Goal: Task Accomplishment & Management: Use online tool/utility

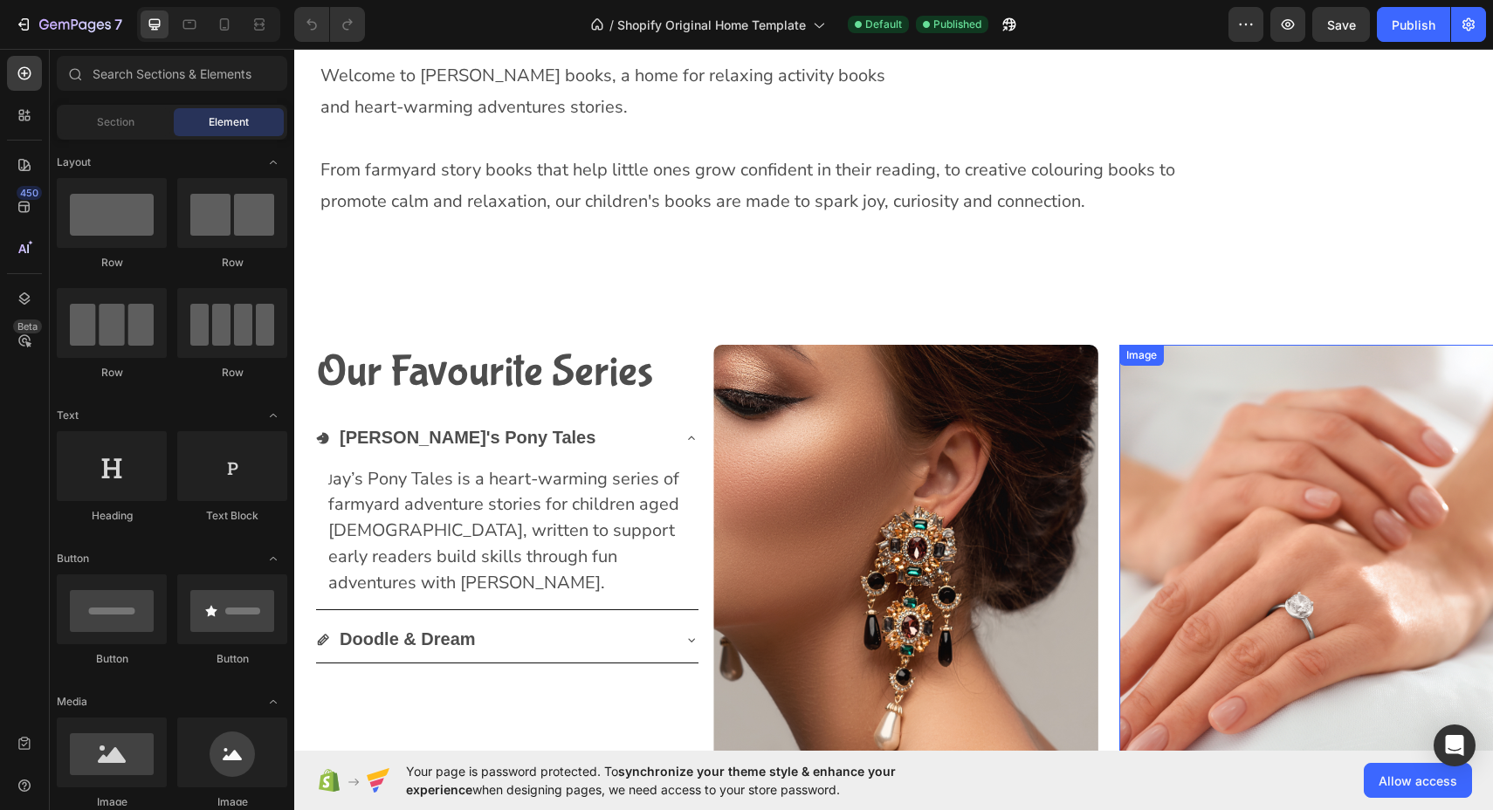
scroll to position [580, 0]
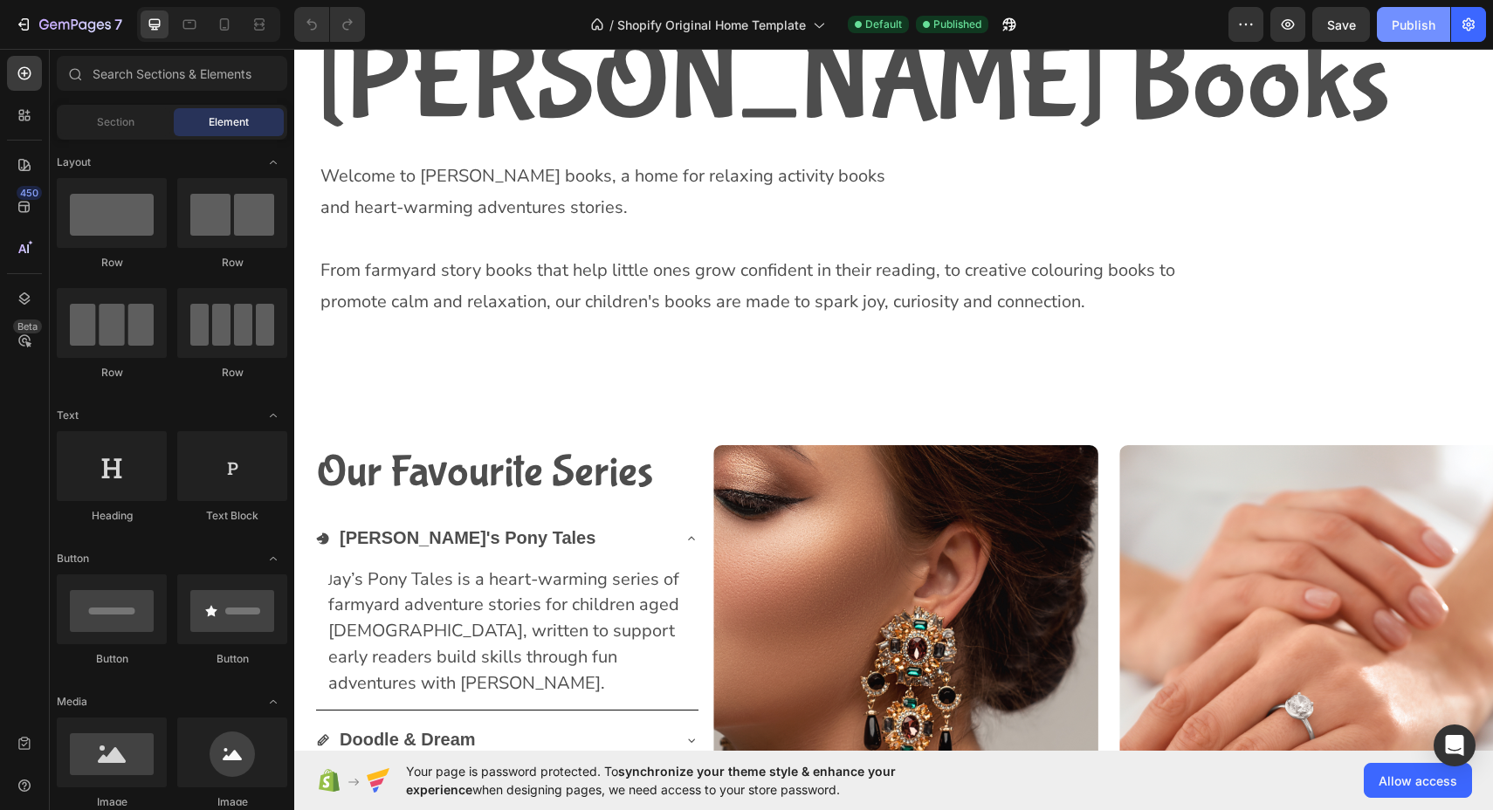
click at [1416, 27] on div "Publish" at bounding box center [1413, 25] width 44 height 18
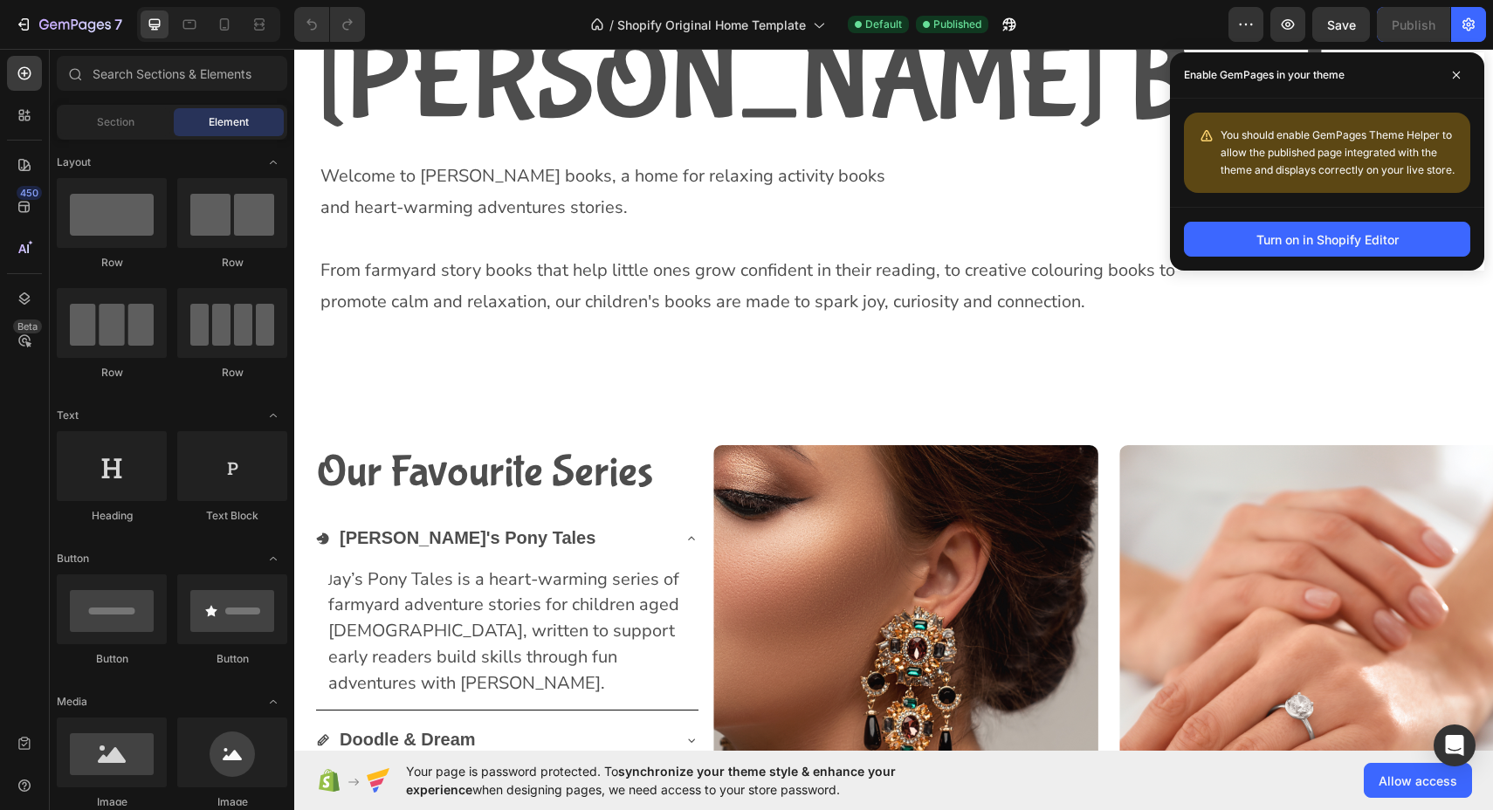
click at [1347, 261] on div "Turn on in Shopify Editor" at bounding box center [1327, 239] width 314 height 64
click at [1354, 242] on div "Turn on in Shopify Editor" at bounding box center [1327, 239] width 142 height 18
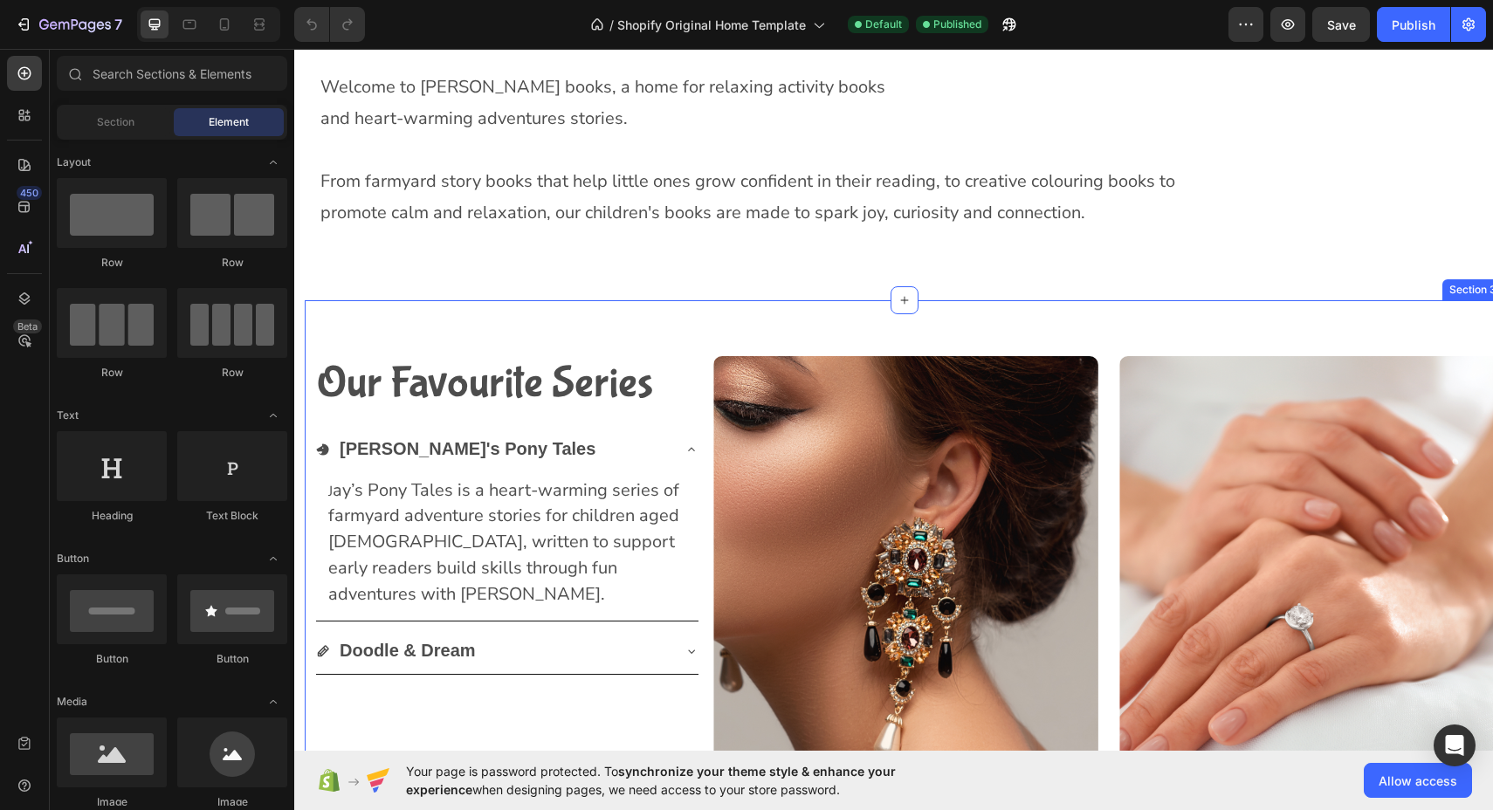
scroll to position [690, 0]
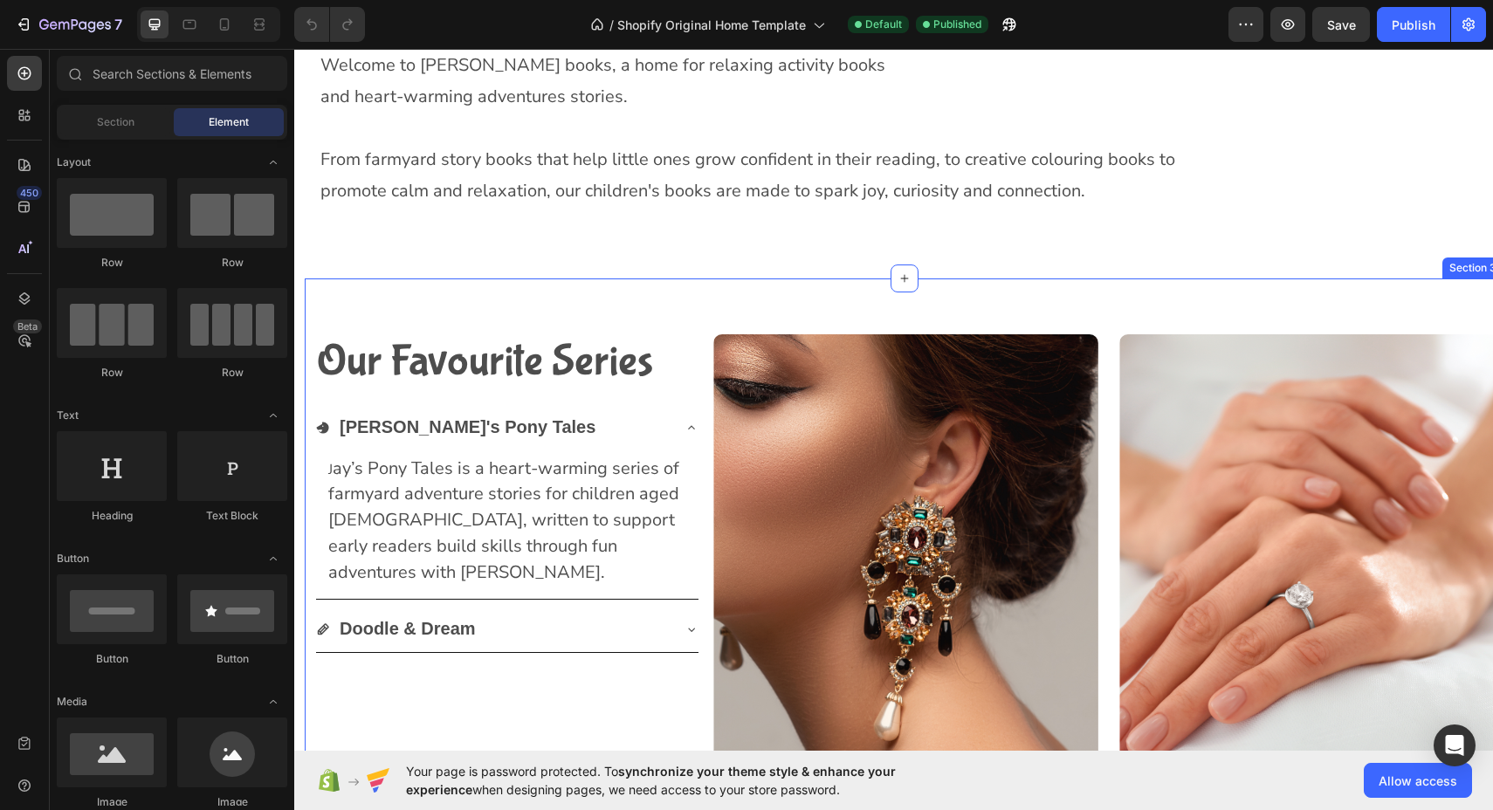
click at [840, 311] on div "Our Favourite Series Heading [PERSON_NAME]'s Pony Tales J ay’s Pony Tales is a …" at bounding box center [904, 602] width 1198 height 649
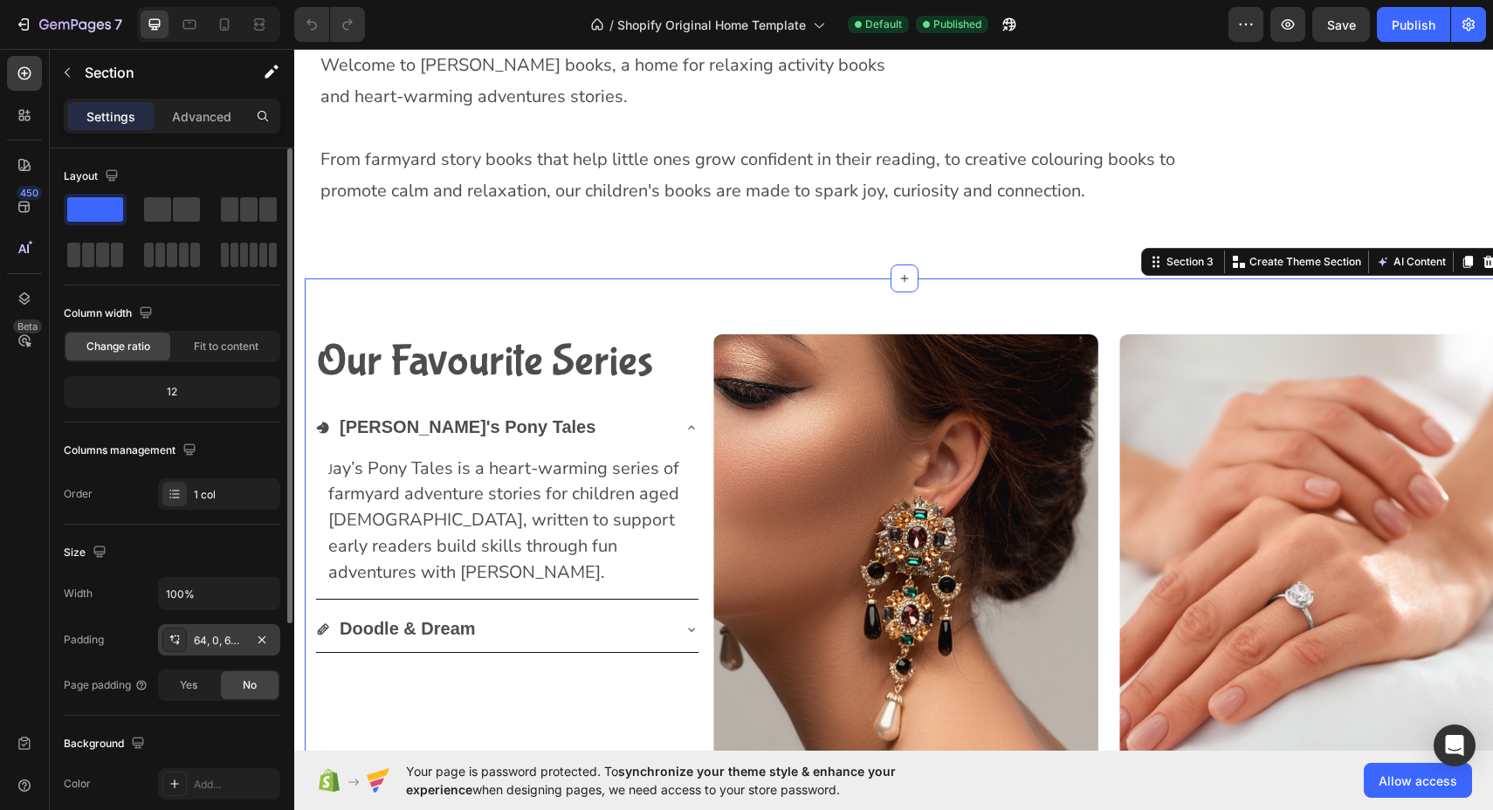
click at [237, 648] on div "64, 0, 64, 0" at bounding box center [219, 641] width 51 height 16
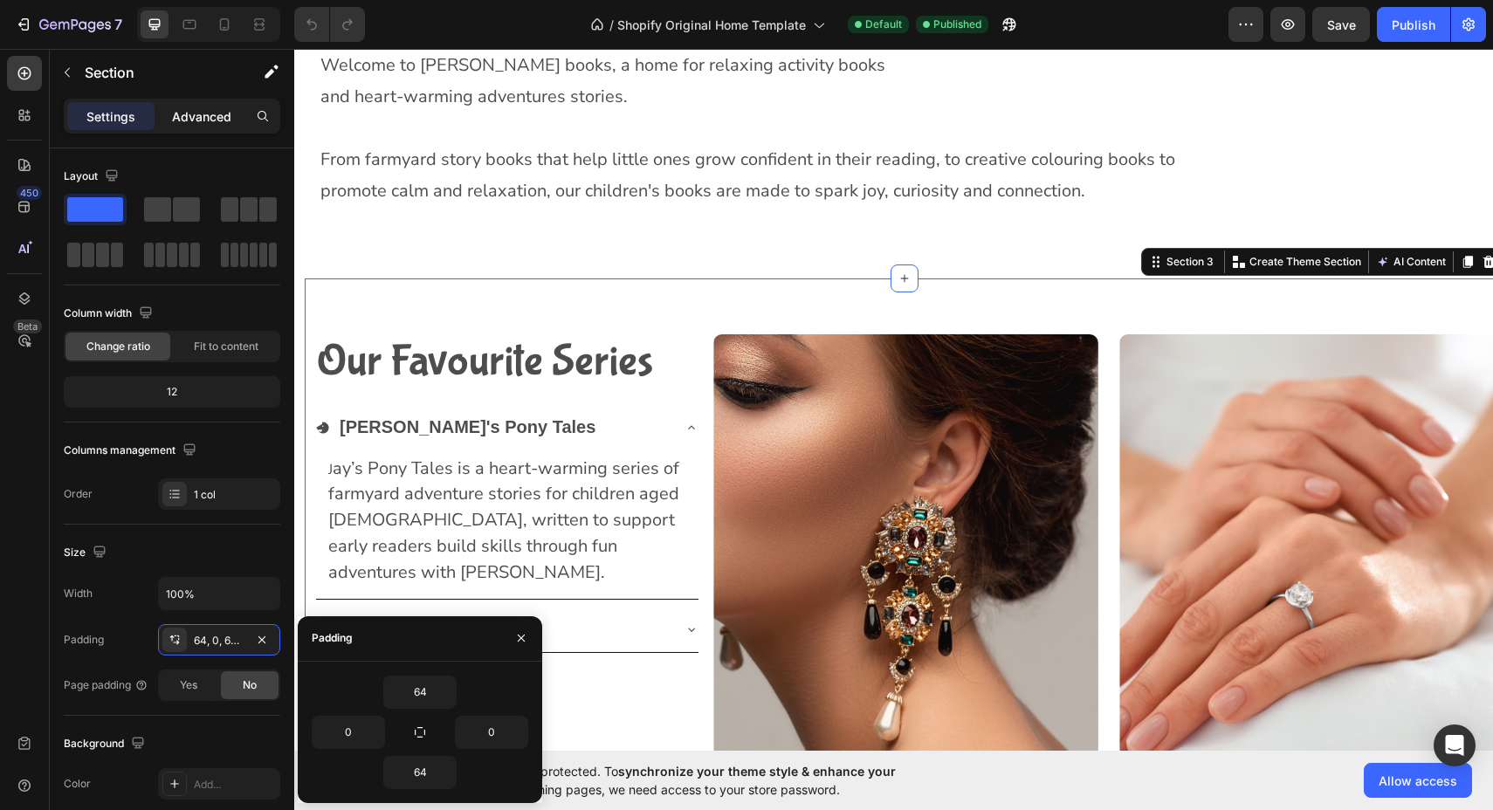
click at [189, 116] on p "Advanced" at bounding box center [201, 116] width 59 height 18
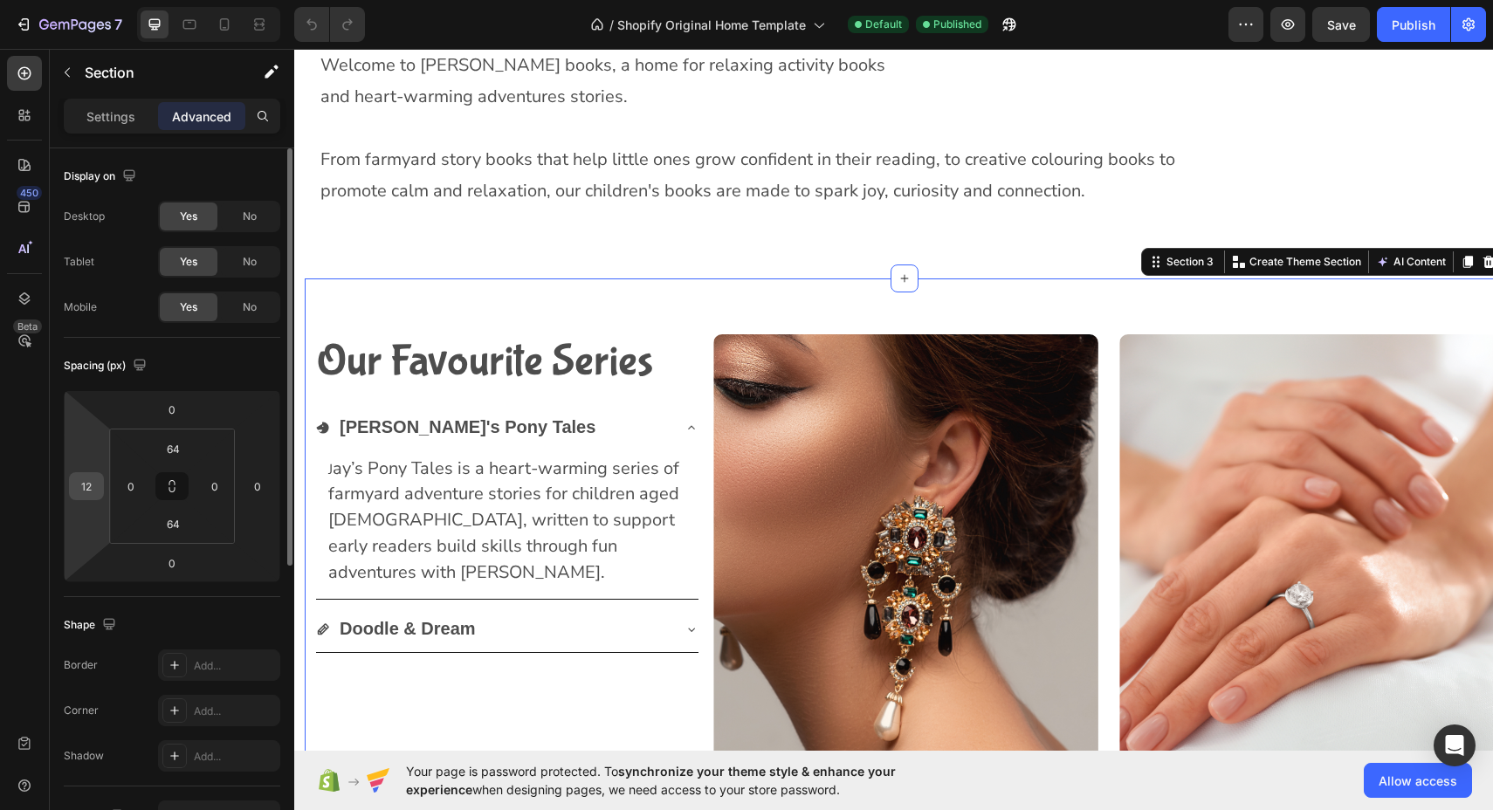
click at [90, 493] on input "12" at bounding box center [86, 486] width 26 height 26
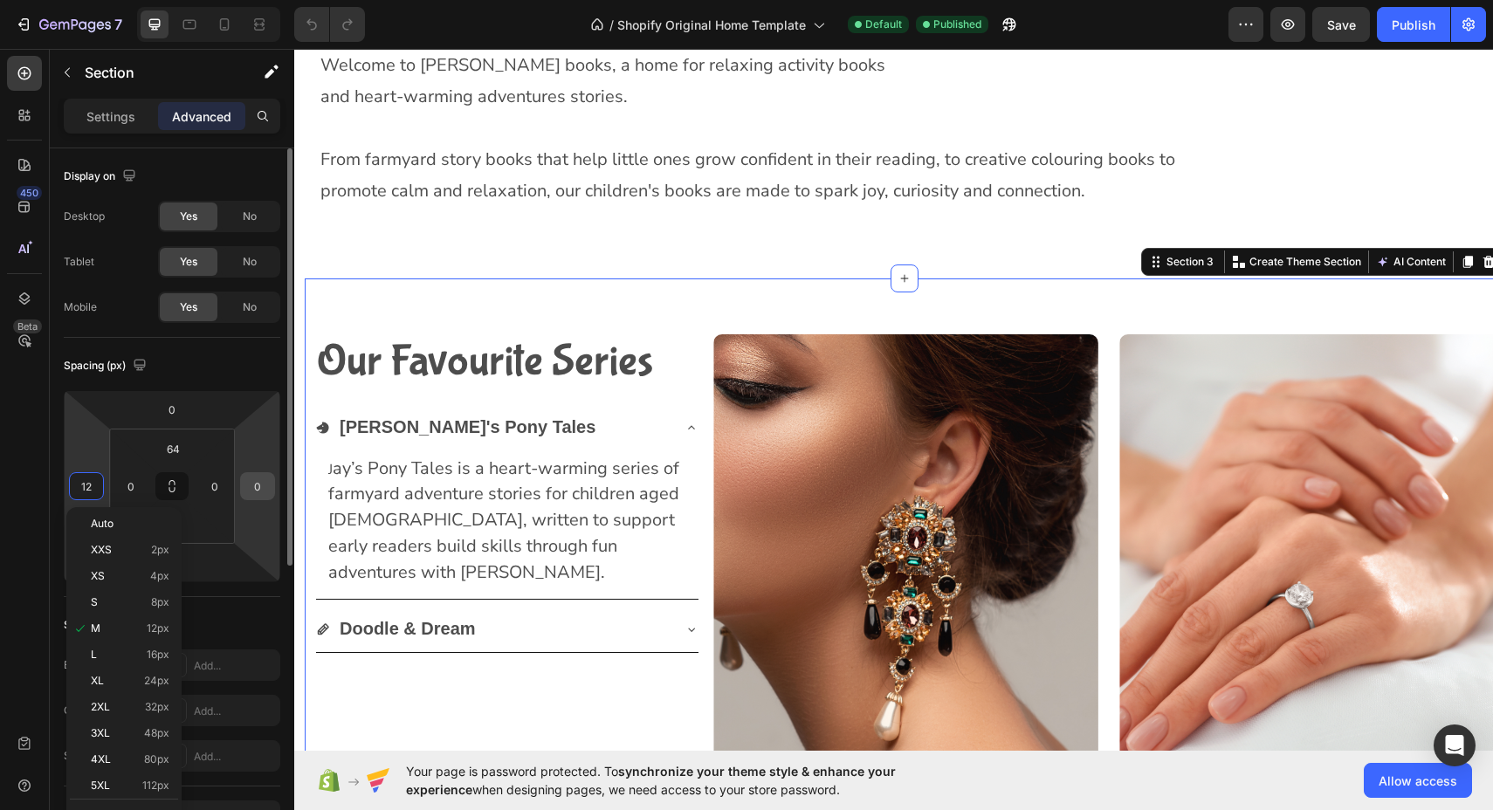
click at [257, 489] on input "0" at bounding box center [257, 486] width 26 height 26
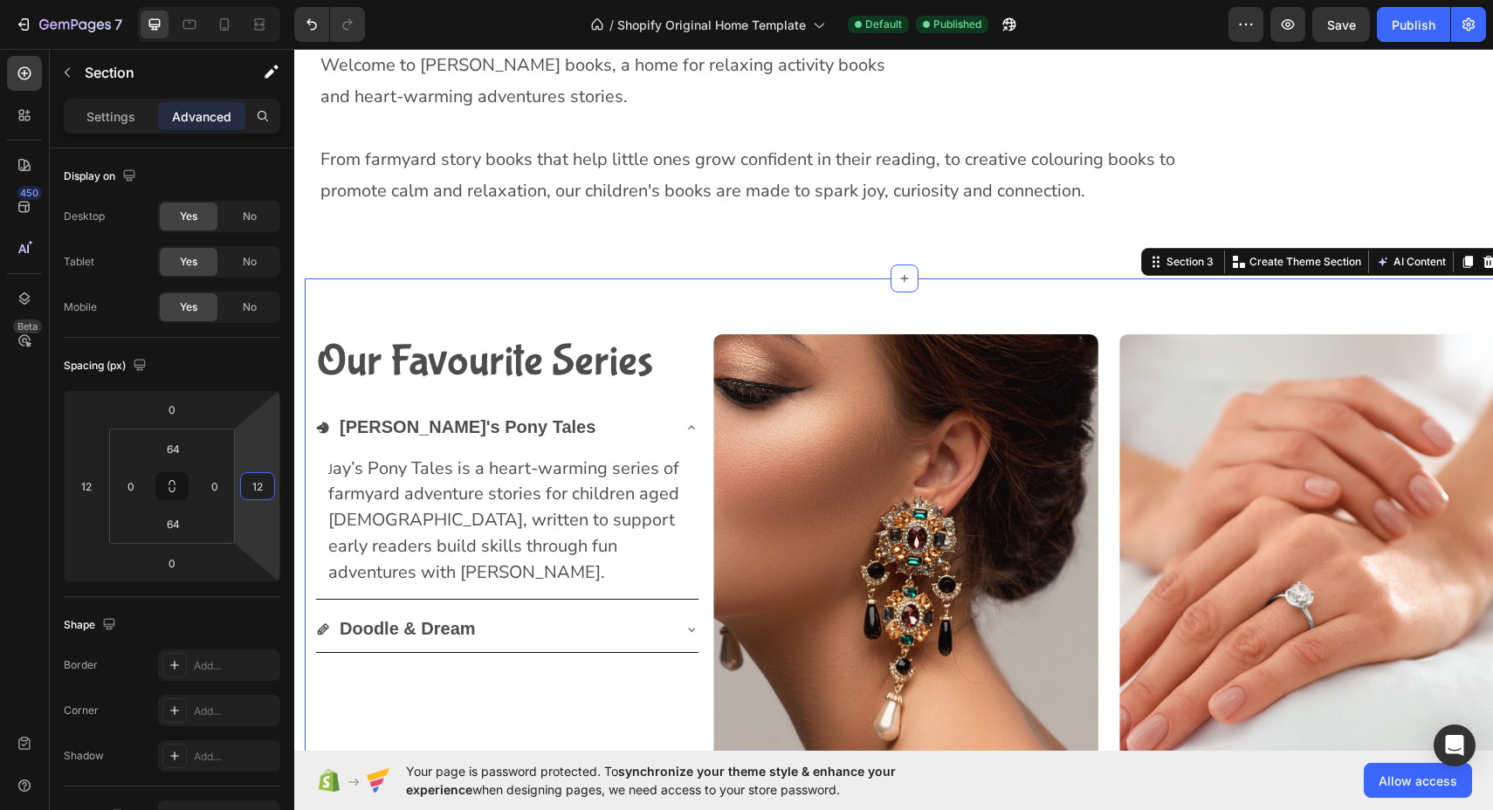
click at [412, 307] on div "Our Favourite Series Heading [PERSON_NAME]'s Pony Tales J ay’s Pony Tales is a …" at bounding box center [904, 602] width 1198 height 649
click at [268, 484] on input "12" at bounding box center [257, 486] width 26 height 26
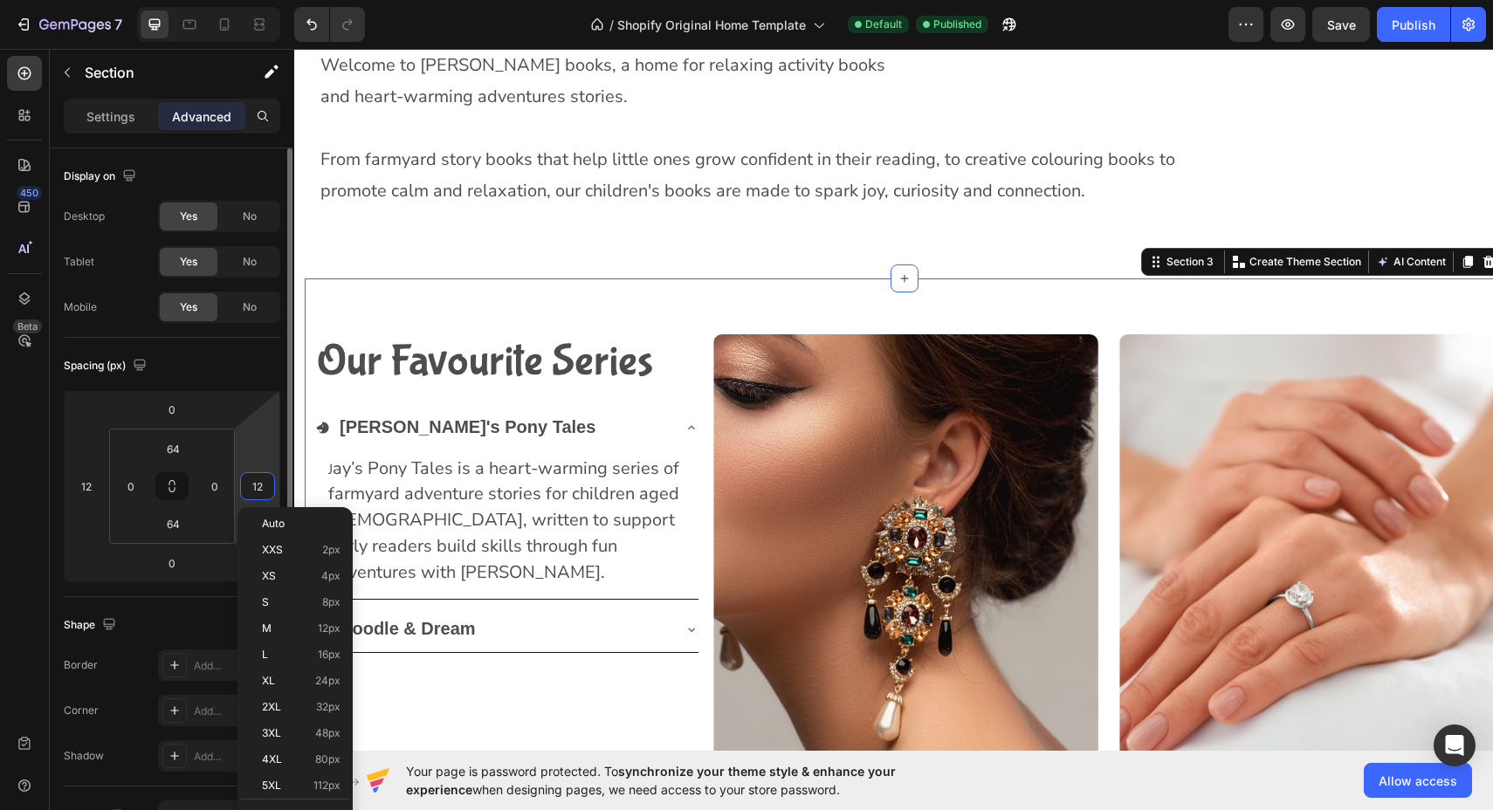
type input "1"
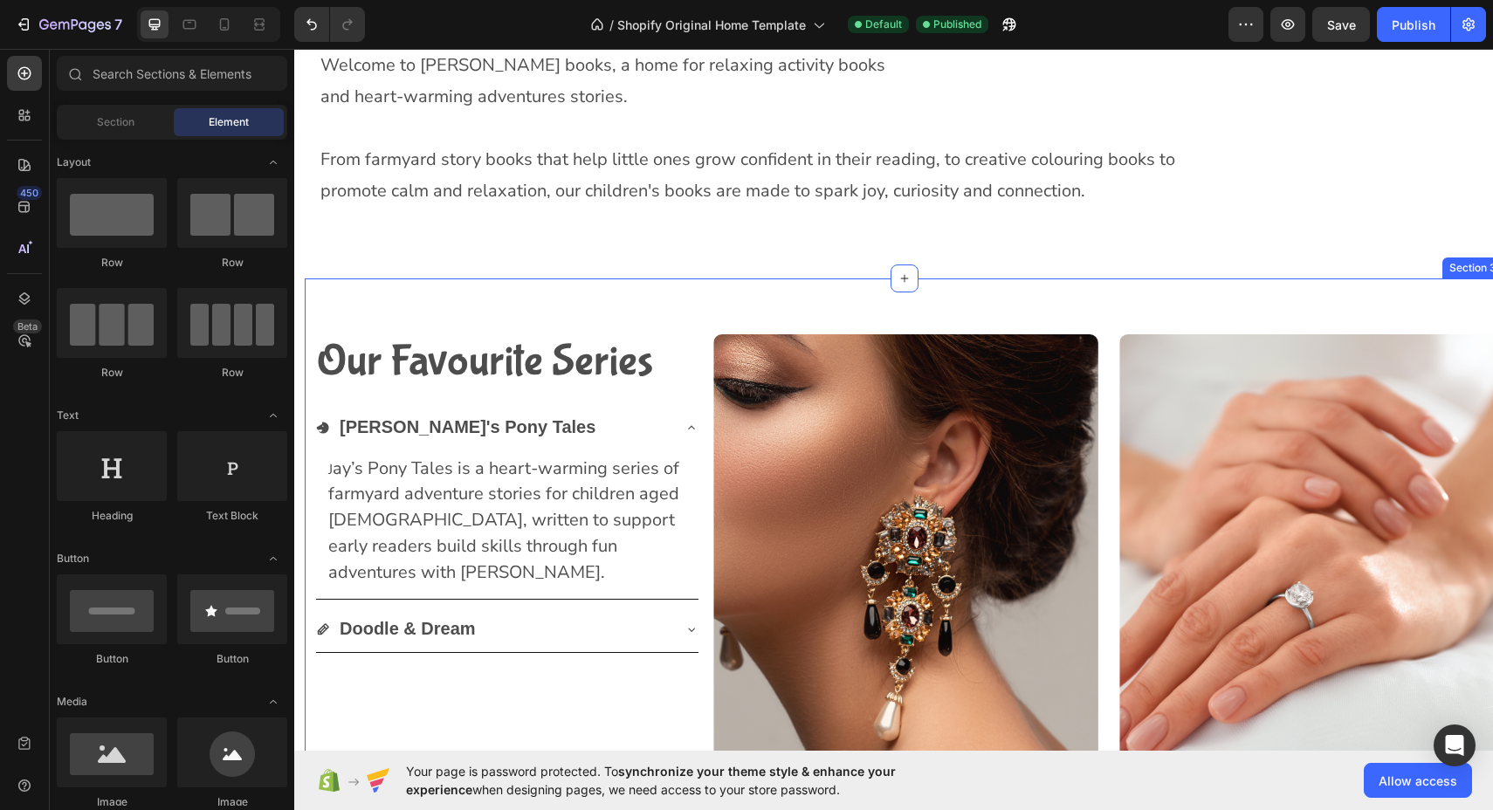
click at [532, 299] on div "Our Favourite Series Heading [PERSON_NAME]'s Pony Tales J ay’s Pony Tales is a …" at bounding box center [904, 602] width 1198 height 649
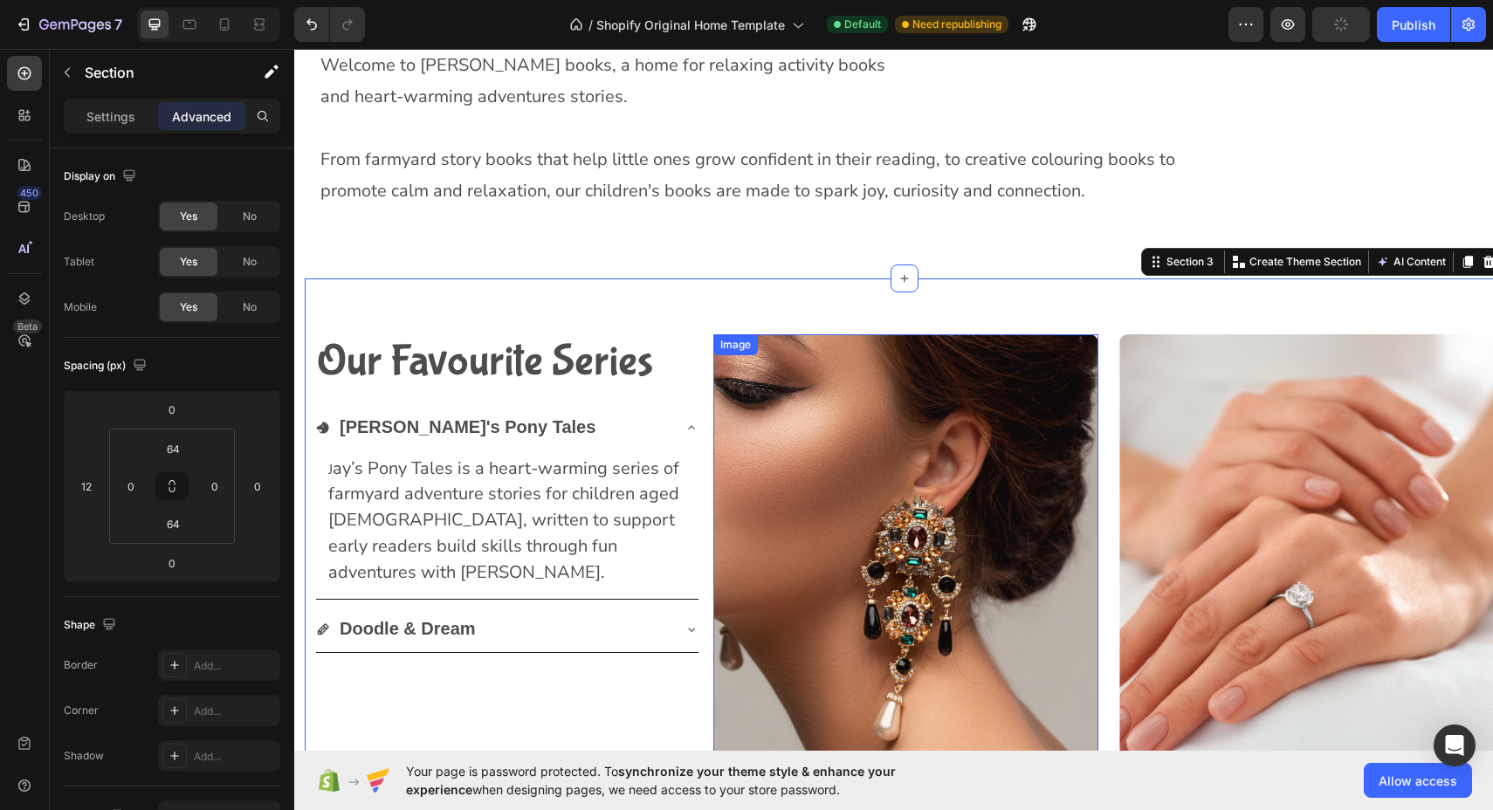
scroll to position [687, 0]
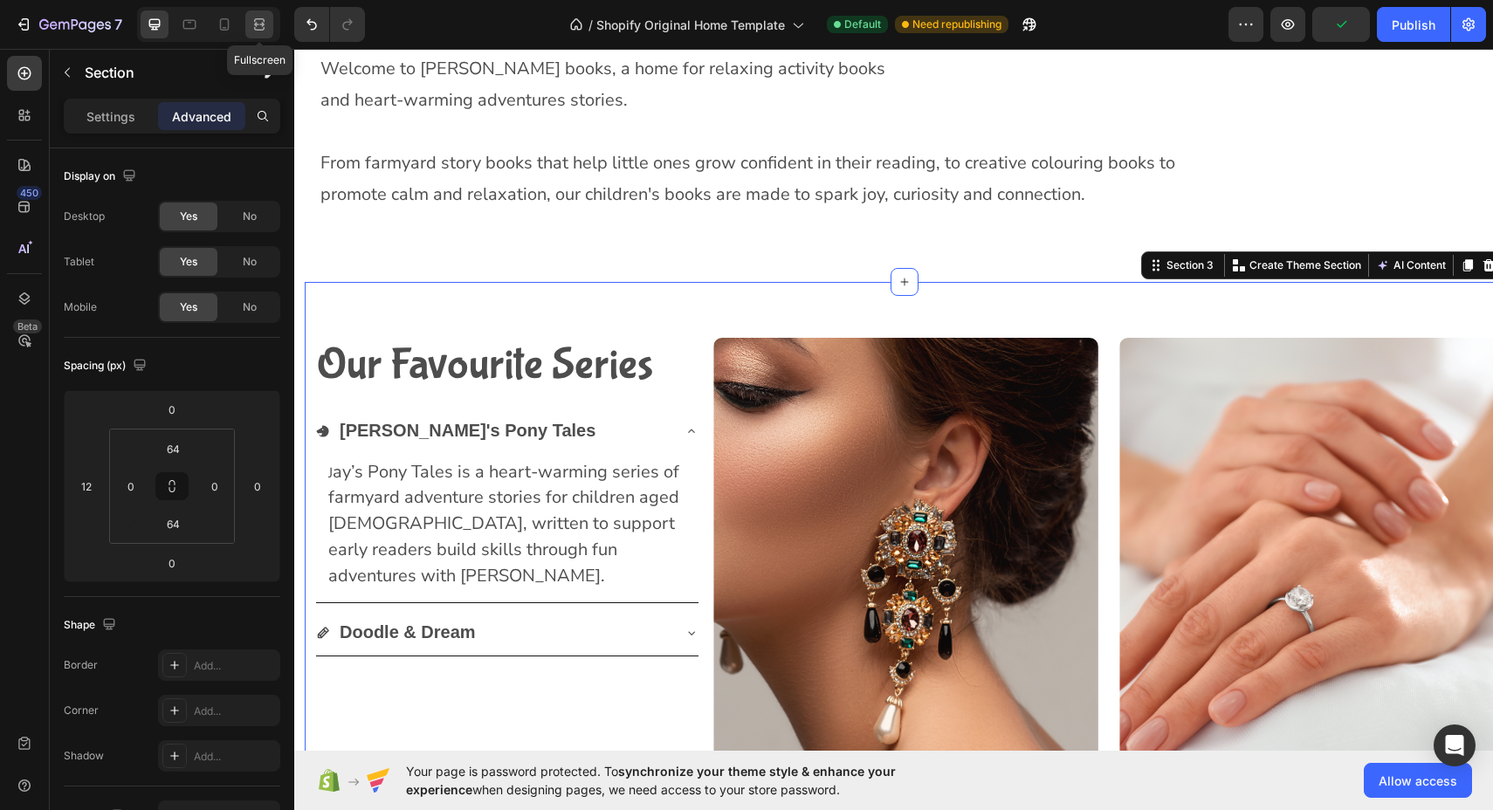
click at [271, 35] on div at bounding box center [259, 24] width 28 height 28
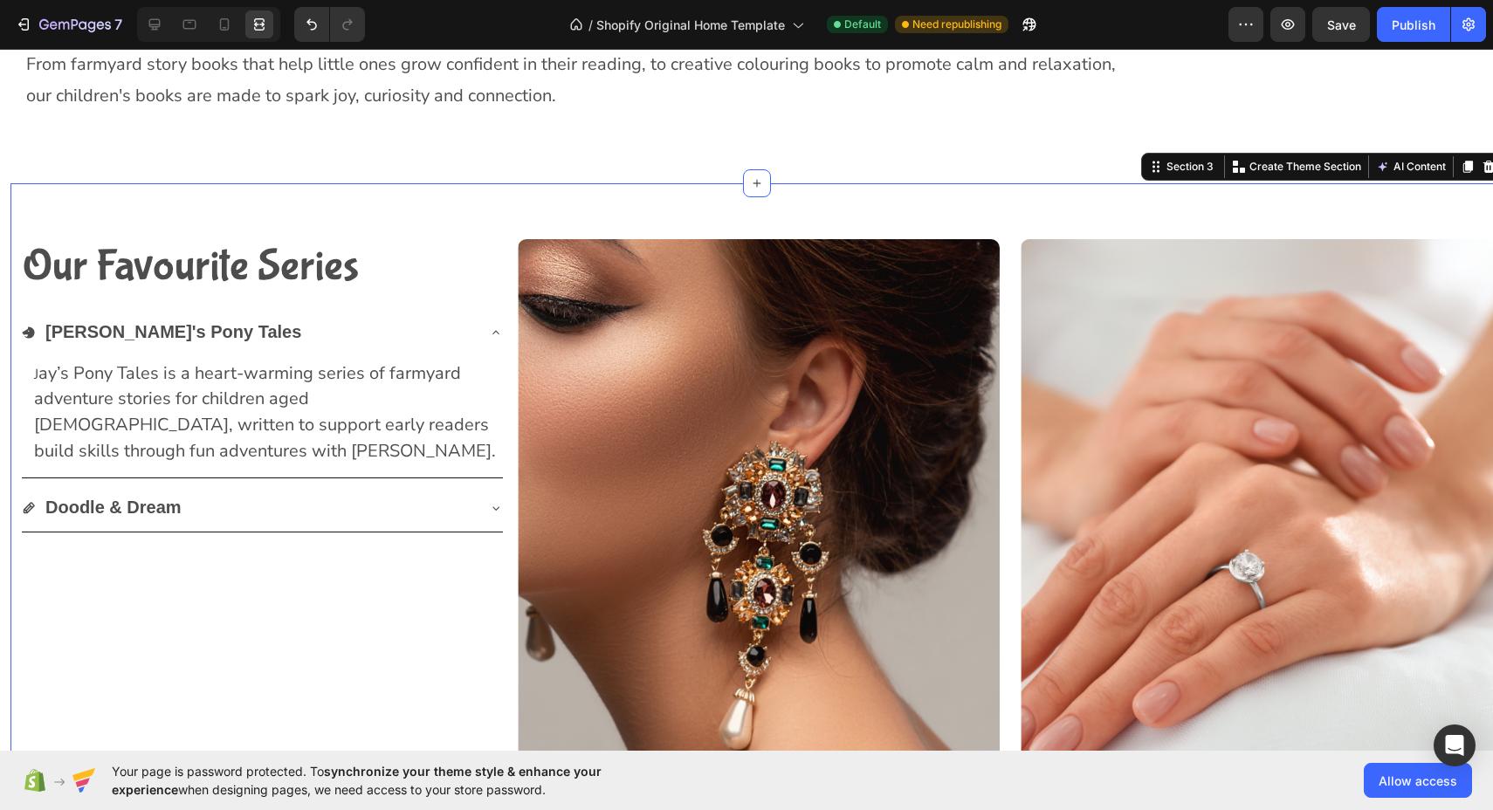
scroll to position [784, 0]
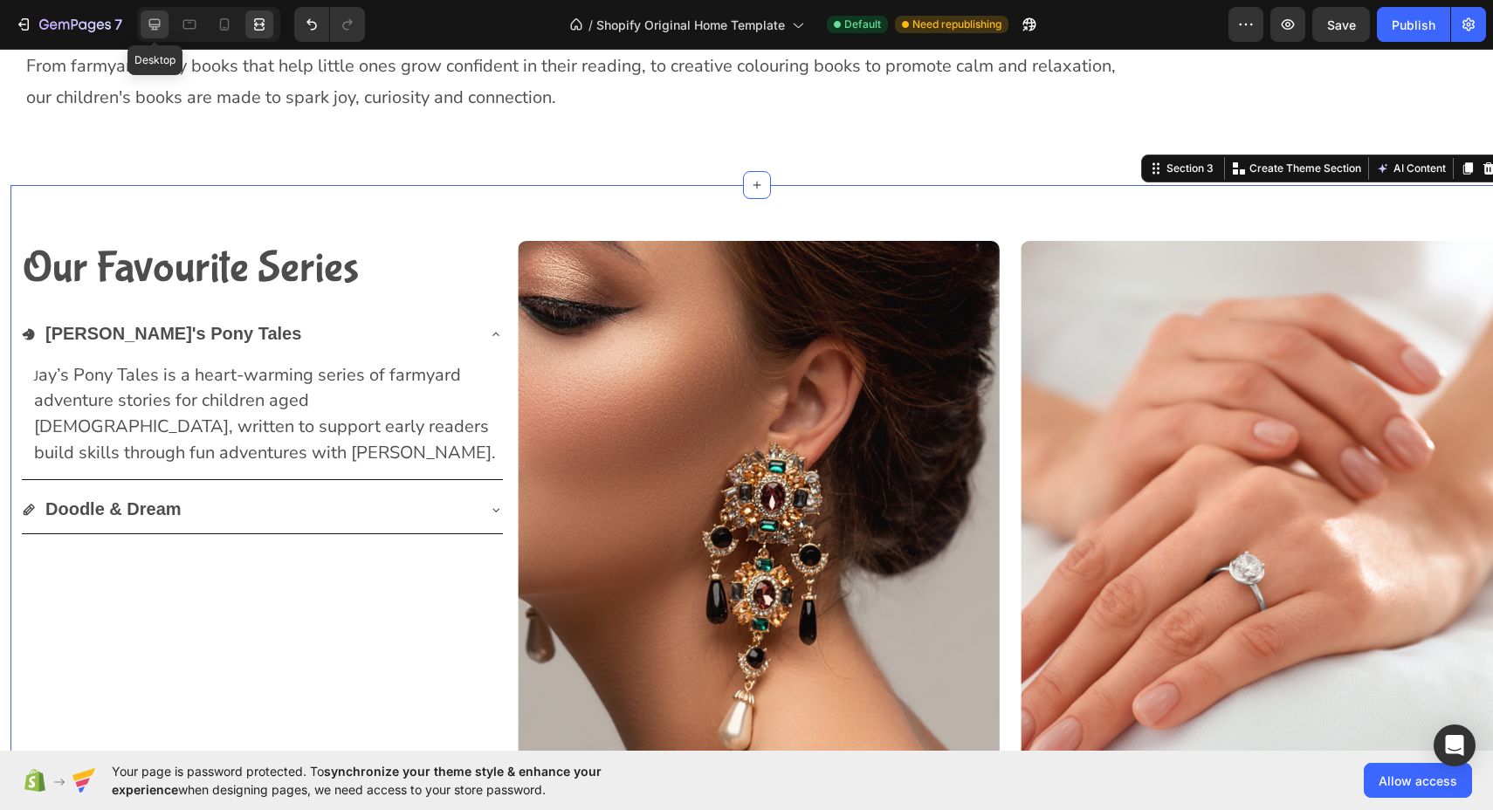
click at [150, 24] on icon at bounding box center [154, 24] width 11 height 11
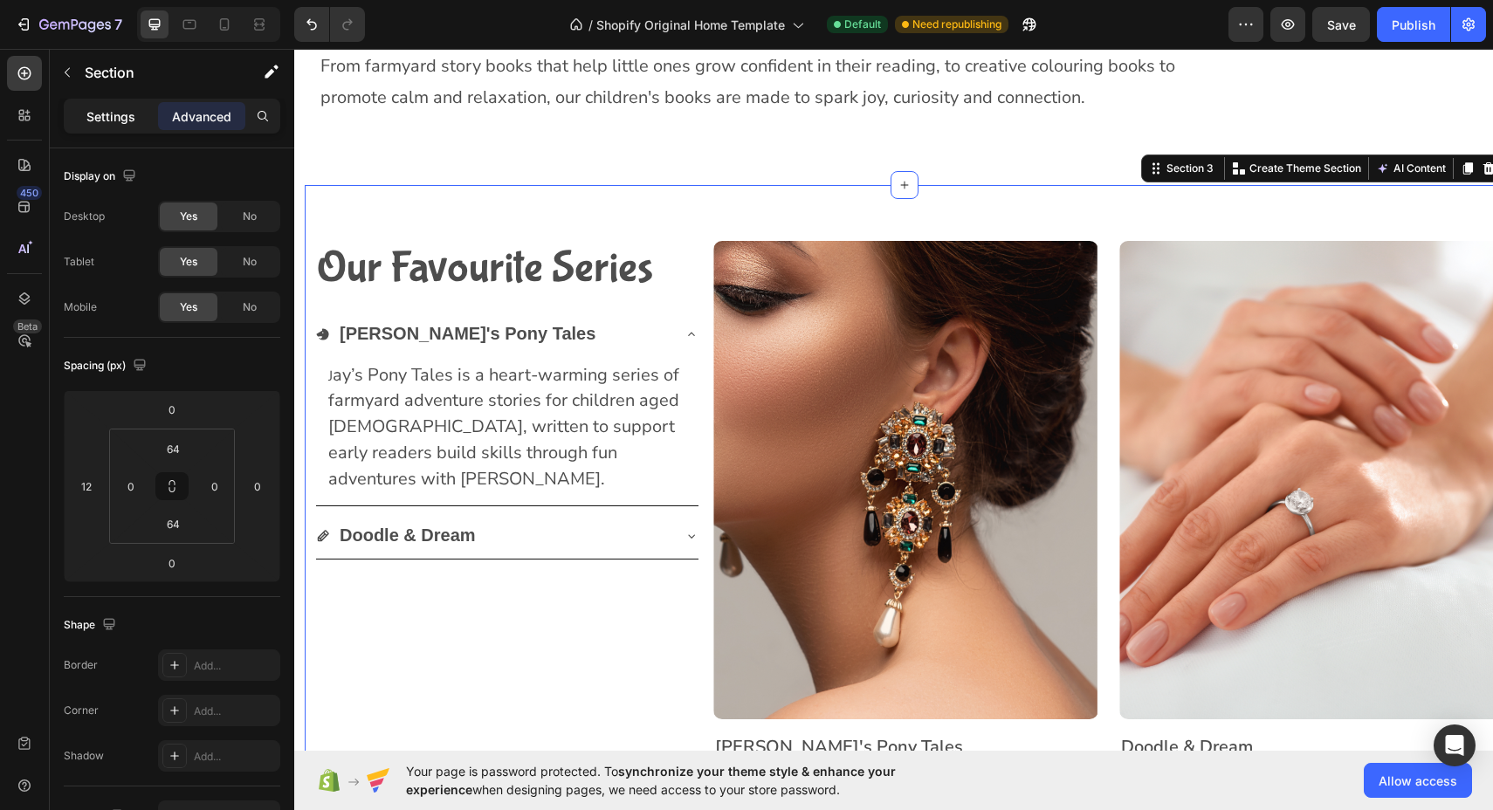
click at [105, 121] on p "Settings" at bounding box center [110, 116] width 49 height 18
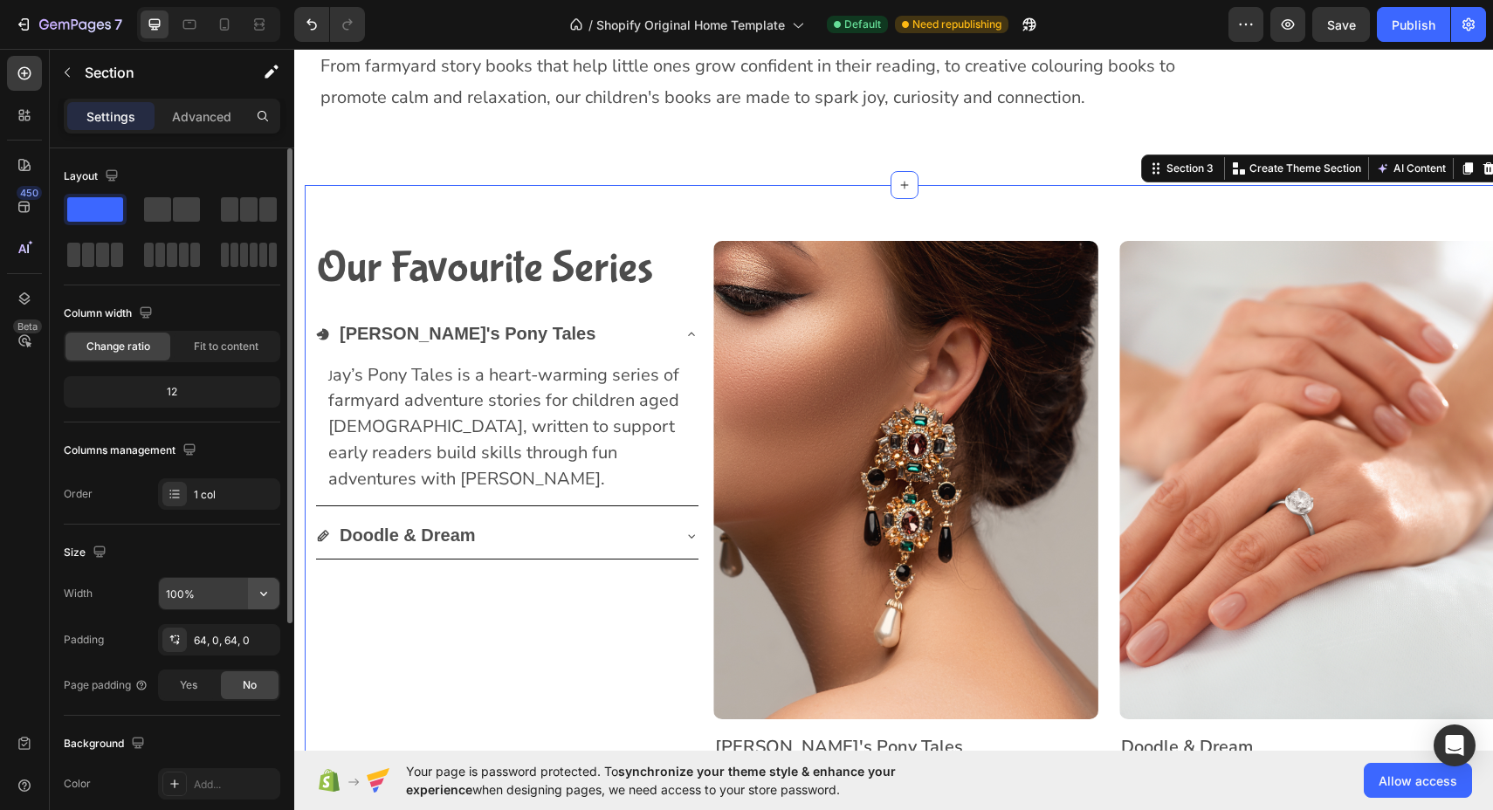
click at [264, 594] on icon "button" at bounding box center [263, 593] width 17 height 17
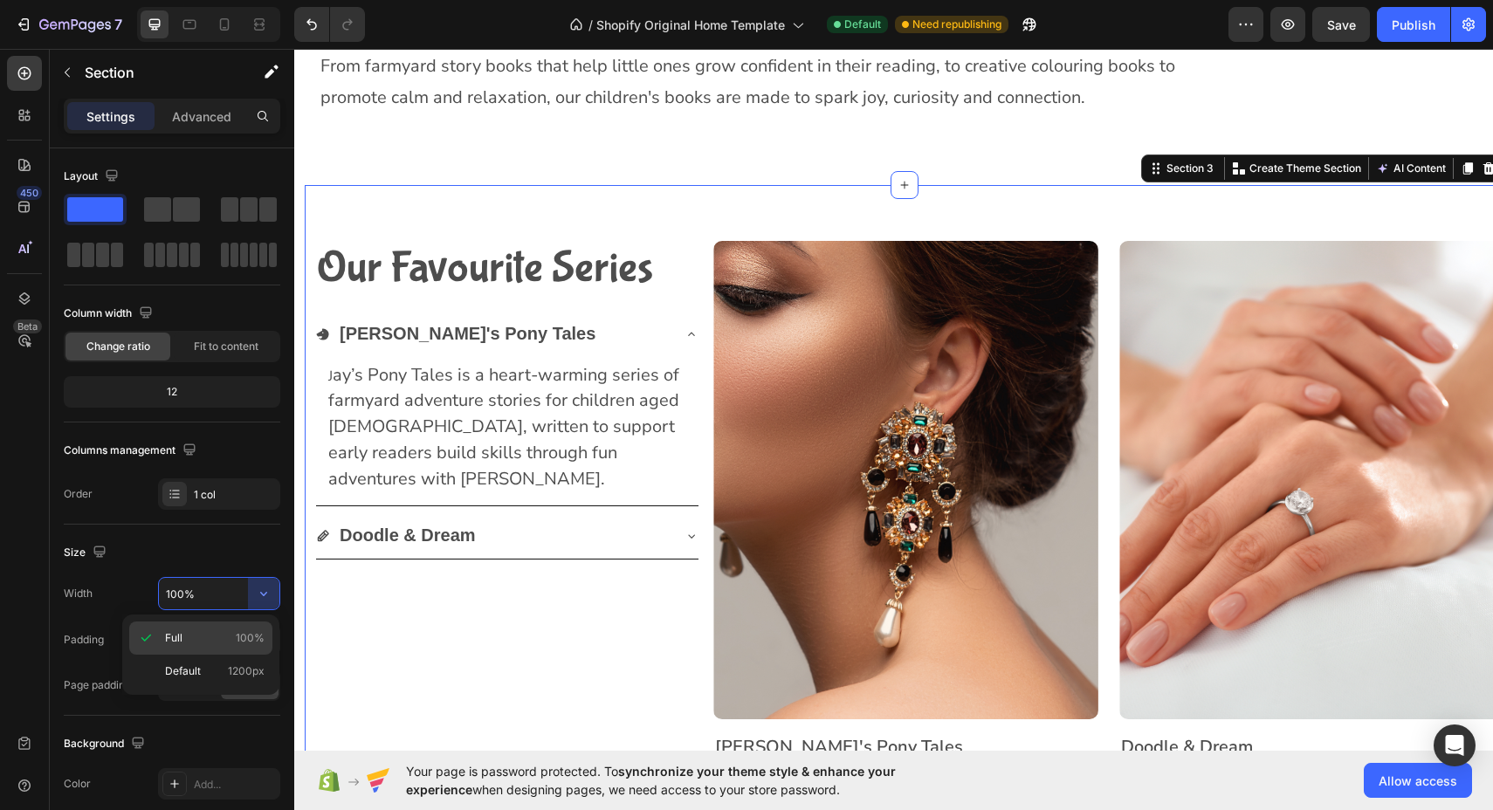
click at [224, 640] on p "Full 100%" at bounding box center [215, 638] width 100 height 16
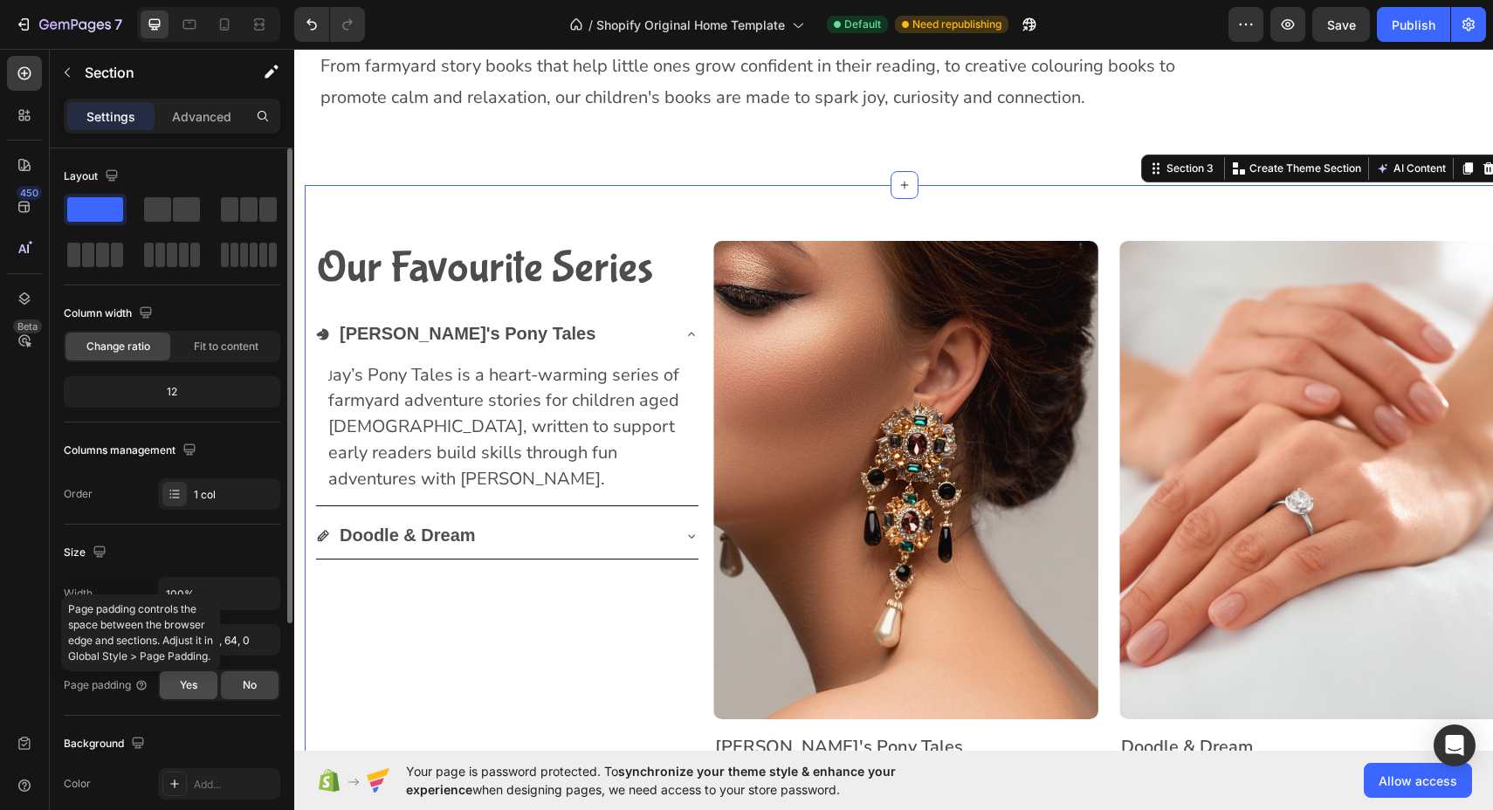
click at [192, 687] on span "Yes" at bounding box center [188, 685] width 17 height 16
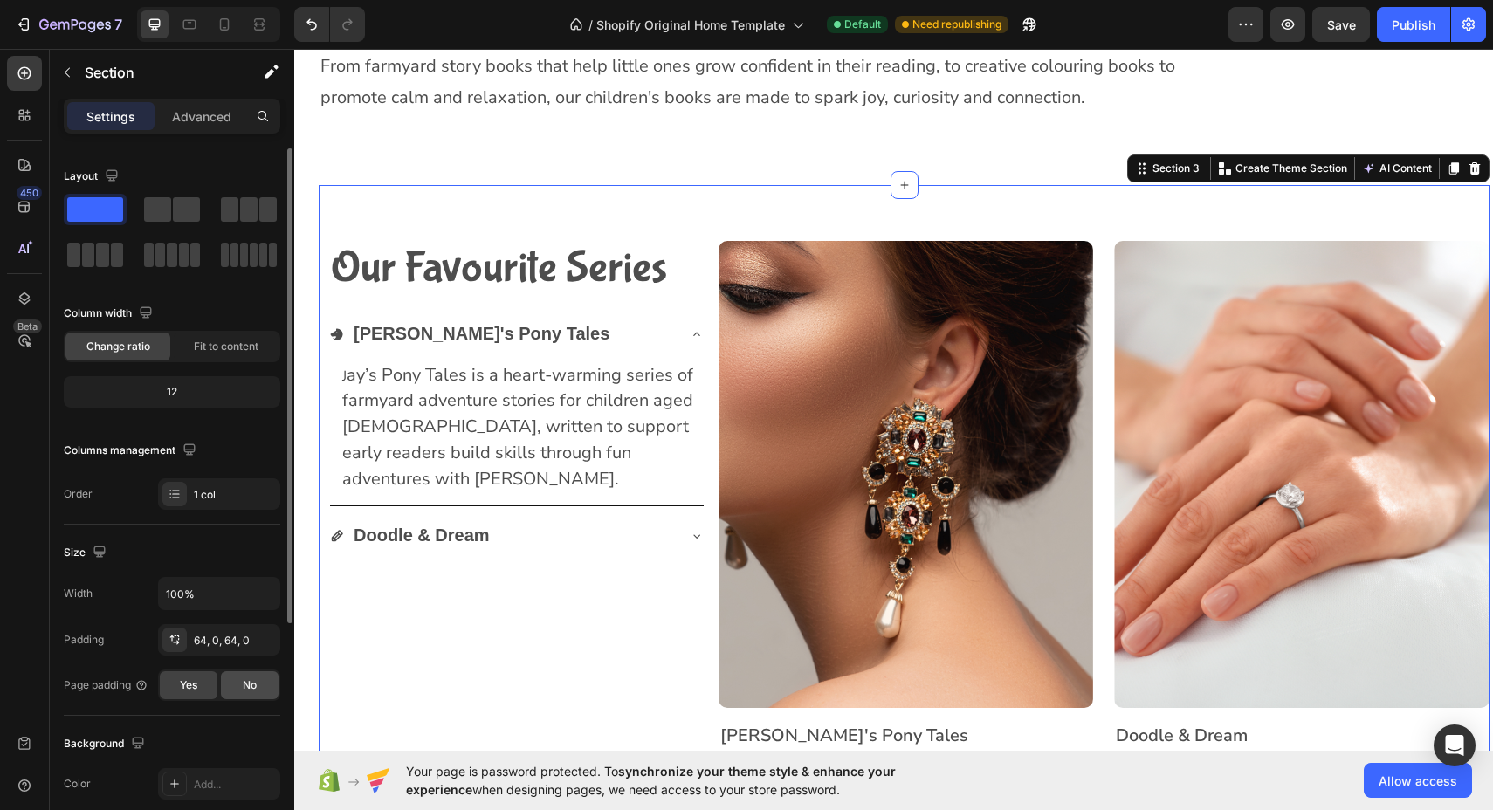
click at [236, 690] on div "No" at bounding box center [250, 685] width 58 height 28
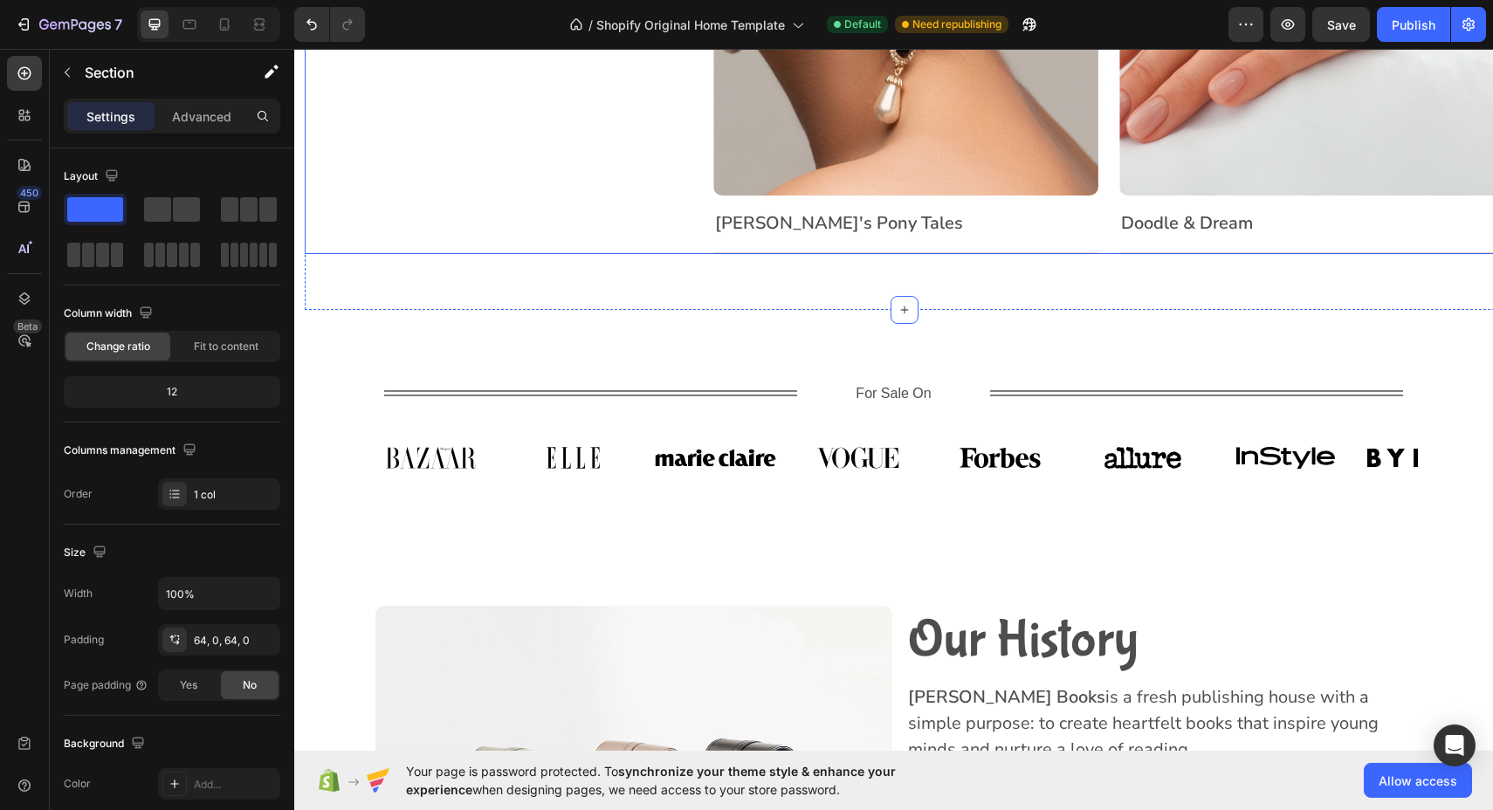
scroll to position [1379, 0]
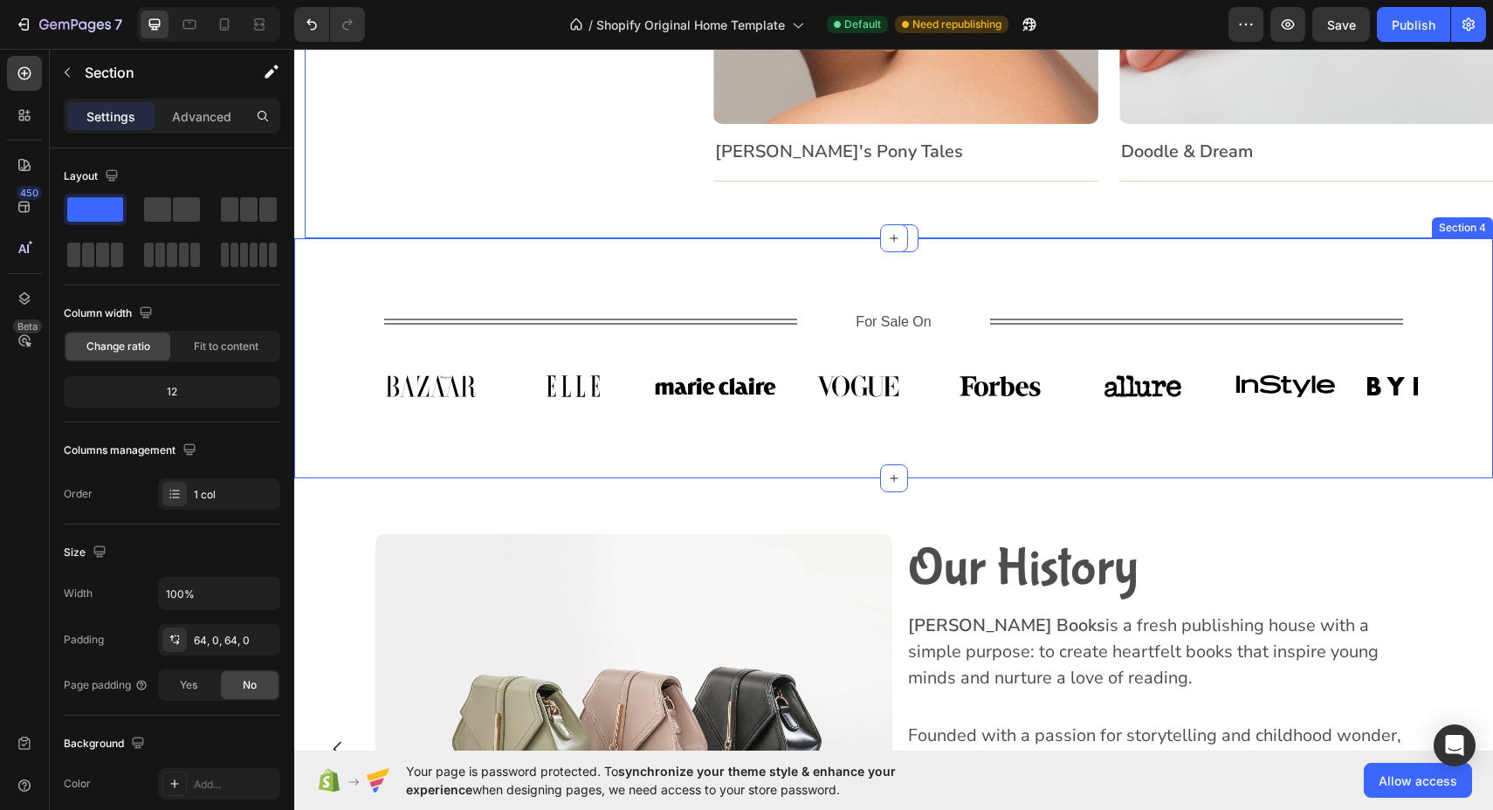
click at [649, 458] on div "Title Line For Sale On Text Block Title Line Row Image Image Image Image Image …" at bounding box center [893, 358] width 1198 height 241
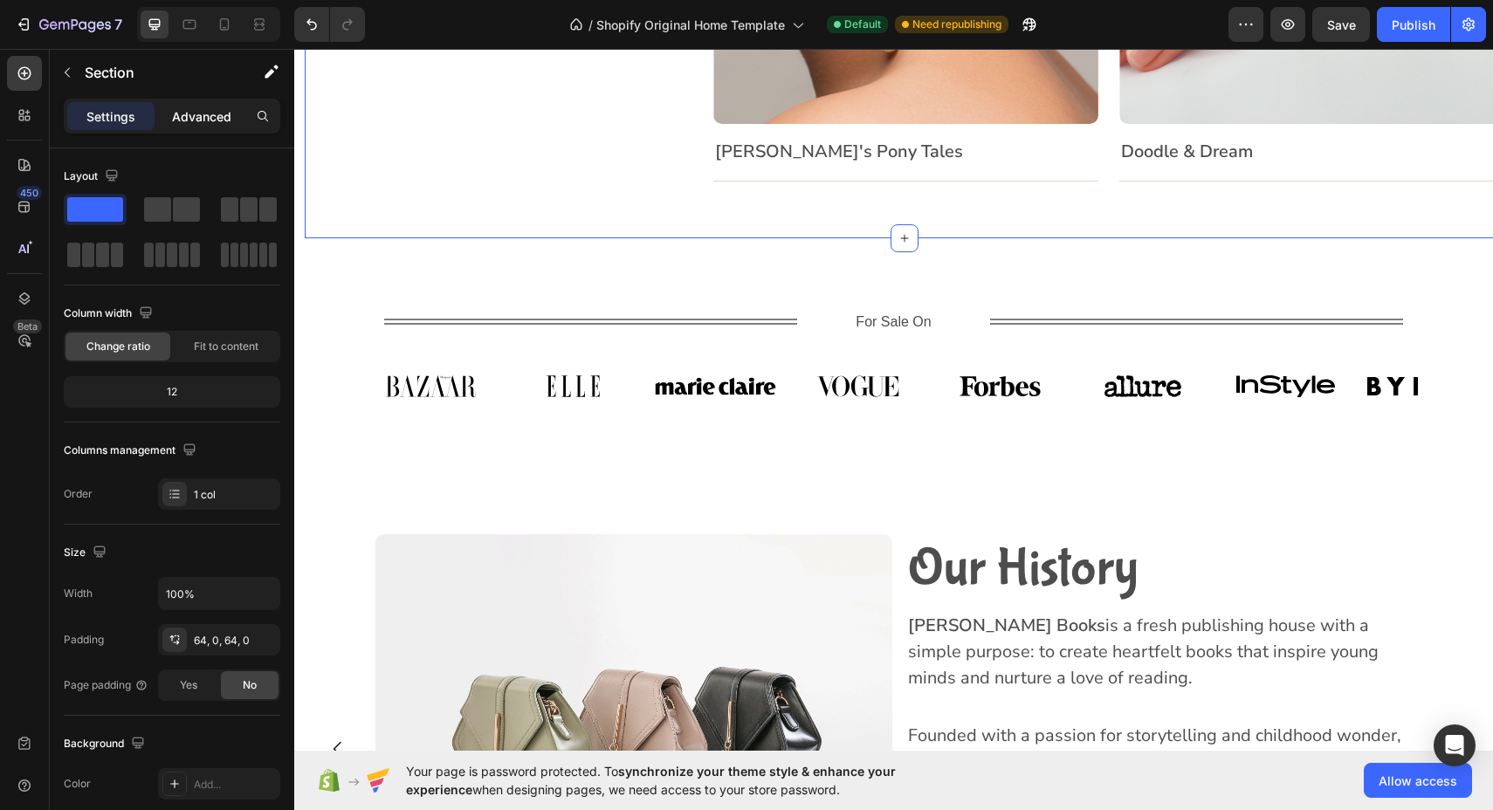
click at [189, 120] on p "Advanced" at bounding box center [201, 116] width 59 height 18
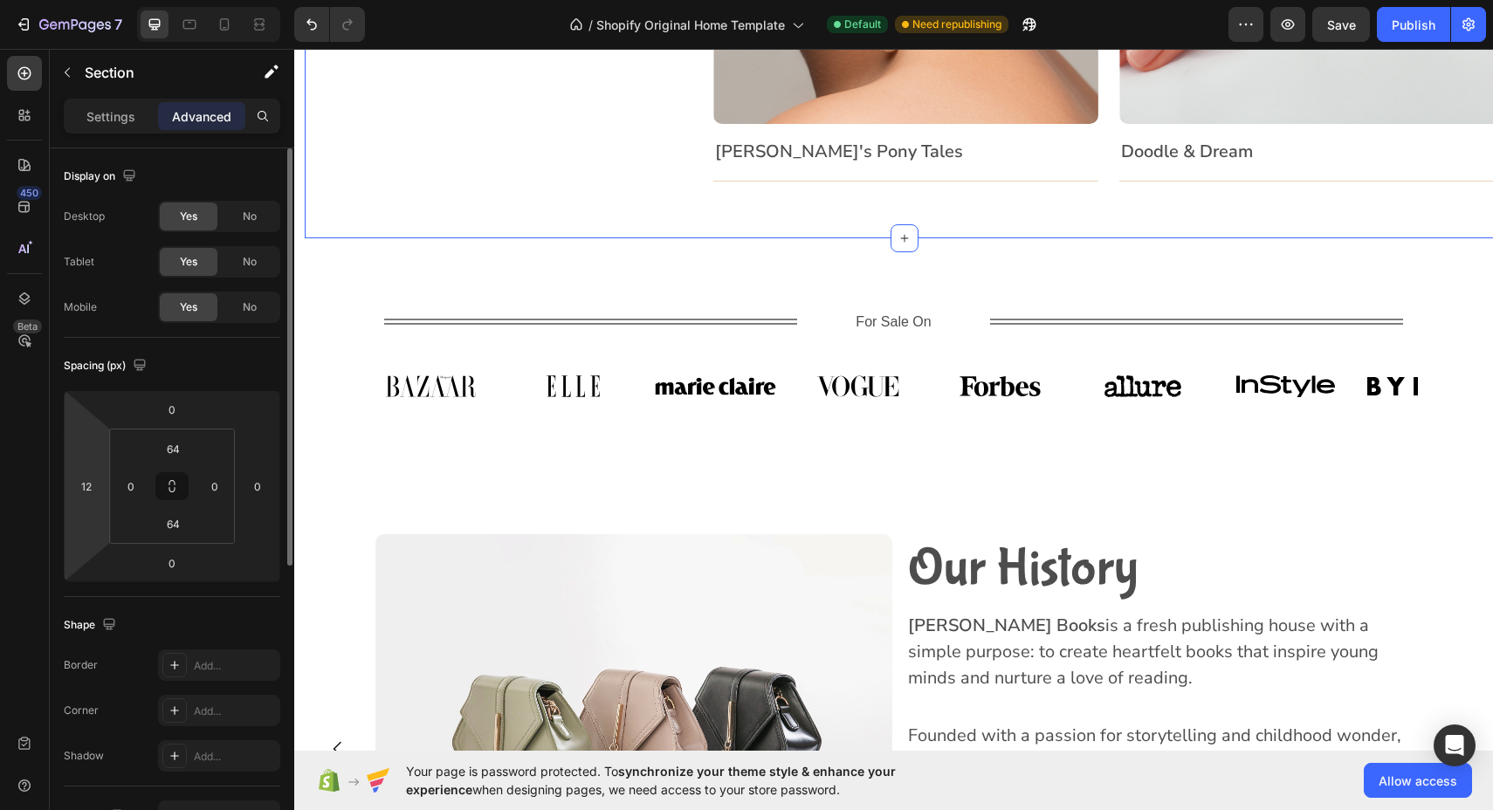
click at [94, 0] on html "7 / Shopify Original Home Template Default Need republishing Preview Save Publi…" at bounding box center [746, 0] width 1493 height 0
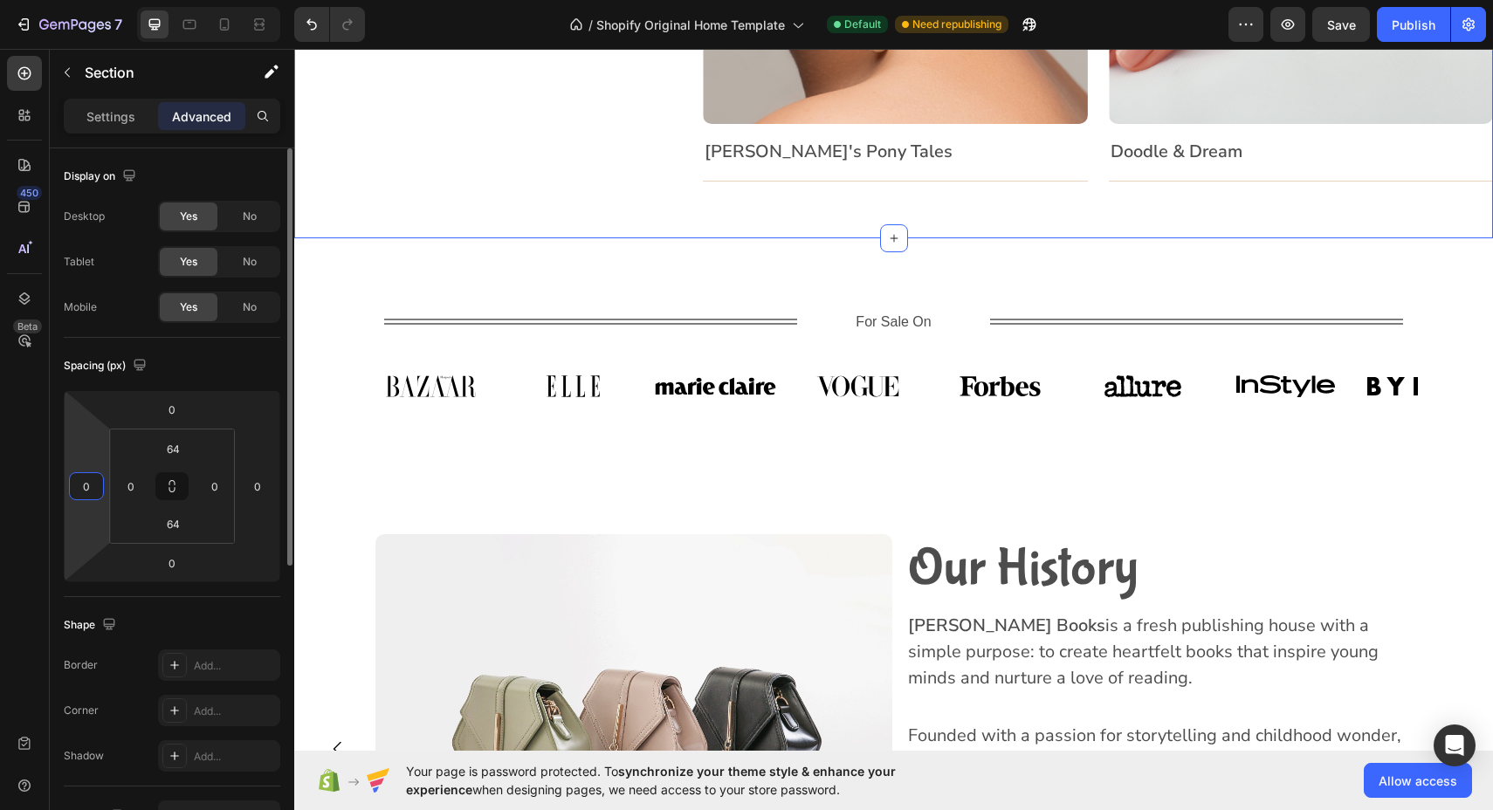
type input "0"
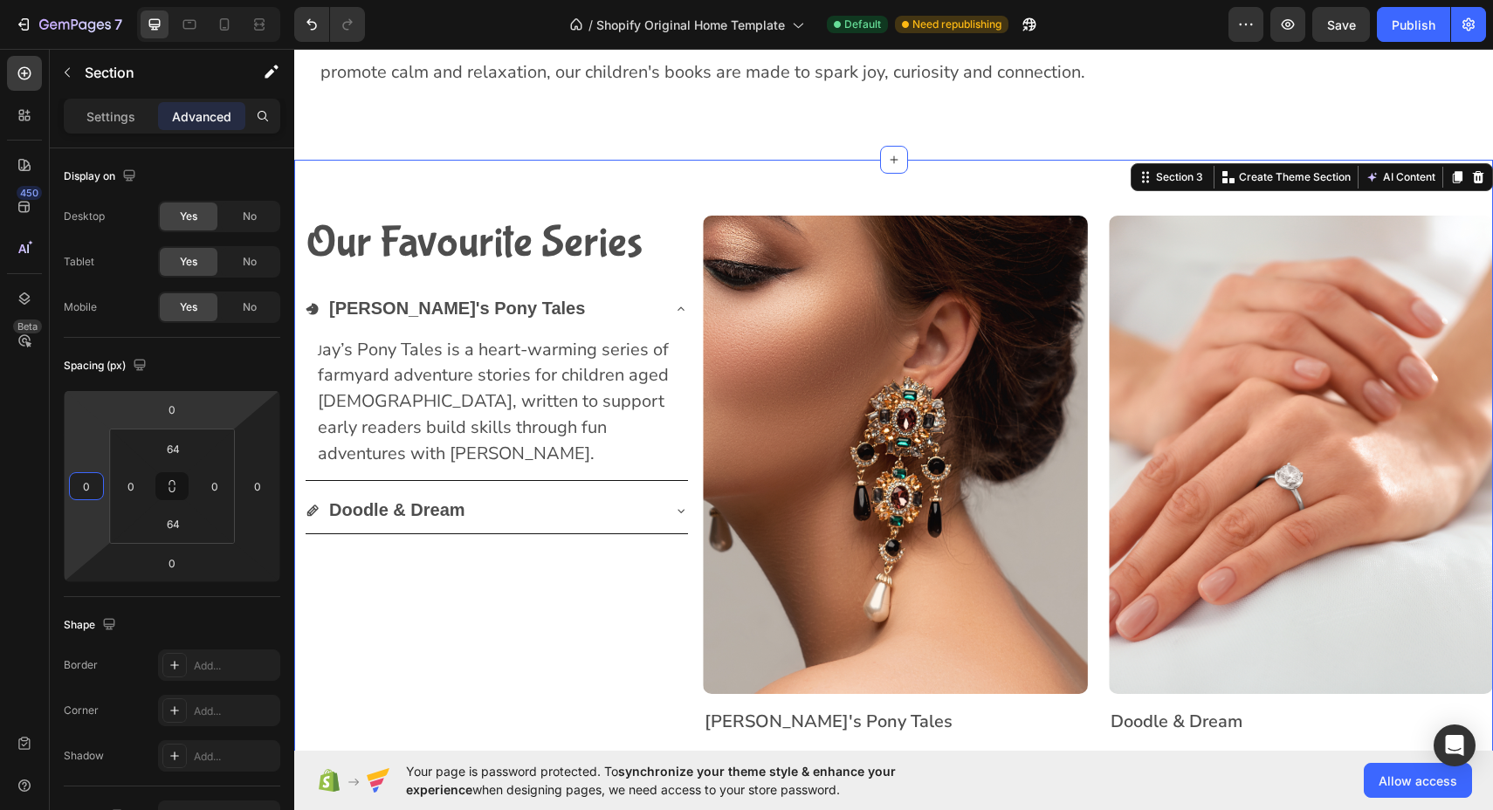
scroll to position [786, 0]
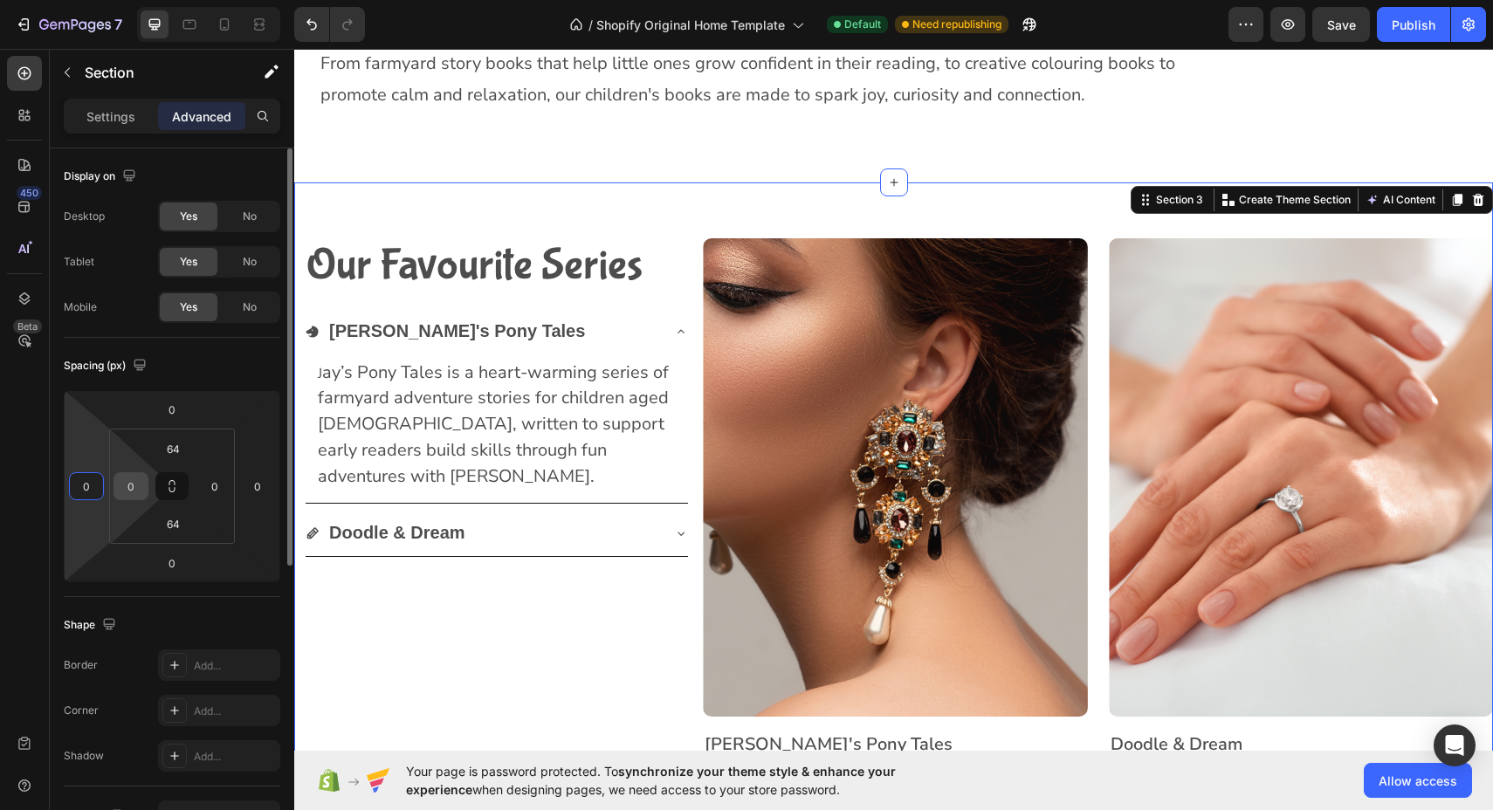
click at [136, 485] on input "0" at bounding box center [131, 486] width 26 height 26
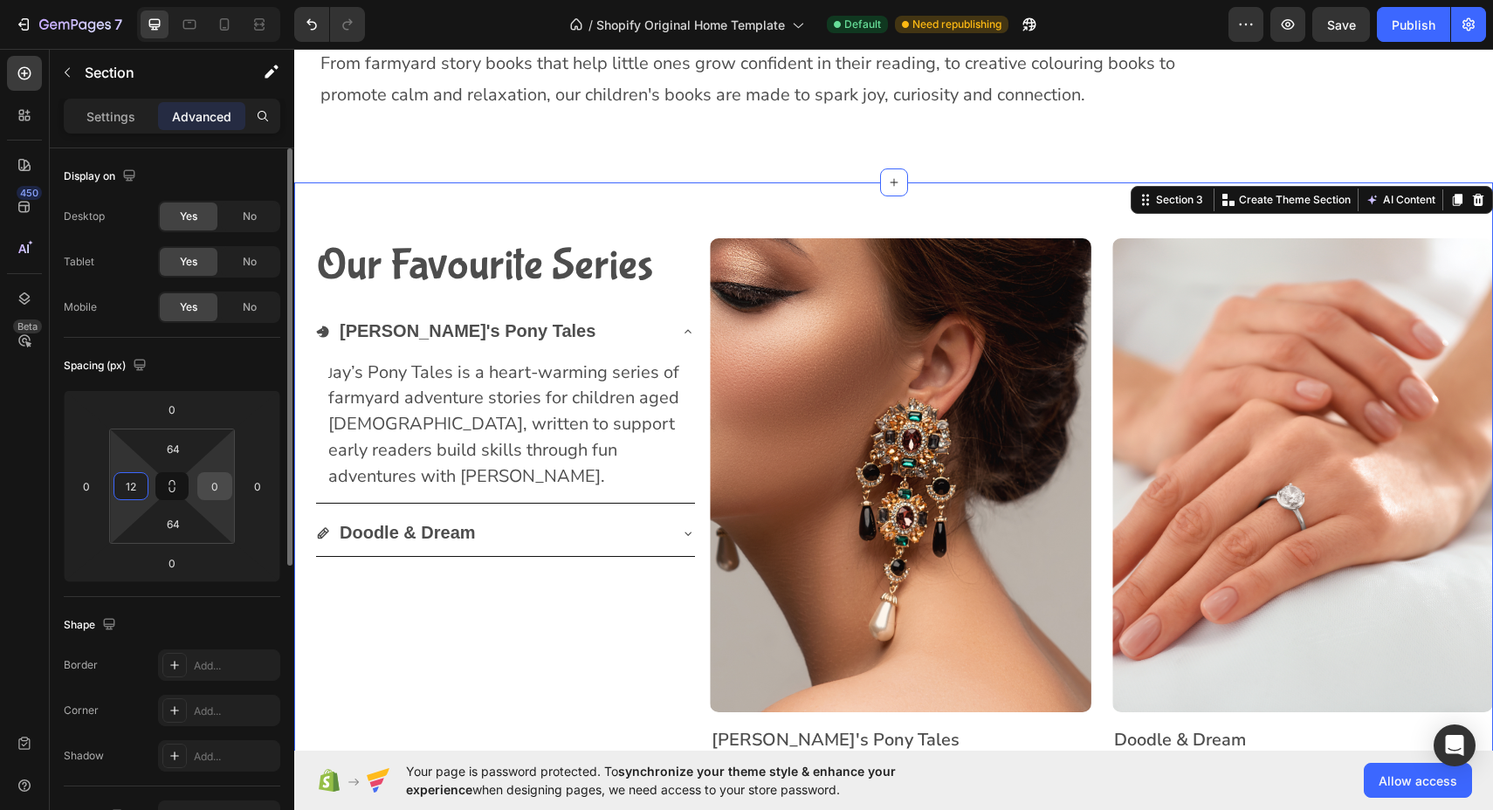
type input "12"
click at [220, 488] on input "0" at bounding box center [215, 486] width 26 height 26
type input "12"
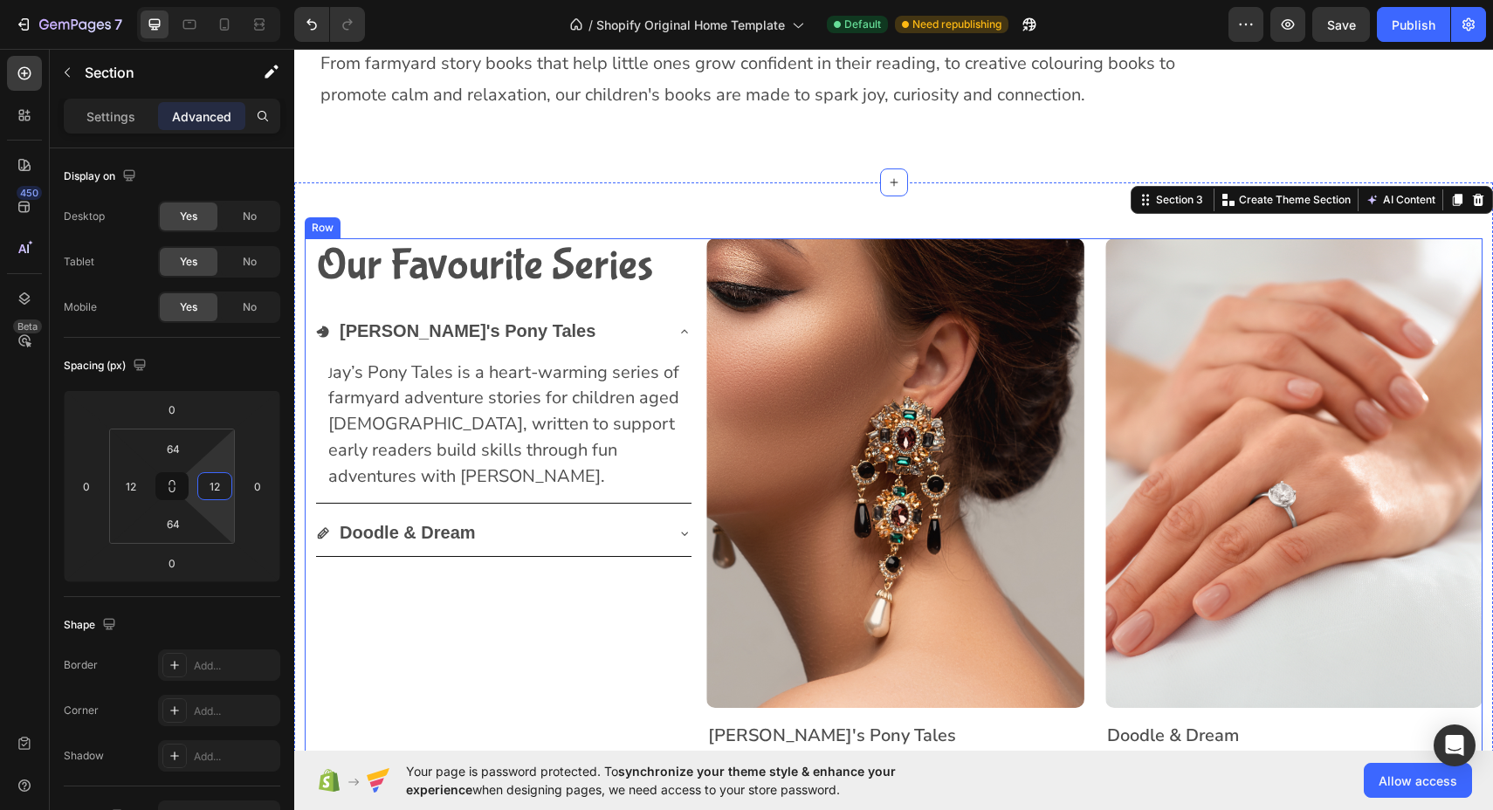
click at [388, 629] on div "Our Favourite Series Heading [PERSON_NAME]'s Pony Tales J ay’s Pony Tales is a …" at bounding box center [499, 502] width 388 height 528
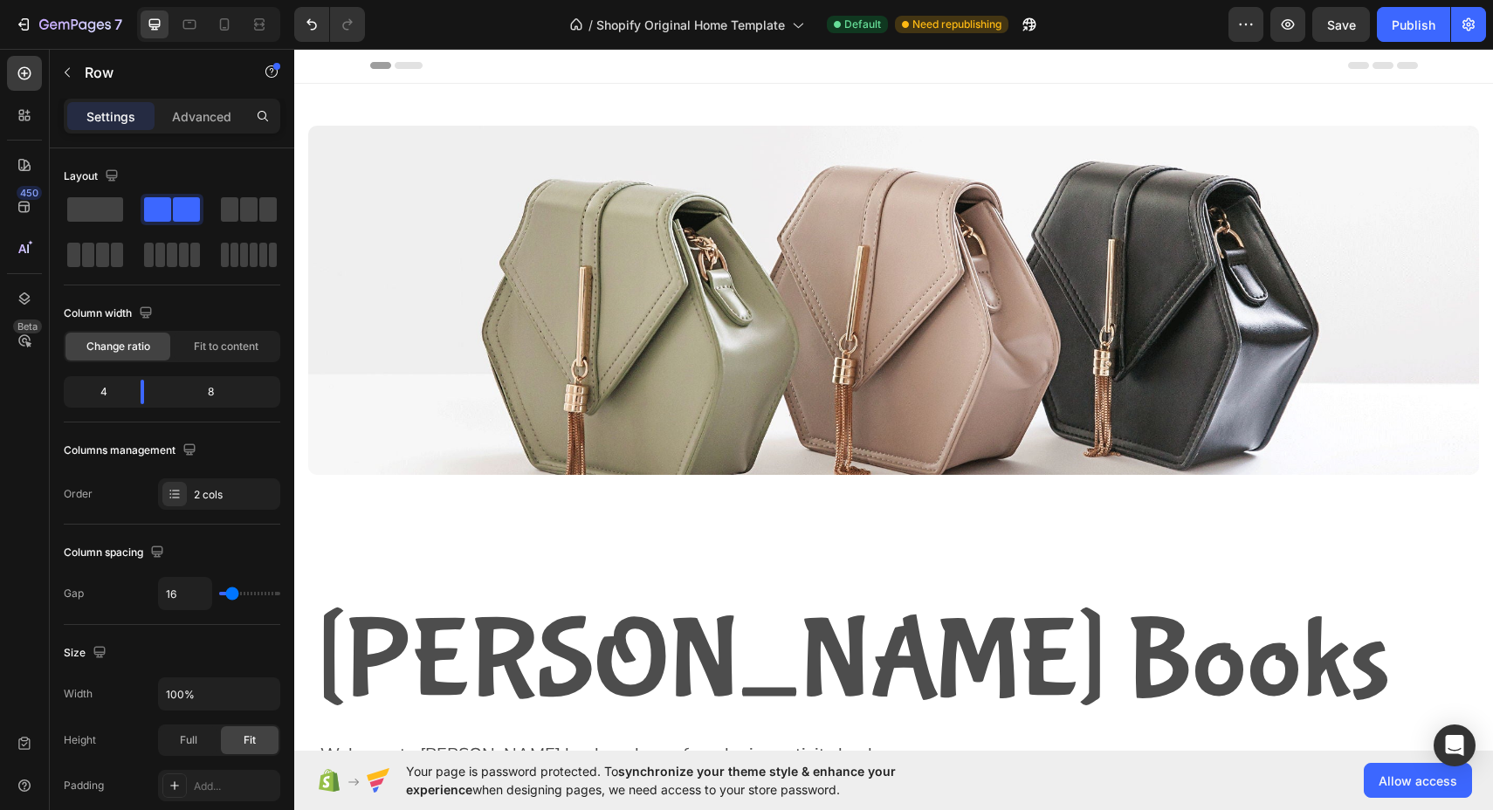
scroll to position [0, 0]
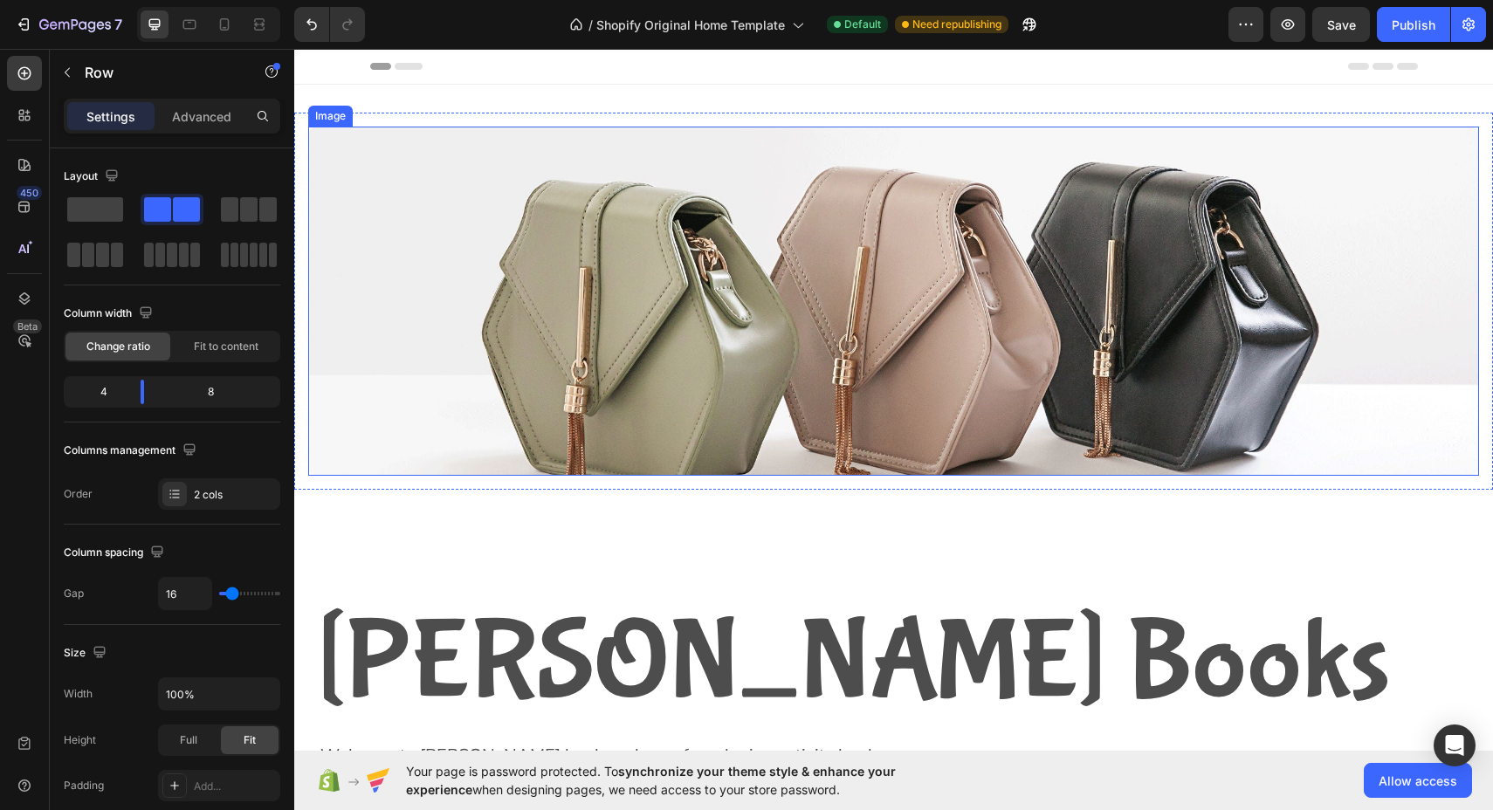
click at [379, 392] on img at bounding box center [893, 301] width 1171 height 349
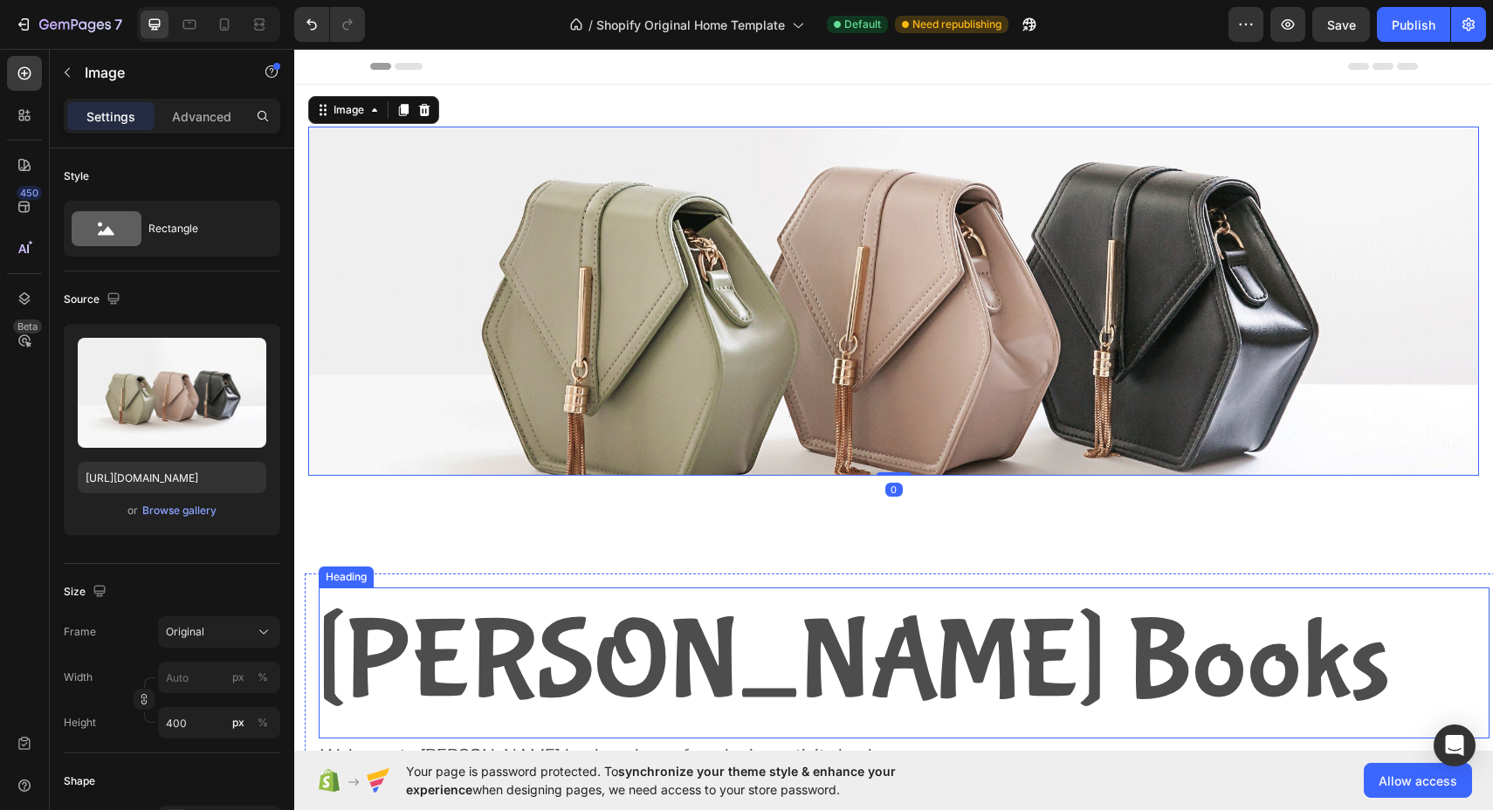
click at [572, 594] on h2 "[PERSON_NAME] Books" at bounding box center [904, 662] width 1171 height 151
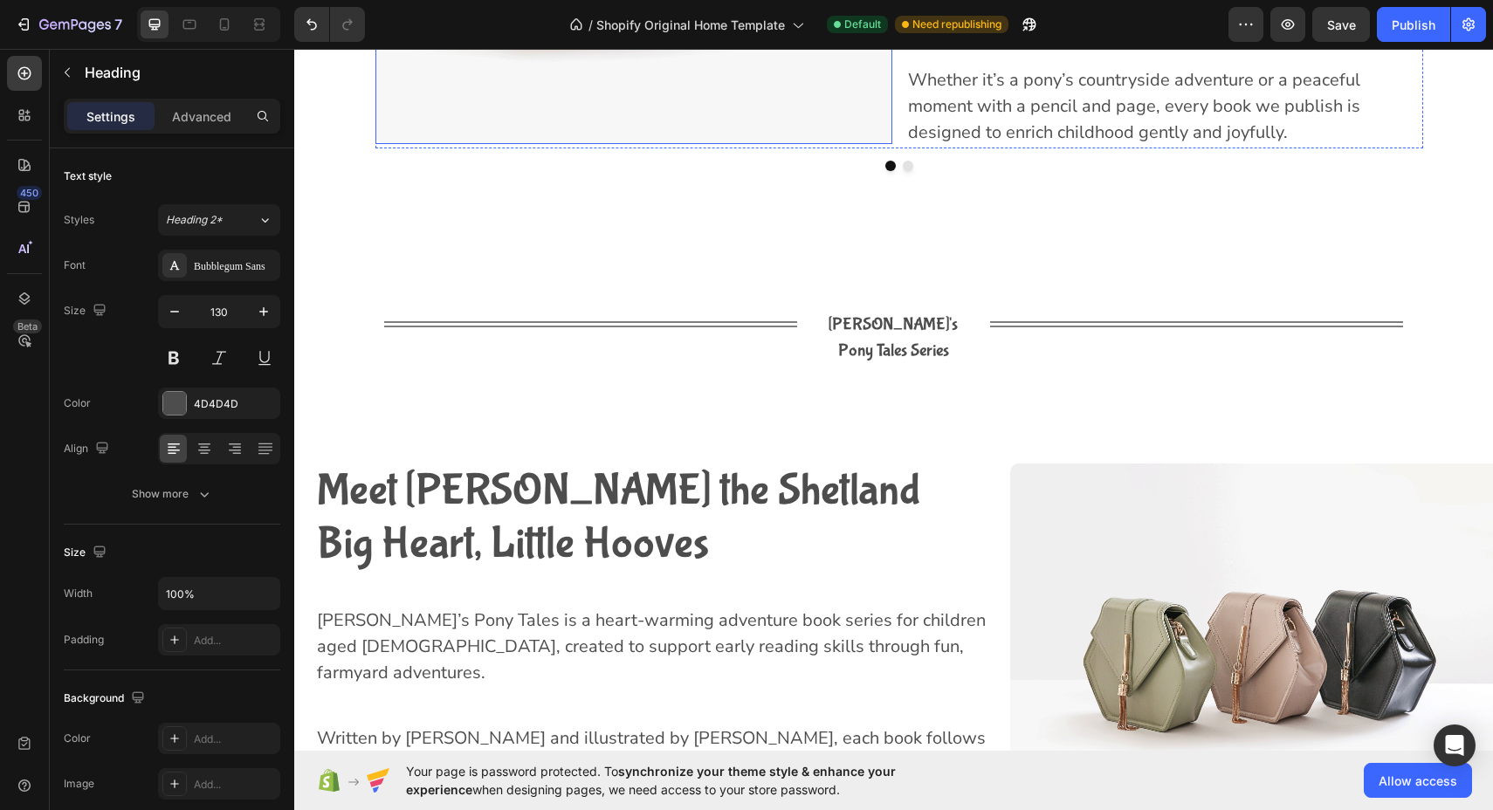
scroll to position [2152, 0]
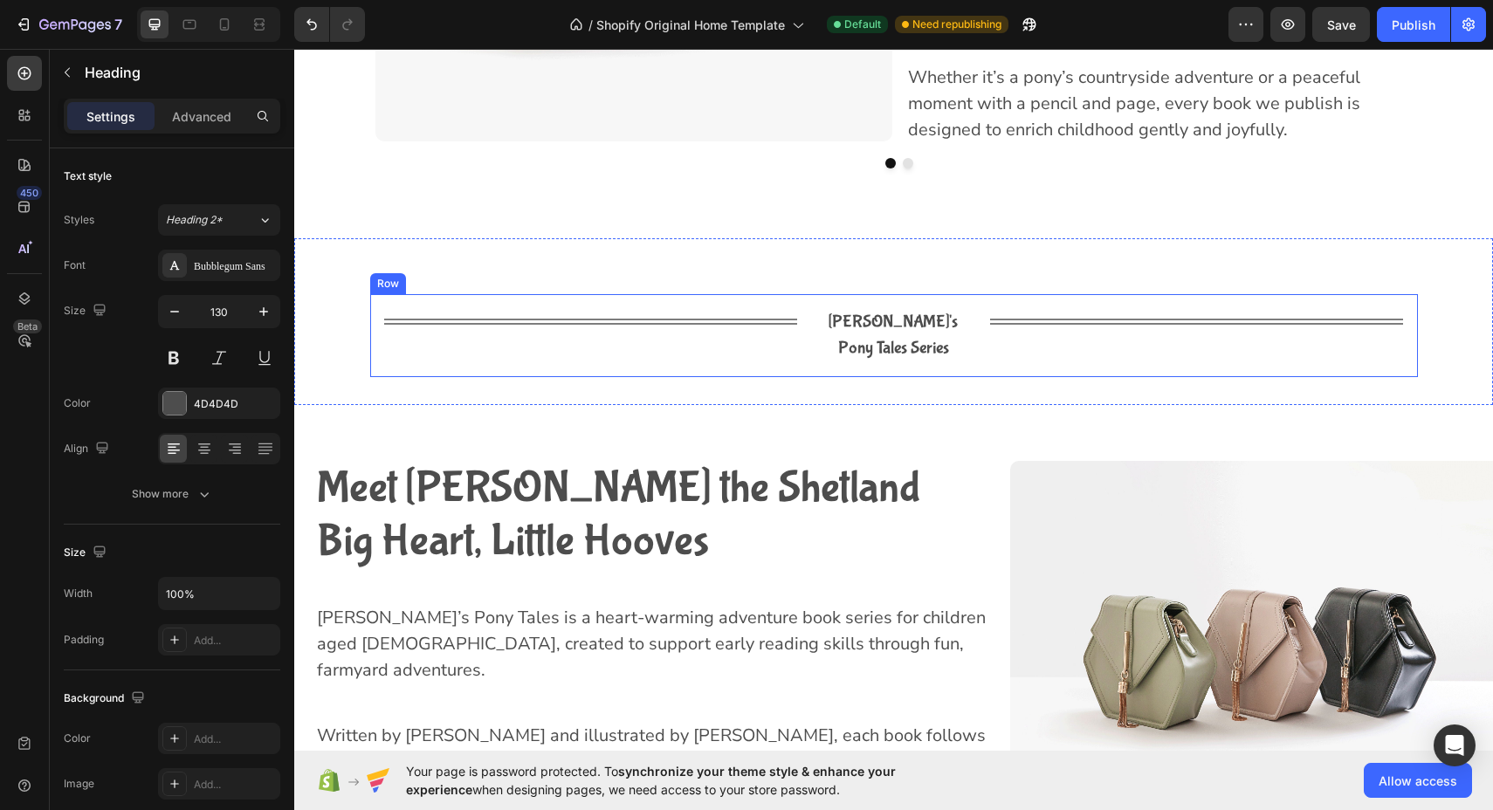
click at [693, 350] on div "Title Line [PERSON_NAME]'s Pony Tales Series Text Block Title Line Row" at bounding box center [893, 336] width 1047 height 84
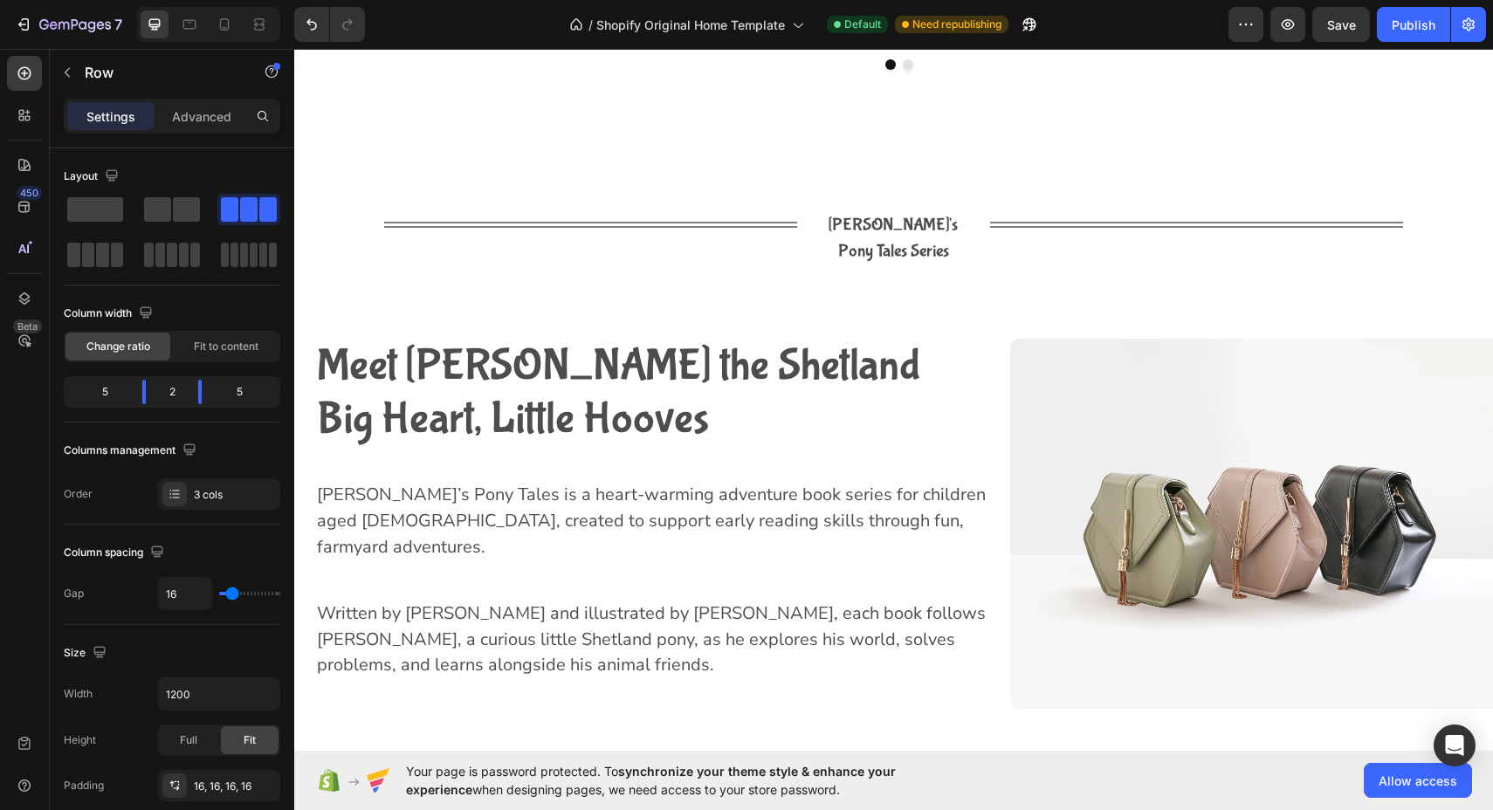
scroll to position [2338, 0]
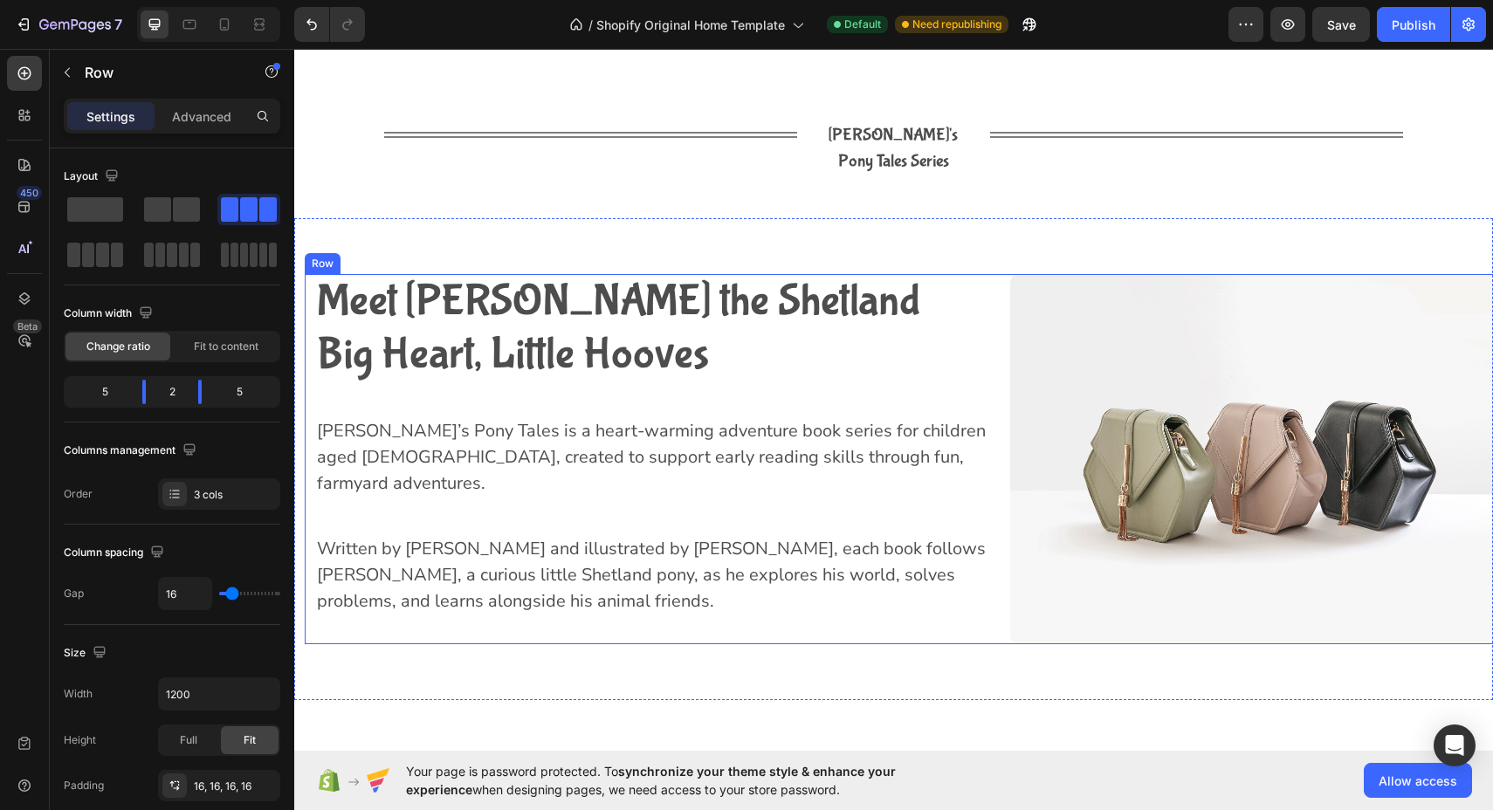
click at [978, 617] on div "Meet [PERSON_NAME] the Shetland Big Heart, Little Hooves Heading [PERSON_NAME]’…" at bounding box center [650, 459] width 691 height 370
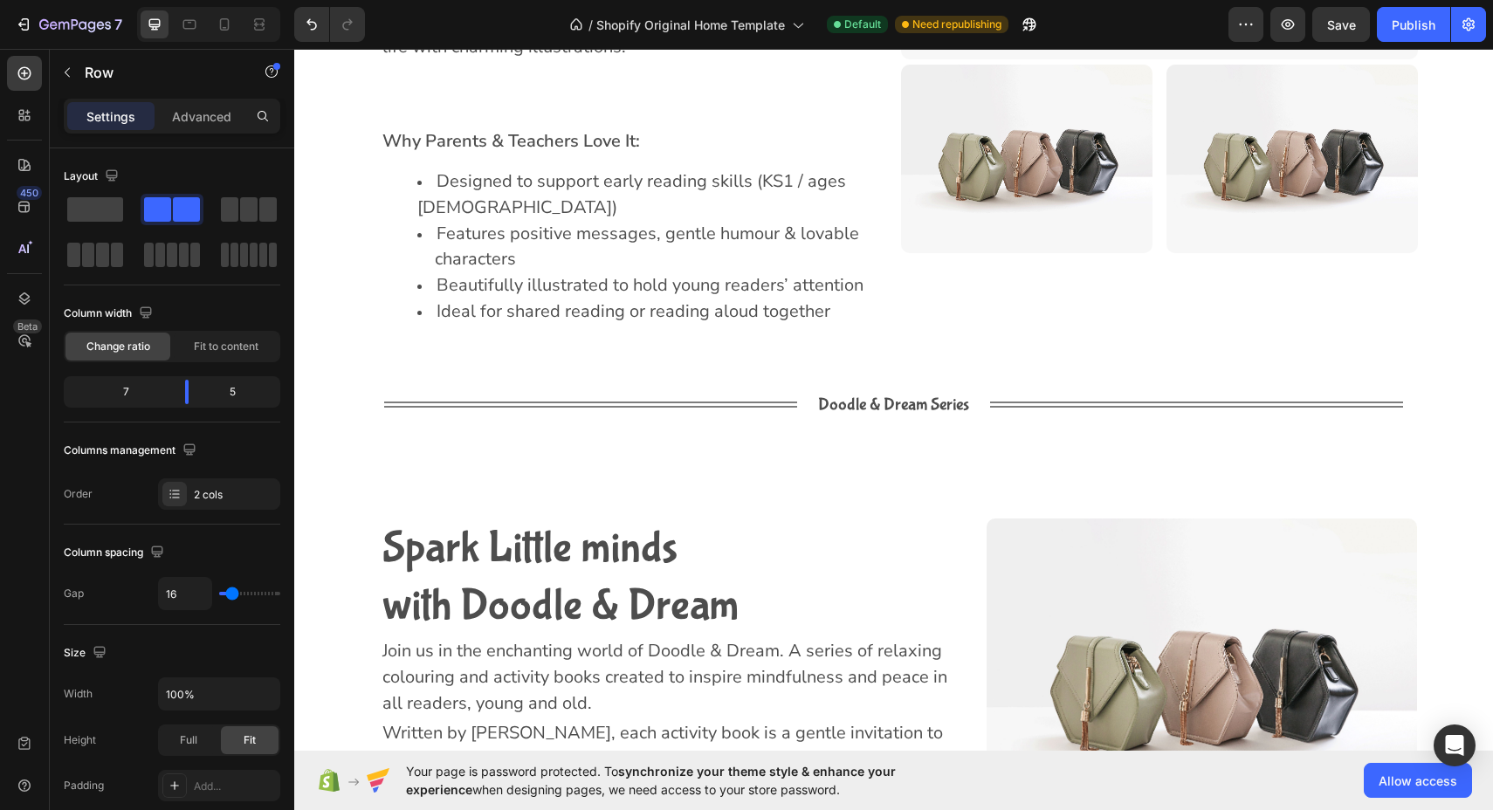
scroll to position [4391, 0]
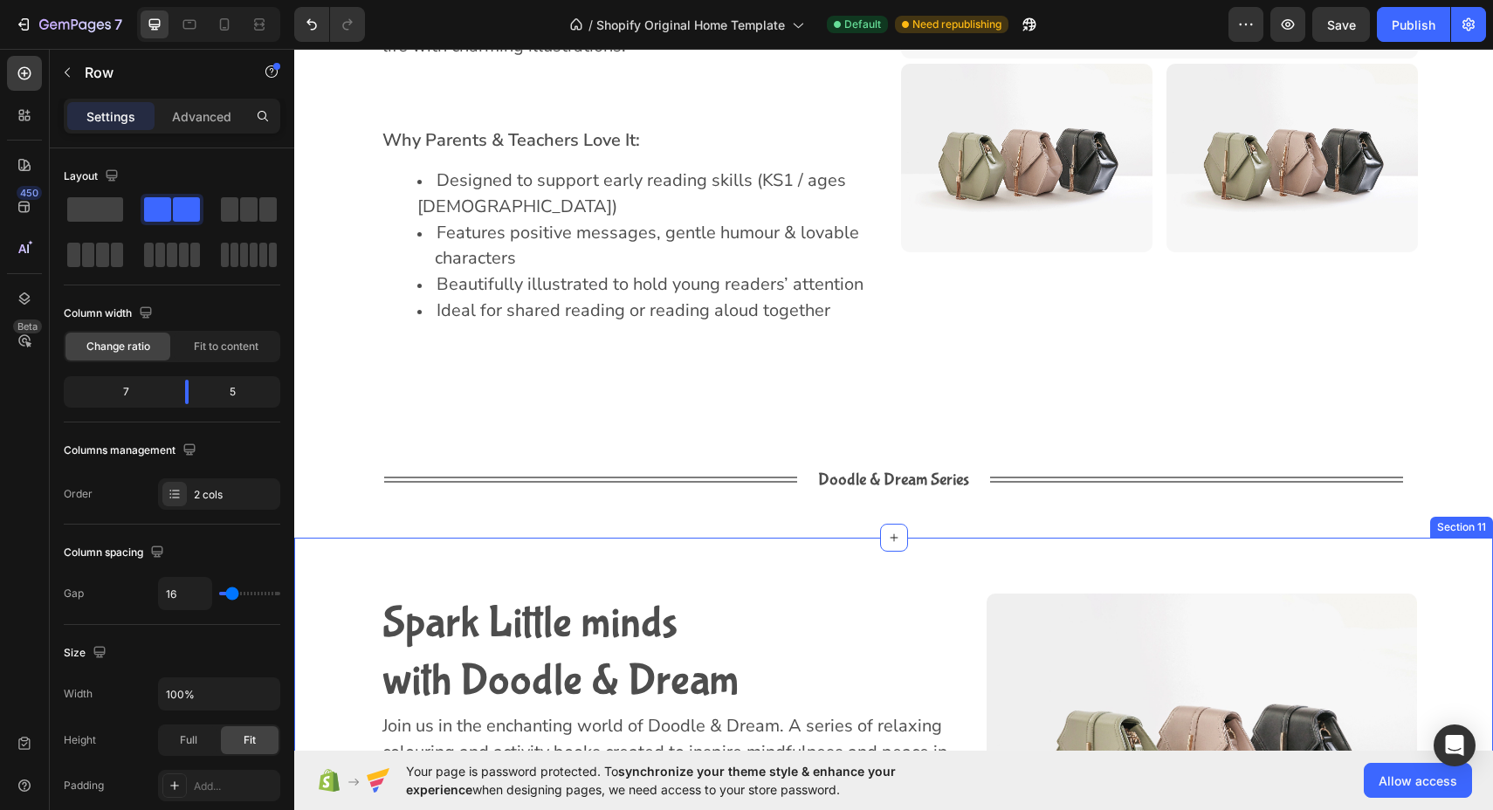
click at [957, 538] on div "Spark Little minds with Doodle & Dream Heading Join us in the enchanting world …" at bounding box center [893, 755] width 1198 height 435
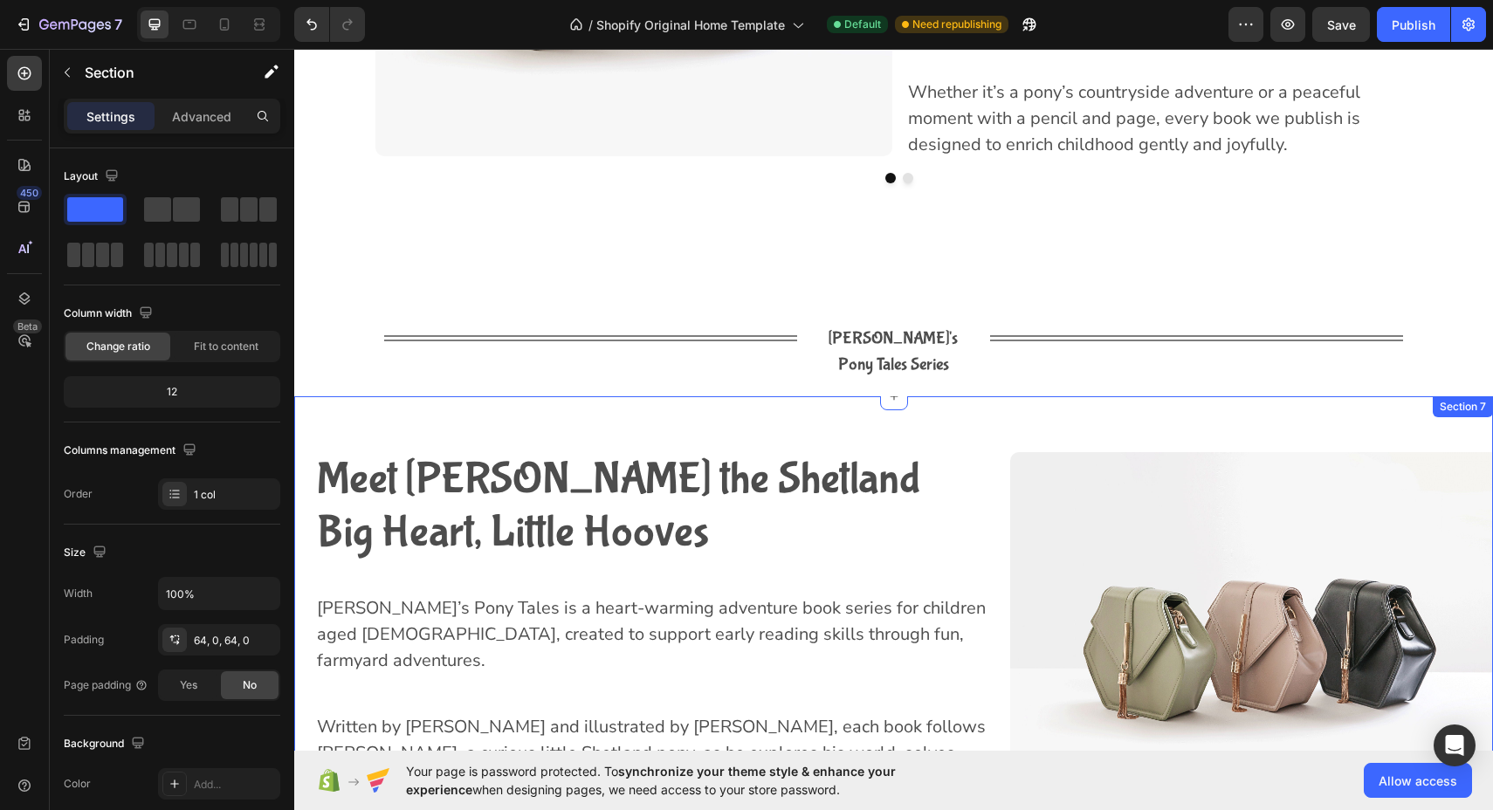
scroll to position [2099, 0]
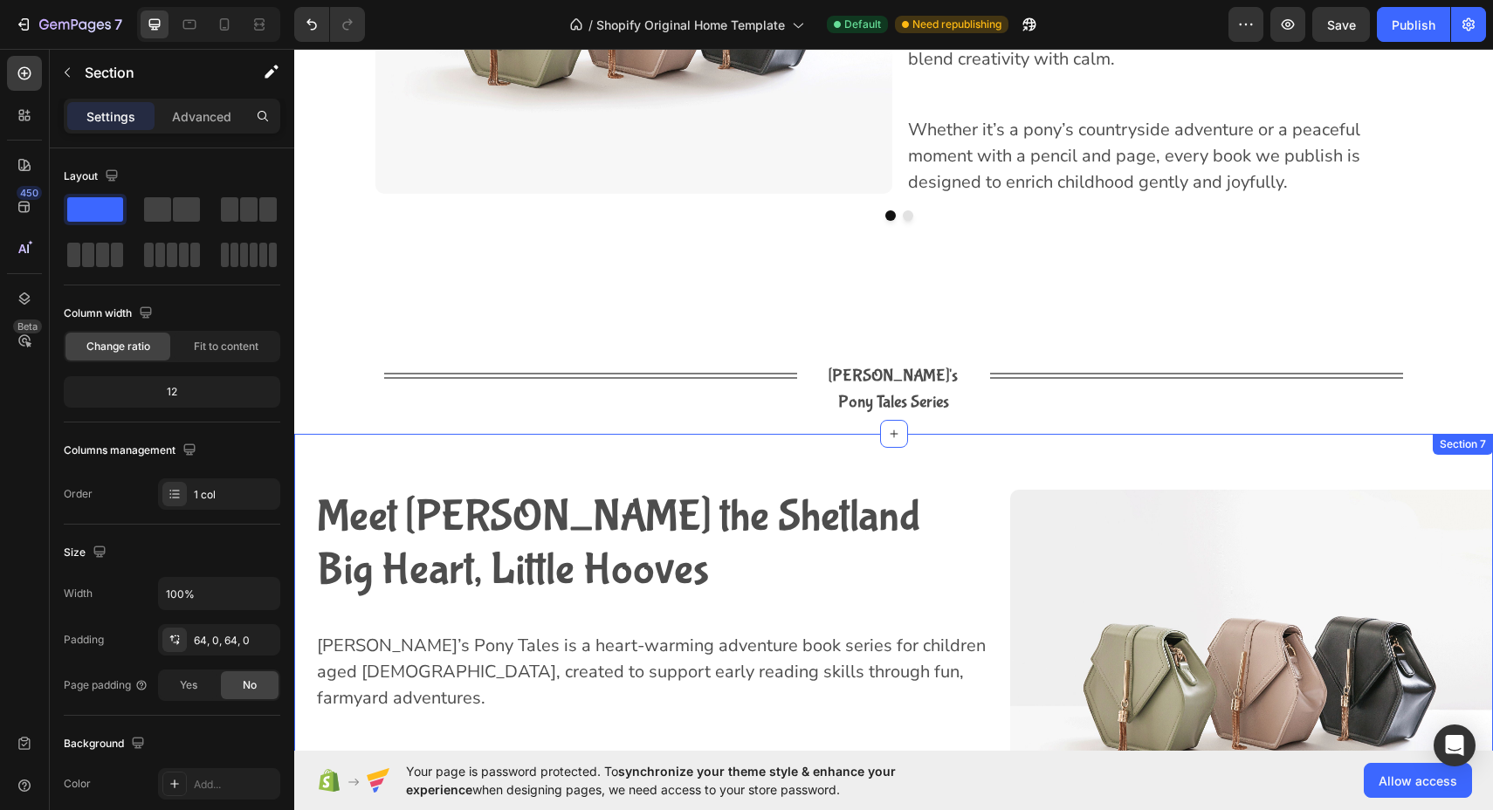
click at [372, 447] on div "Meet [PERSON_NAME] the Shetland Big Heart, Little Hooves Heading [PERSON_NAME]’…" at bounding box center [893, 675] width 1198 height 482
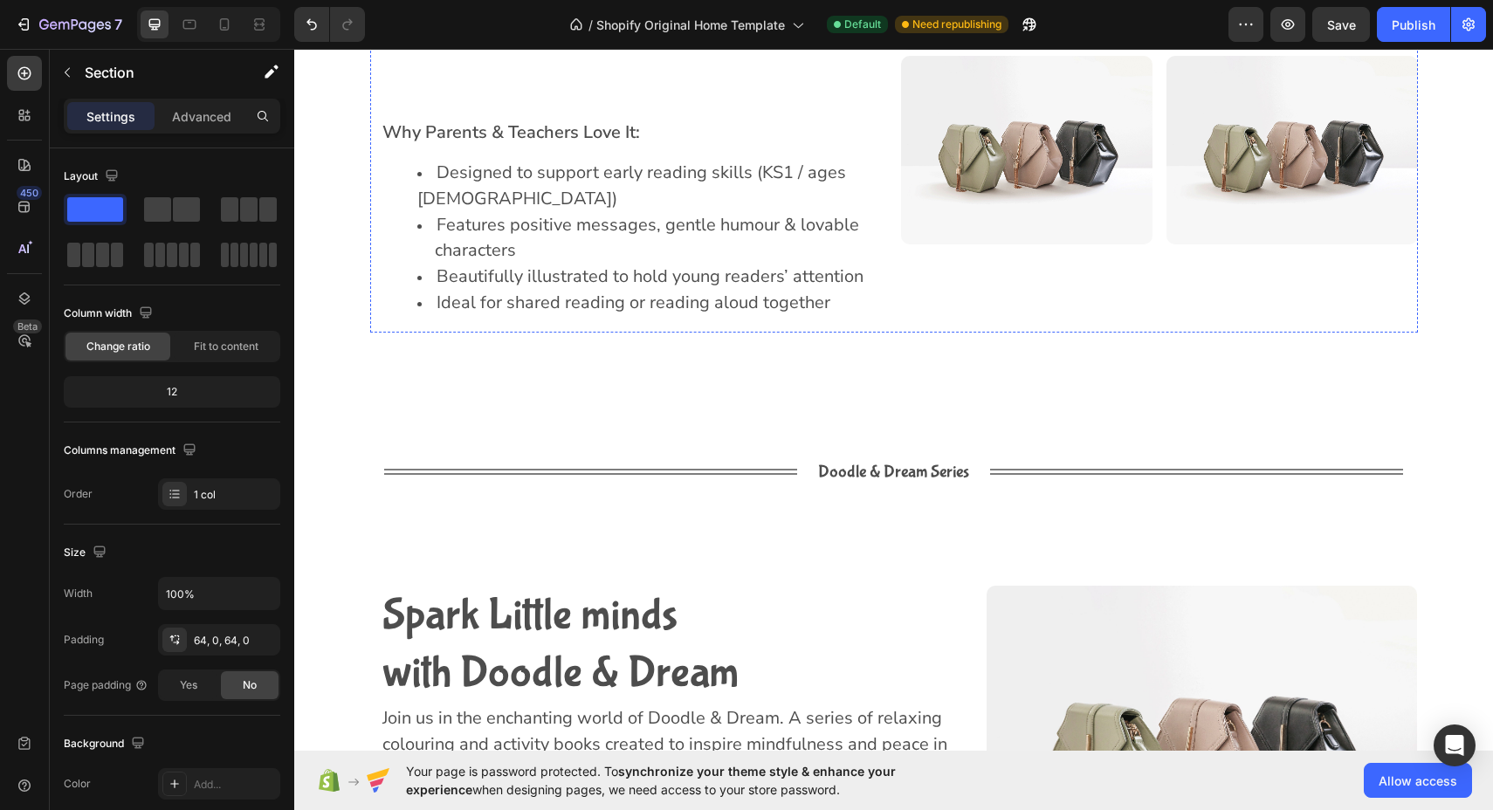
scroll to position [4400, 0]
click at [375, 585] on div "Spark Little minds with Doodle & Dream Heading Join us in the enchanting world …" at bounding box center [671, 746] width 603 height 323
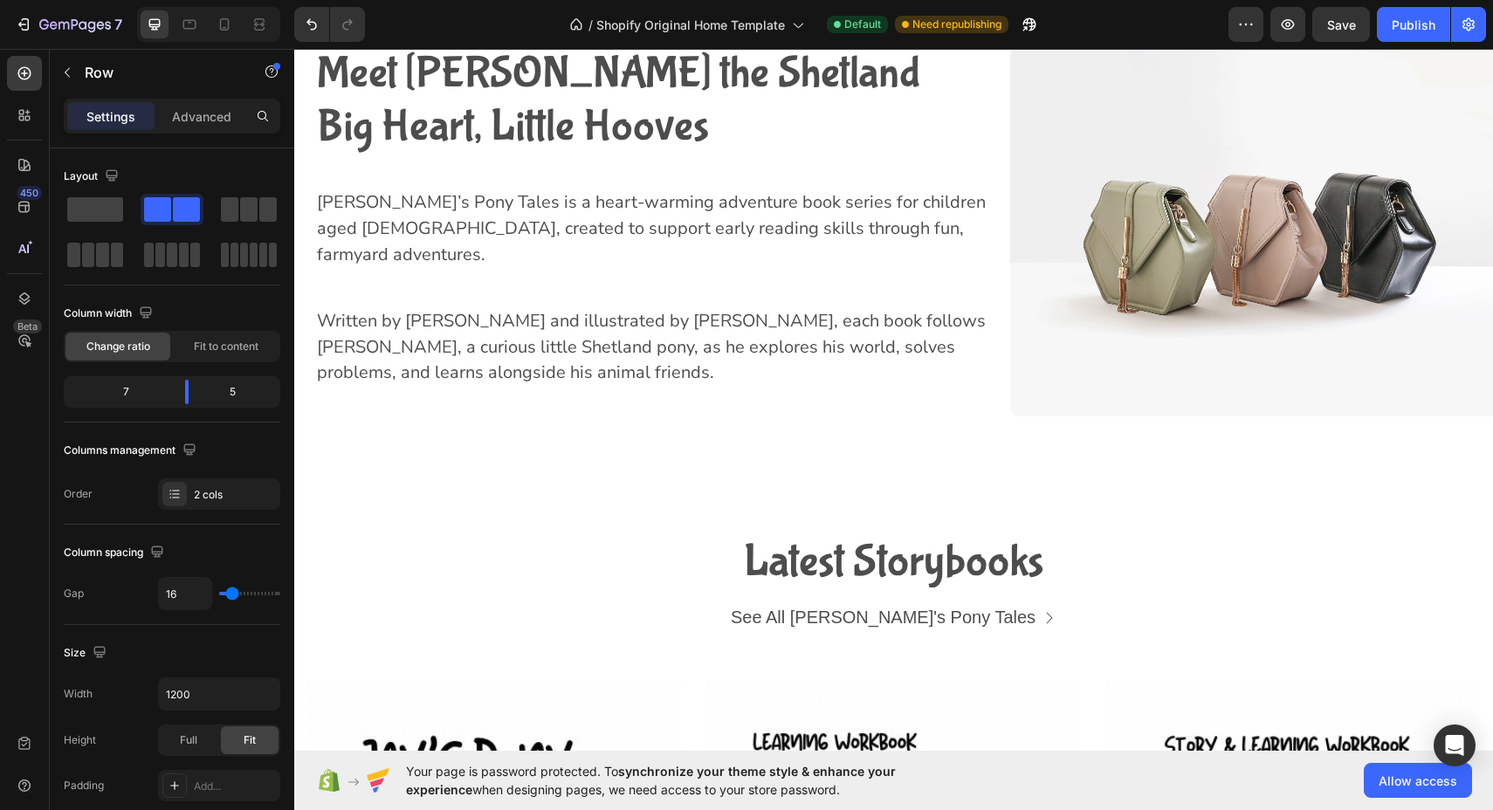
scroll to position [2524, 0]
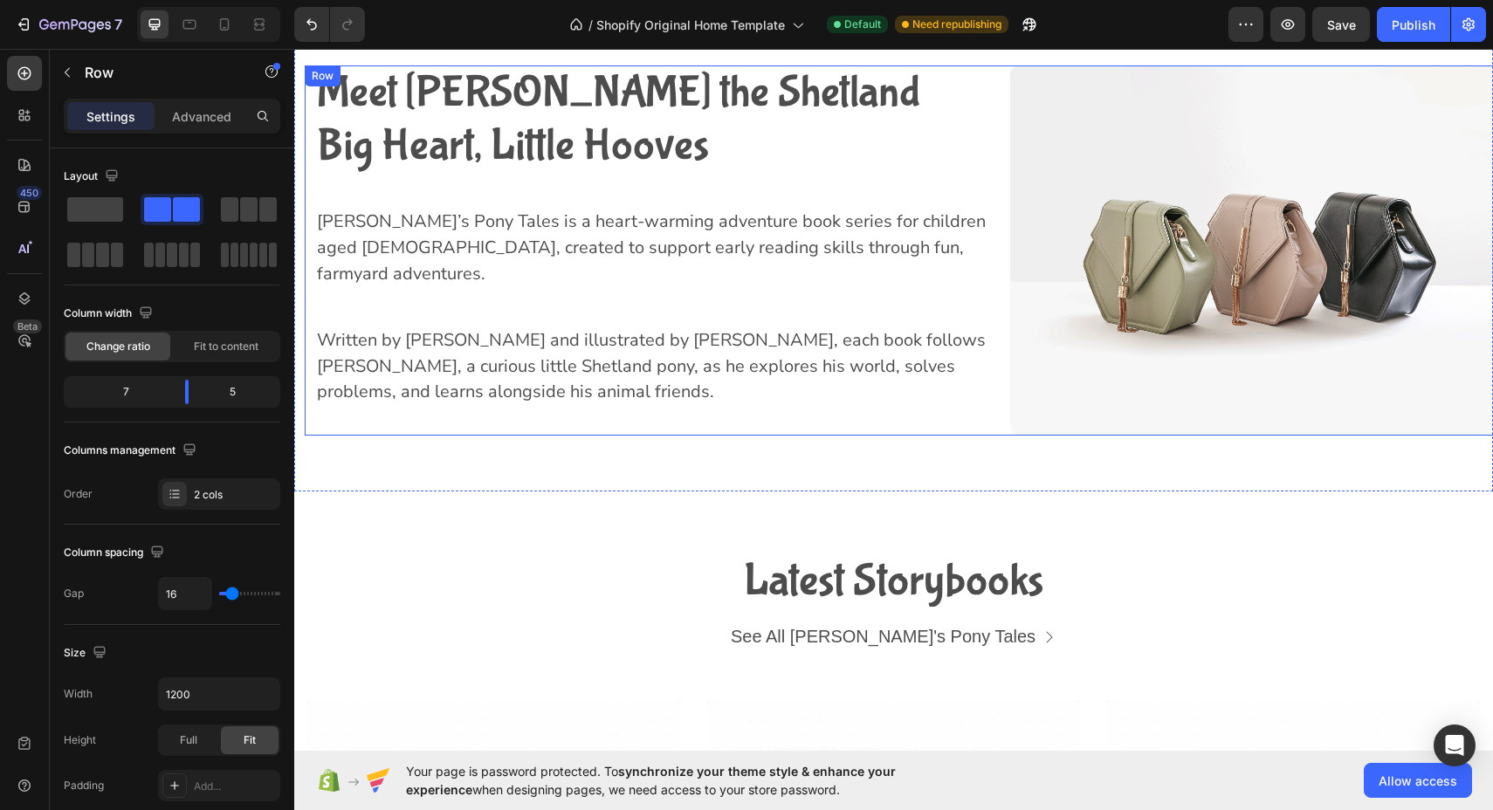
click at [988, 429] on div "Meet [PERSON_NAME] the Shetland Big Heart, Little Hooves Heading [PERSON_NAME]’…" at bounding box center [650, 250] width 691 height 370
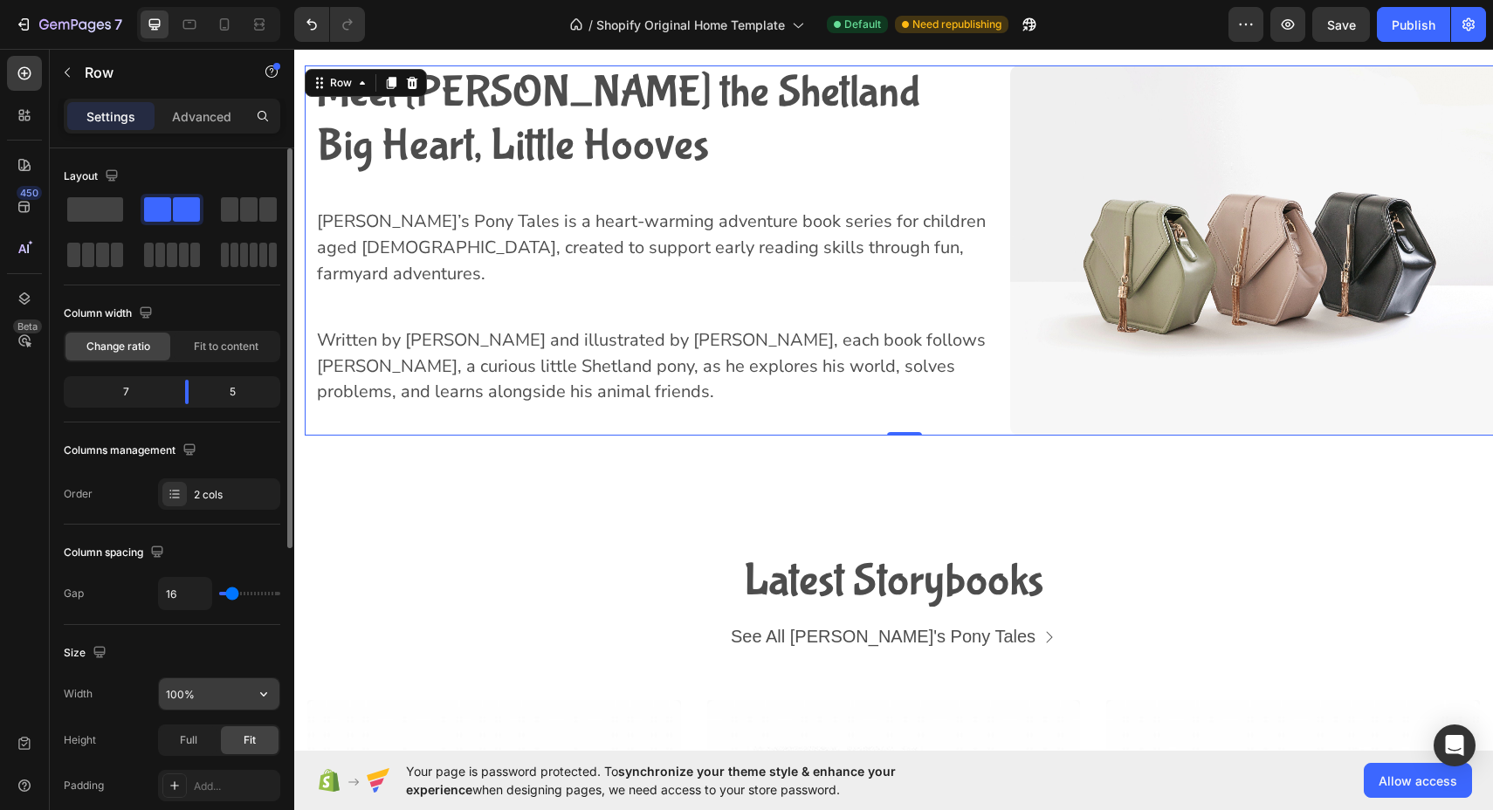
click at [186, 697] on input "100%" at bounding box center [219, 693] width 120 height 31
click at [258, 690] on icon "button" at bounding box center [263, 693] width 17 height 17
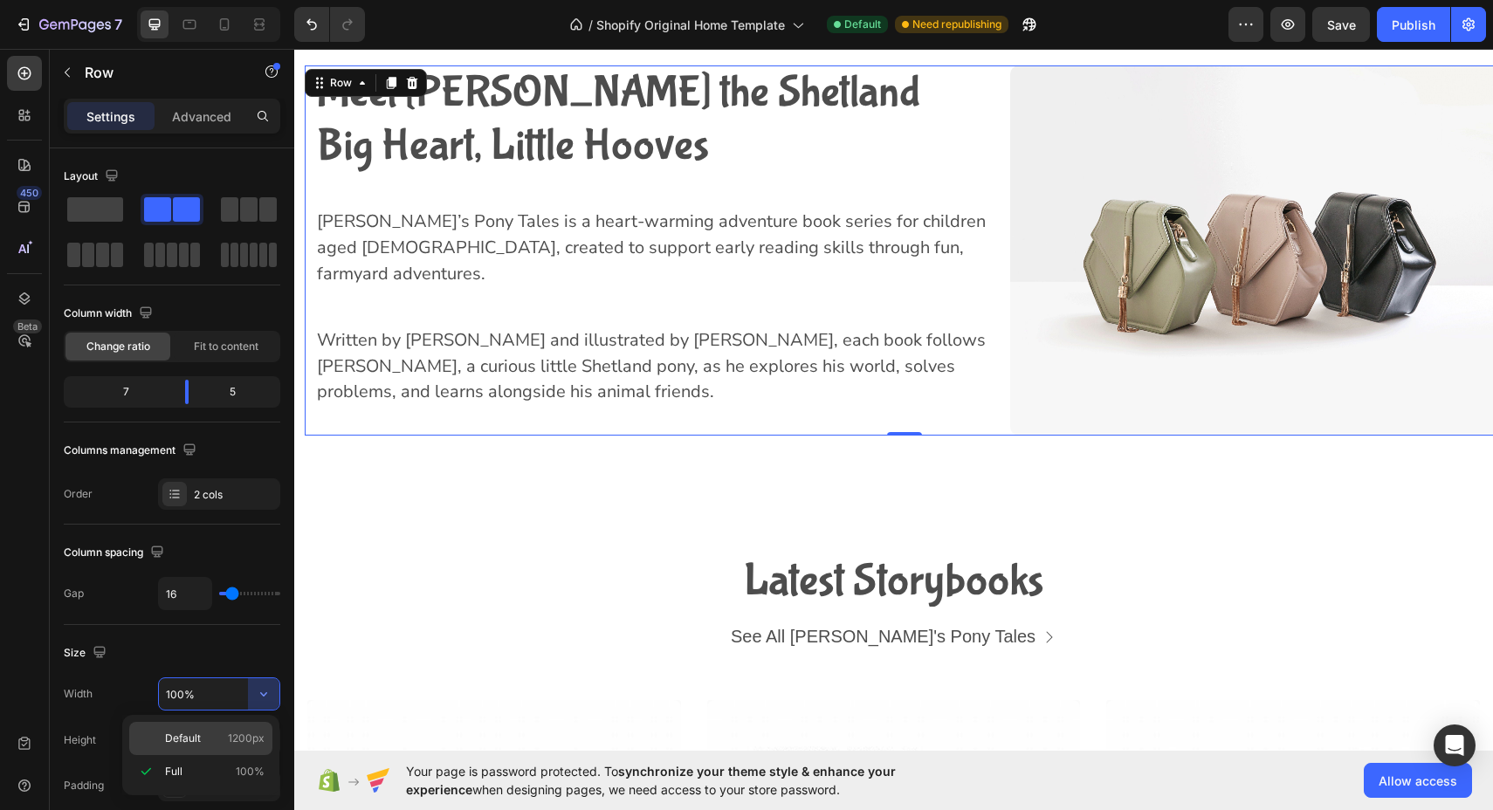
click at [219, 746] on div "Default 1200px" at bounding box center [200, 738] width 143 height 33
type input "1200"
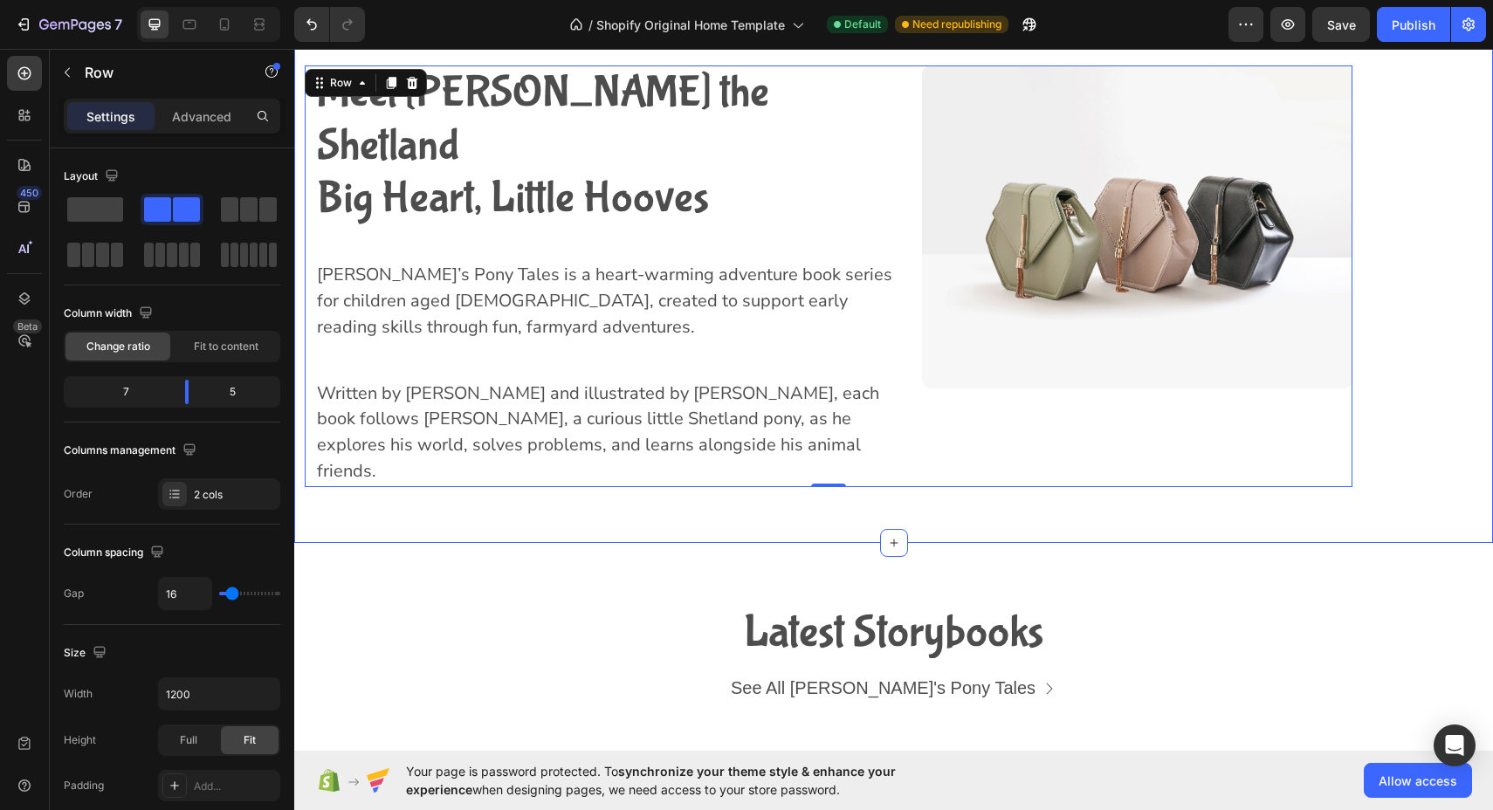
click at [1402, 314] on div "Meet [PERSON_NAME] the Shetland Big Heart, Little Hooves Heading [PERSON_NAME]’…" at bounding box center [893, 276] width 1198 height 422
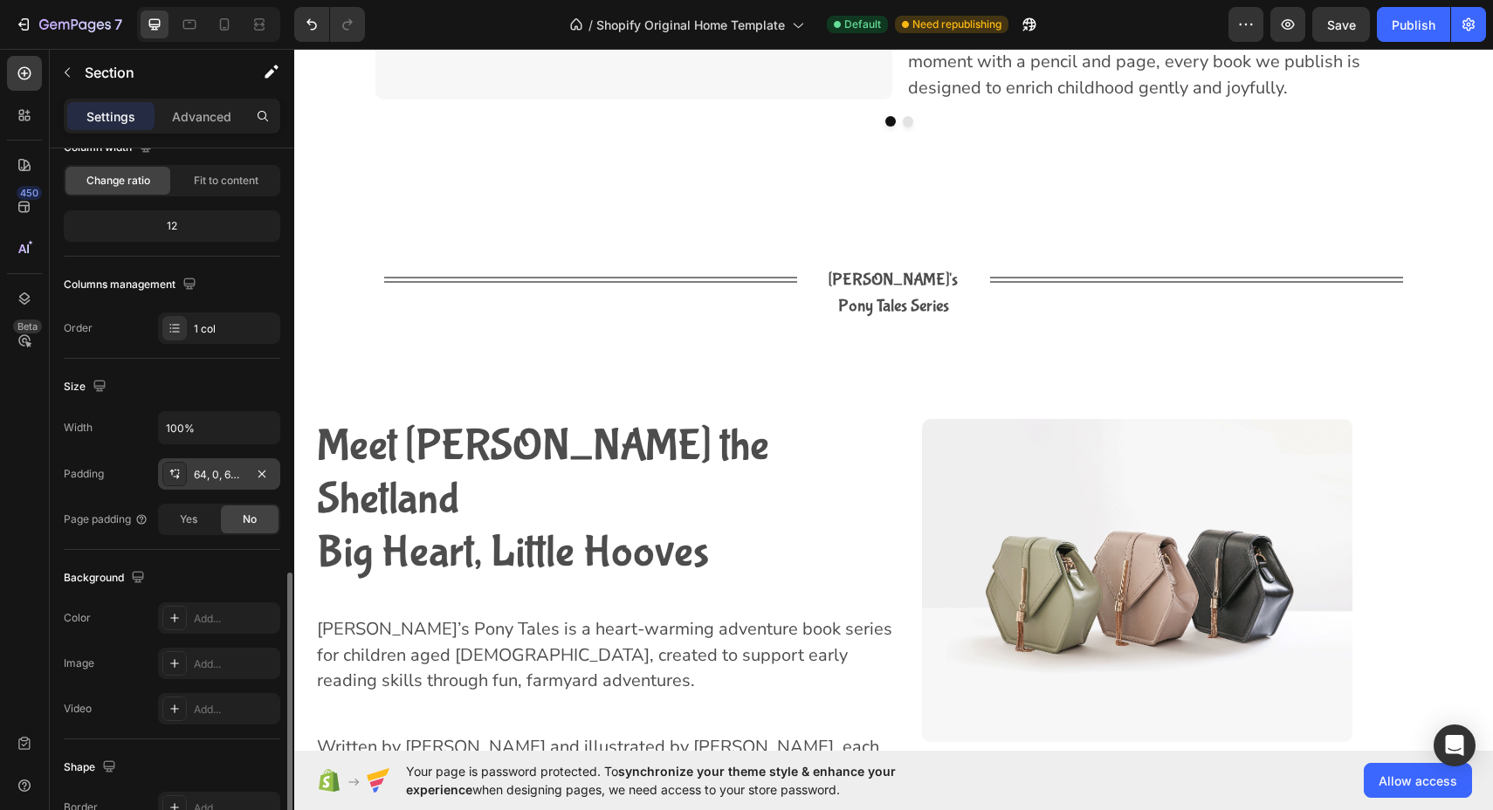
scroll to position [354, 0]
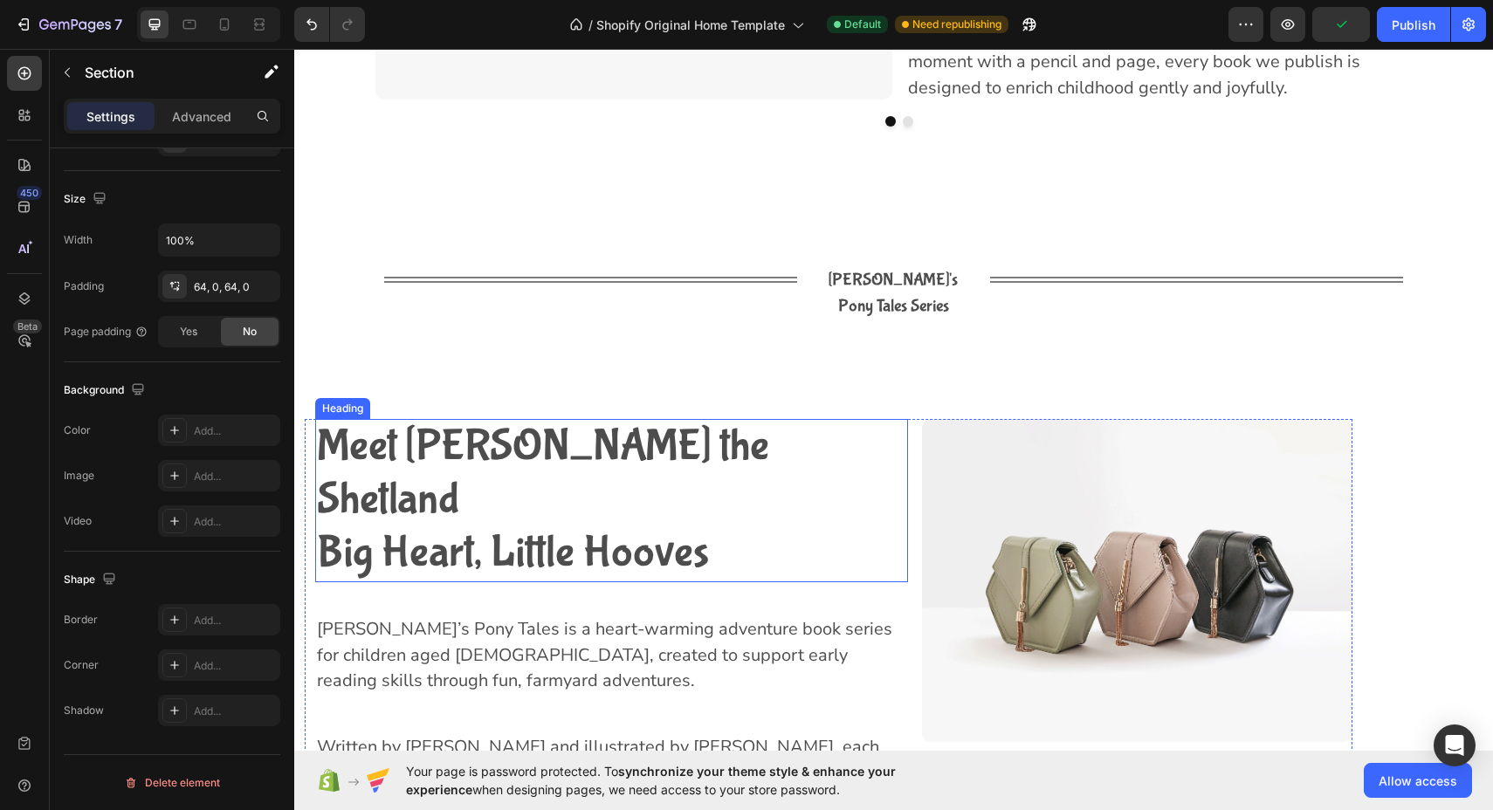
click at [407, 421] on span "Meet [PERSON_NAME] the Shetland" at bounding box center [543, 473] width 452 height 105
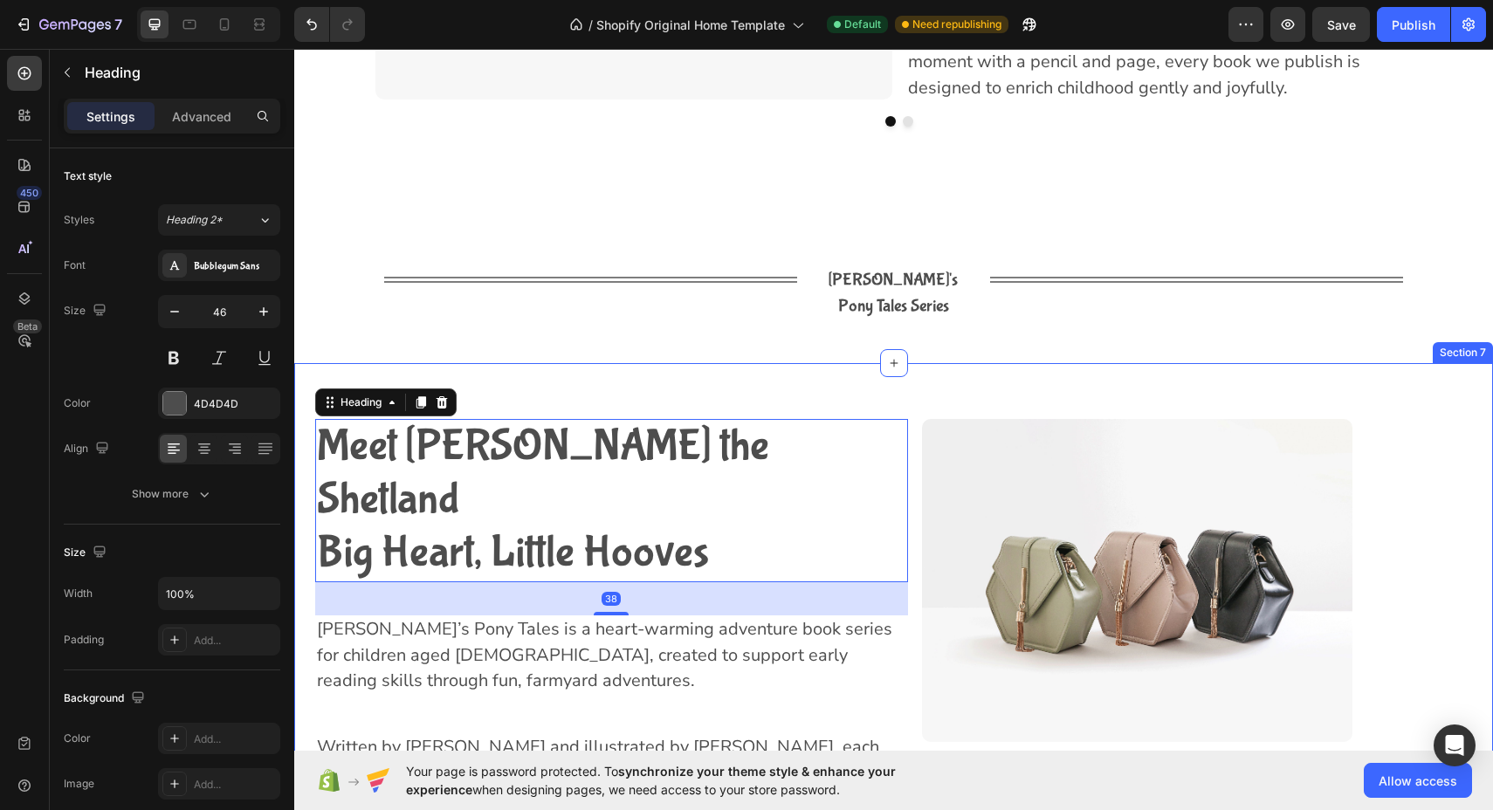
click at [484, 363] on div "Meet [PERSON_NAME] the Shetland Big Heart, Little Hooves Heading 38 [PERSON_NAM…" at bounding box center [893, 629] width 1198 height 533
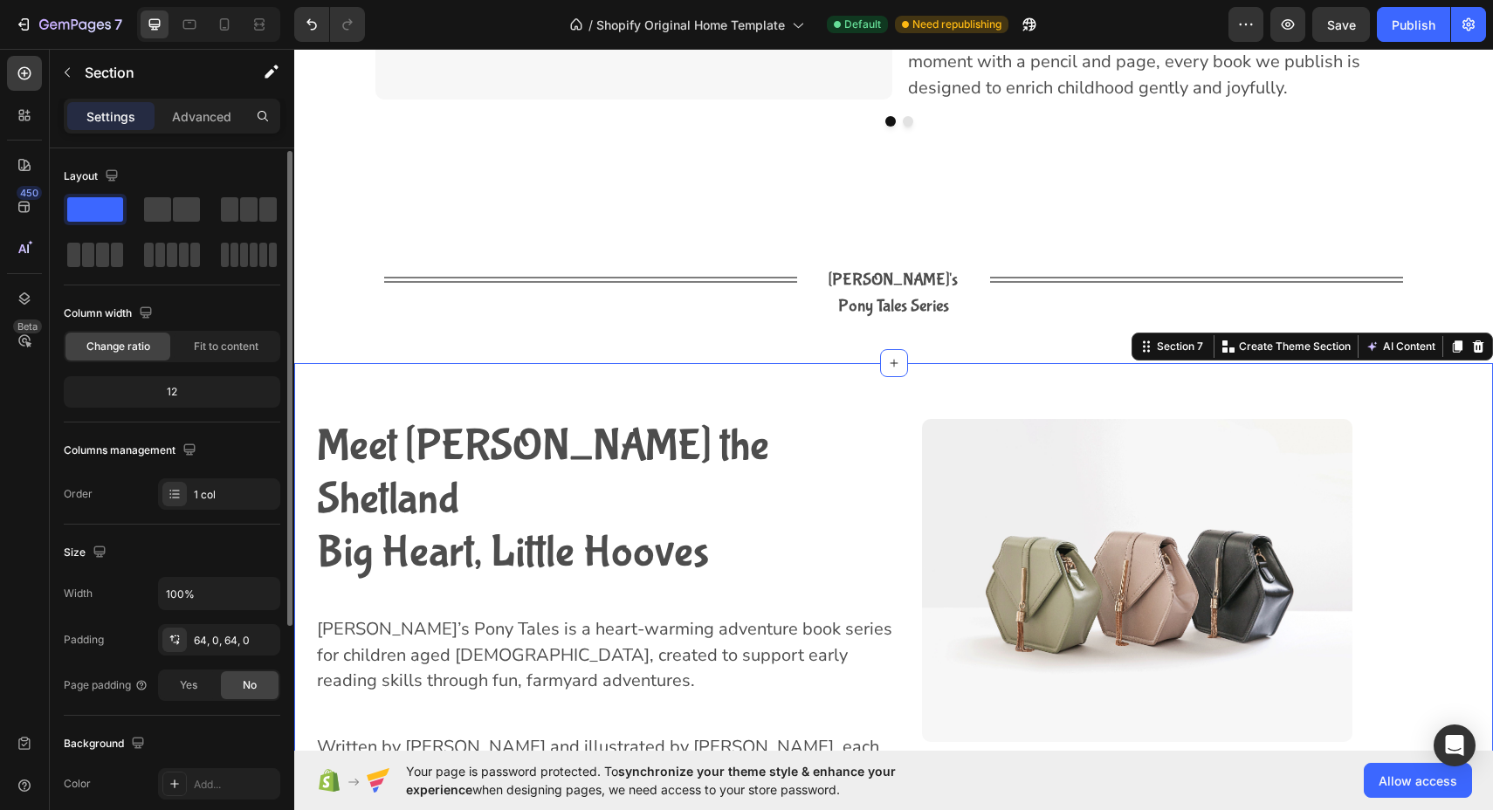
scroll to position [354, 0]
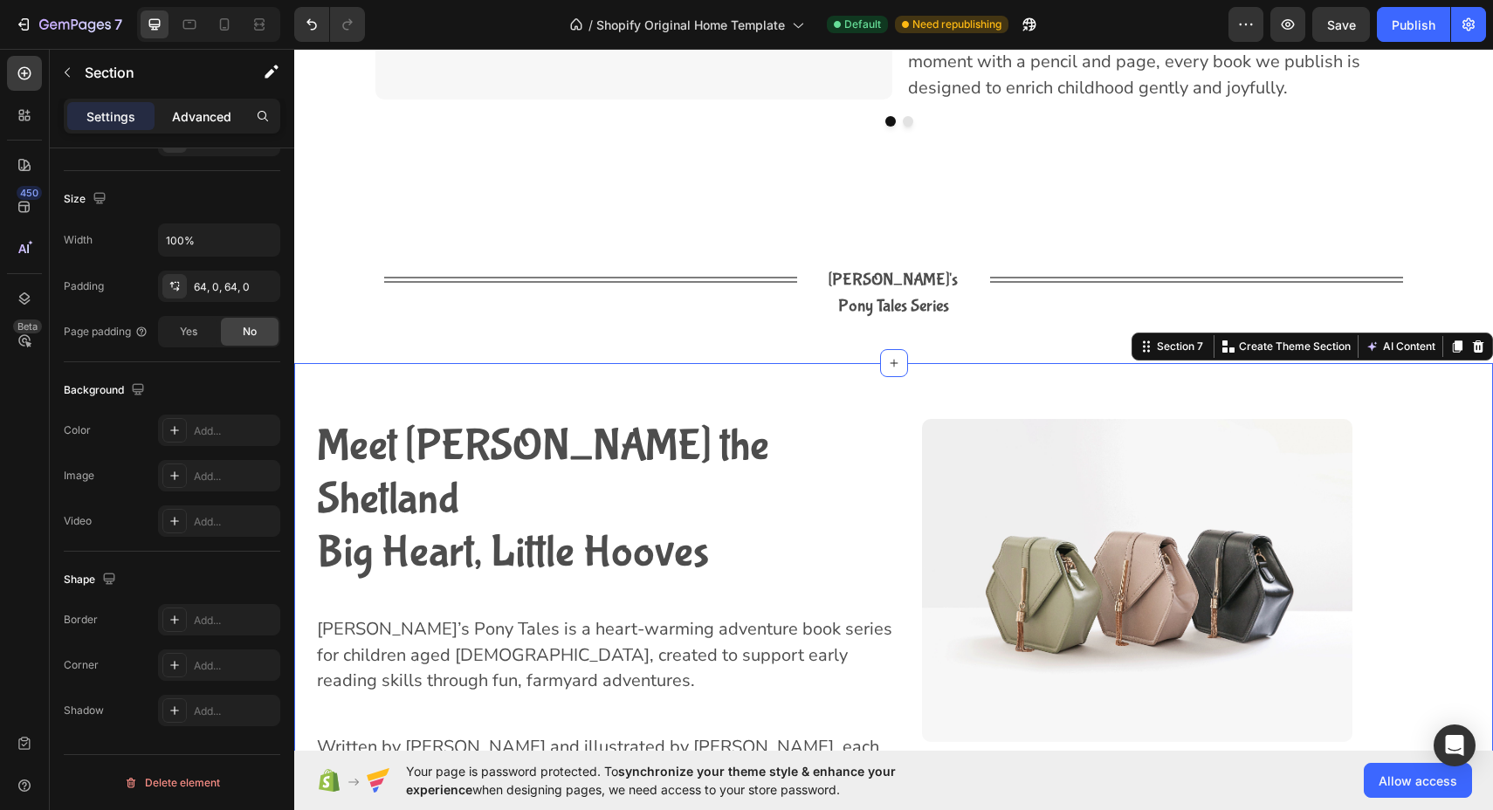
click at [204, 119] on p "Advanced" at bounding box center [201, 116] width 59 height 18
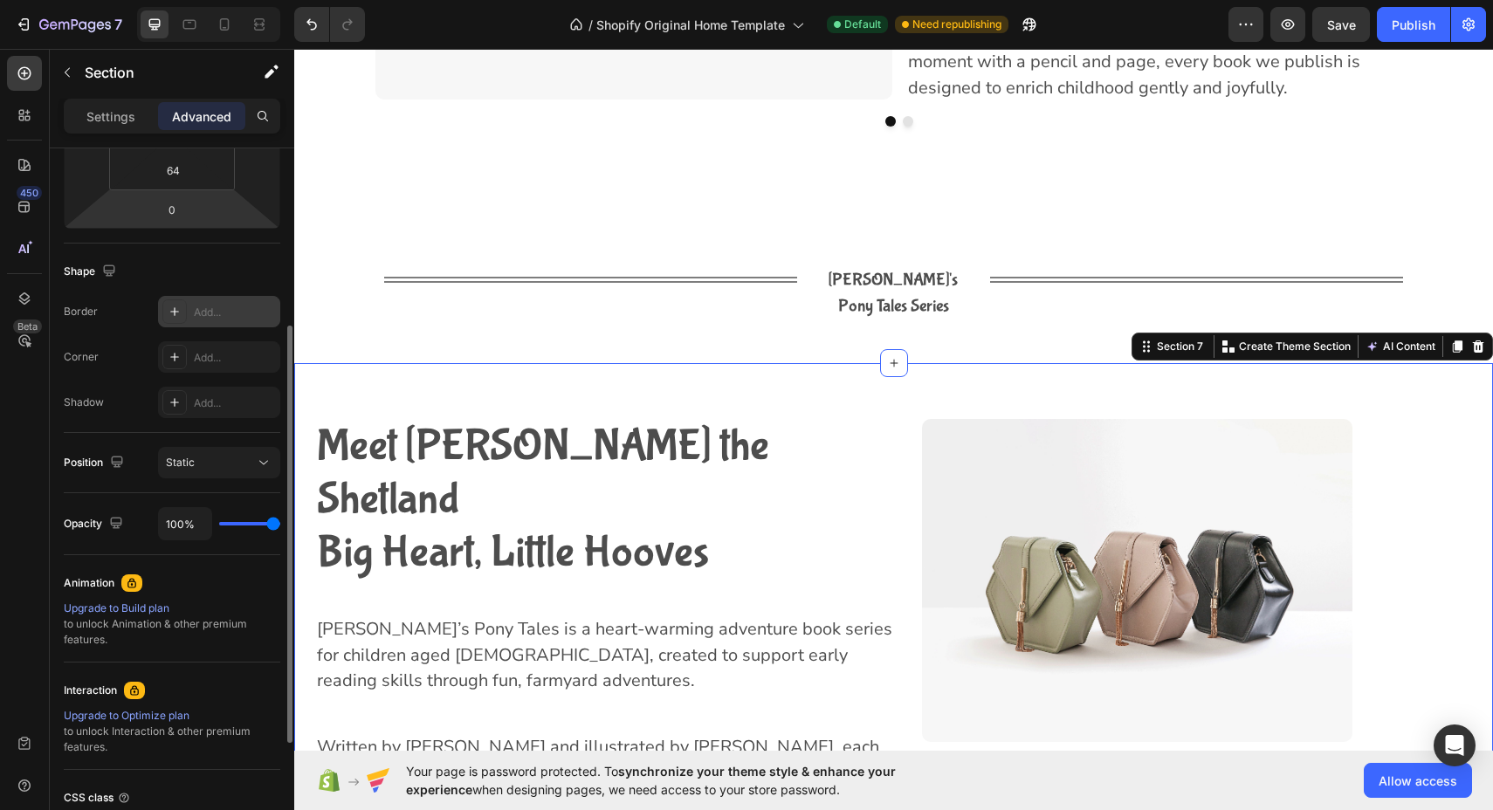
scroll to position [0, 0]
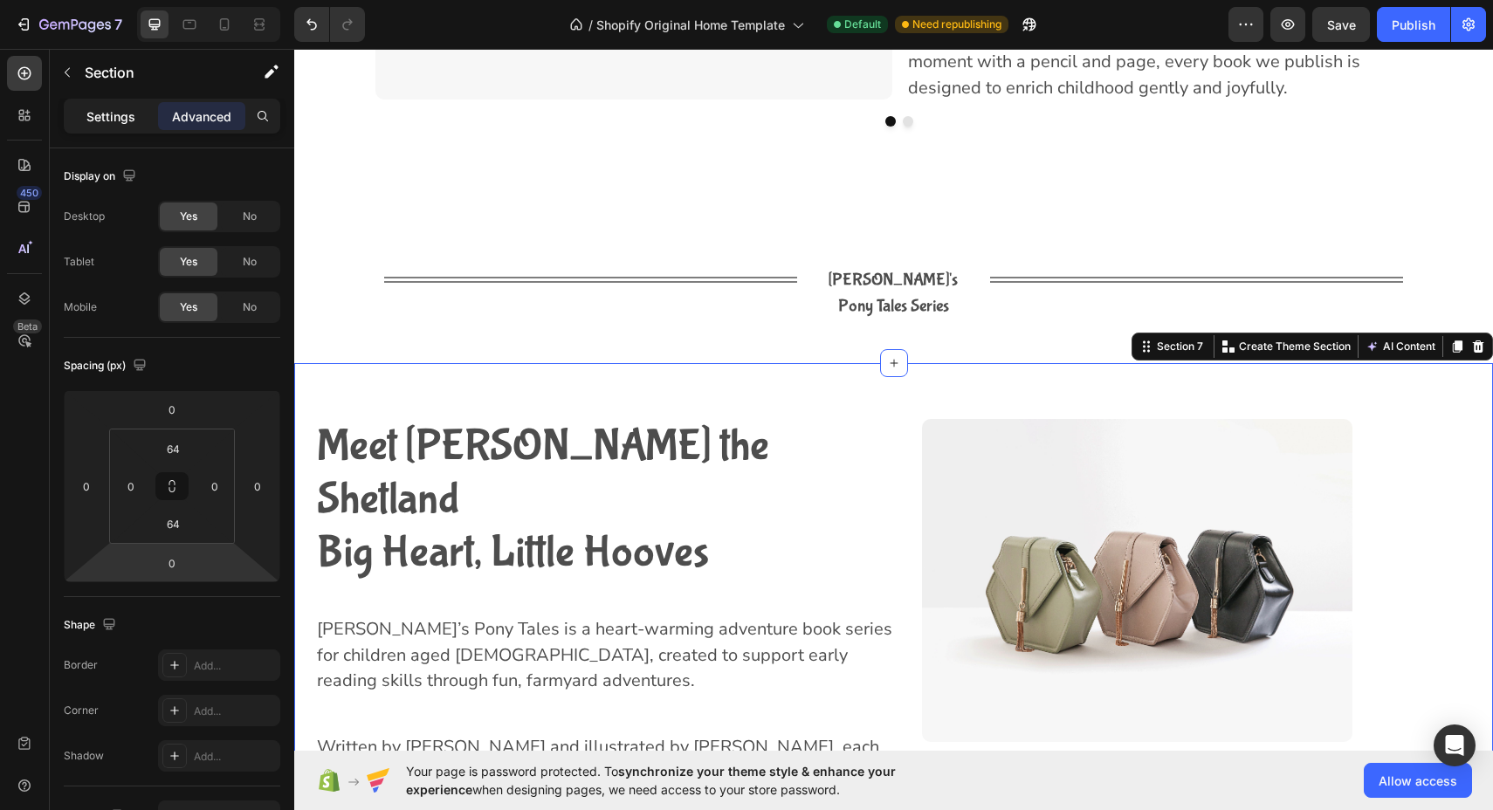
click at [122, 105] on div "Settings" at bounding box center [110, 116] width 87 height 28
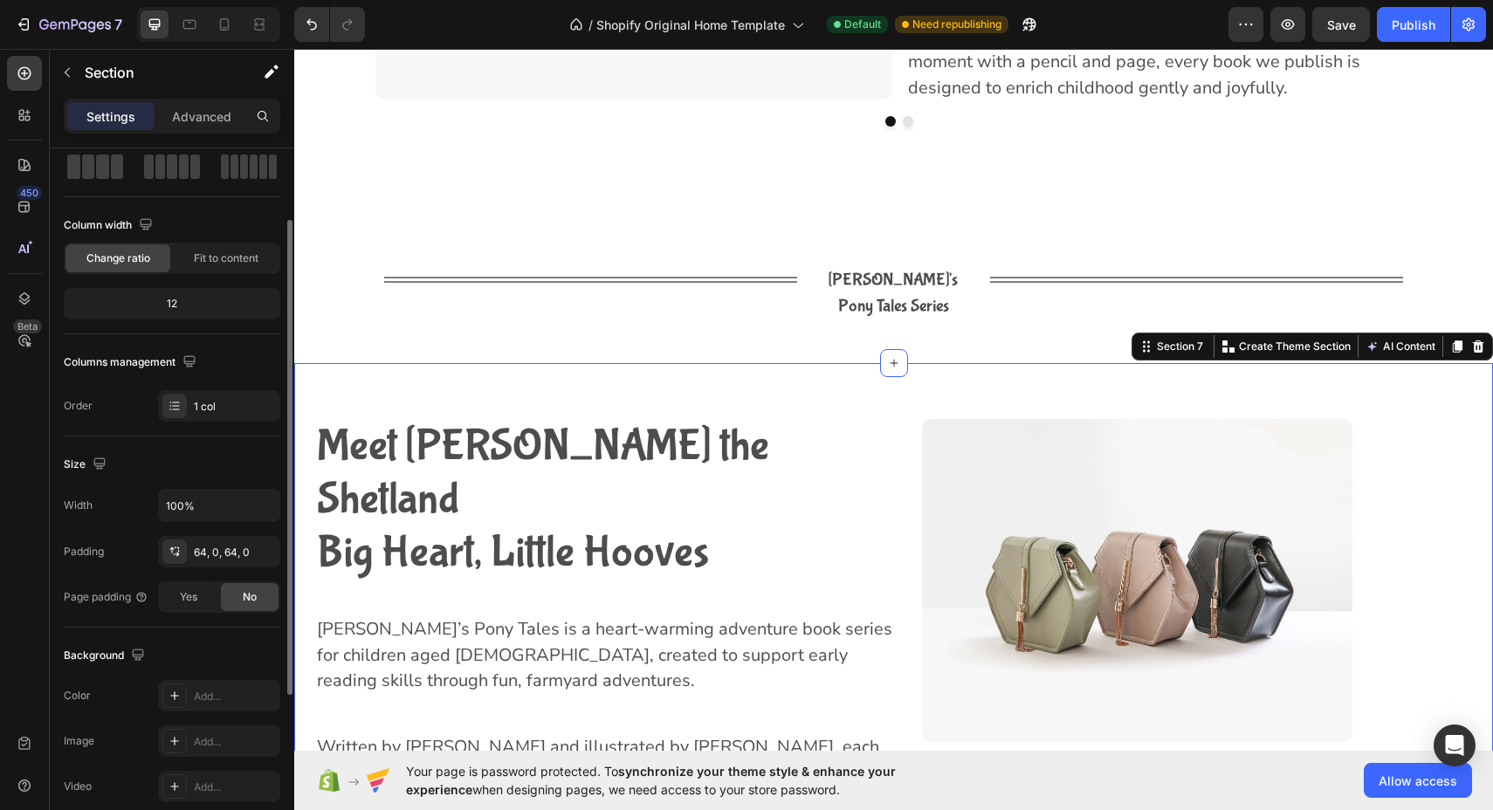
scroll to position [106, 0]
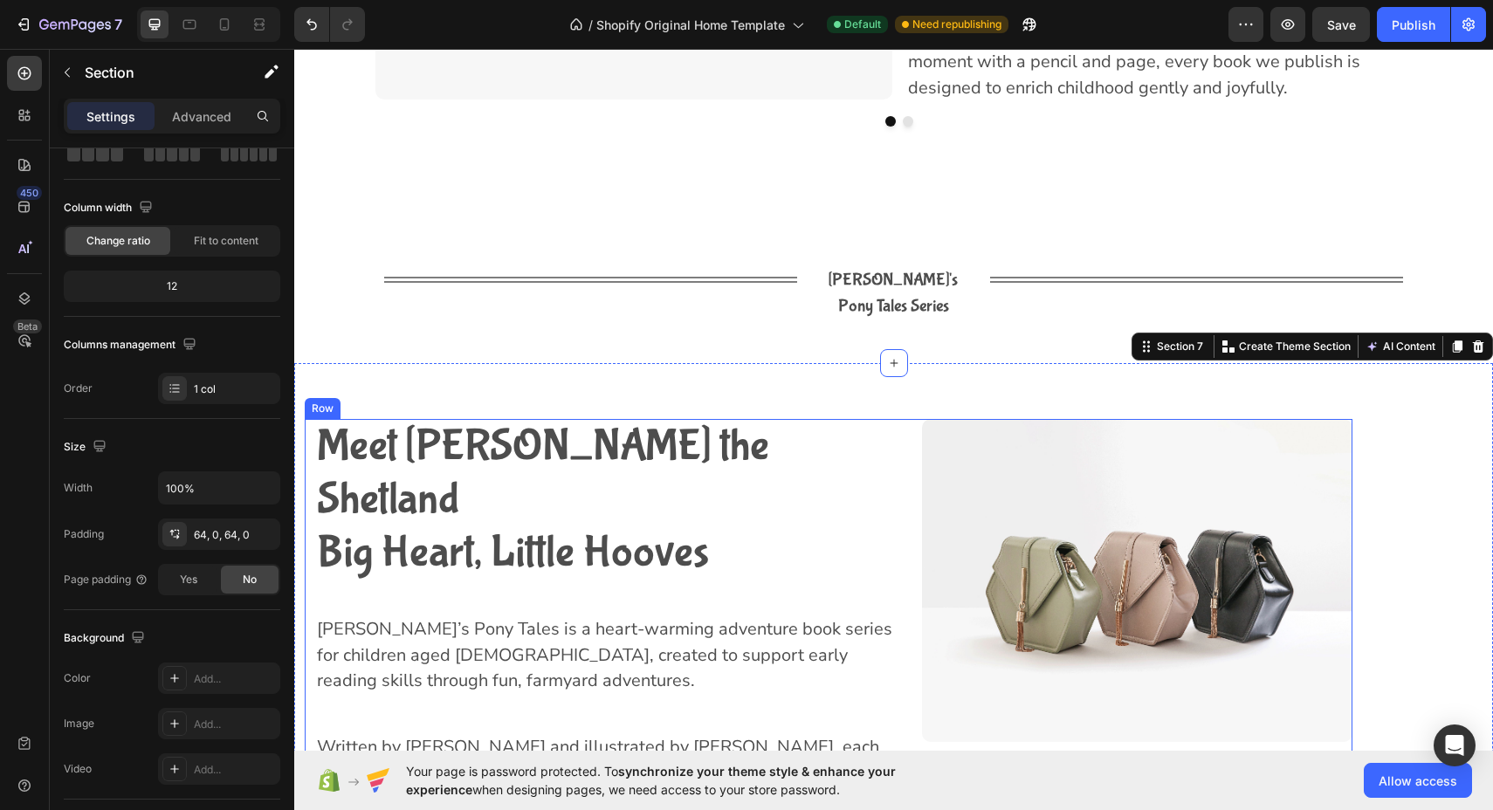
click at [307, 457] on div "Meet [PERSON_NAME] the Shetland Big Heart, Little Hooves Heading [PERSON_NAME]’…" at bounding box center [606, 630] width 603 height 422
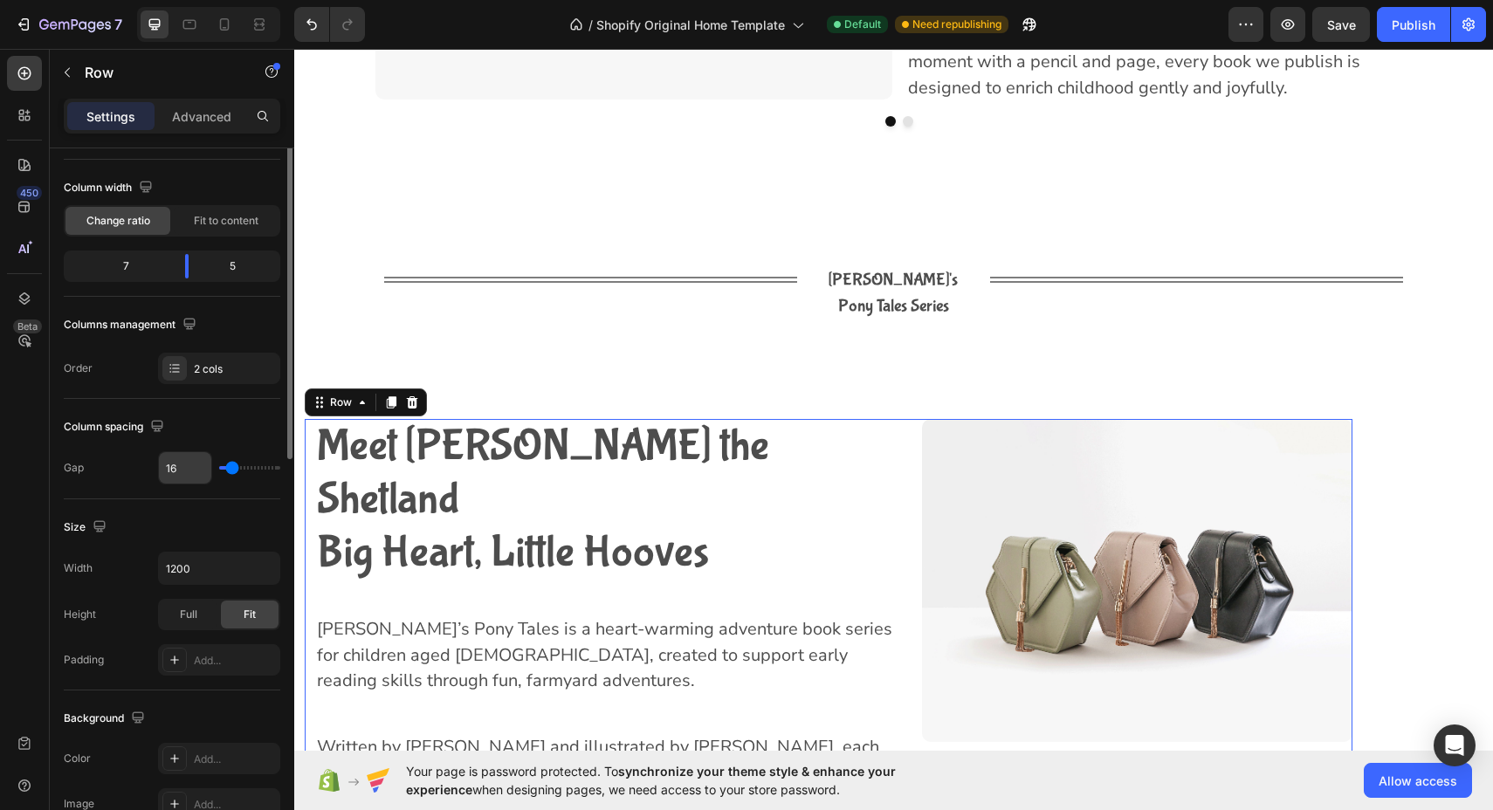
scroll to position [553, 0]
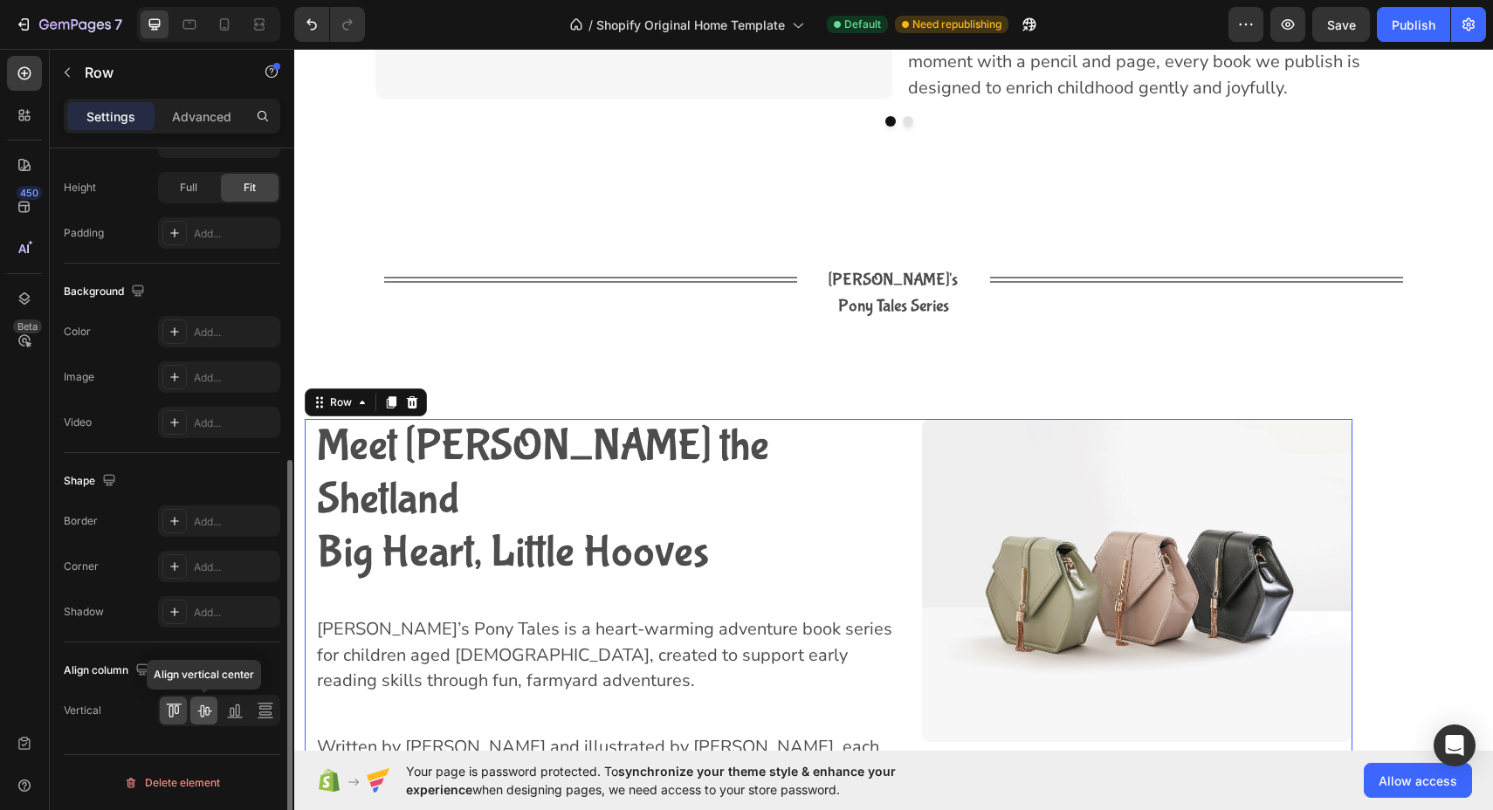
click at [211, 716] on icon at bounding box center [204, 710] width 17 height 17
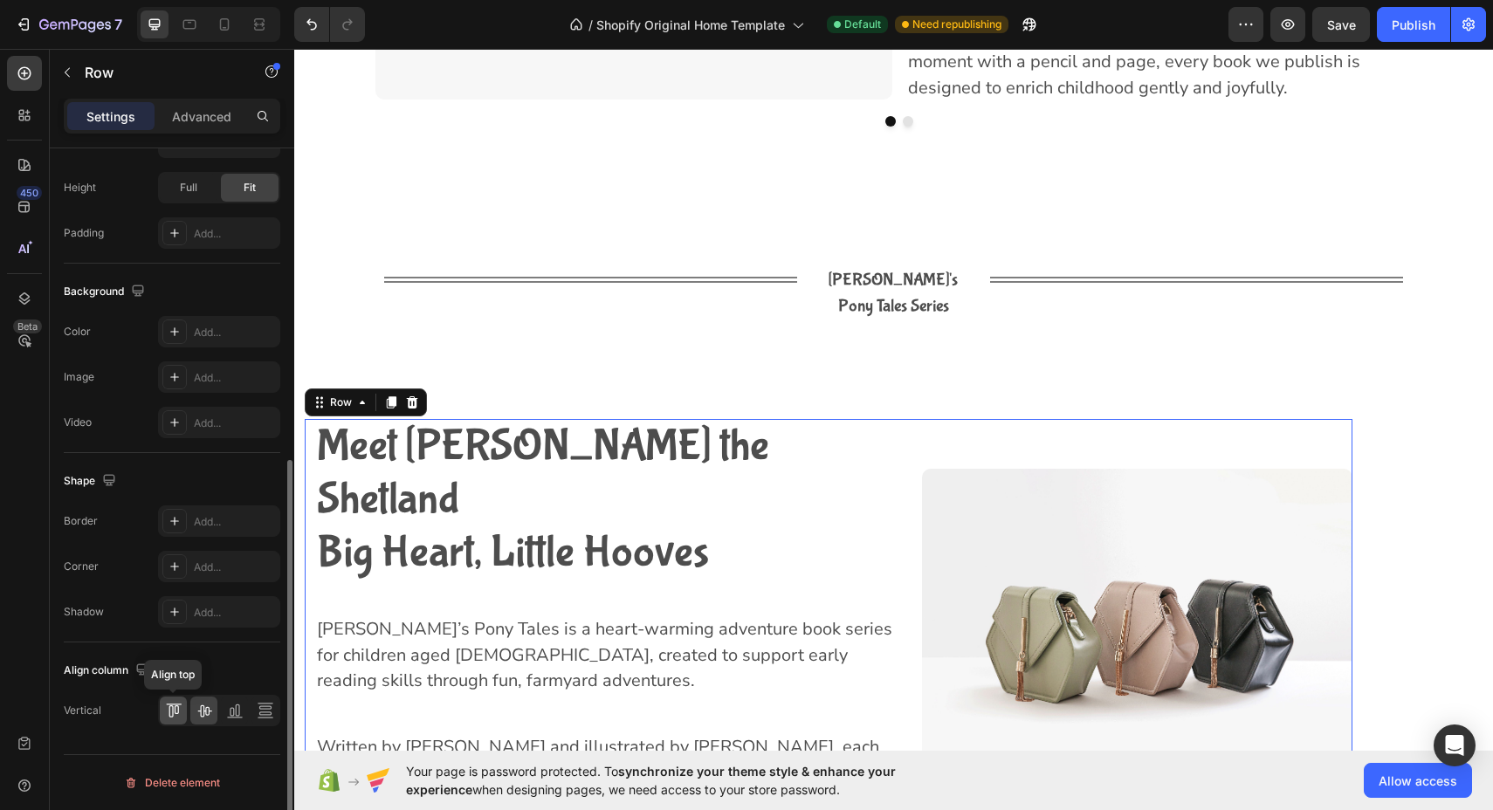
click at [184, 714] on div at bounding box center [173, 711] width 27 height 28
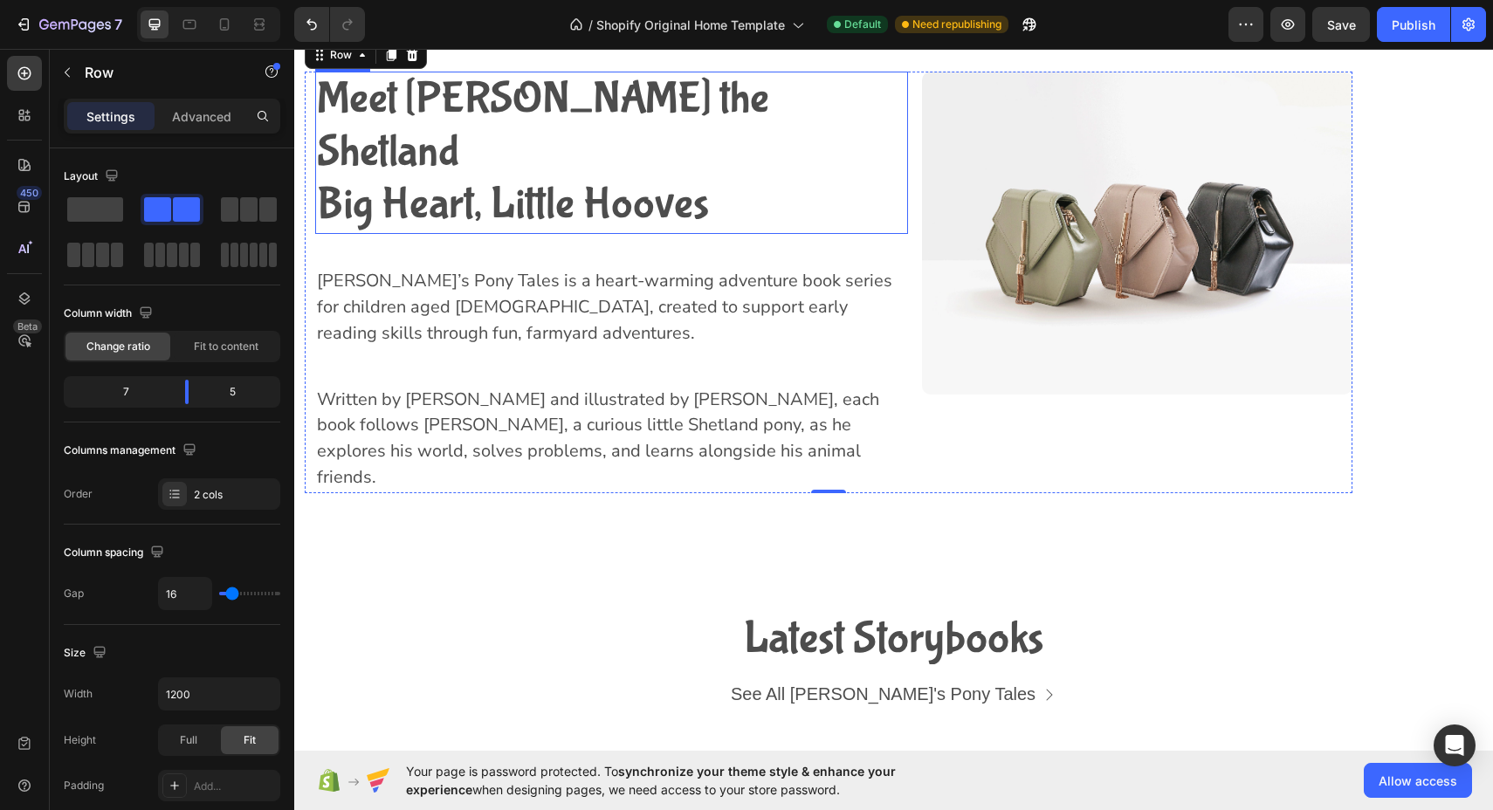
scroll to position [2517, 0]
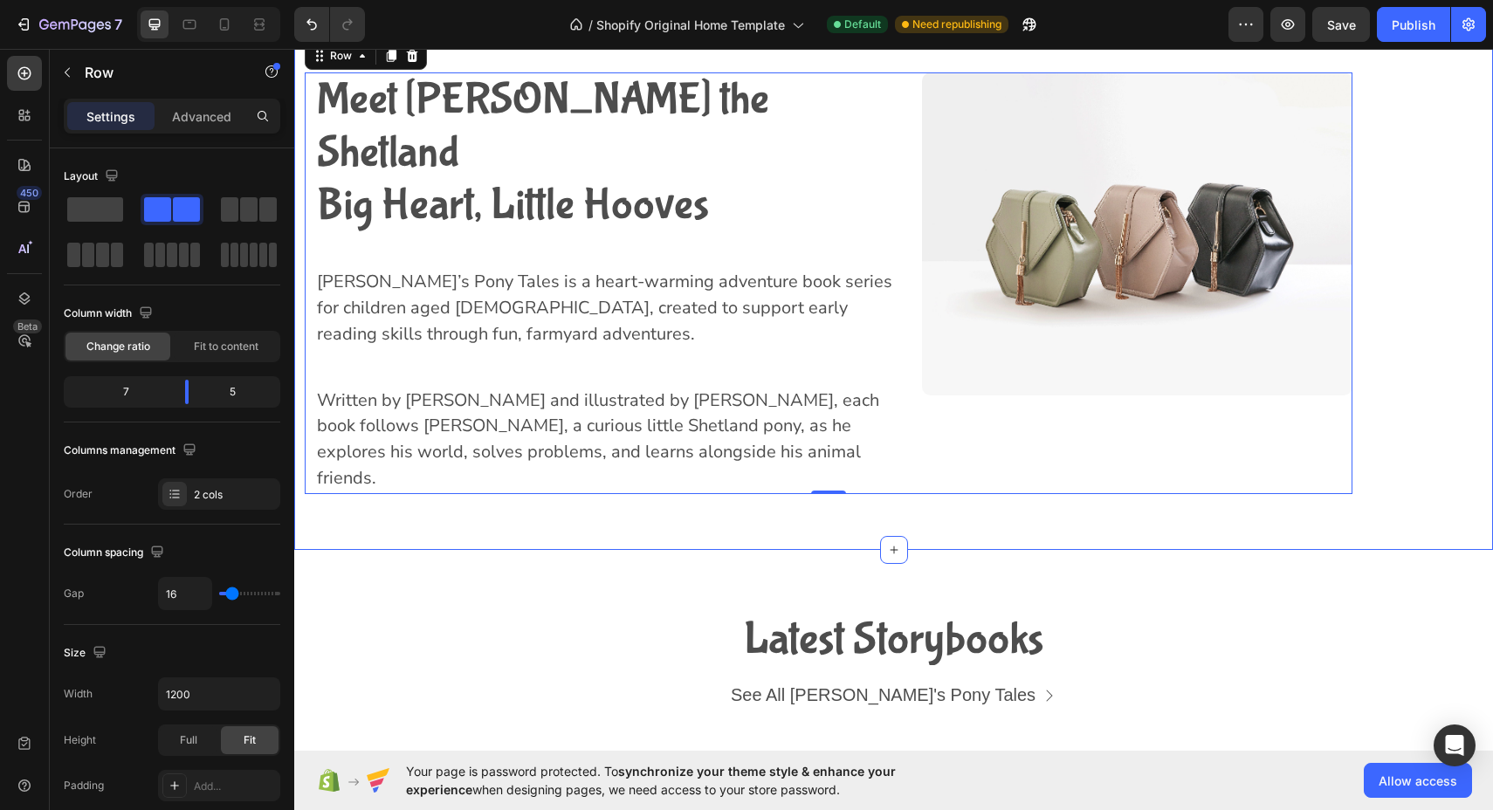
click at [1375, 381] on div "Meet [PERSON_NAME] the Shetland Big Heart, Little Hooves Heading [PERSON_NAME]’…" at bounding box center [893, 283] width 1198 height 422
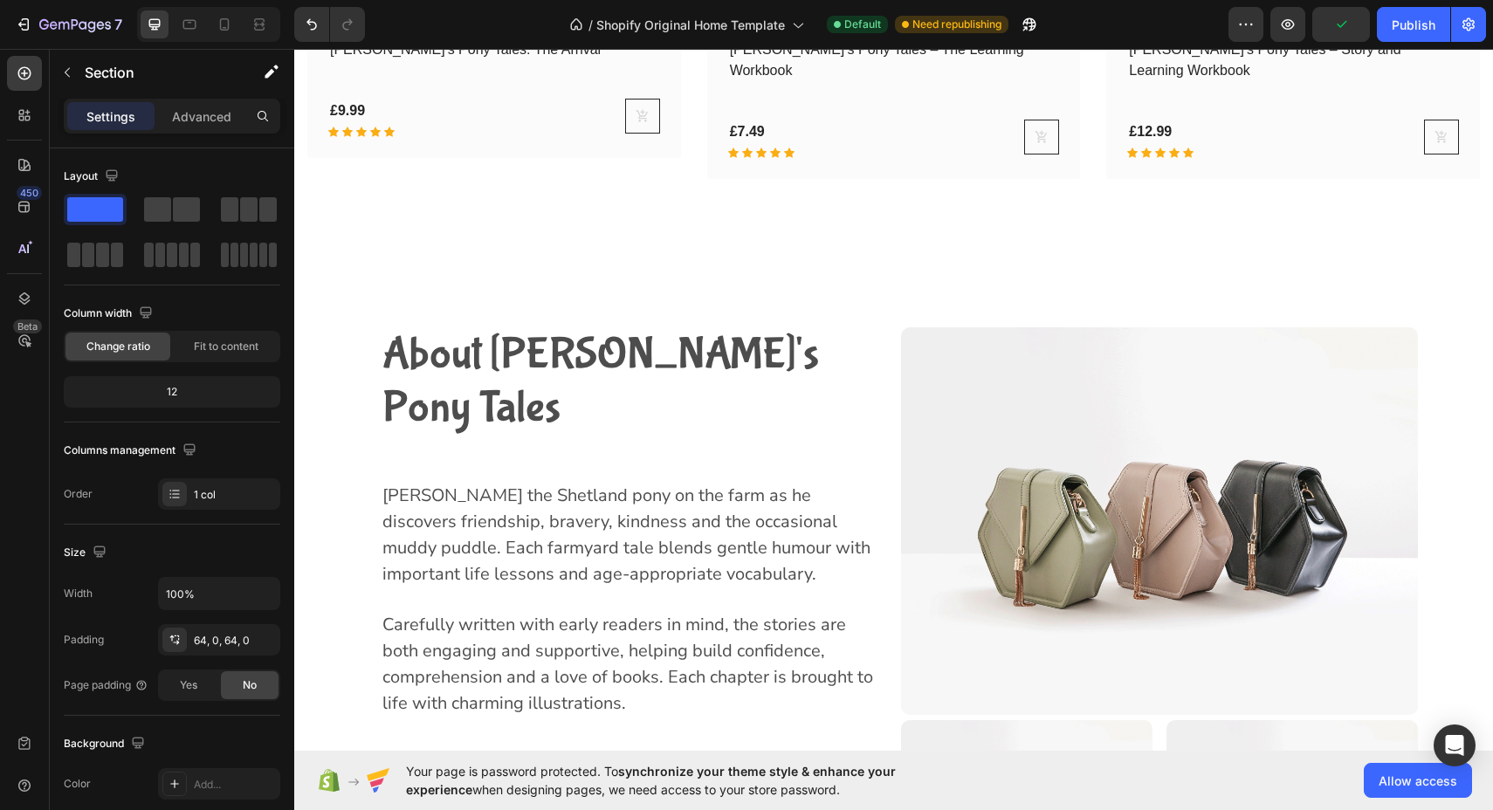
scroll to position [3707, 0]
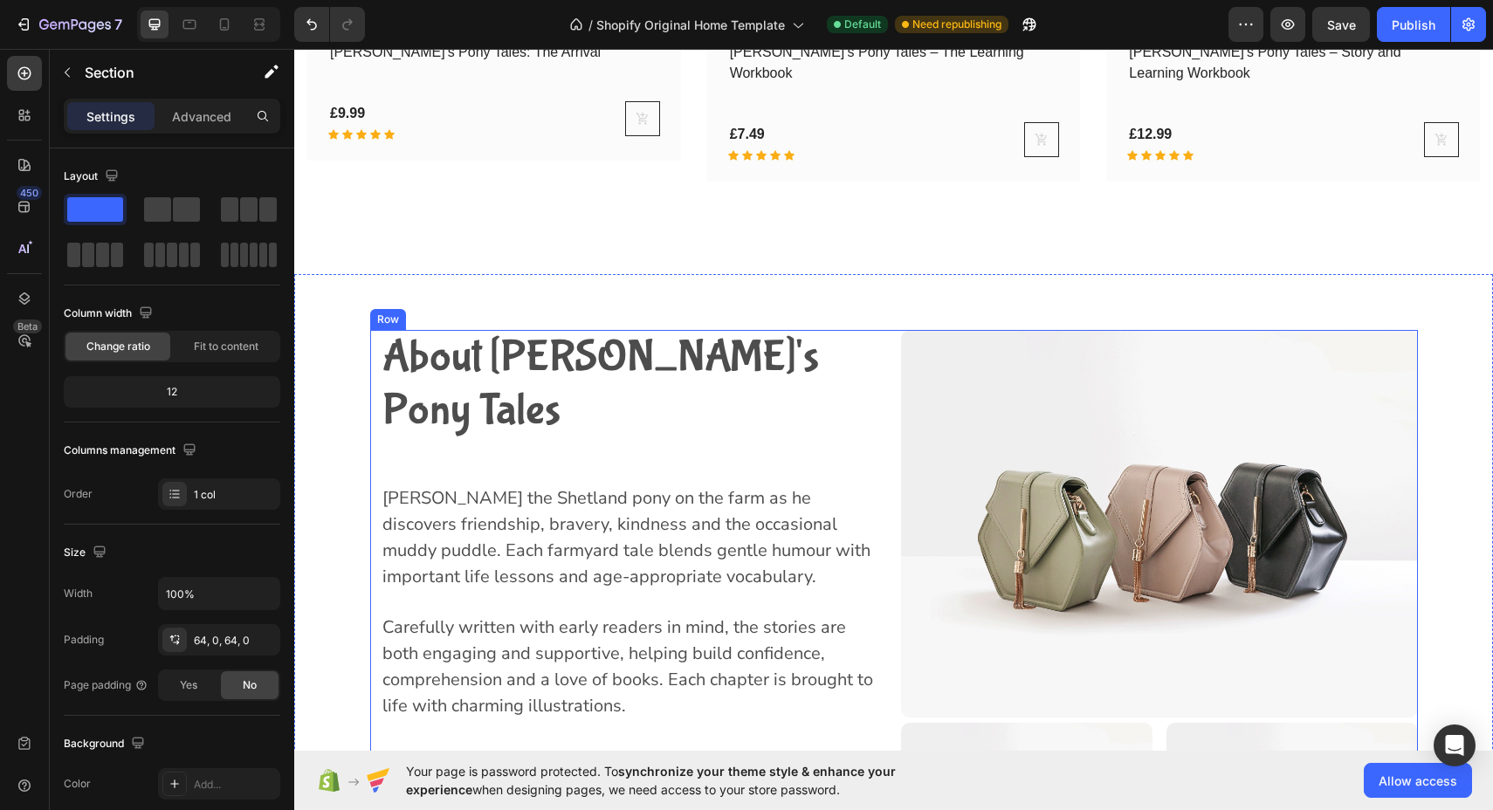
click at [383, 411] on div "About [PERSON_NAME]'s Pony Tales Heading Join [PERSON_NAME] the Shetland pony o…" at bounding box center [628, 665] width 517 height 670
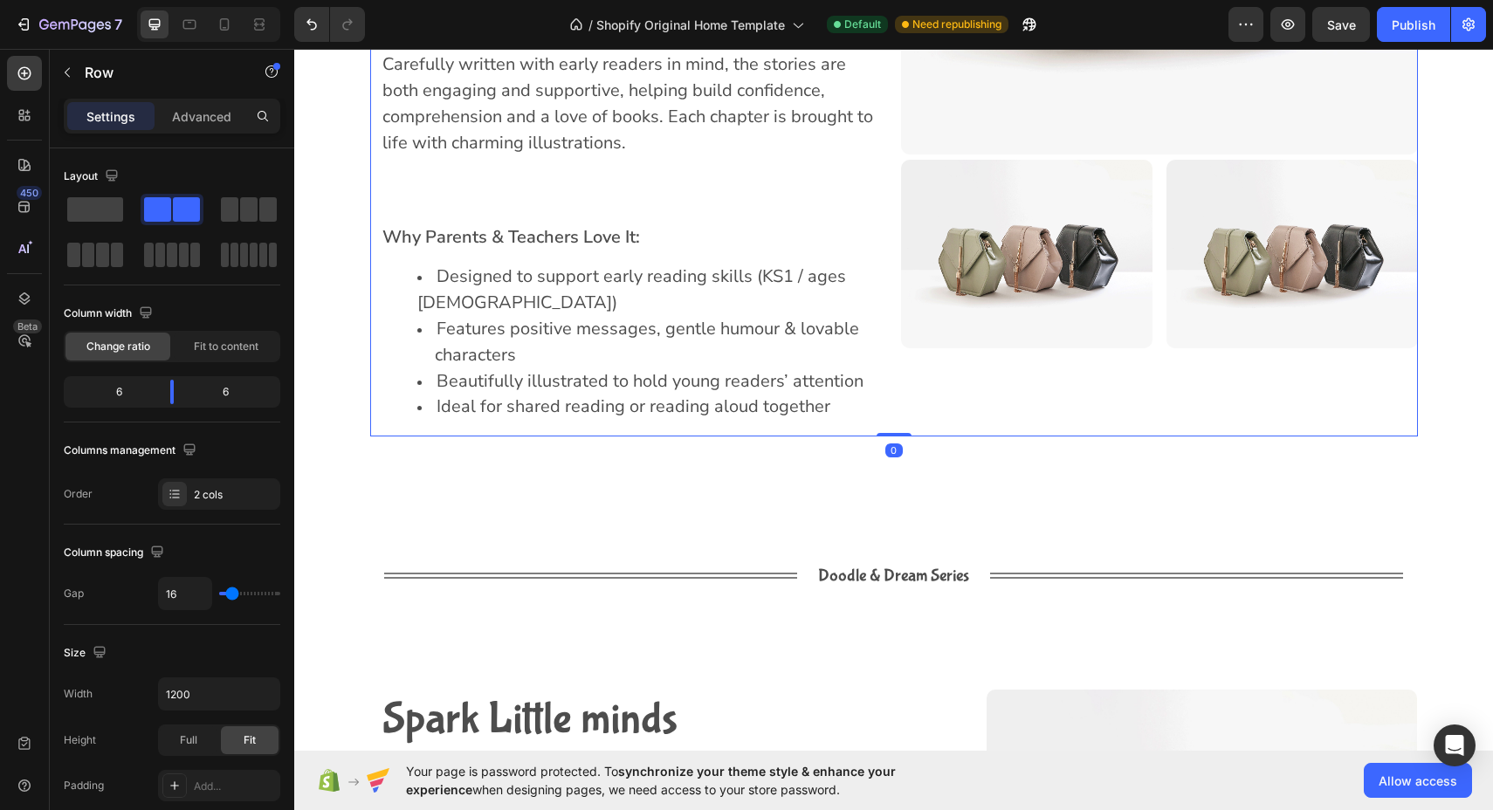
scroll to position [4643, 0]
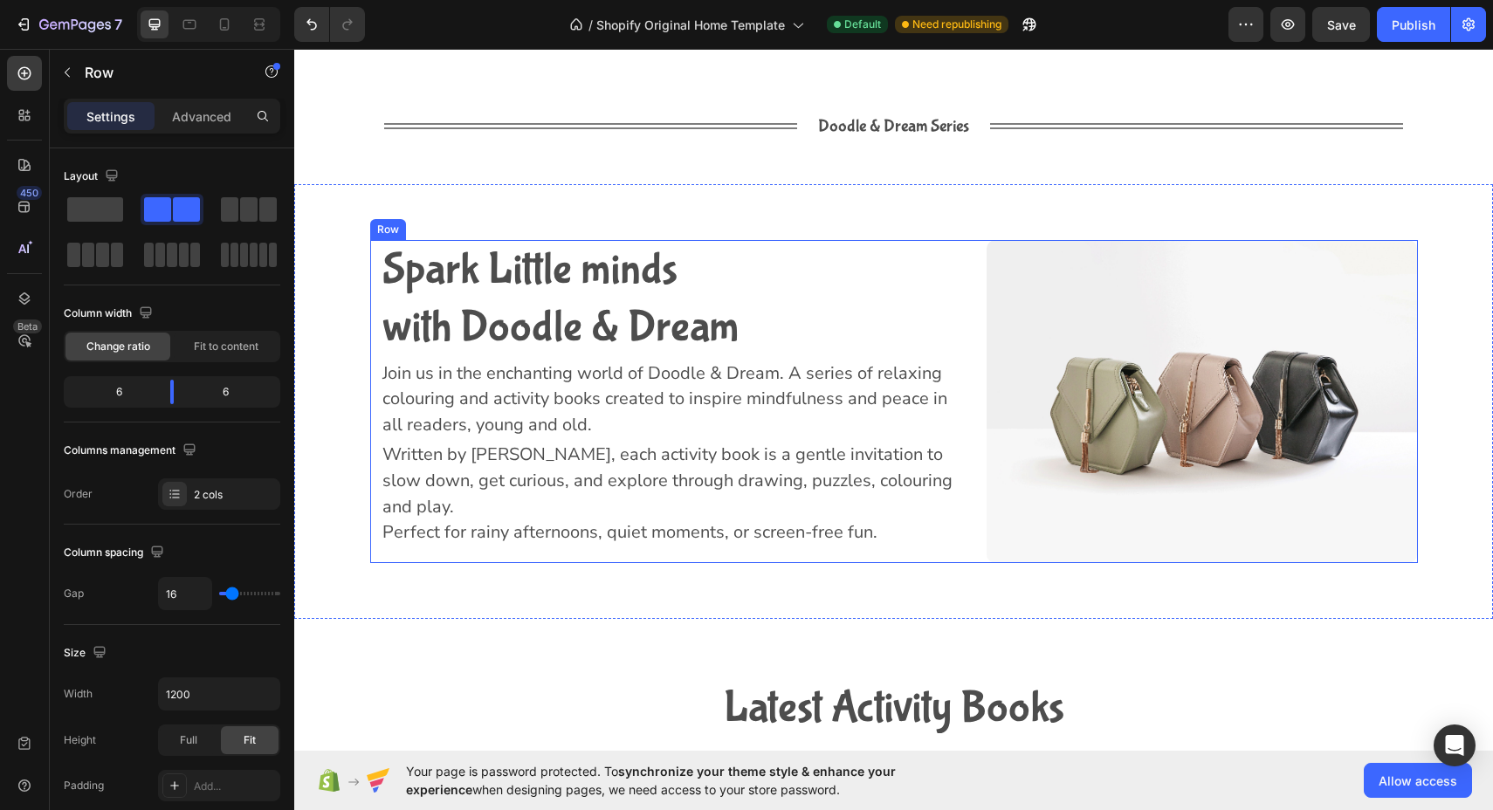
click at [374, 303] on div "Spark Little minds with Doodle & Dream Heading Join us in the enchanting world …" at bounding box center [671, 401] width 603 height 323
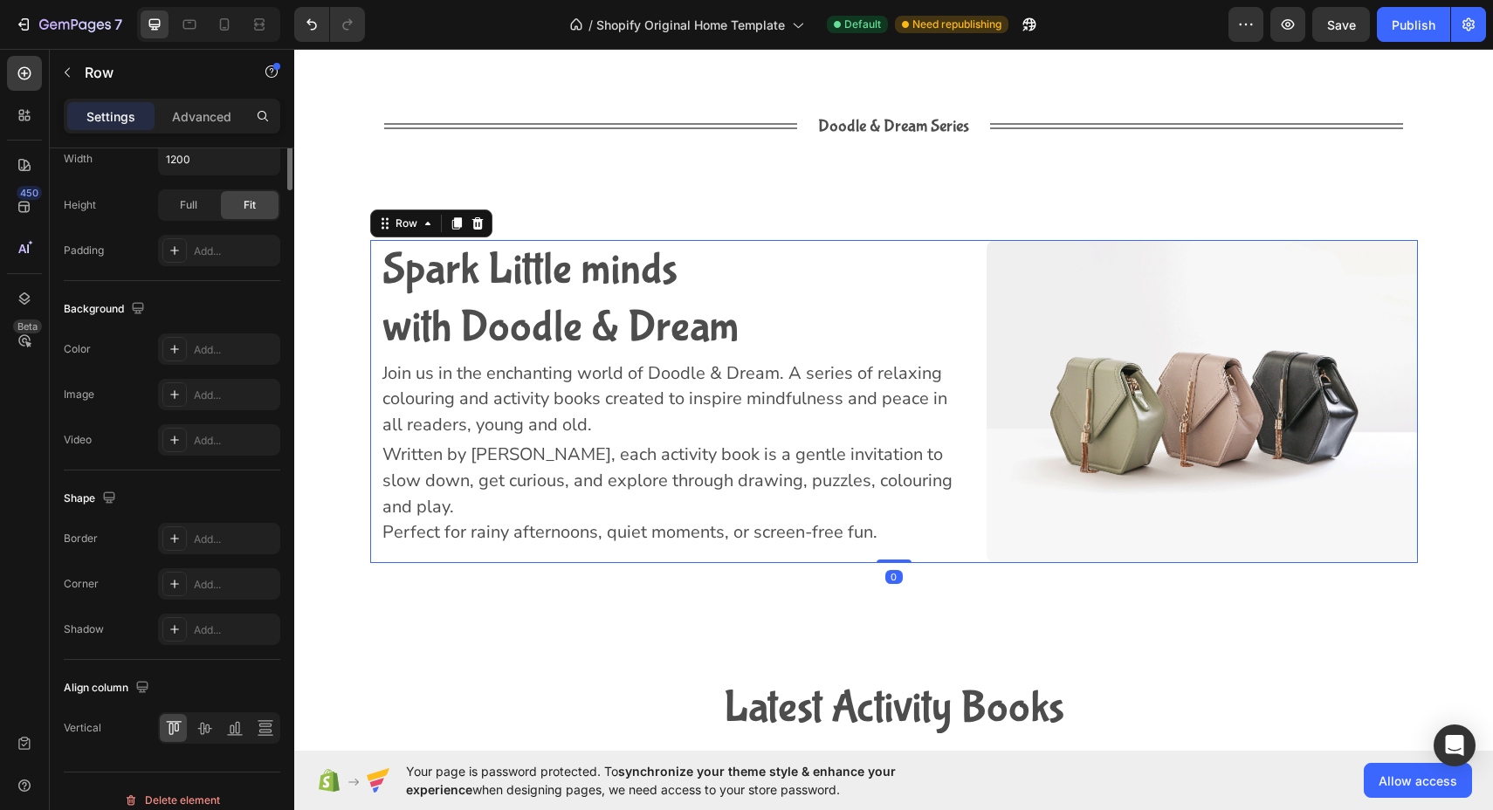
scroll to position [553, 0]
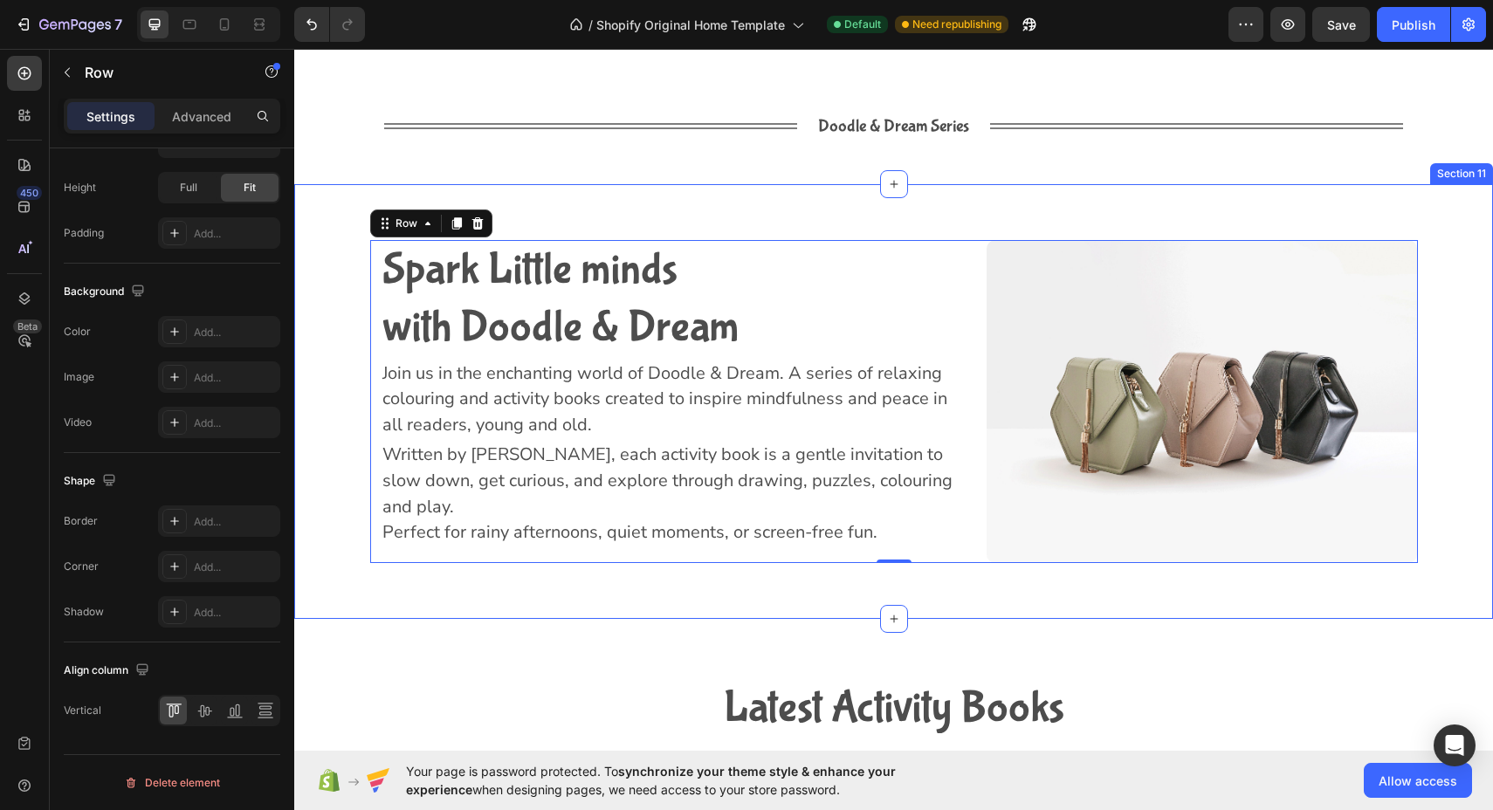
click at [335, 361] on div "Spark Little minds with Doodle & Dream Heading Join us in the enchanting world …" at bounding box center [893, 401] width 1198 height 323
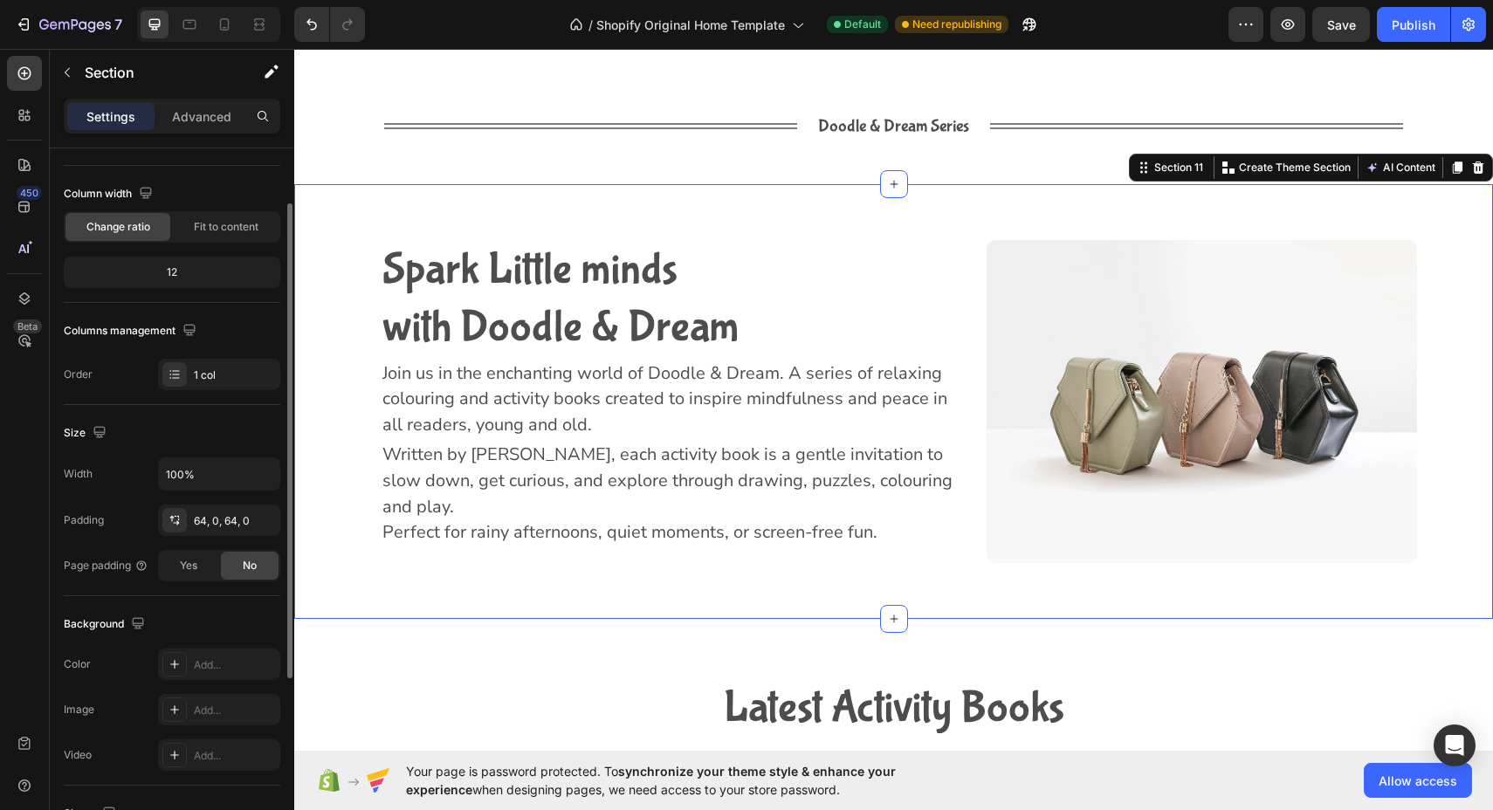
scroll to position [0, 0]
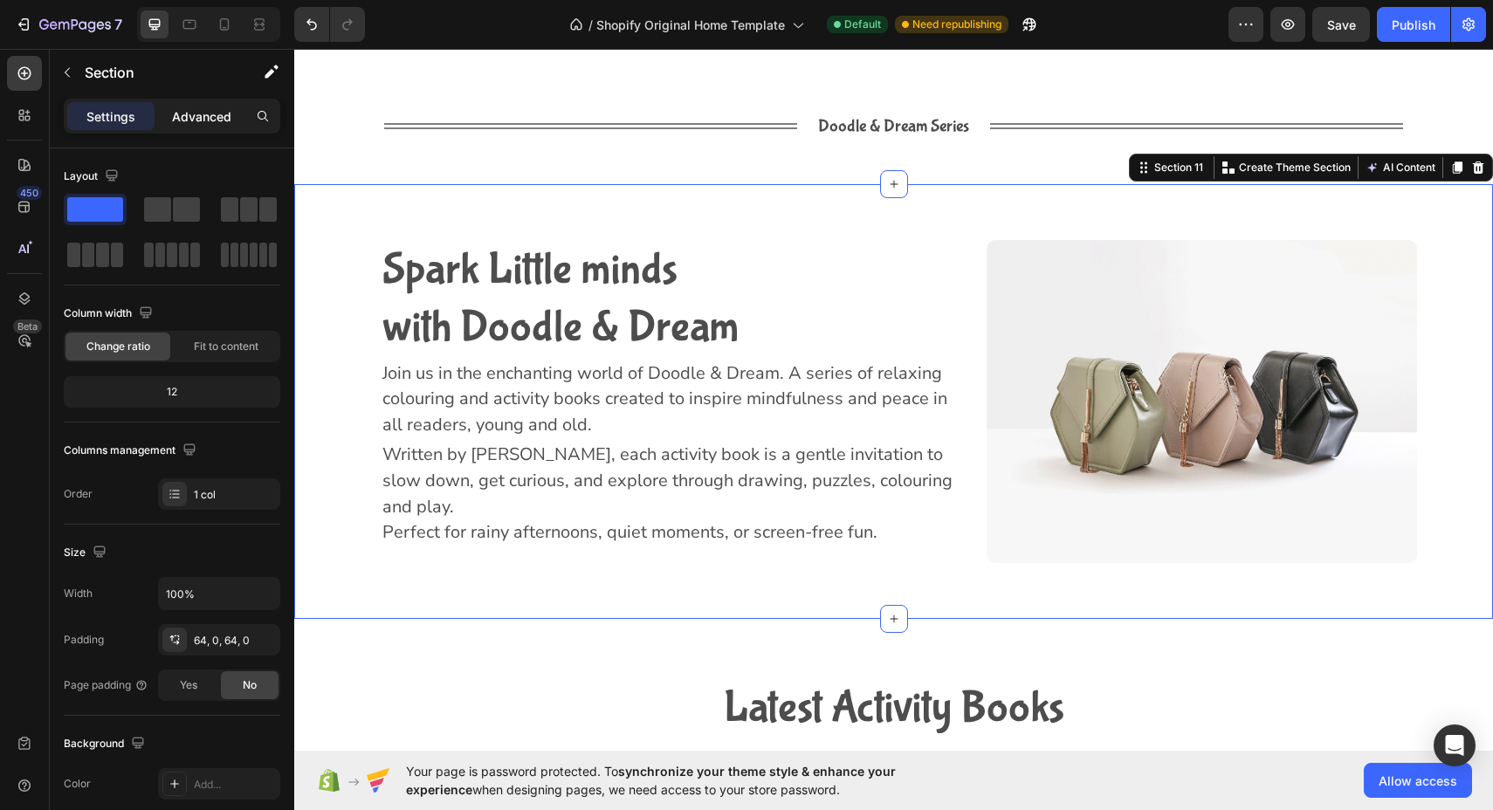
click at [219, 121] on p "Advanced" at bounding box center [201, 116] width 59 height 18
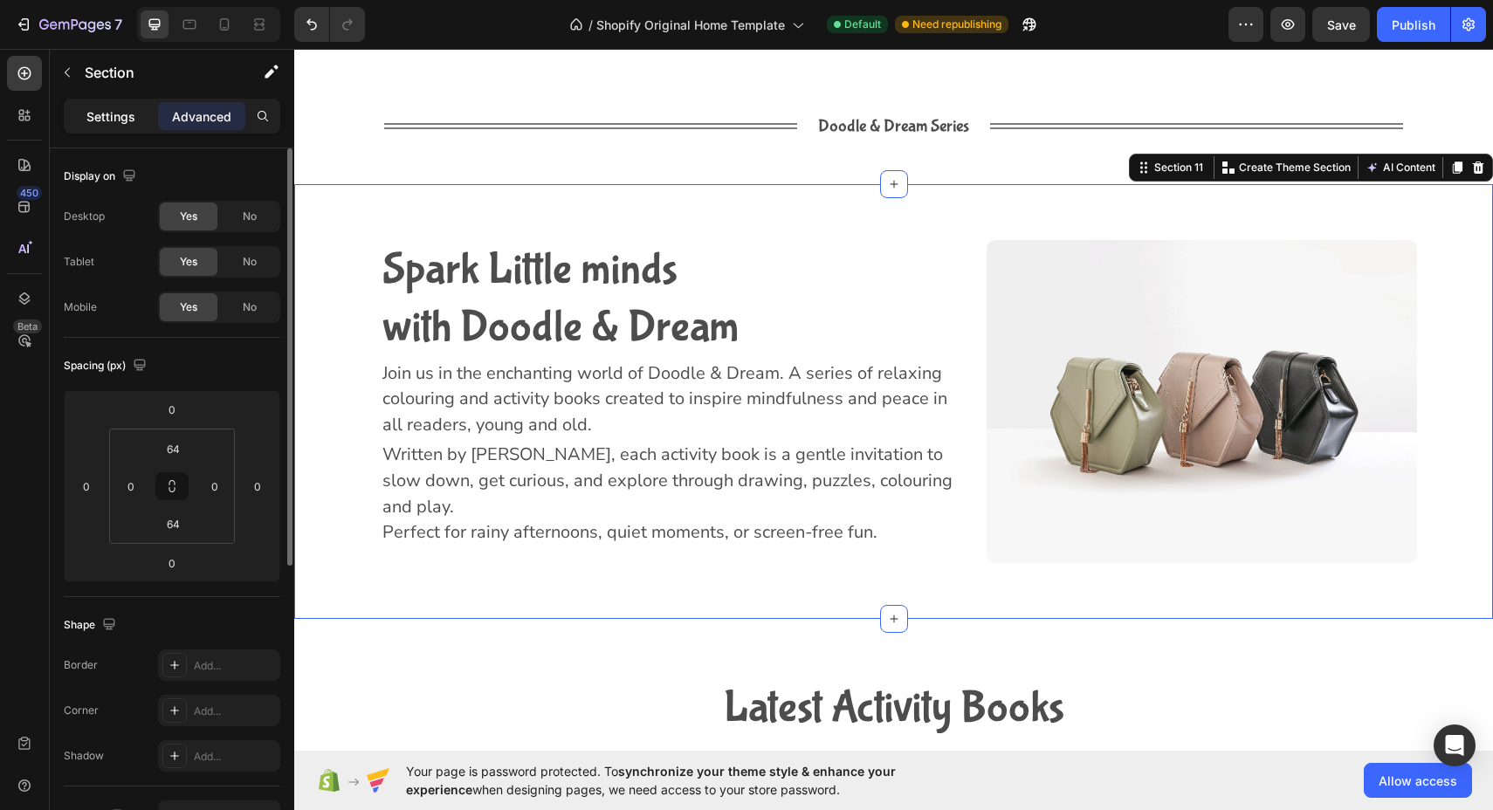
click at [110, 116] on p "Settings" at bounding box center [110, 116] width 49 height 18
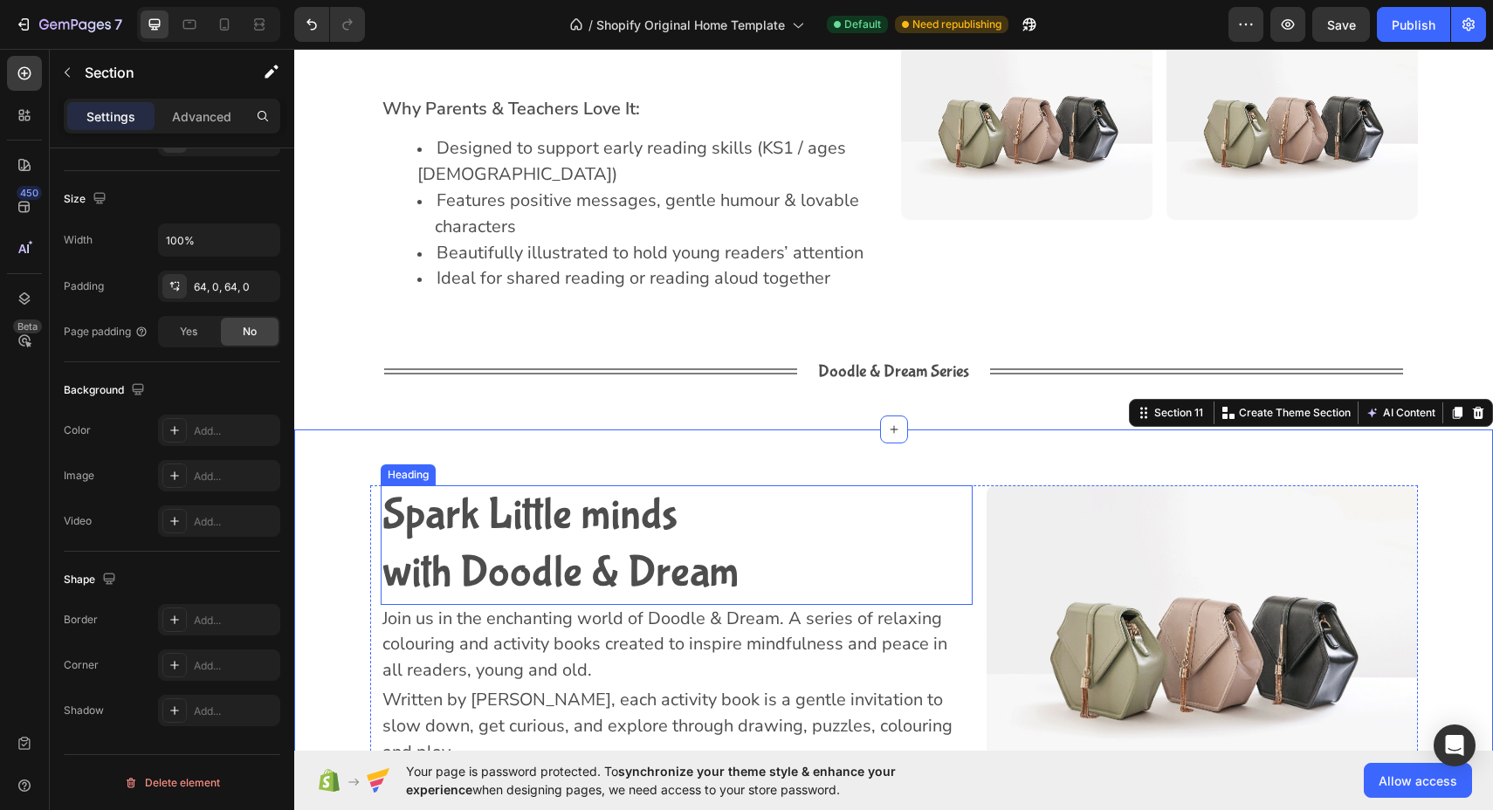
scroll to position [4399, 0]
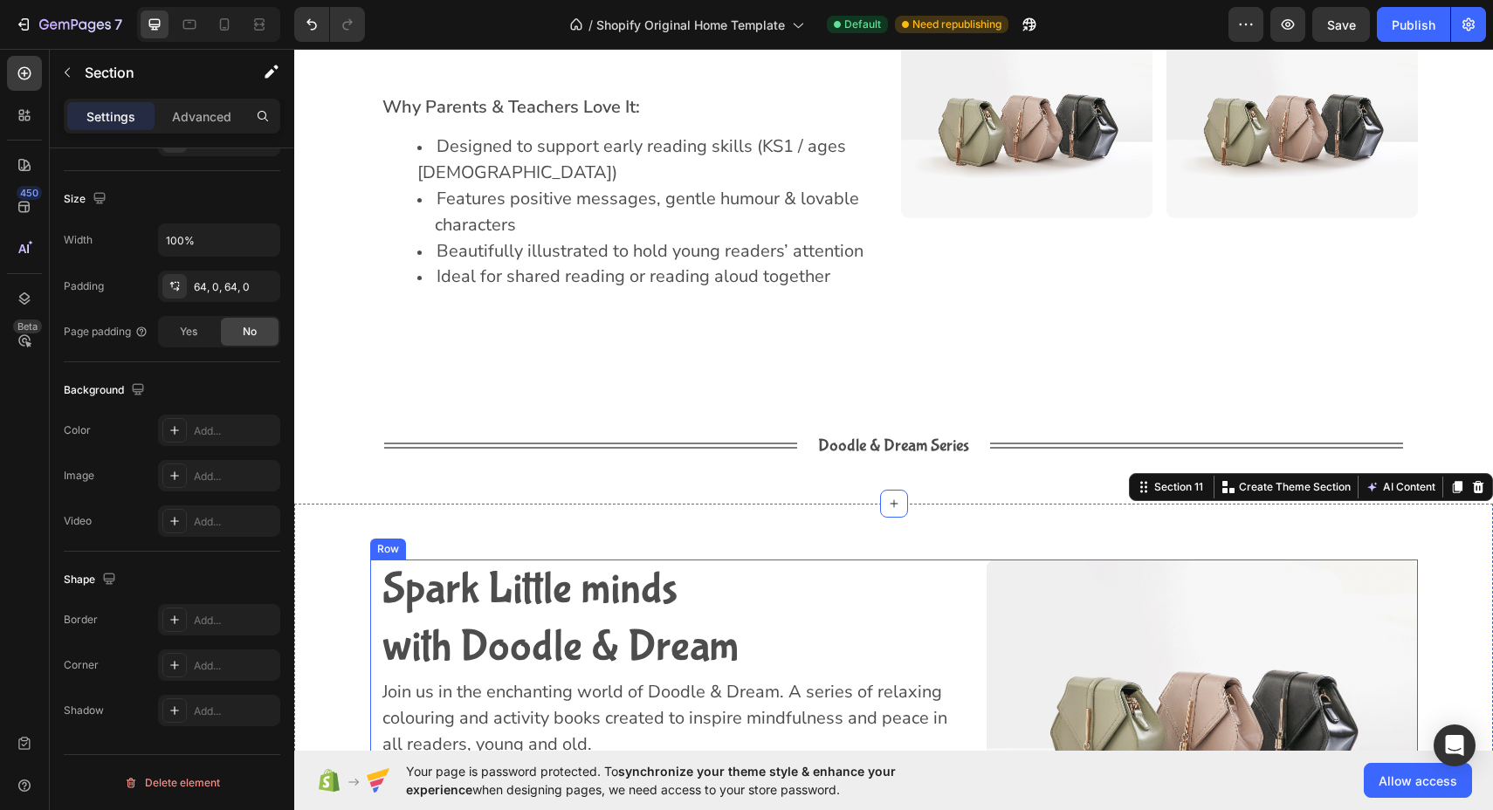
click at [376, 560] on div "Spark Little minds with Doodle & Dream Heading Join us in the enchanting world …" at bounding box center [671, 721] width 603 height 323
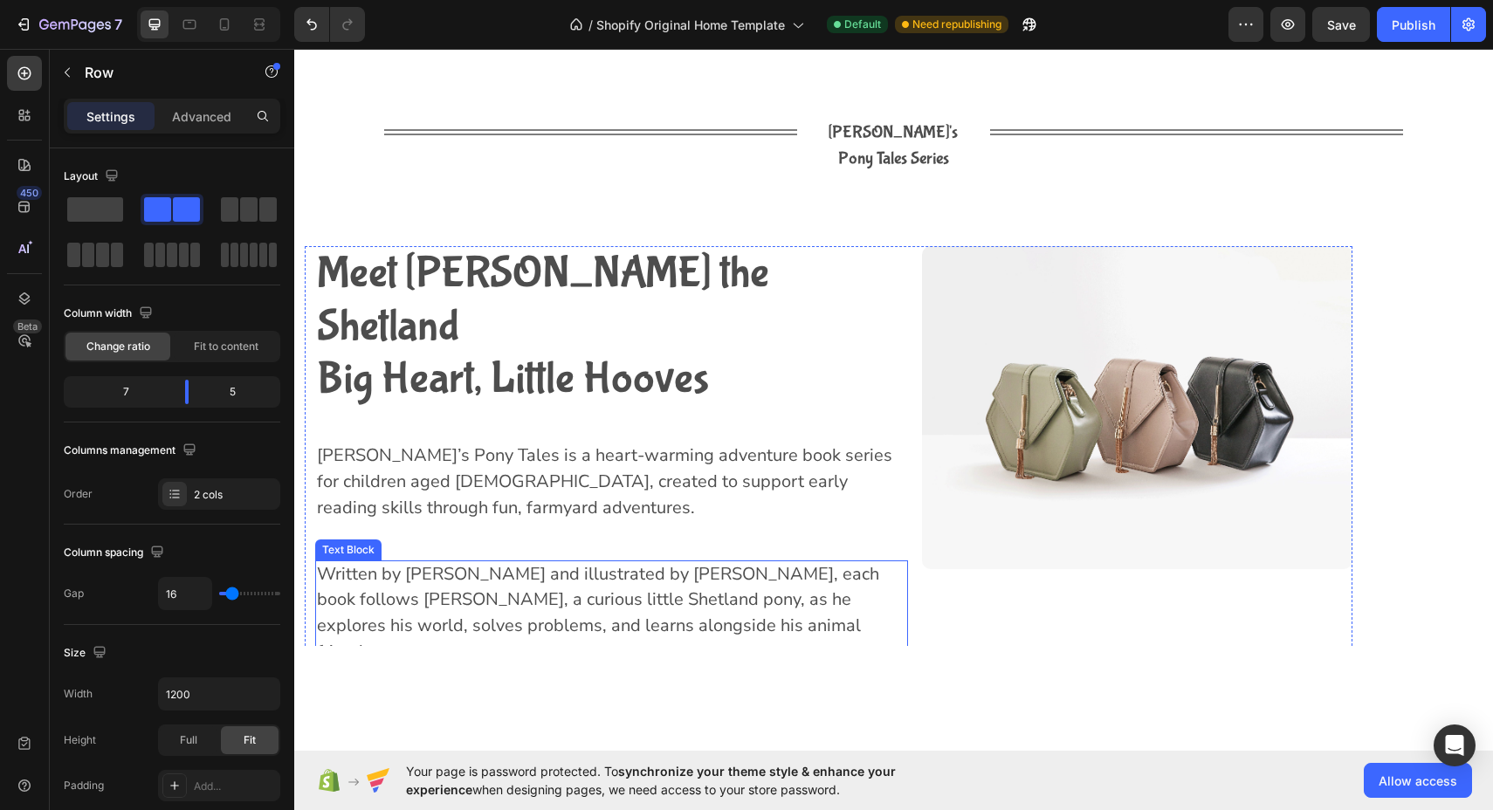
scroll to position [2076, 0]
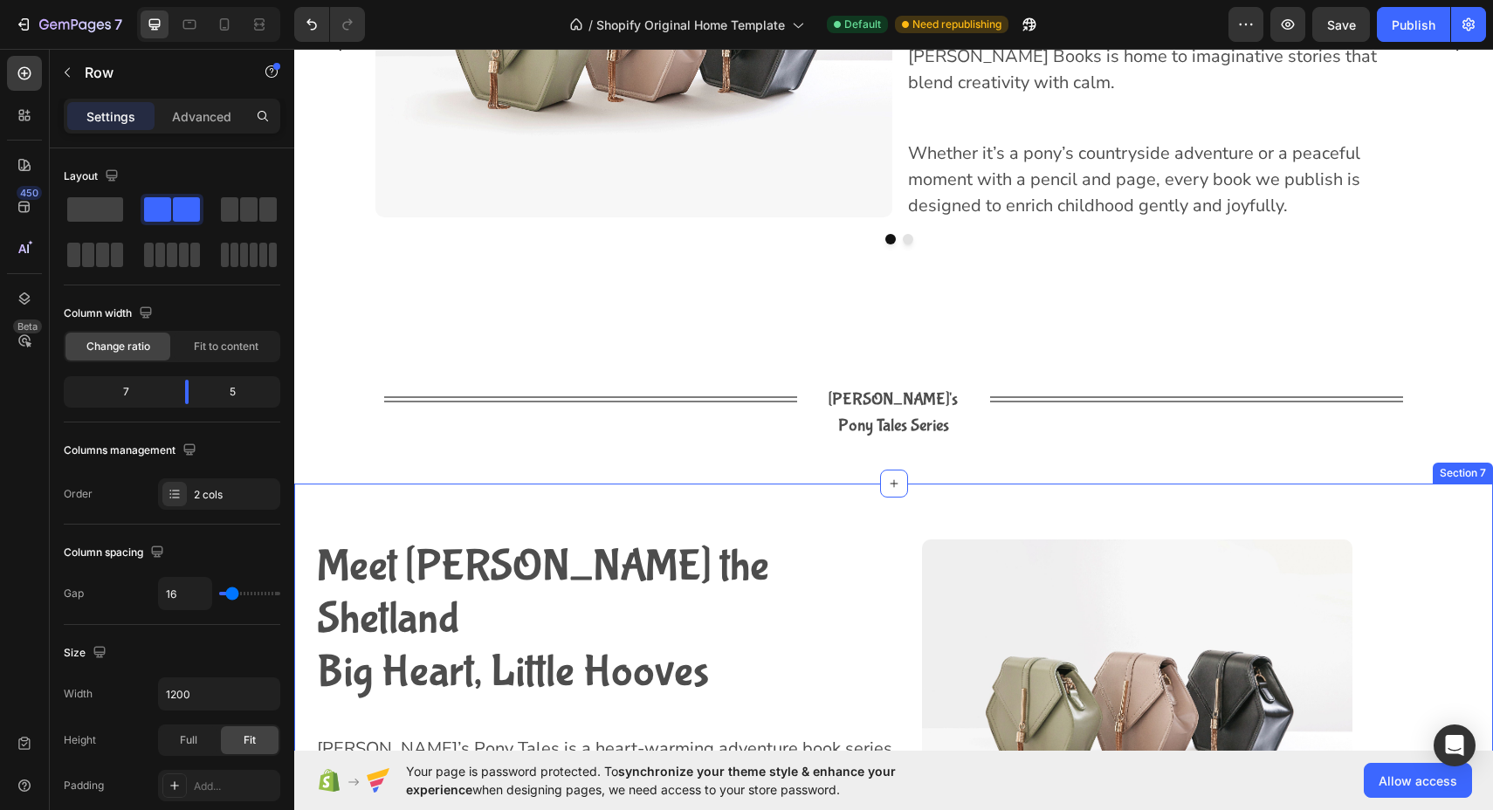
click at [359, 504] on div "Meet [PERSON_NAME] the Shetland Big Heart, Little Hooves Heading [PERSON_NAME]’…" at bounding box center [893, 750] width 1198 height 533
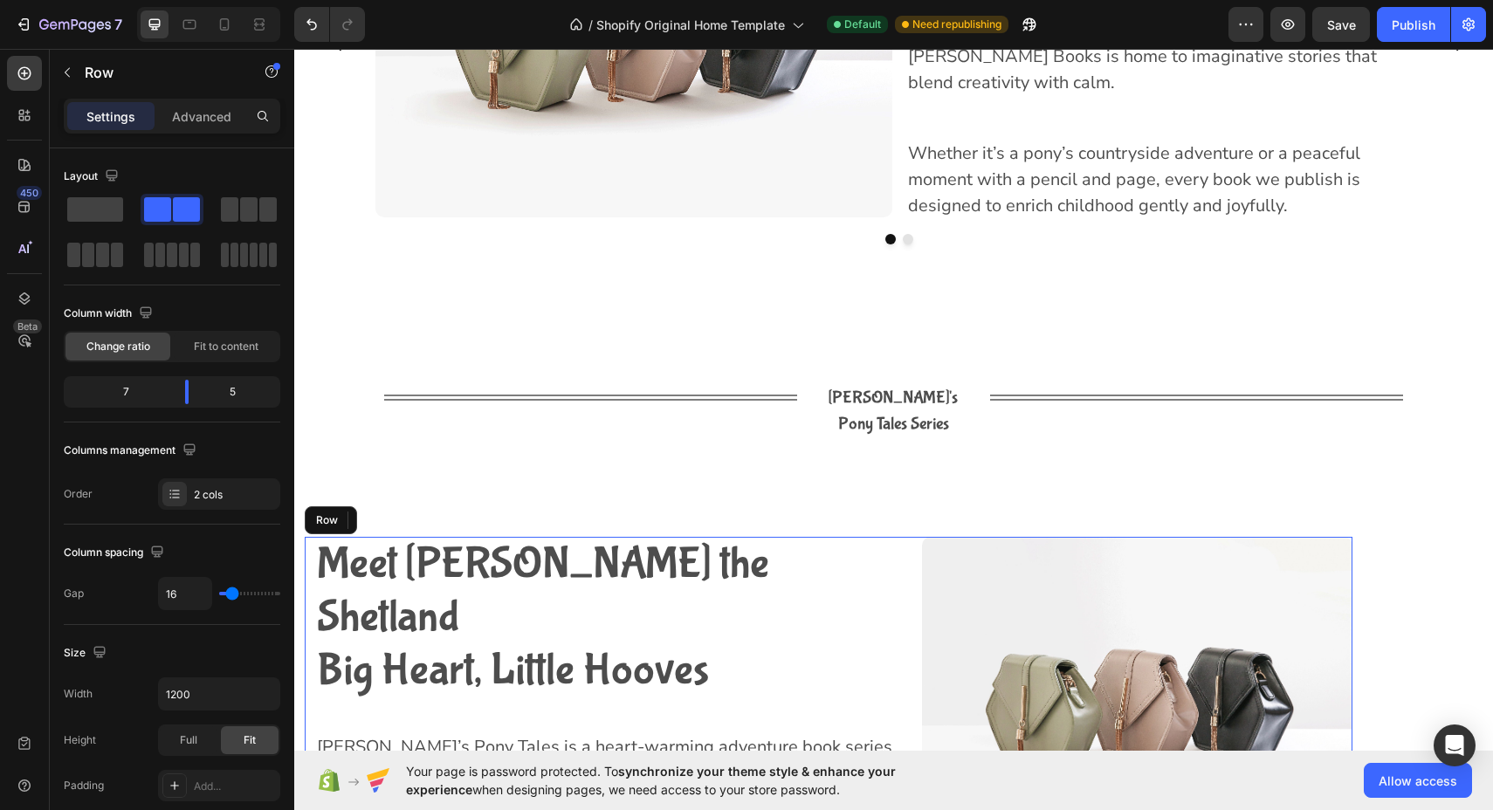
click at [311, 539] on div "Meet [PERSON_NAME] the Shetland Big Heart, Little Hooves Heading [PERSON_NAME]’…" at bounding box center [606, 748] width 603 height 422
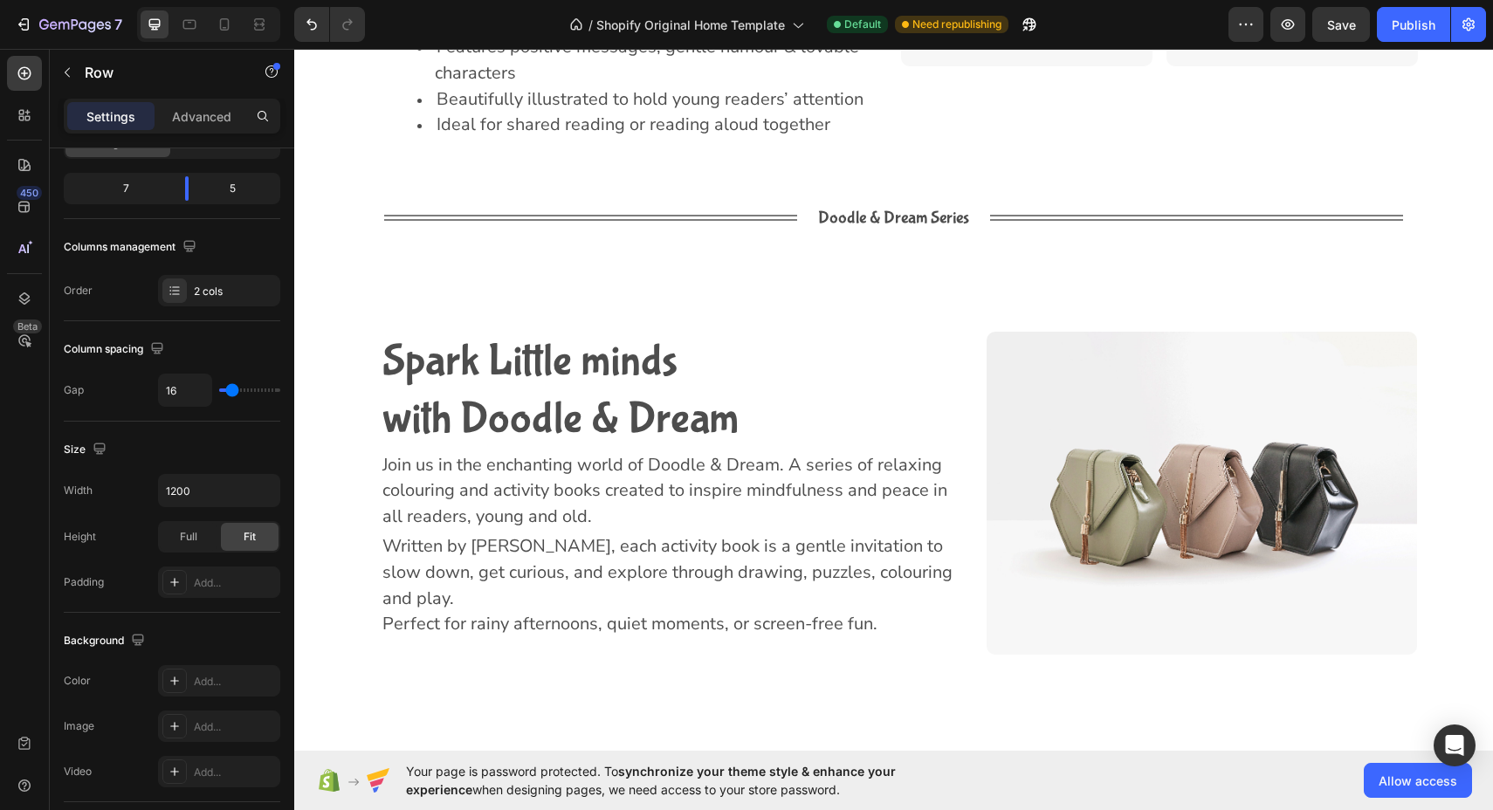
scroll to position [4552, 0]
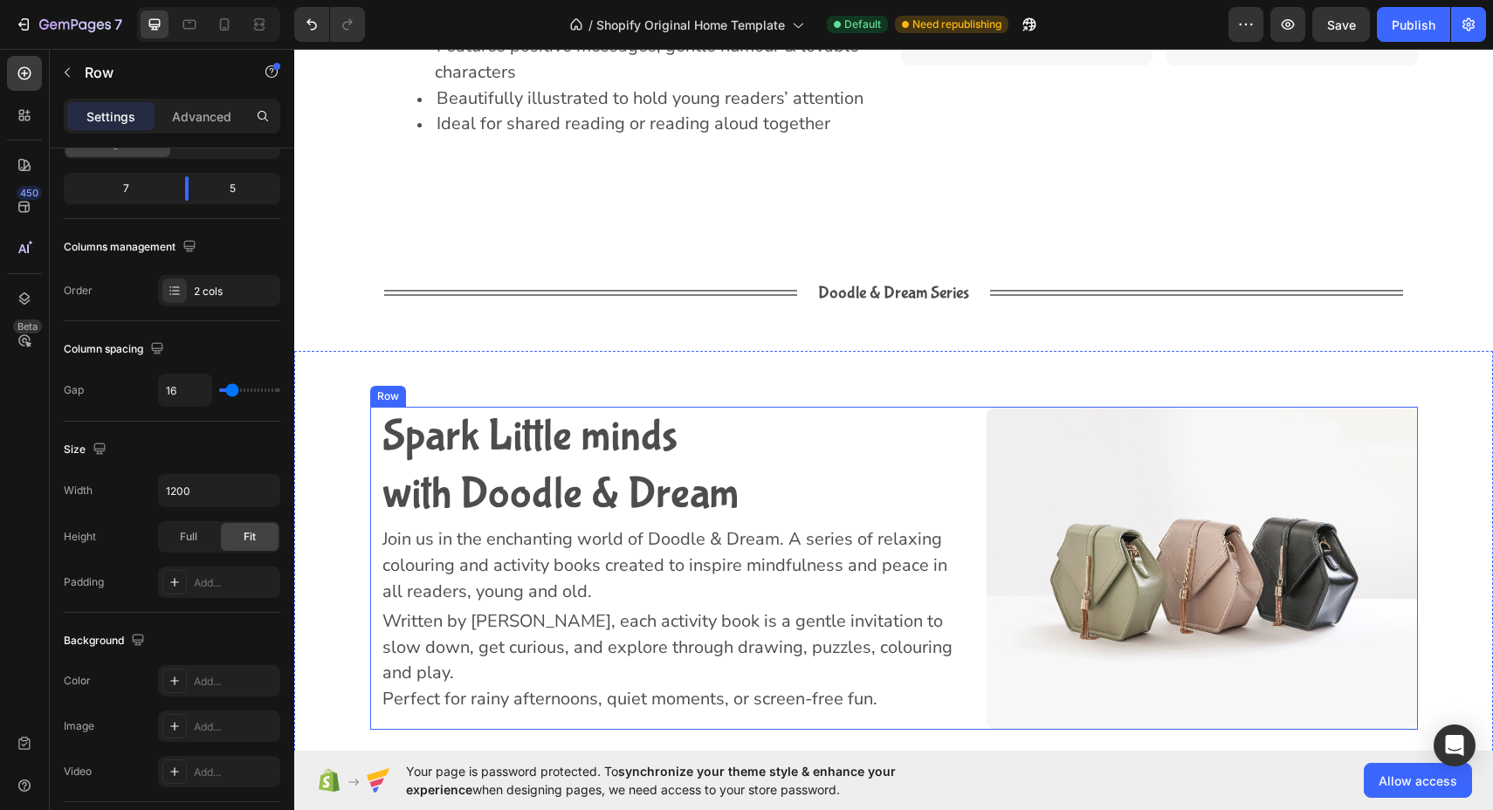
click at [376, 447] on div "Spark Little minds with Doodle & Dream Heading Join us in the enchanting world …" at bounding box center [671, 568] width 603 height 323
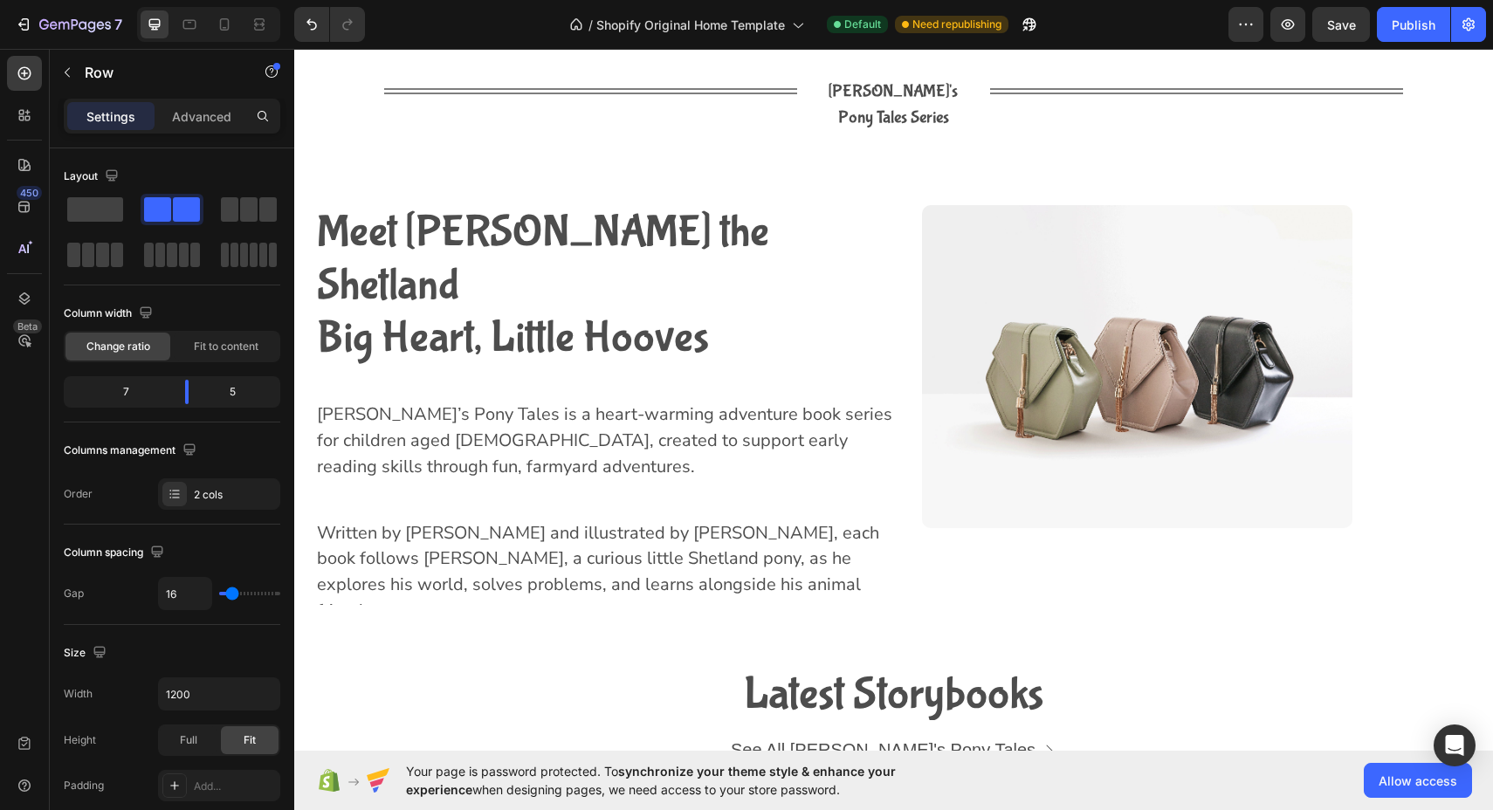
scroll to position [2373, 0]
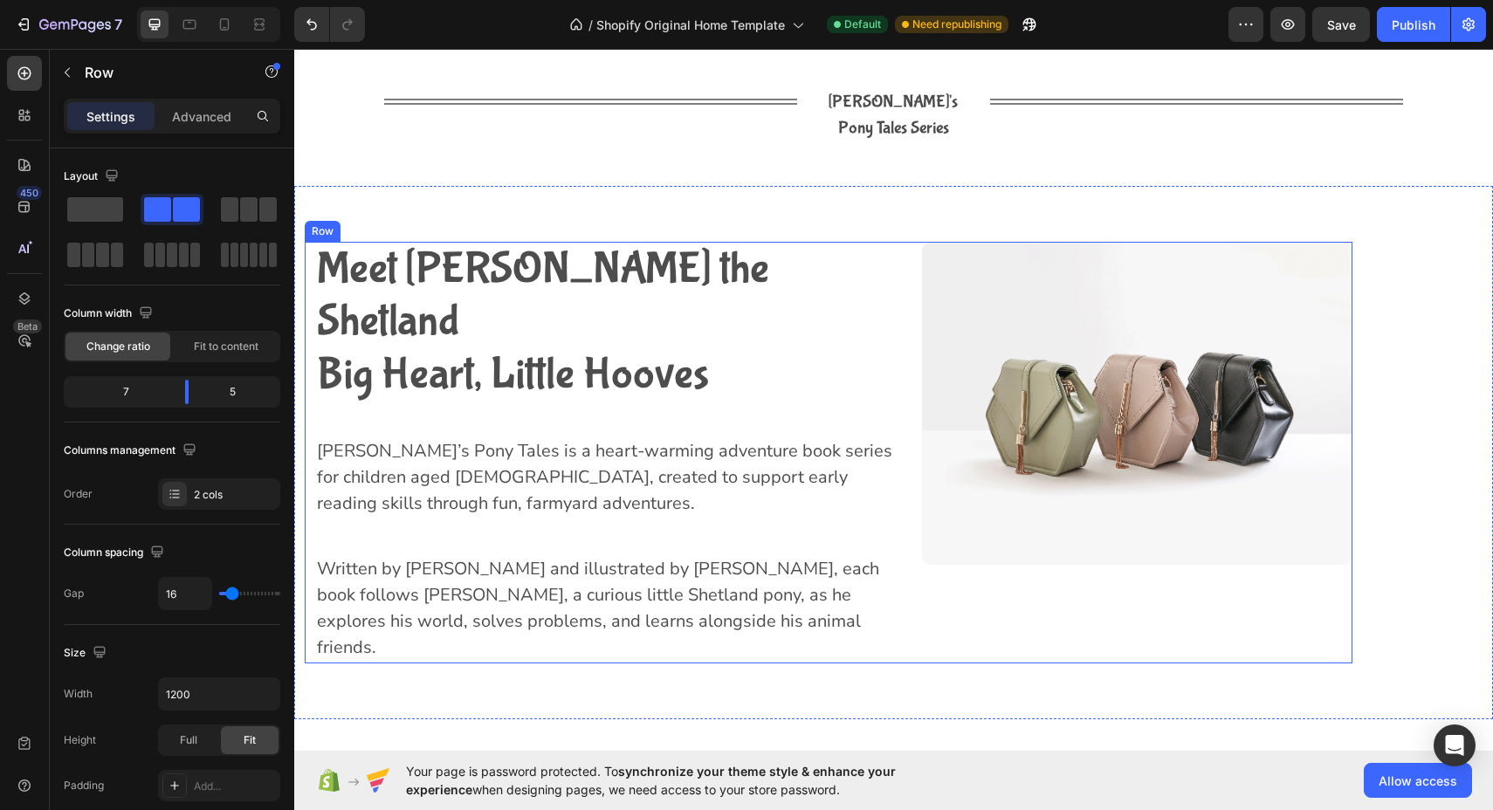
click at [310, 242] on div "Meet [PERSON_NAME] the Shetland Big Heart, Little Hooves Heading [PERSON_NAME]’…" at bounding box center [606, 453] width 603 height 422
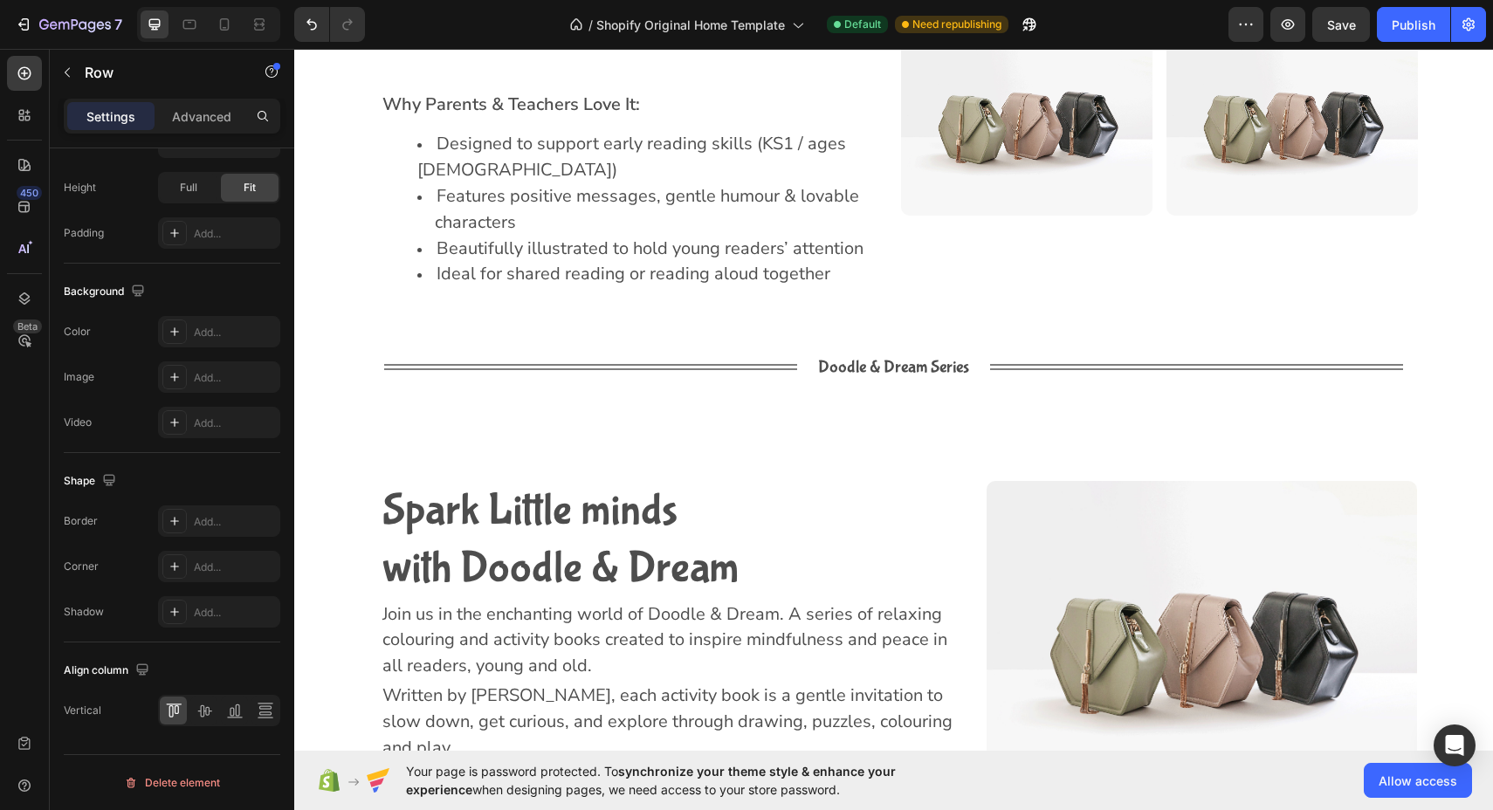
scroll to position [4417, 0]
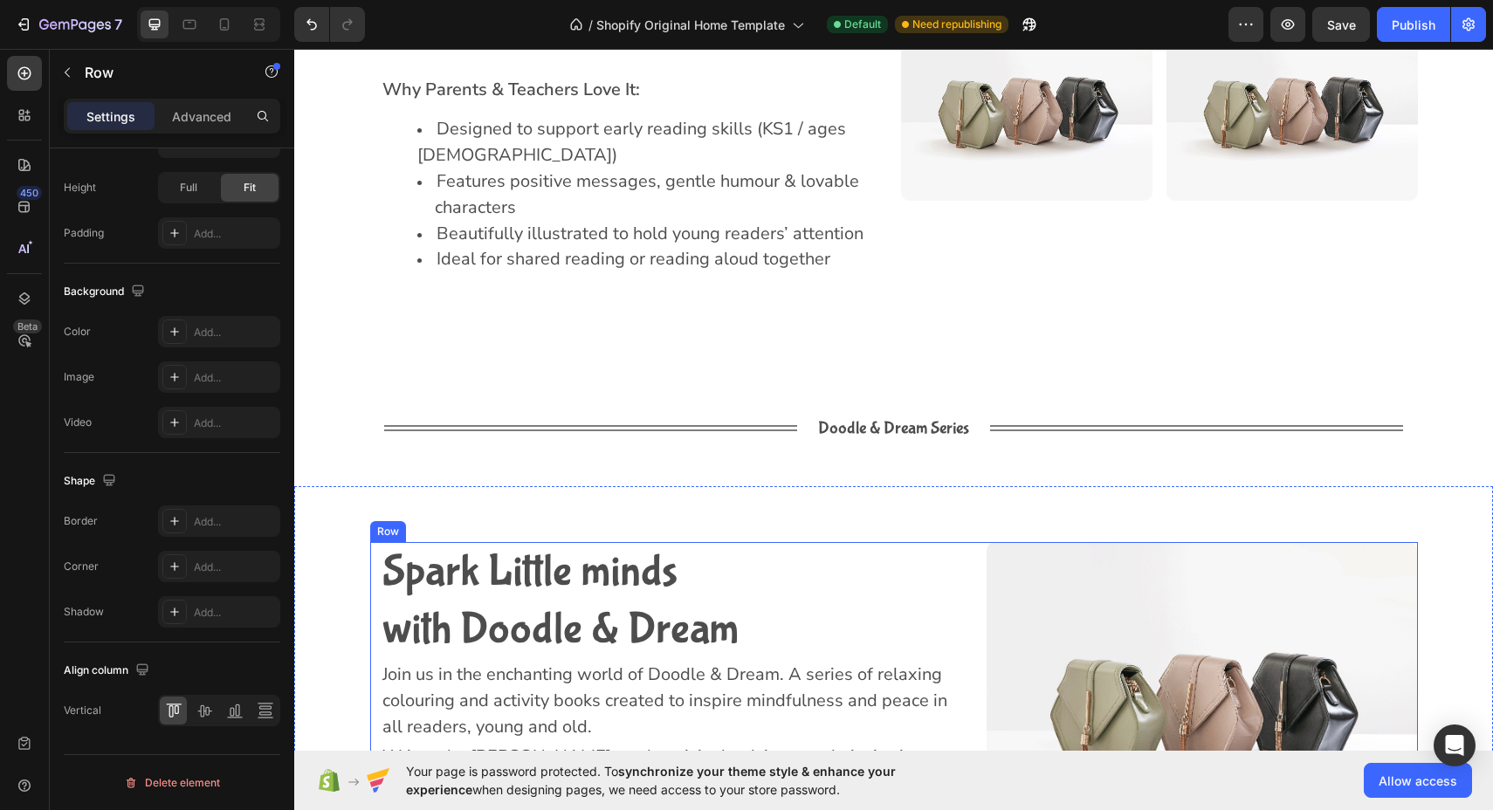
click at [372, 546] on div "Spark Little minds with Doodle & Dream Heading Join us in the enchanting world …" at bounding box center [671, 703] width 603 height 323
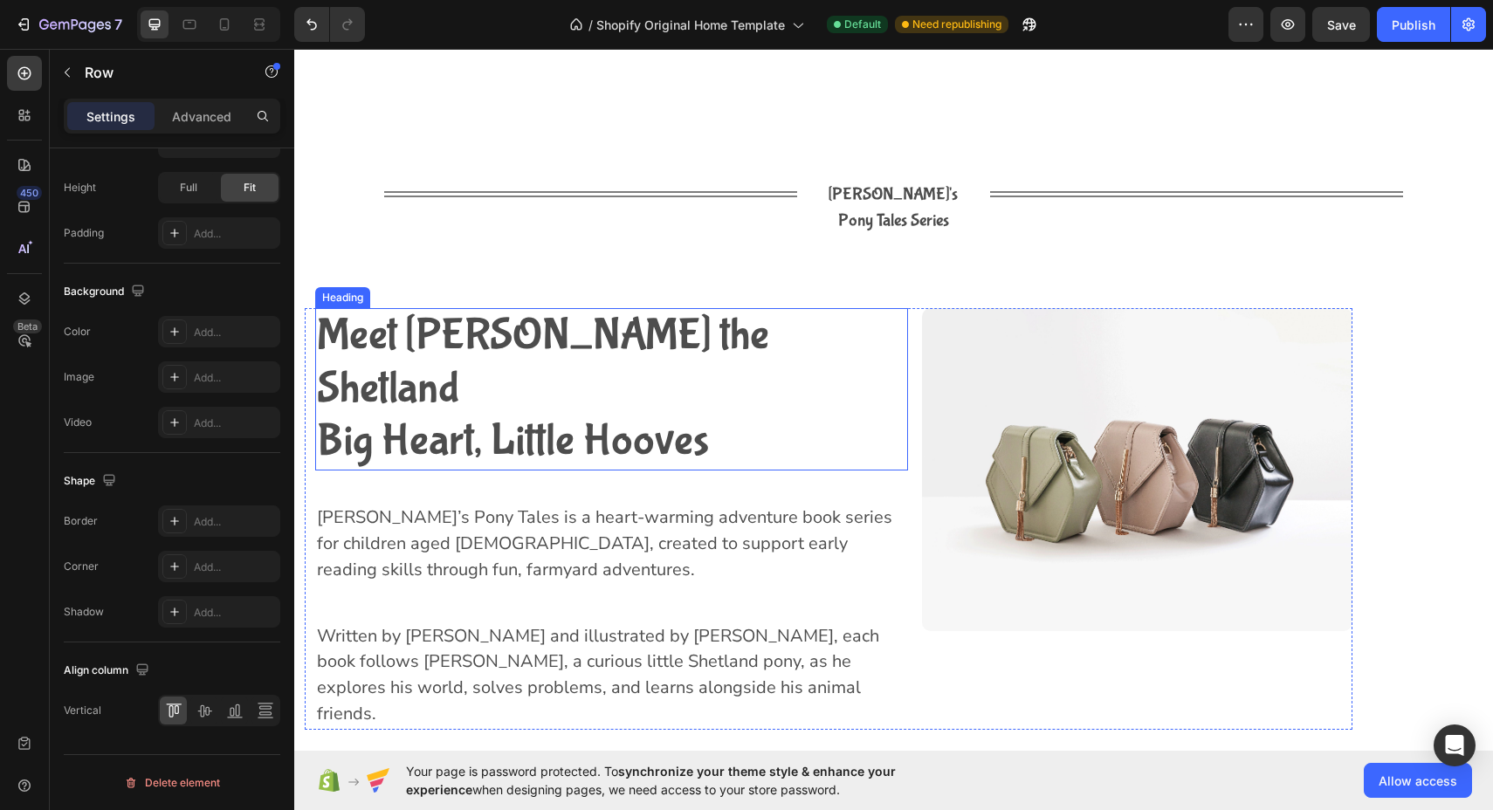
scroll to position [2269, 0]
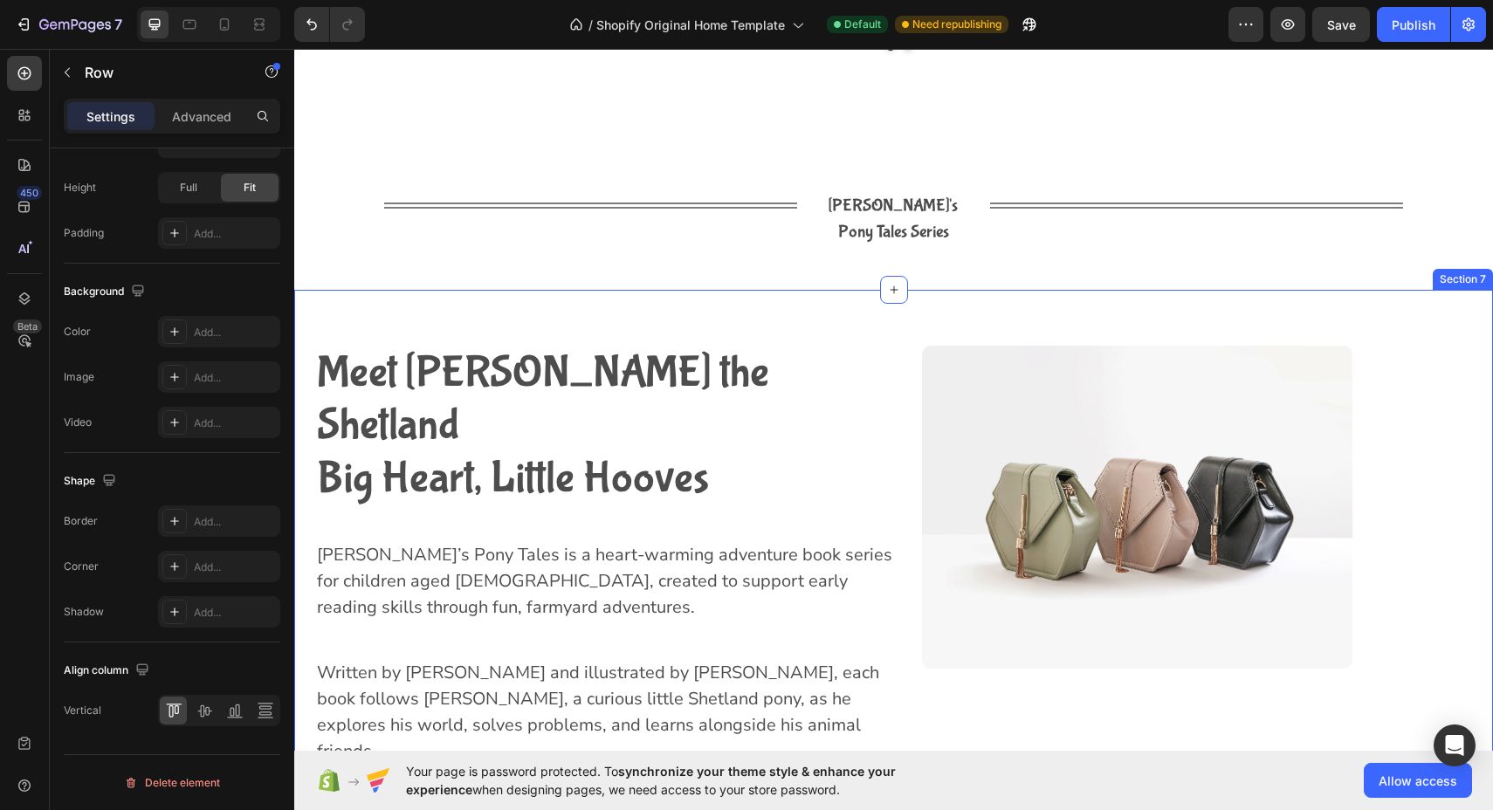
click at [1400, 443] on div "Meet [PERSON_NAME] the Shetland Big Heart, Little Hooves Heading [PERSON_NAME]’…" at bounding box center [893, 557] width 1198 height 422
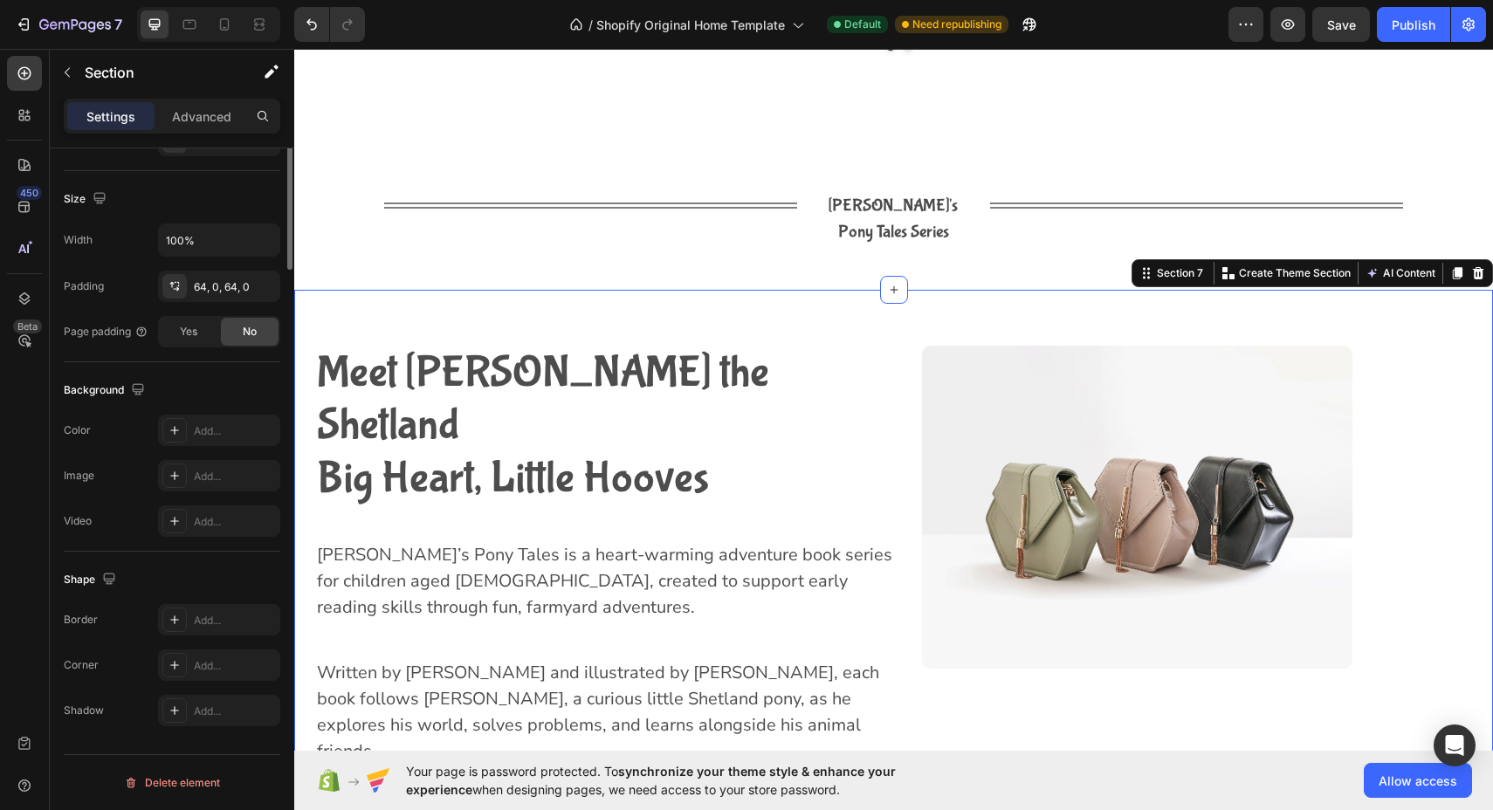
scroll to position [0, 0]
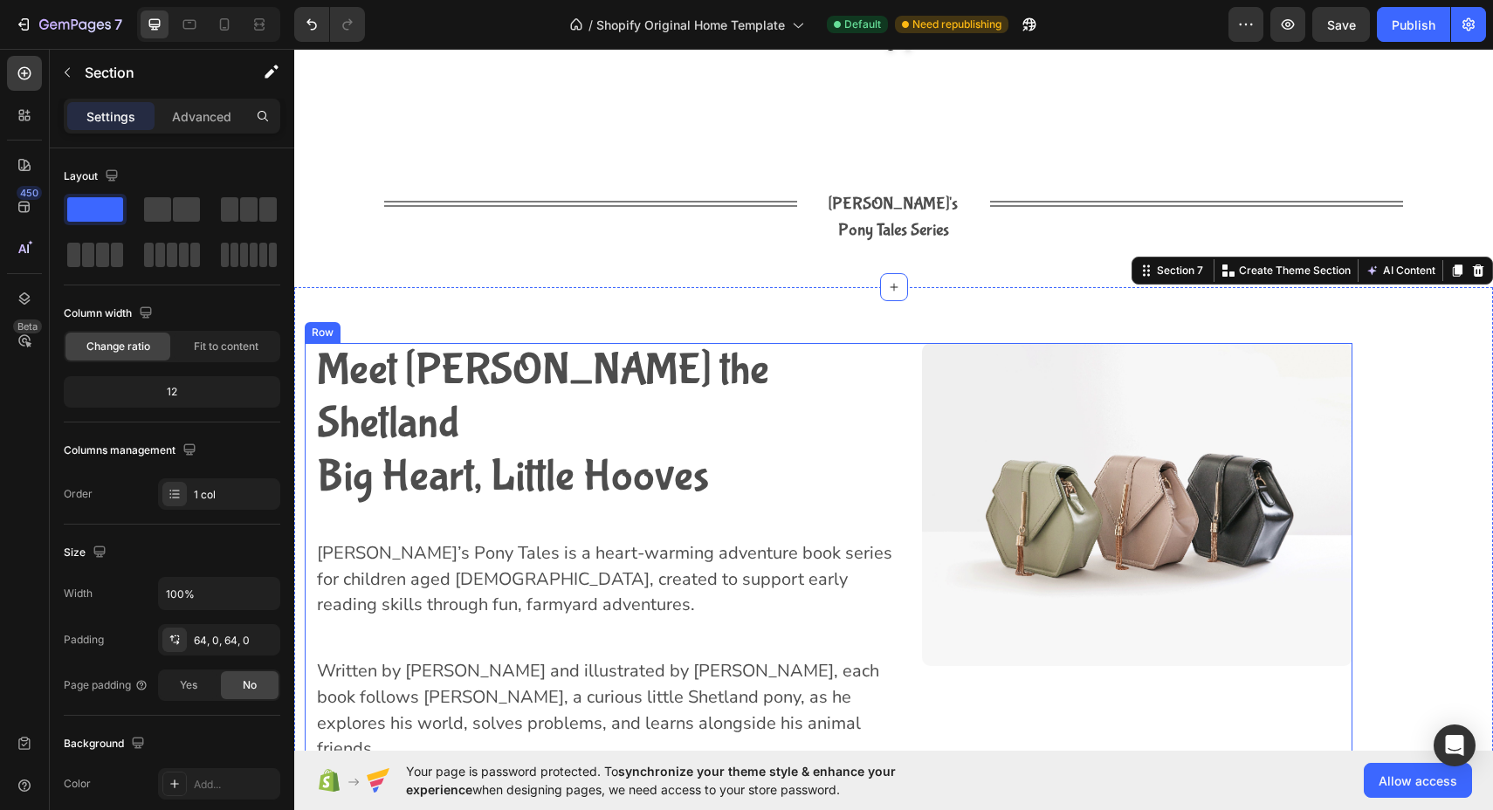
click at [307, 395] on div "Meet [PERSON_NAME] the Shetland Big Heart, Little Hooves Heading [PERSON_NAME]’…" at bounding box center [606, 554] width 603 height 422
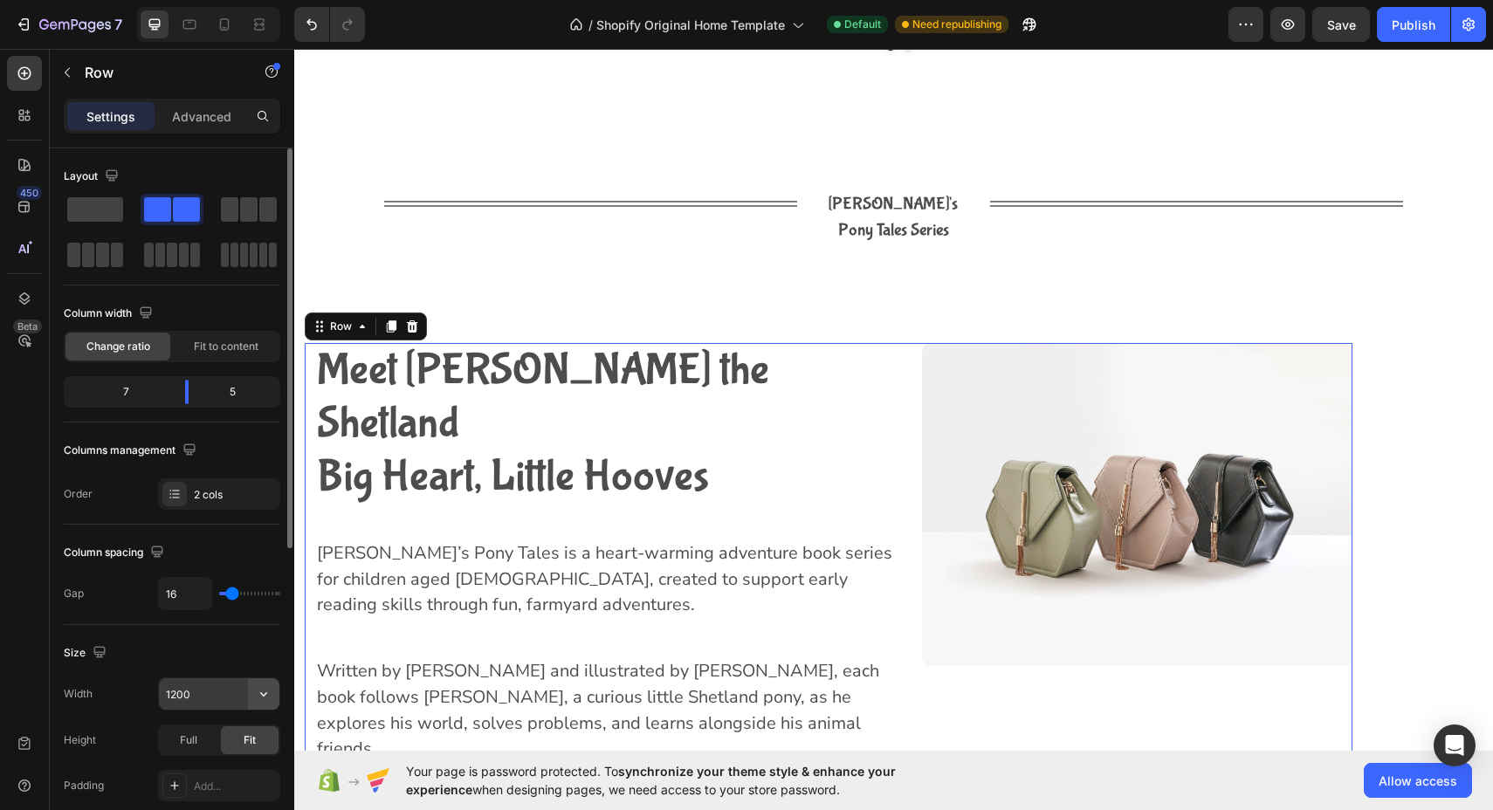
click at [267, 691] on icon "button" at bounding box center [263, 693] width 17 height 17
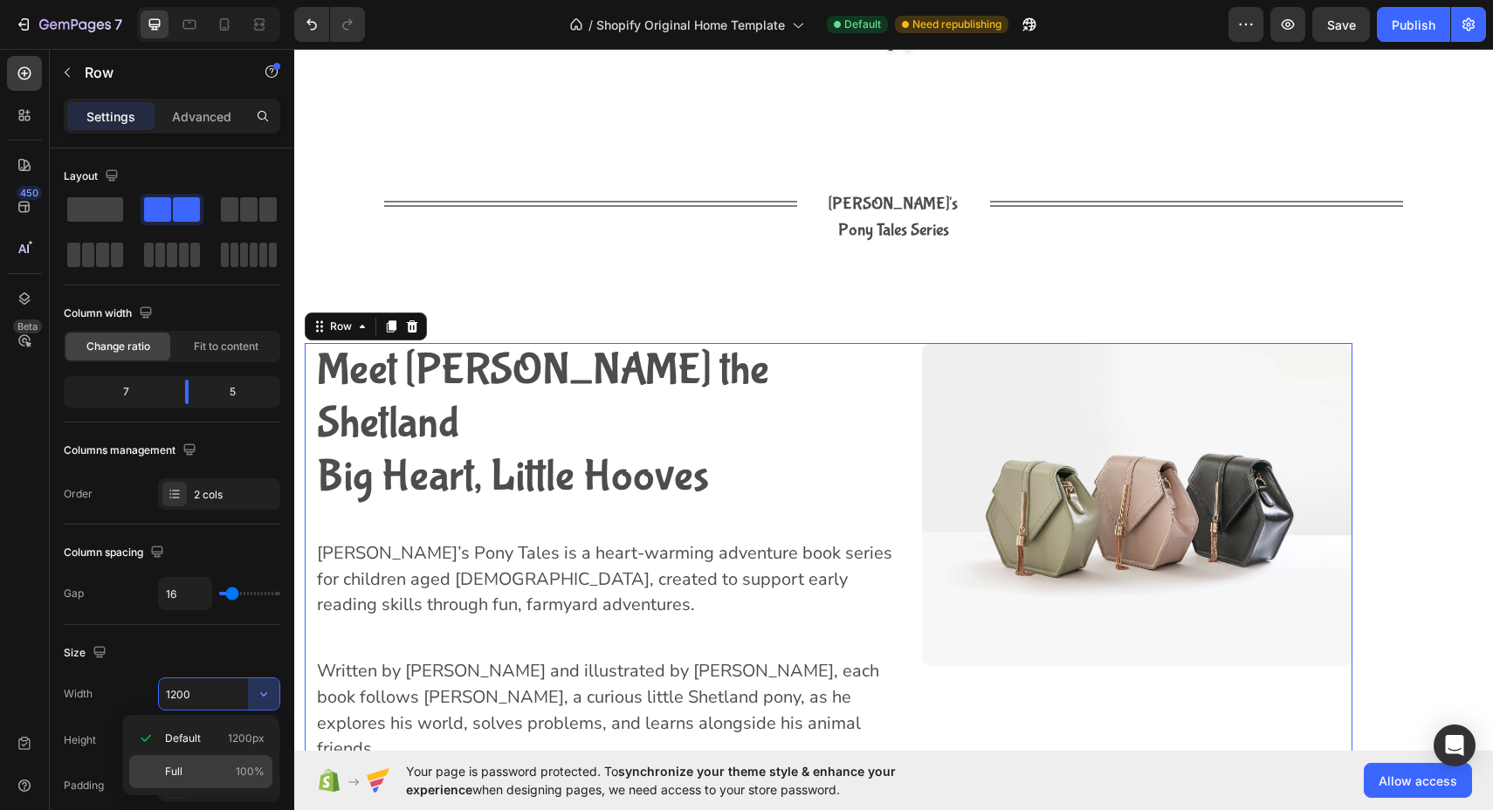
click at [209, 764] on div "Full 100%" at bounding box center [200, 771] width 143 height 33
type input "100%"
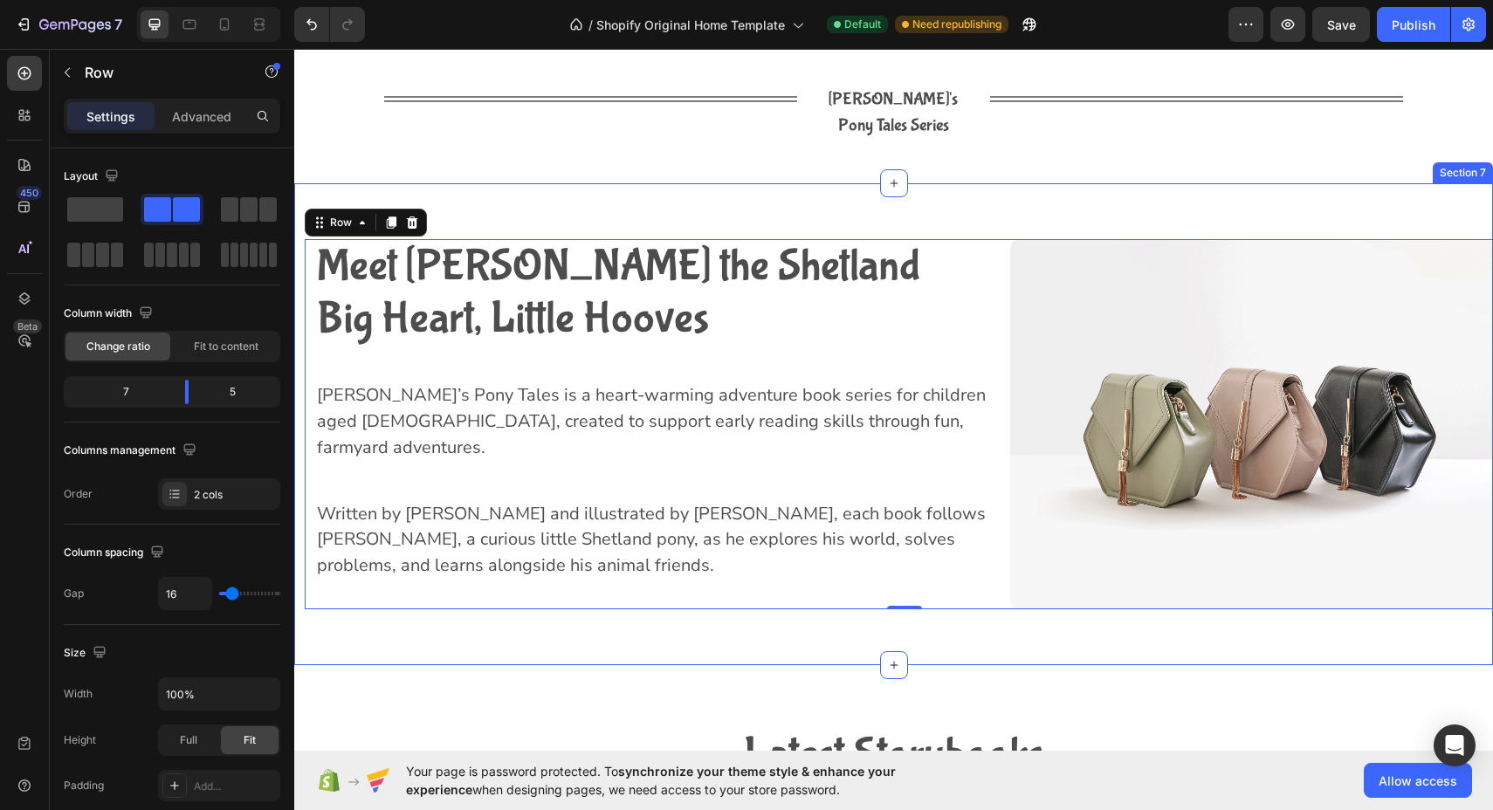
scroll to position [2390, 0]
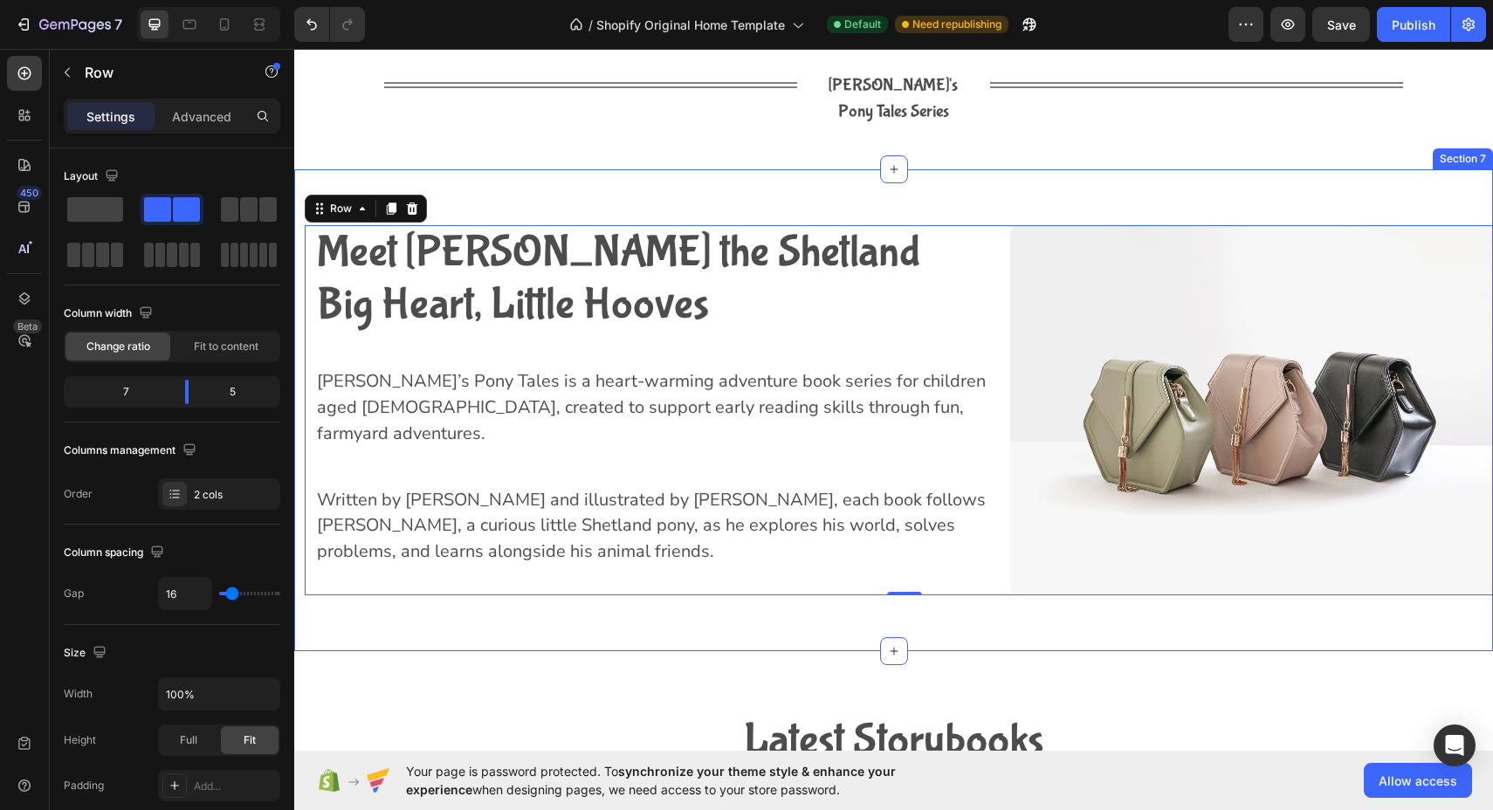
click at [1026, 169] on div "Meet [PERSON_NAME] the Shetland Big Heart, Little Hooves Heading [PERSON_NAME]’…" at bounding box center [893, 410] width 1198 height 482
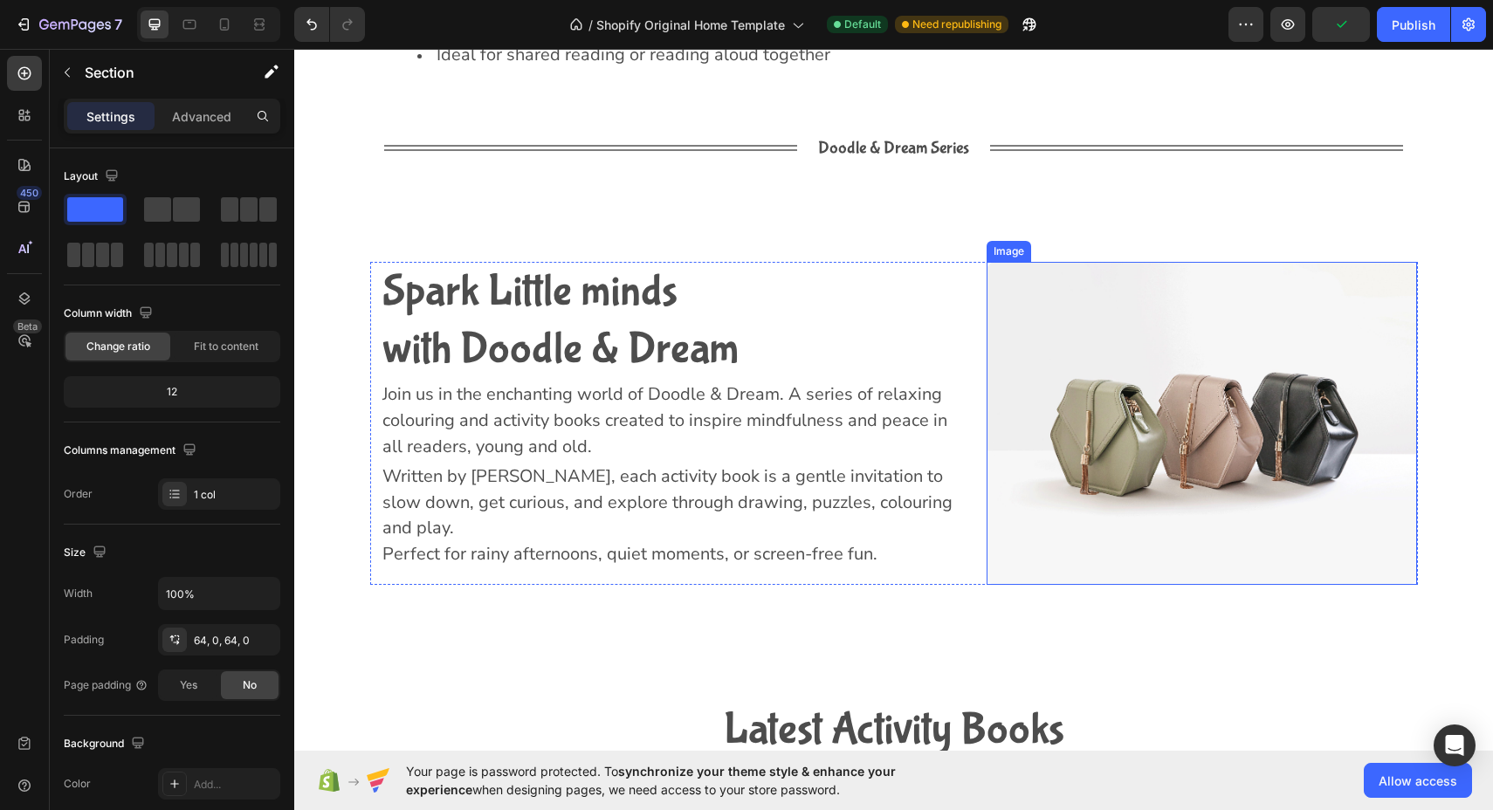
scroll to position [4644, 0]
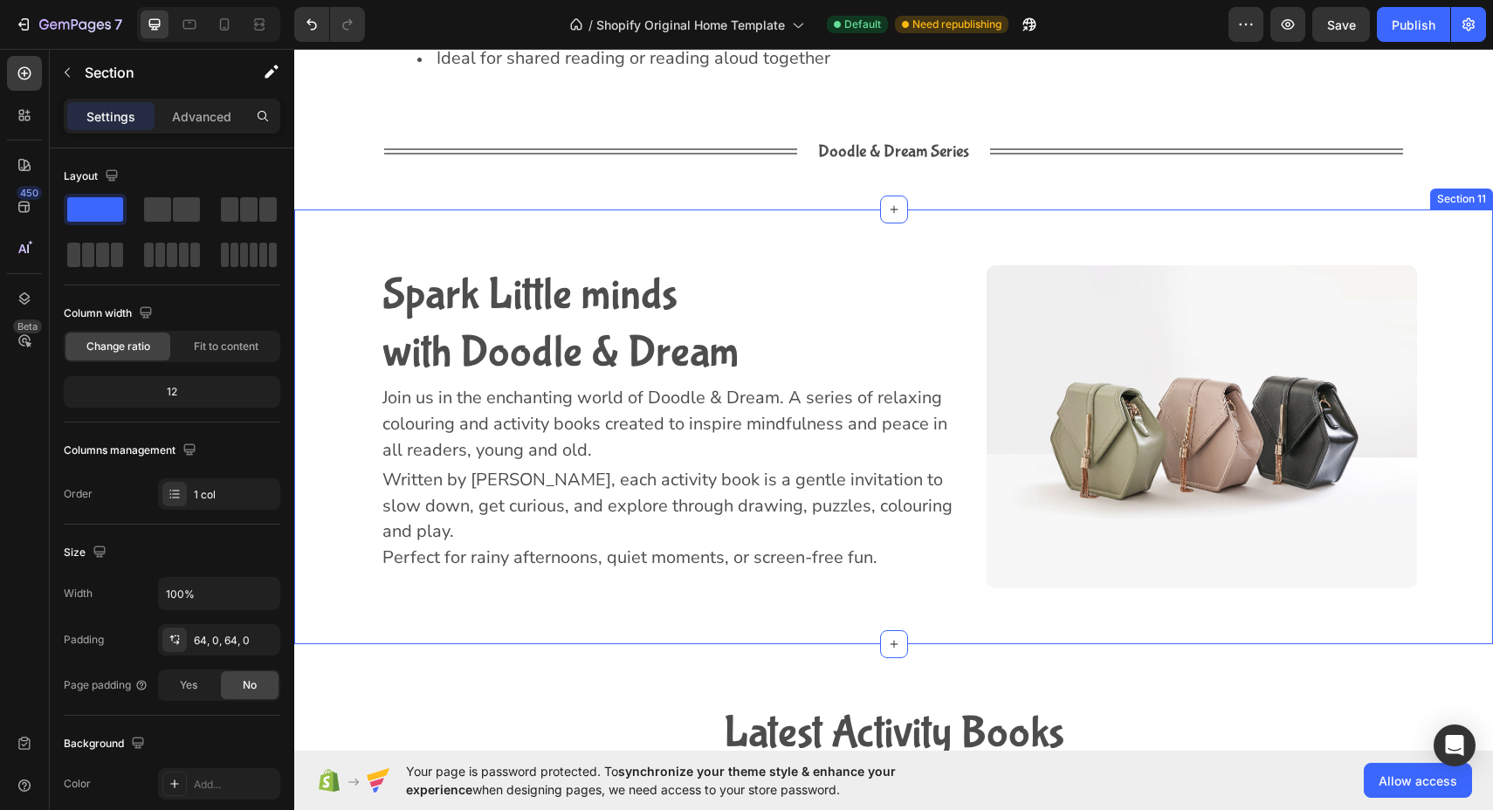
click at [1329, 228] on div "Spark Little minds with Doodle & Dream Heading Join us in the enchanting world …" at bounding box center [893, 426] width 1198 height 435
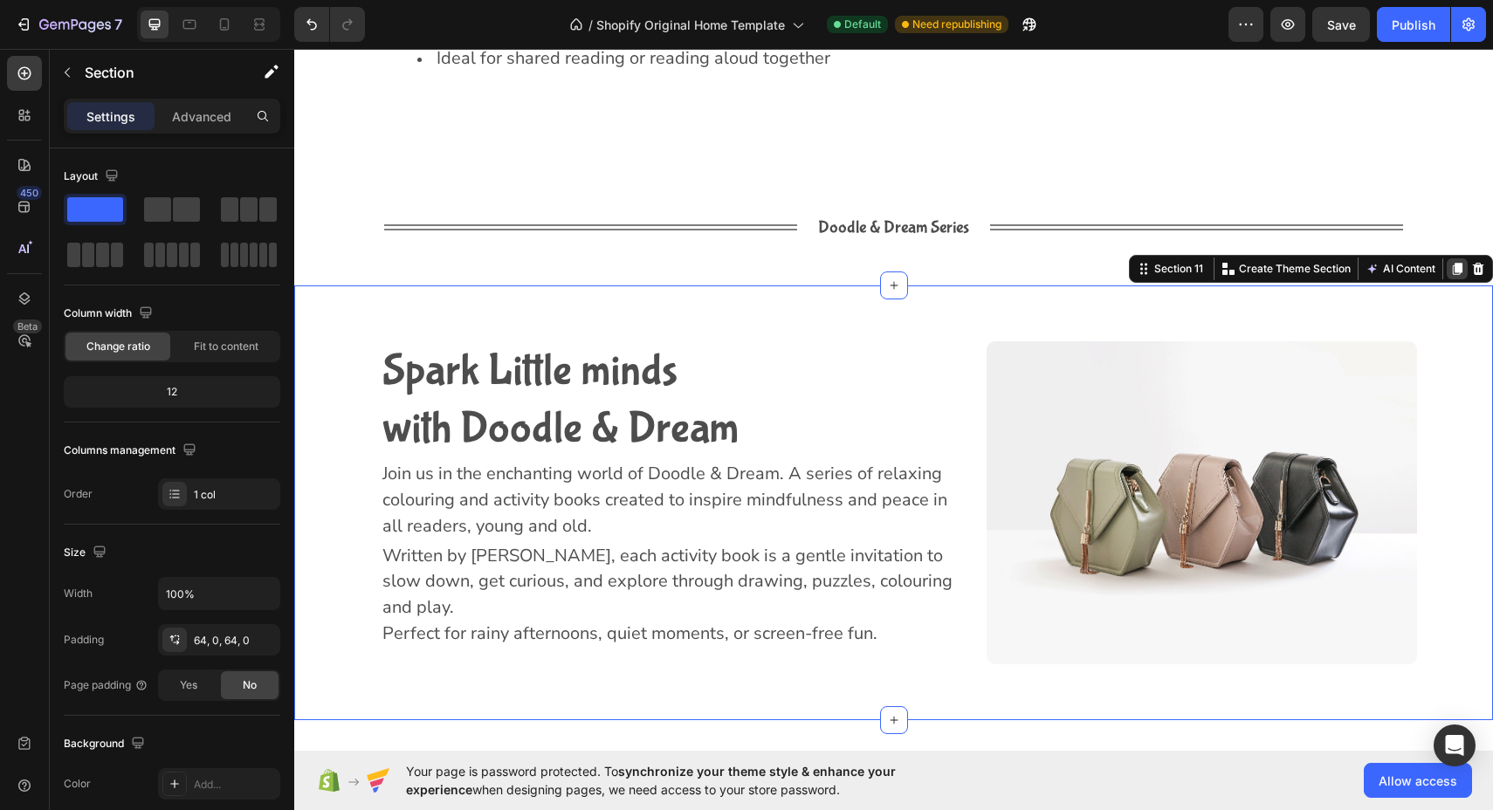
click at [1454, 262] on icon at bounding box center [1457, 269] width 14 height 14
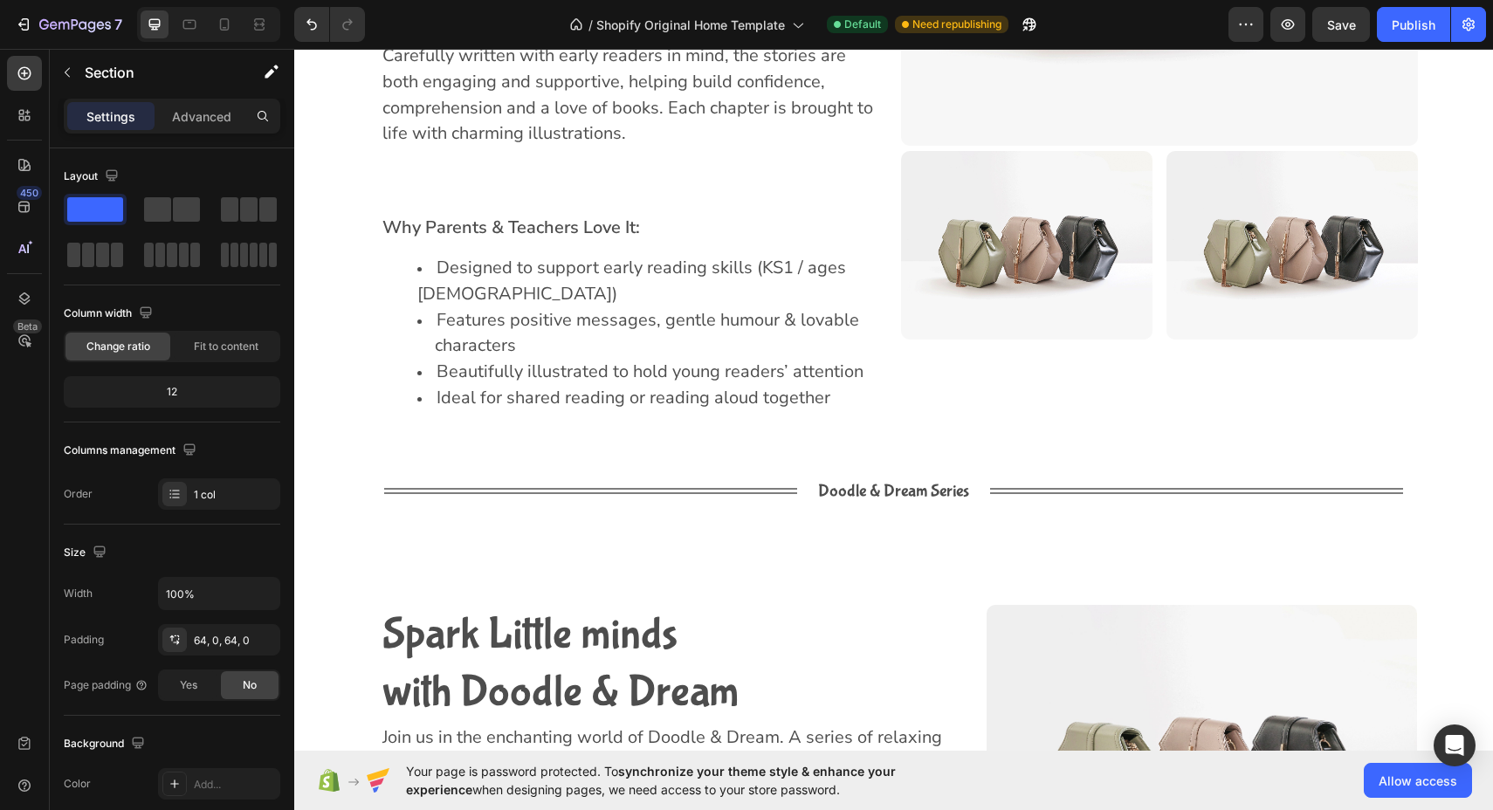
scroll to position [4284, 0]
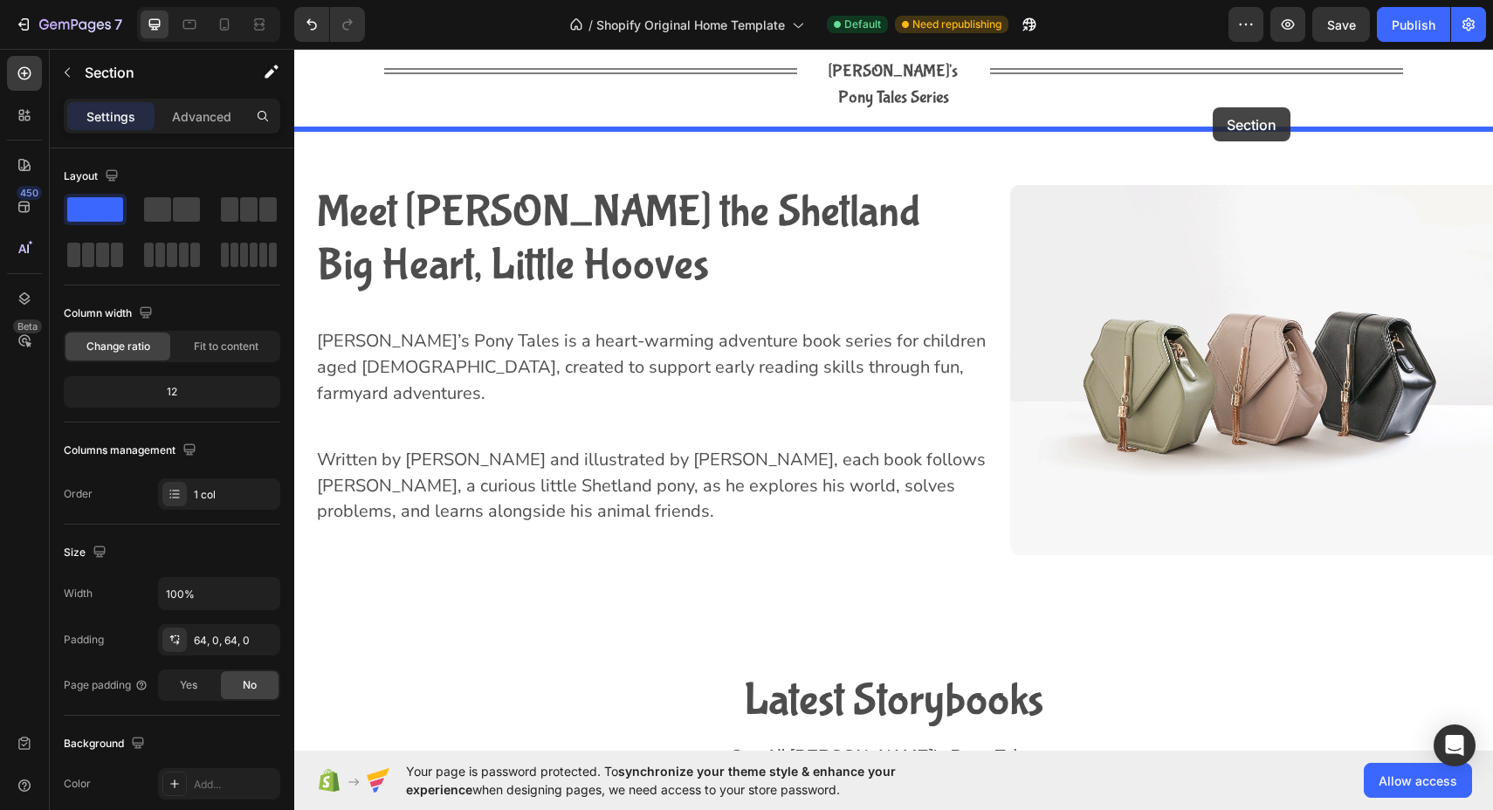
scroll to position [2381, 0]
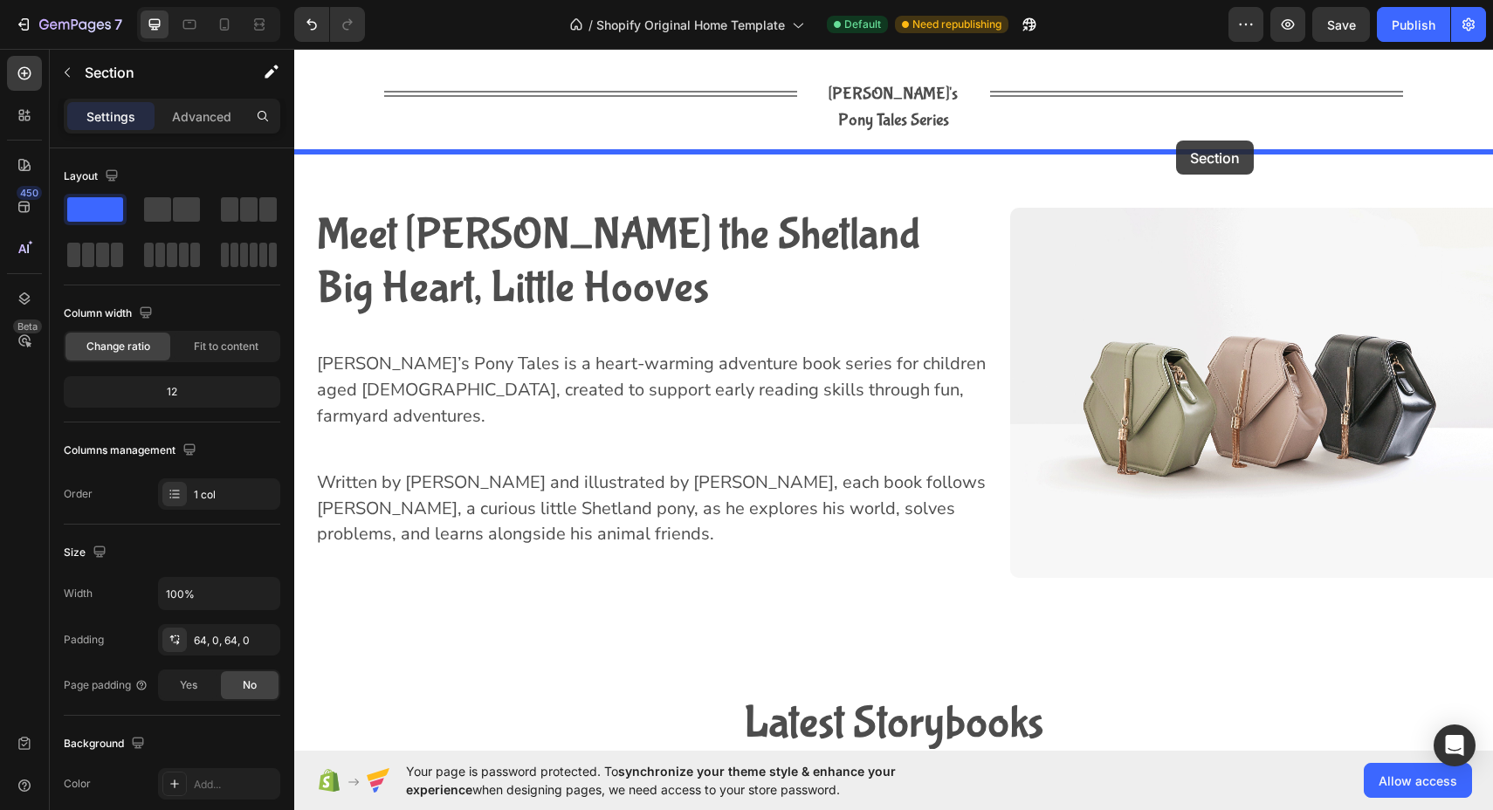
drag, startPoint x: 1157, startPoint y: 553, endPoint x: 1176, endPoint y: 141, distance: 412.4
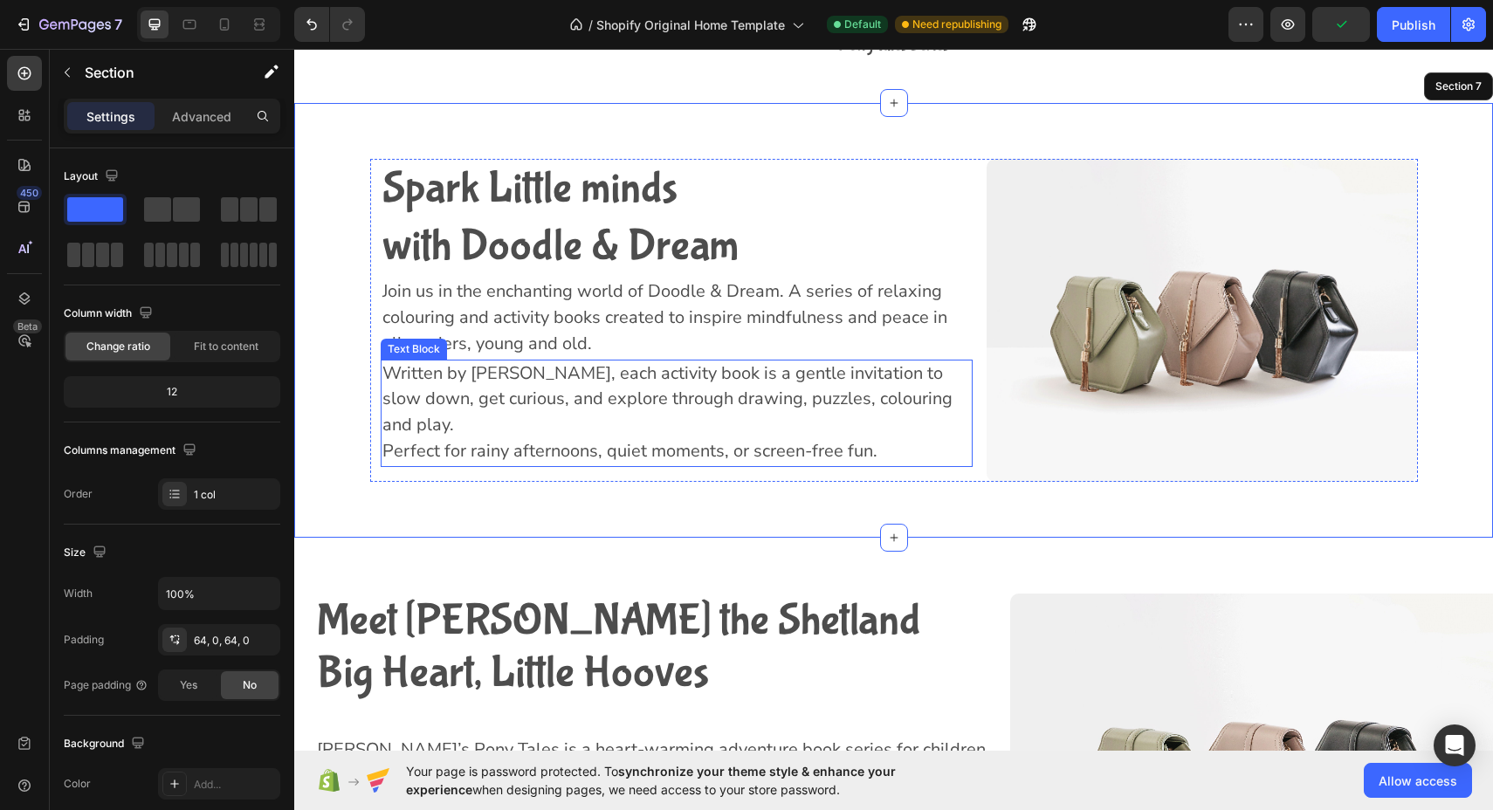
scroll to position [2467, 0]
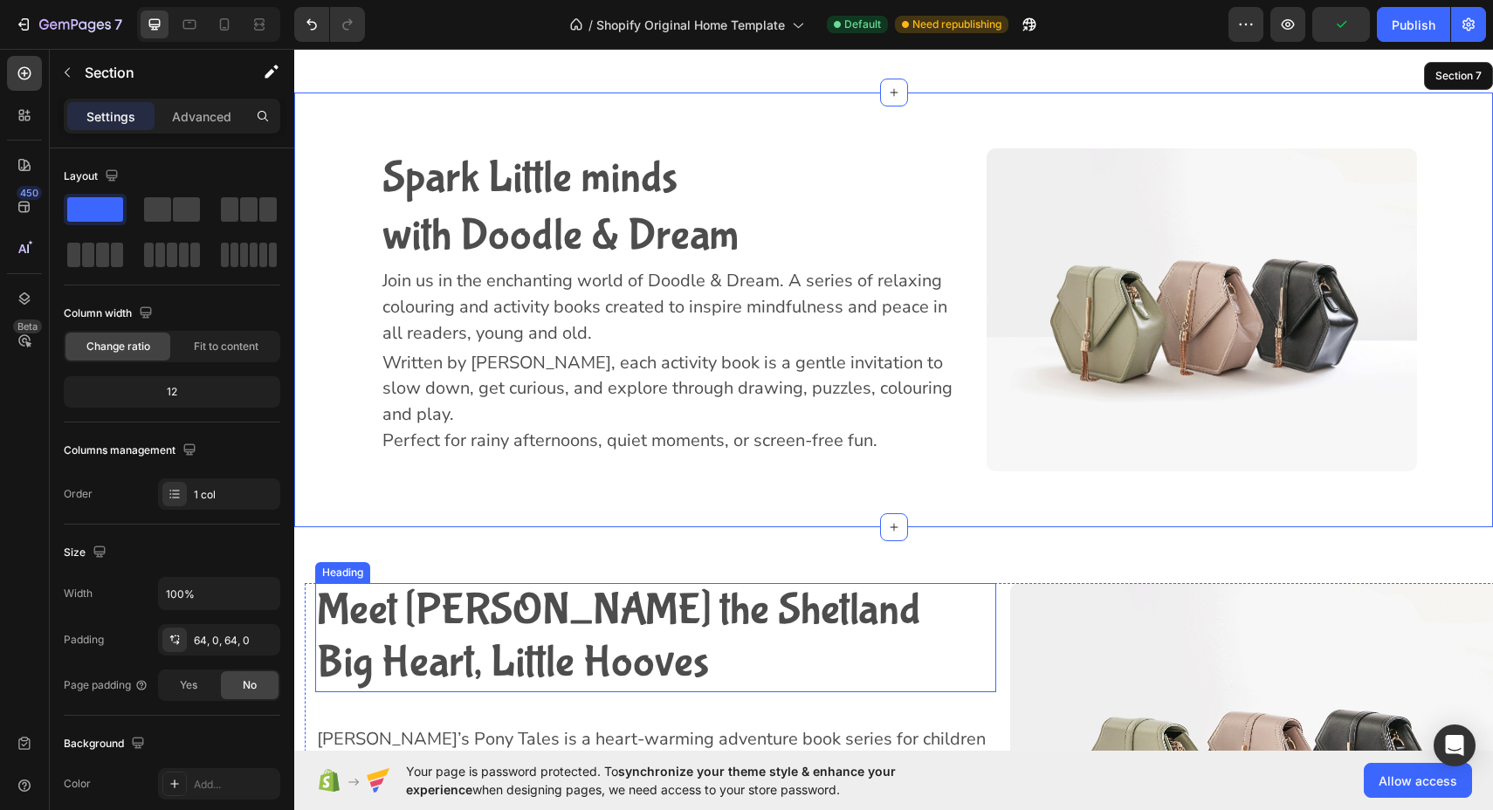
click at [516, 590] on span "Meet [PERSON_NAME] the Shetland" at bounding box center [619, 611] width 604 height 52
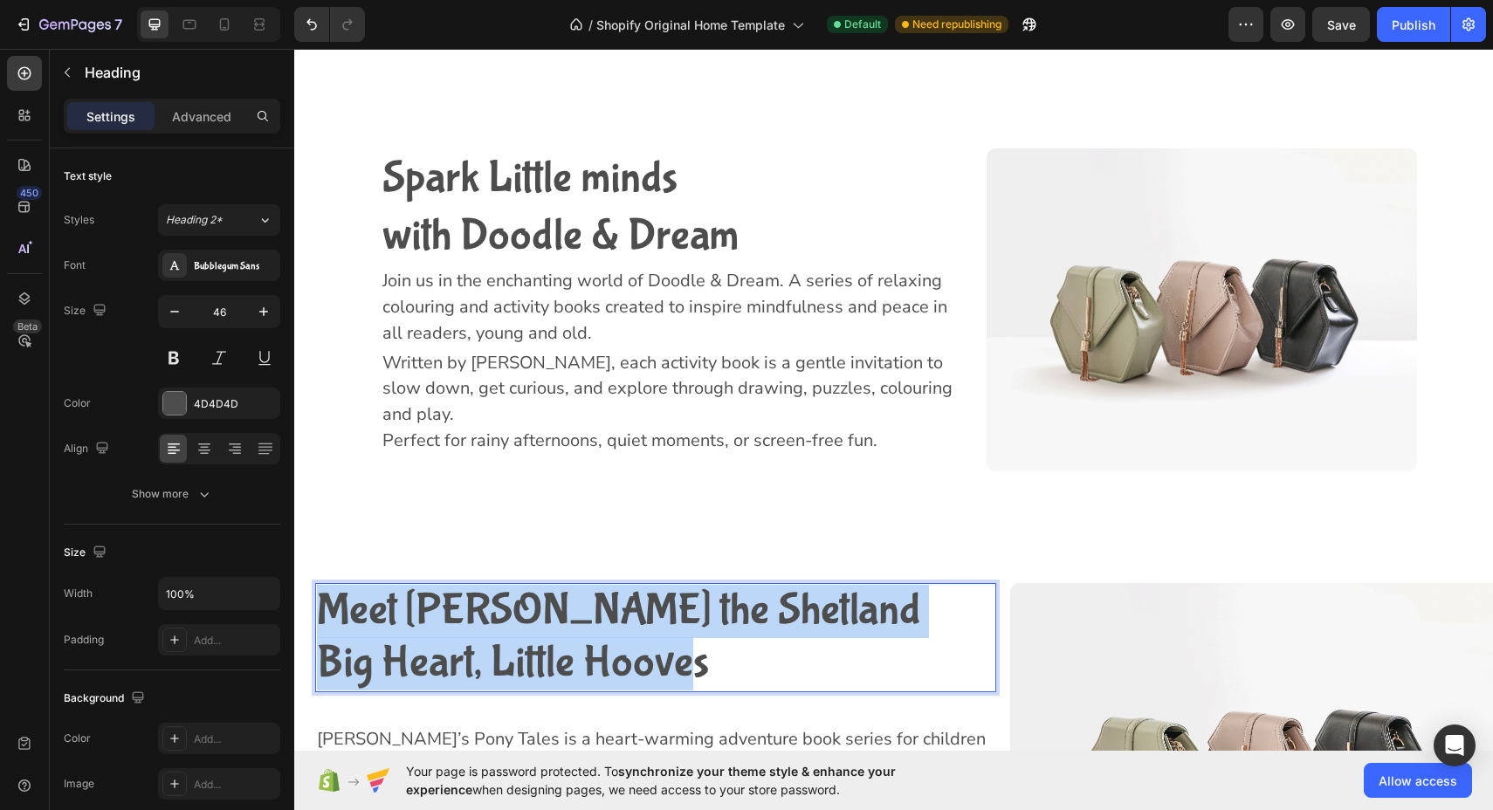
drag, startPoint x: 700, startPoint y: 638, endPoint x: 320, endPoint y: 587, distance: 383.1
click at [320, 587] on p "Meet [PERSON_NAME] the Shetland Big Heart, Little Hooves" at bounding box center [655, 638] width 677 height 106
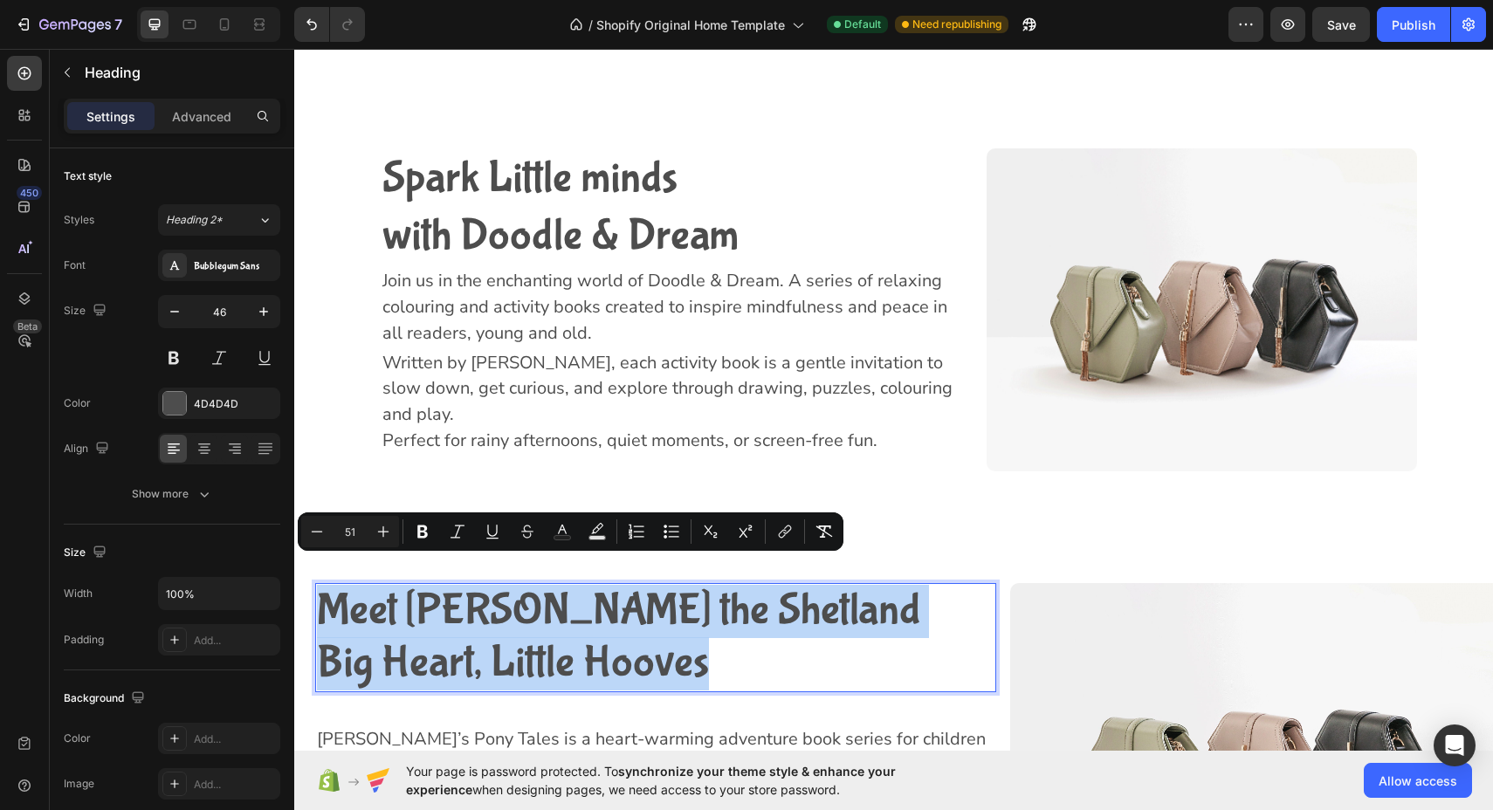
drag, startPoint x: 739, startPoint y: 655, endPoint x: 245, endPoint y: 557, distance: 503.6
click at [315, 583] on h2 "Meet [PERSON_NAME] the Shetland Big Heart, Little Hooves" at bounding box center [655, 638] width 681 height 110
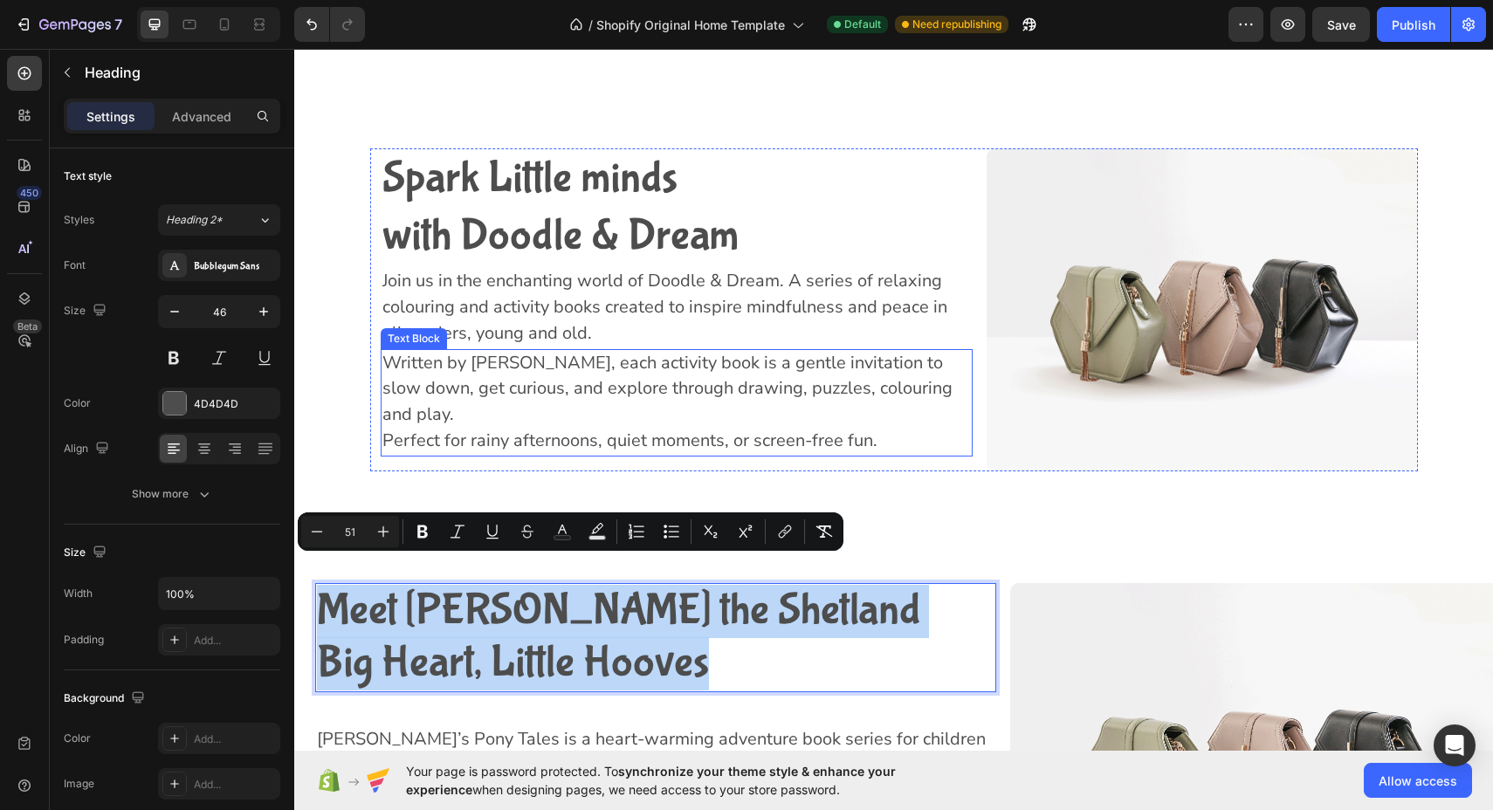
copy p "Meet [PERSON_NAME] the Shetland Big Heart, Little Hooves"
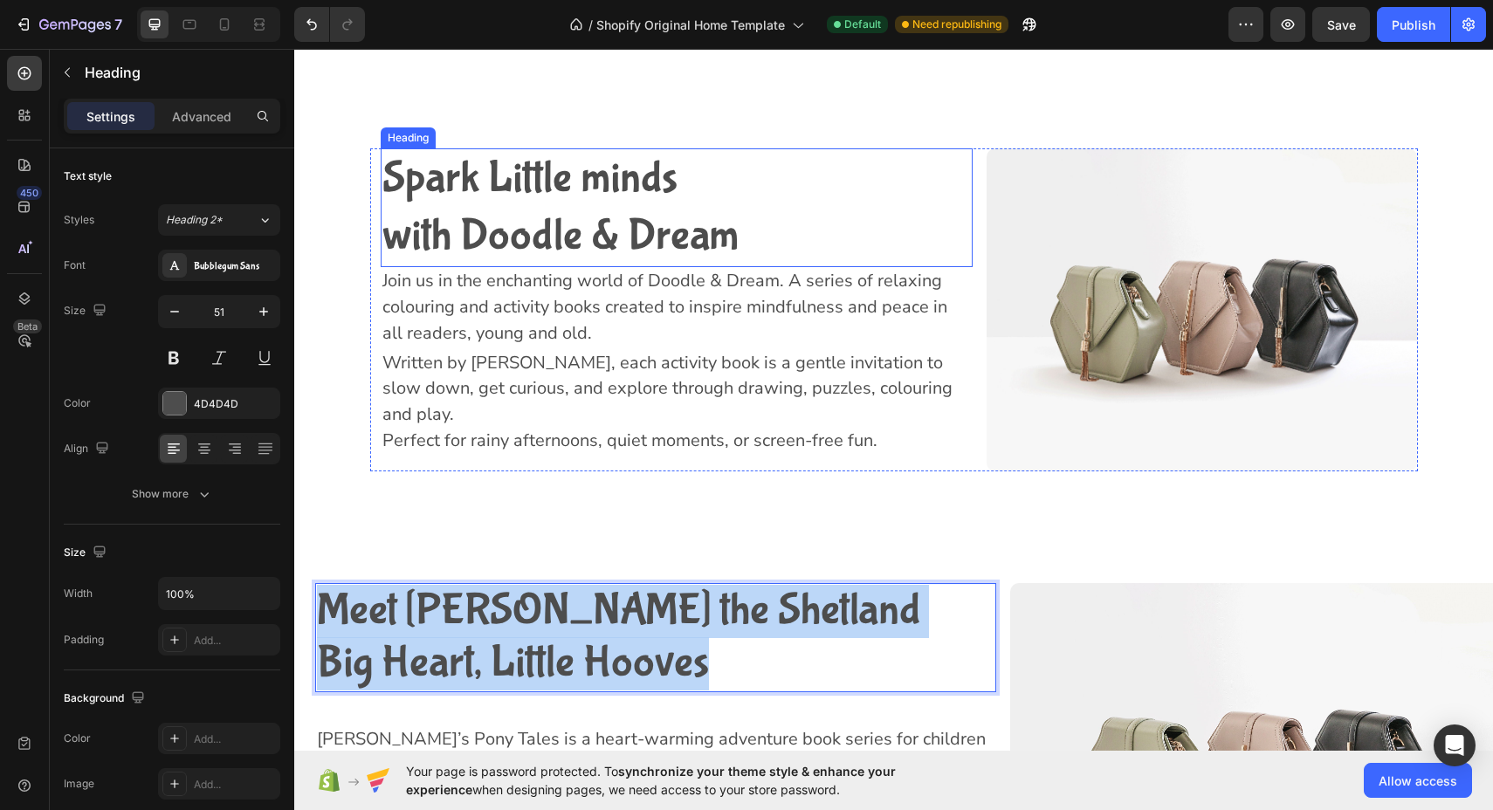
click at [572, 196] on h2 "Spark Little minds with Doodle & Dream" at bounding box center [677, 208] width 593 height 120
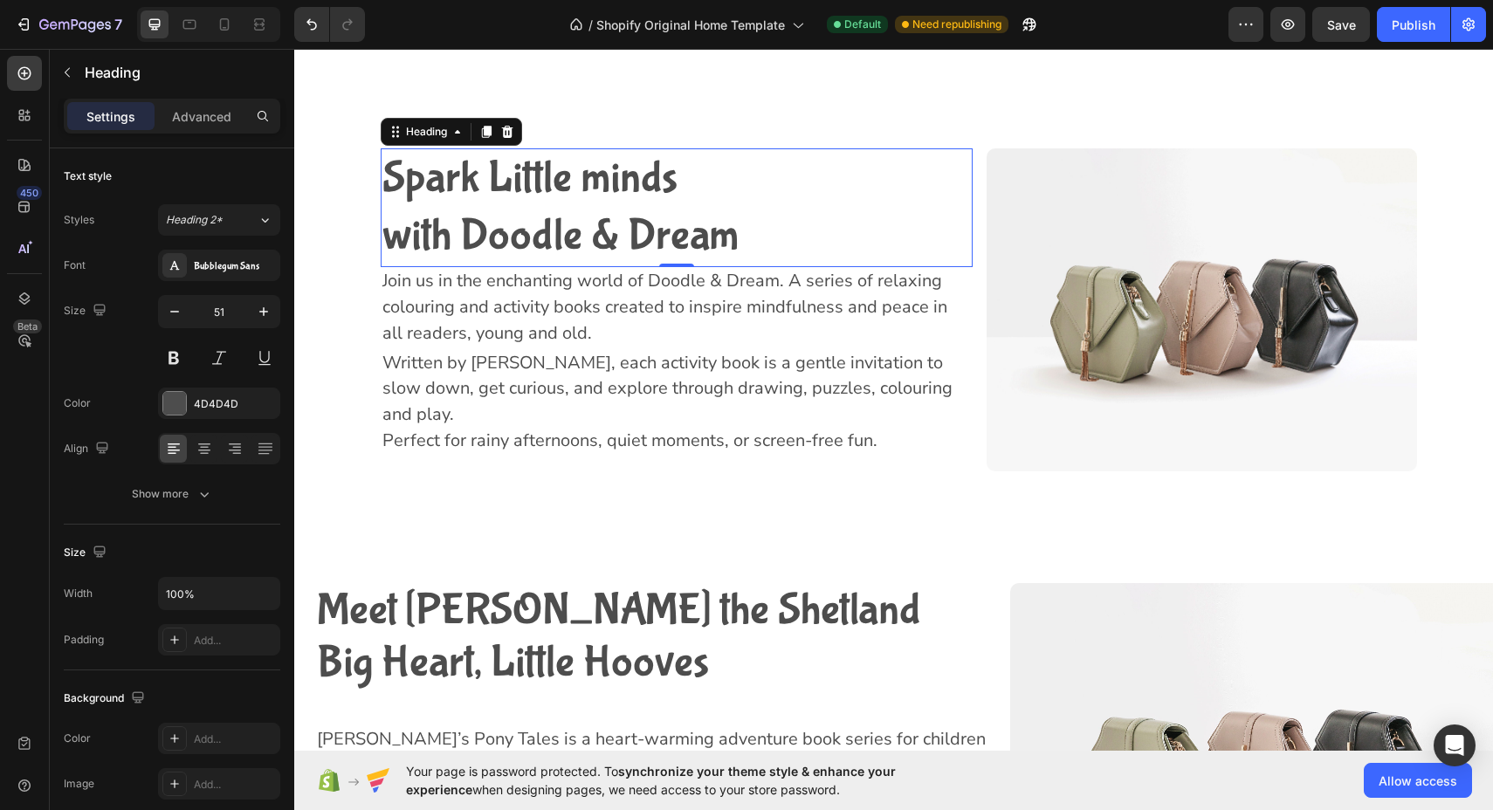
click at [572, 196] on h2 "Spark Little minds with Doodle & Dream" at bounding box center [677, 208] width 593 height 120
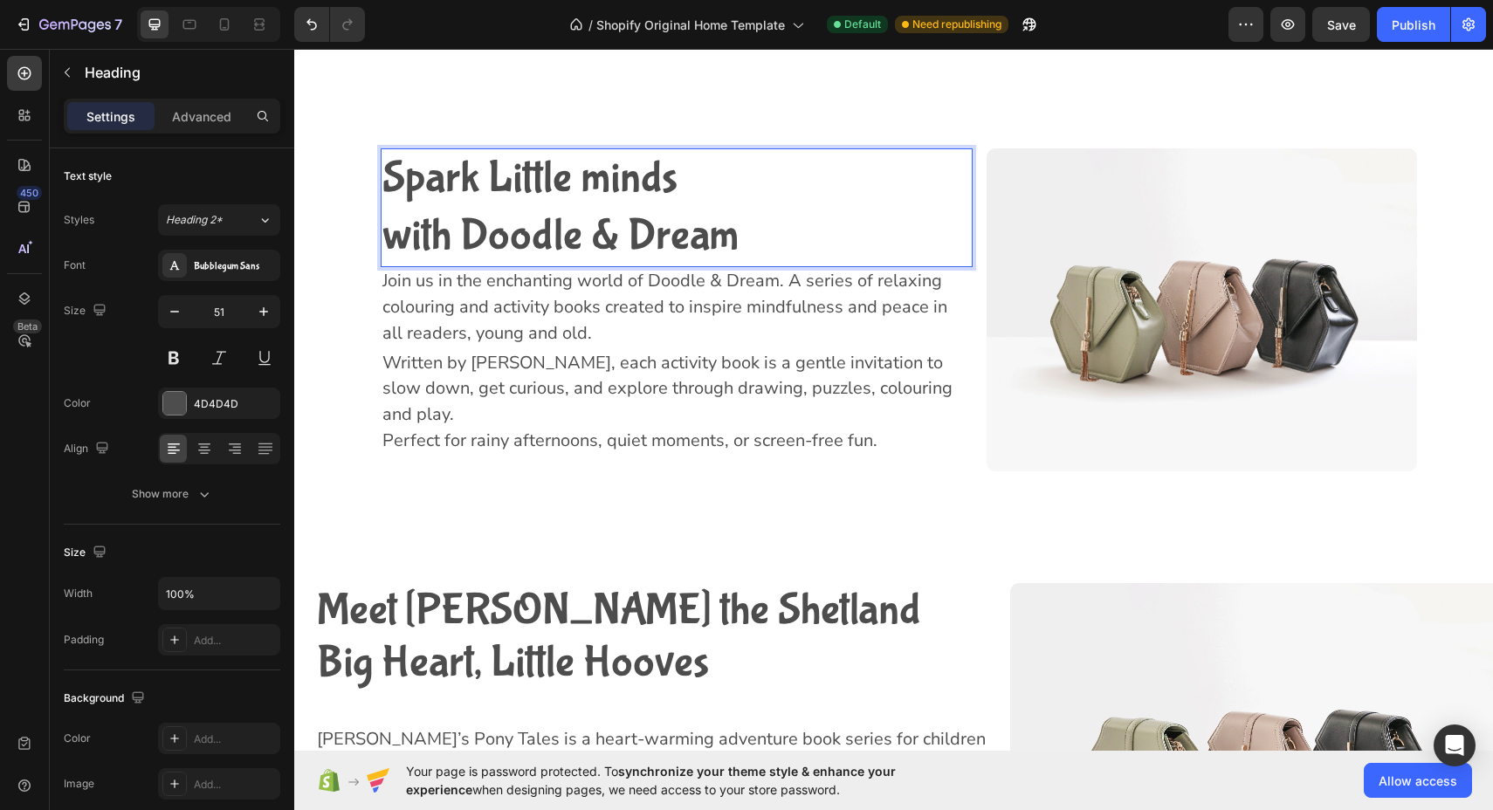
click at [718, 207] on p "Spark Little minds with Doodle & Dream" at bounding box center [676, 208] width 589 height 116
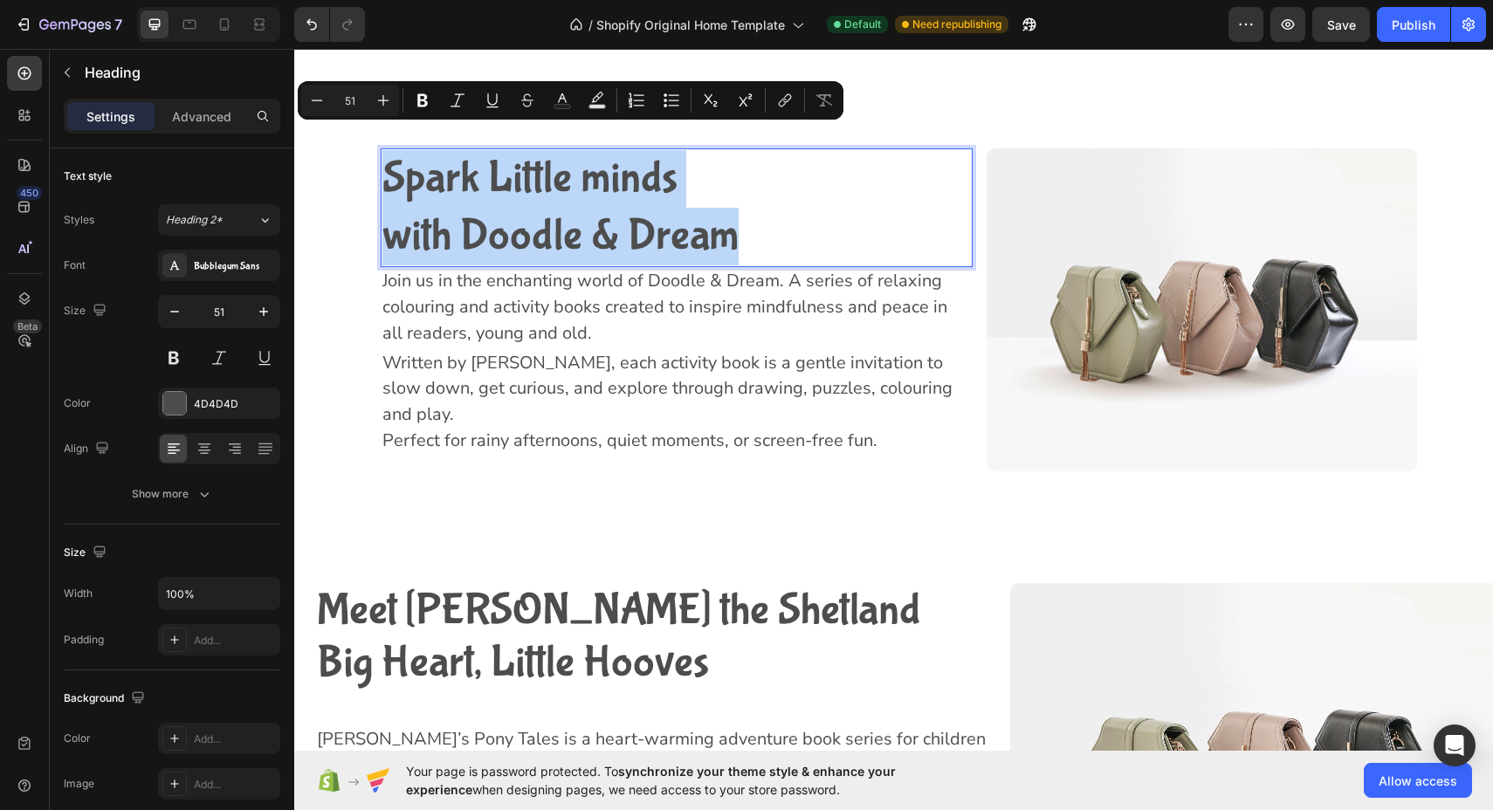
drag, startPoint x: 744, startPoint y: 213, endPoint x: 388, endPoint y: 123, distance: 366.5
click at [388, 148] on h2 "Spark Little minds with Doodle & Dream" at bounding box center [677, 208] width 593 height 120
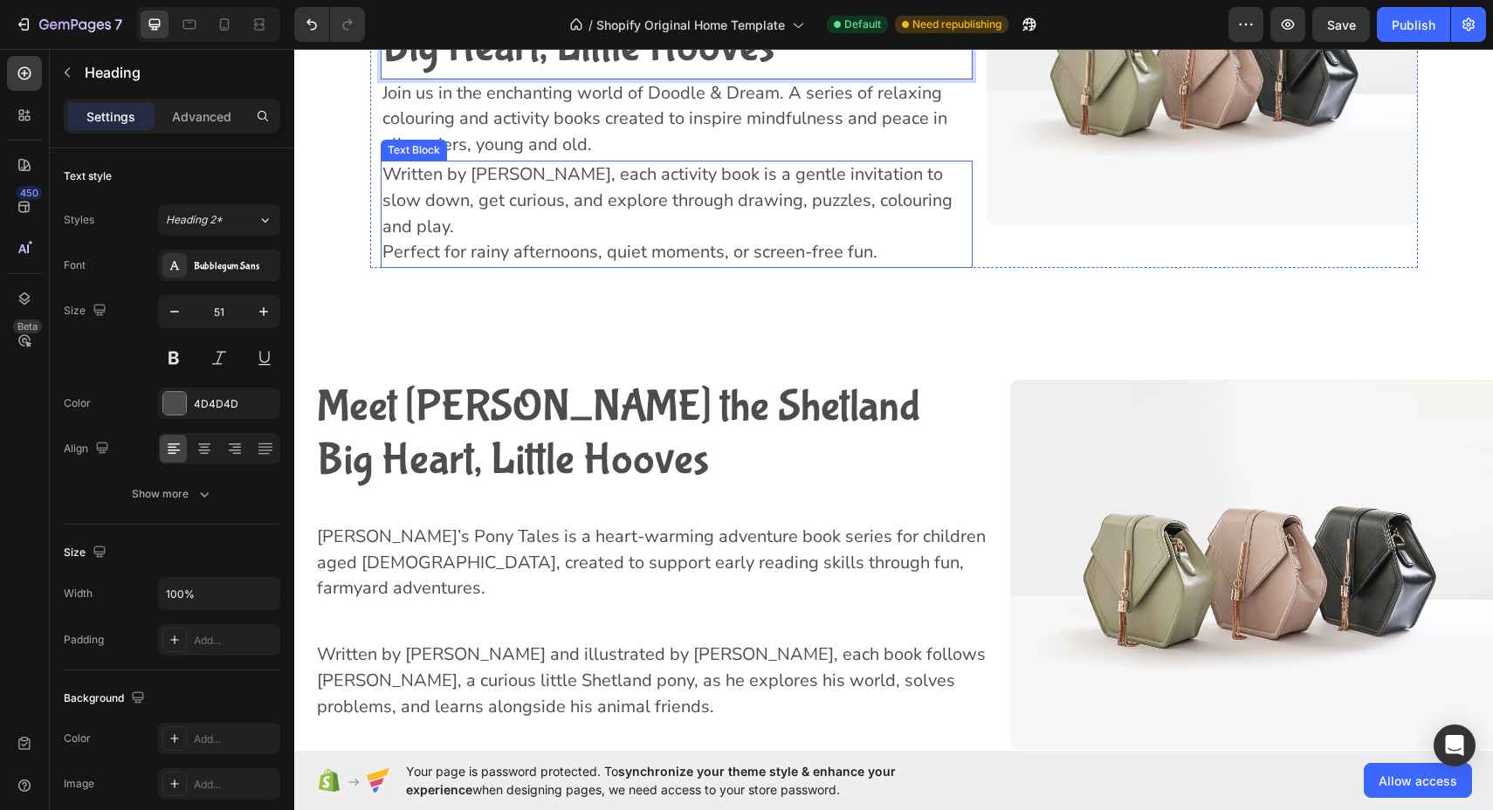
scroll to position [2851, 0]
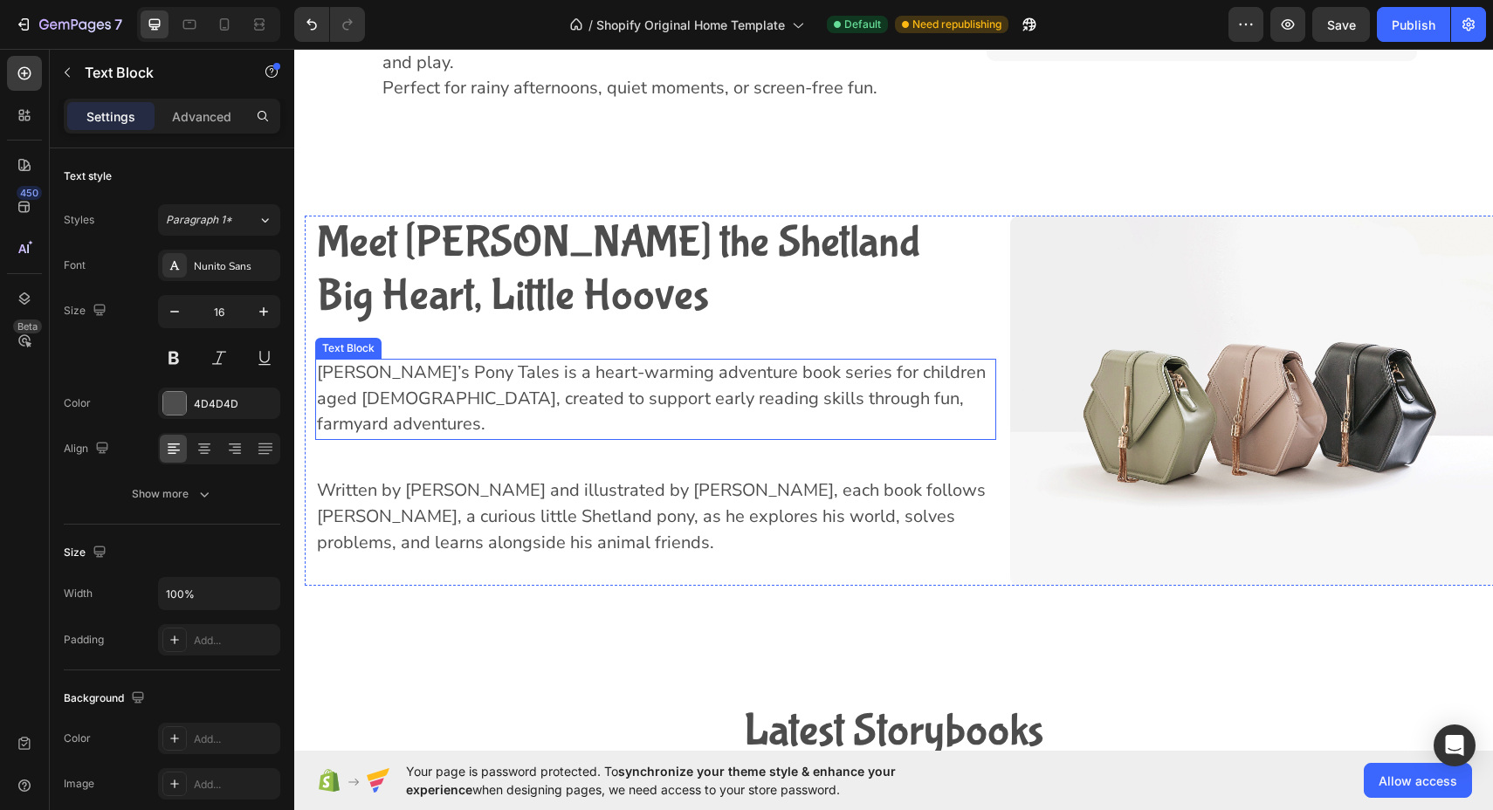
click at [553, 361] on span "[PERSON_NAME]’s Pony Tales is a heart-warming adventure book series for childre…" at bounding box center [651, 399] width 669 height 76
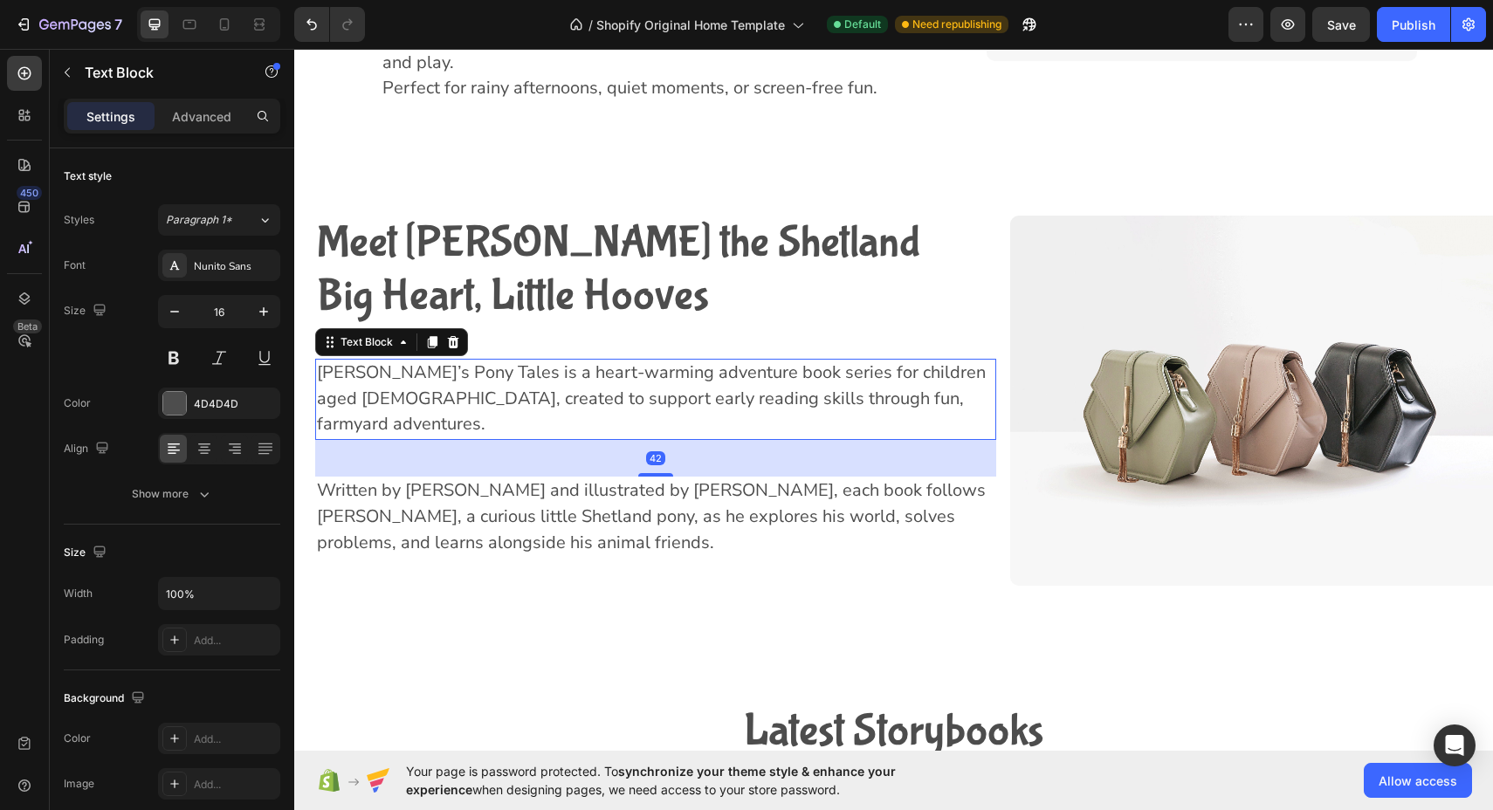
click at [553, 361] on span "[PERSON_NAME]’s Pony Tales is a heart-warming adventure book series for childre…" at bounding box center [651, 399] width 669 height 76
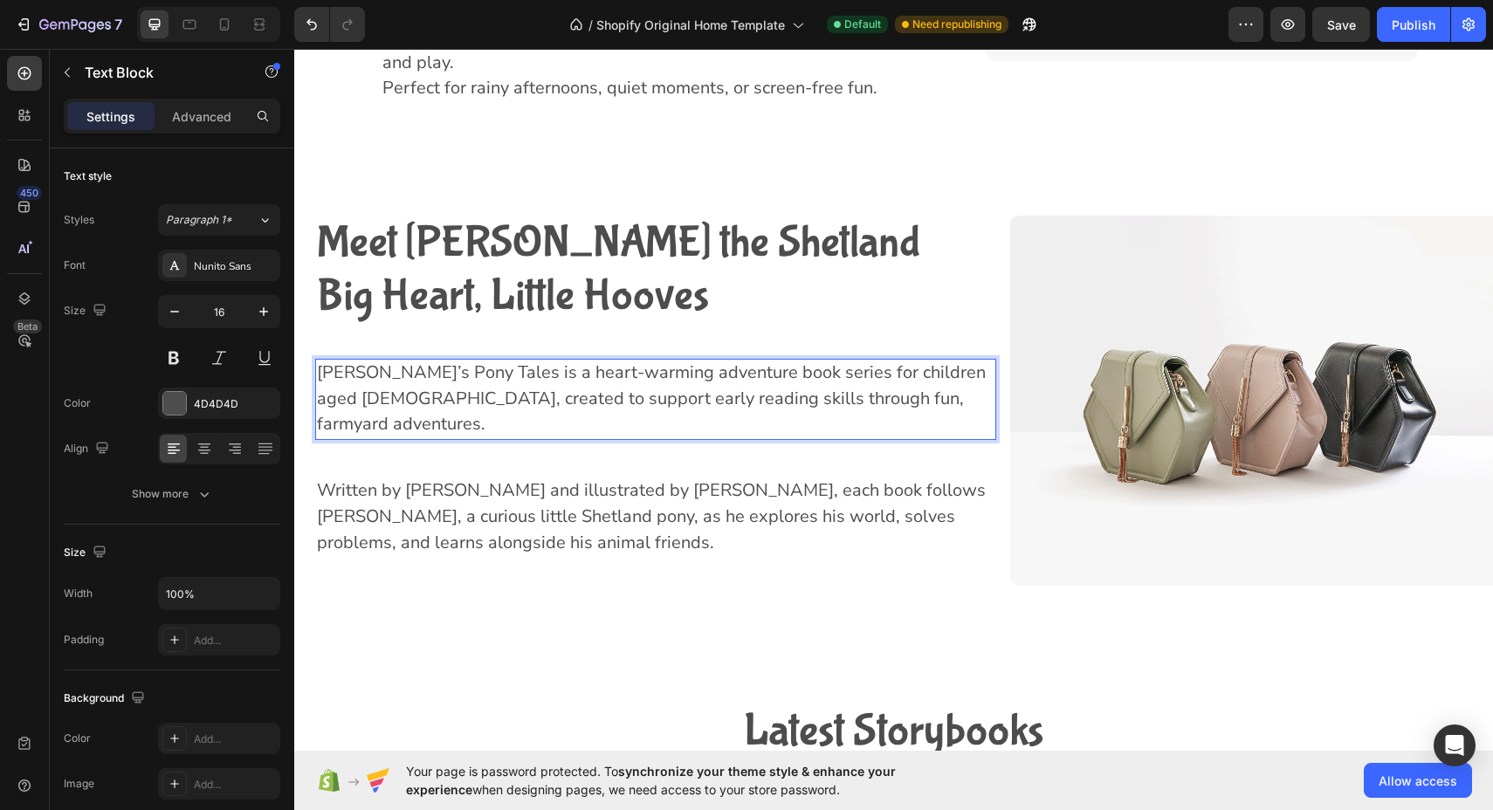
click at [553, 361] on span "[PERSON_NAME]’s Pony Tales is a heart-warming adventure book series for childre…" at bounding box center [651, 399] width 669 height 76
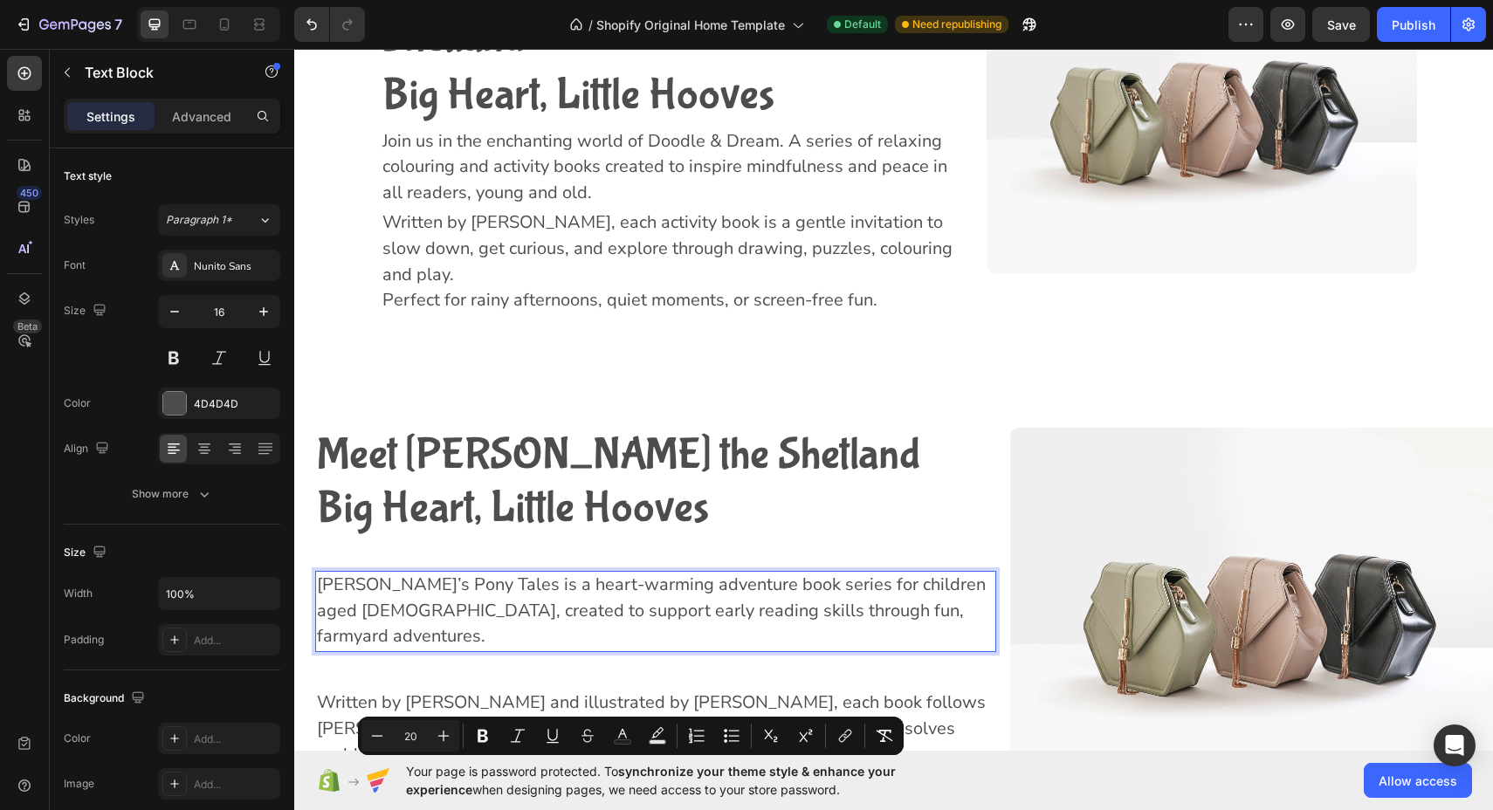
scroll to position [2350, 0]
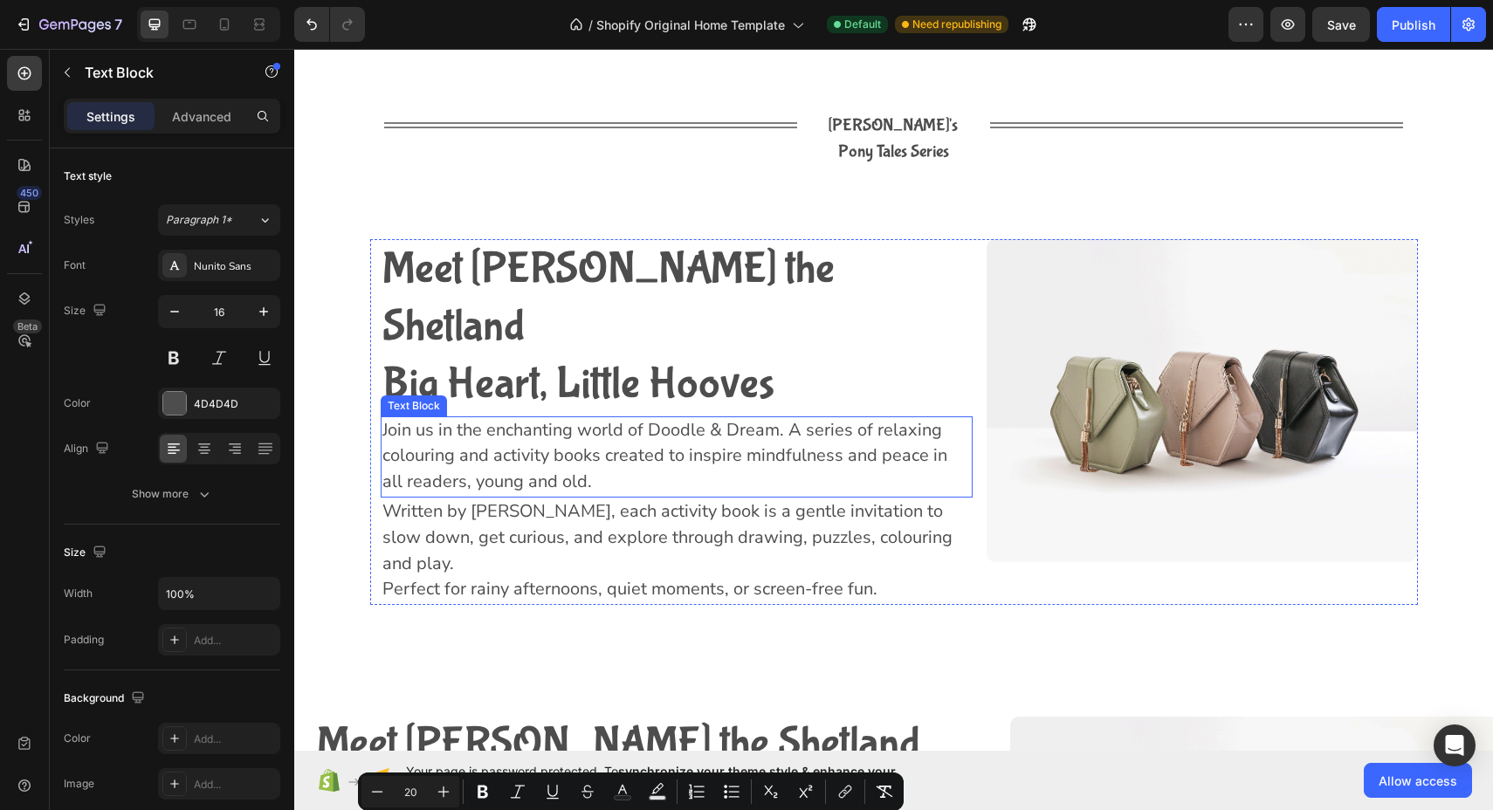
click at [582, 418] on span "Join us in the enchanting world of Doodle & Dream. A series of relaxing colouri…" at bounding box center [664, 456] width 565 height 76
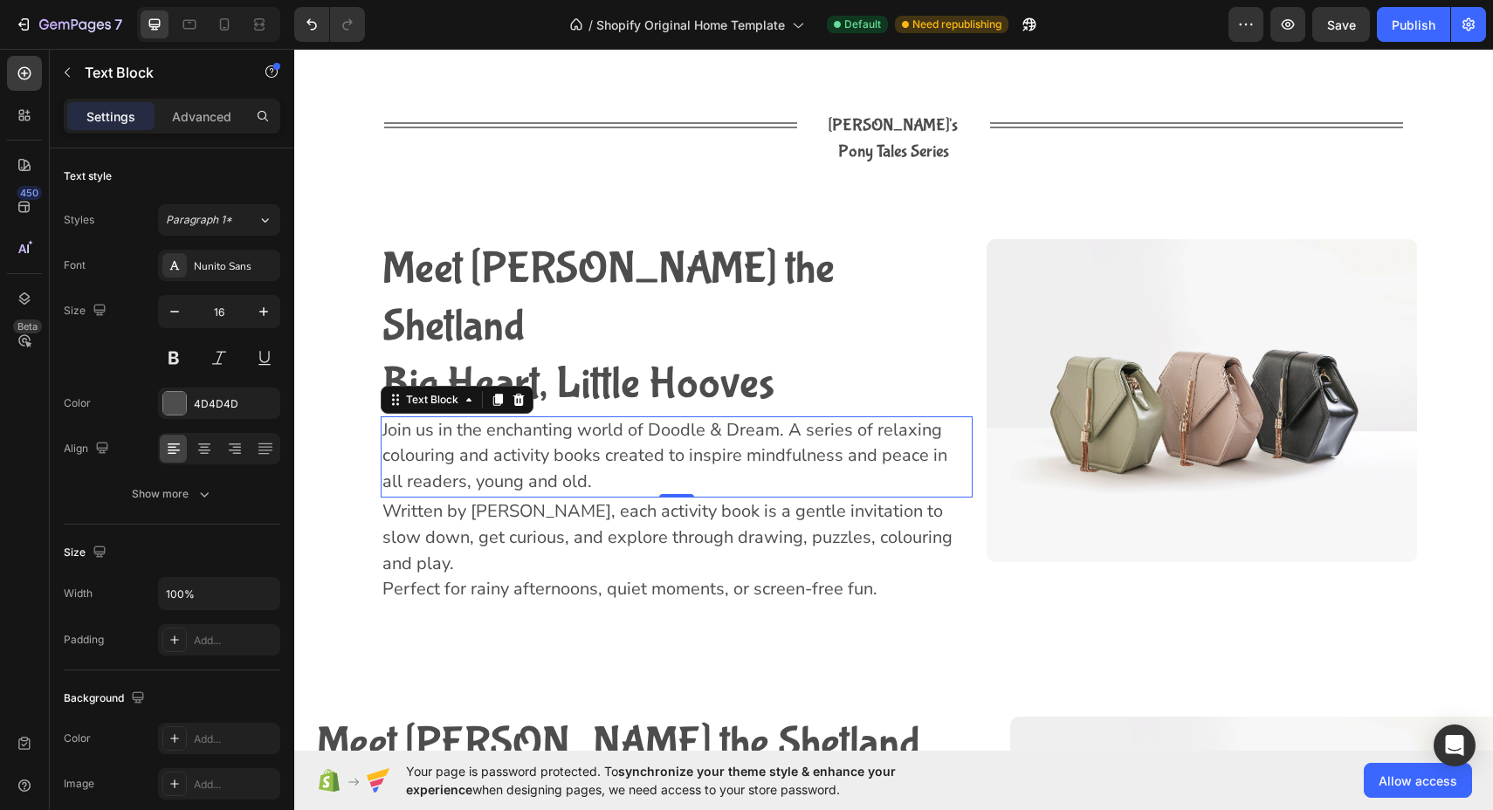
click at [582, 418] on span "Join us in the enchanting world of Doodle & Dream. A series of relaxing colouri…" at bounding box center [664, 456] width 565 height 76
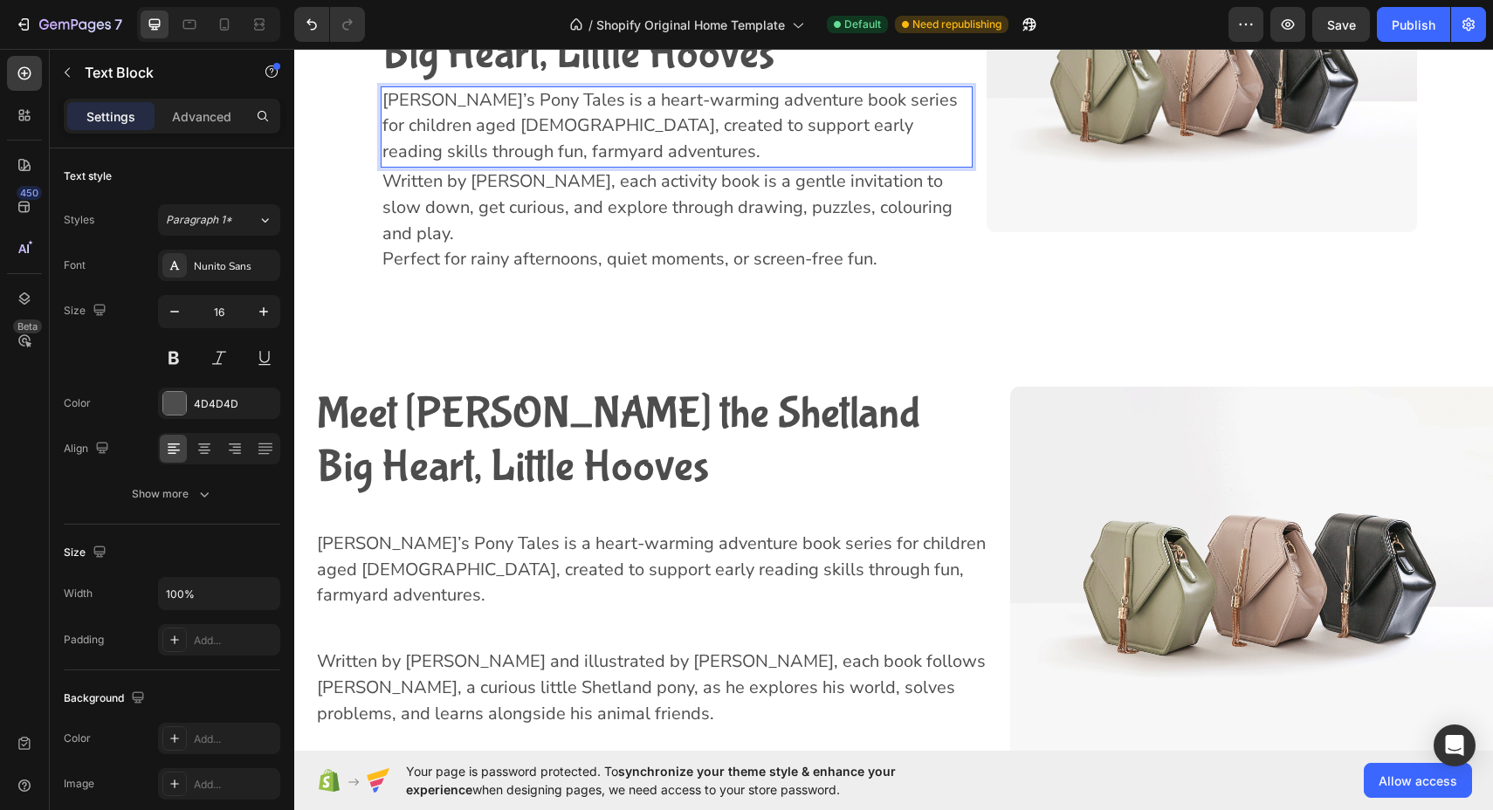
scroll to position [2749, 0]
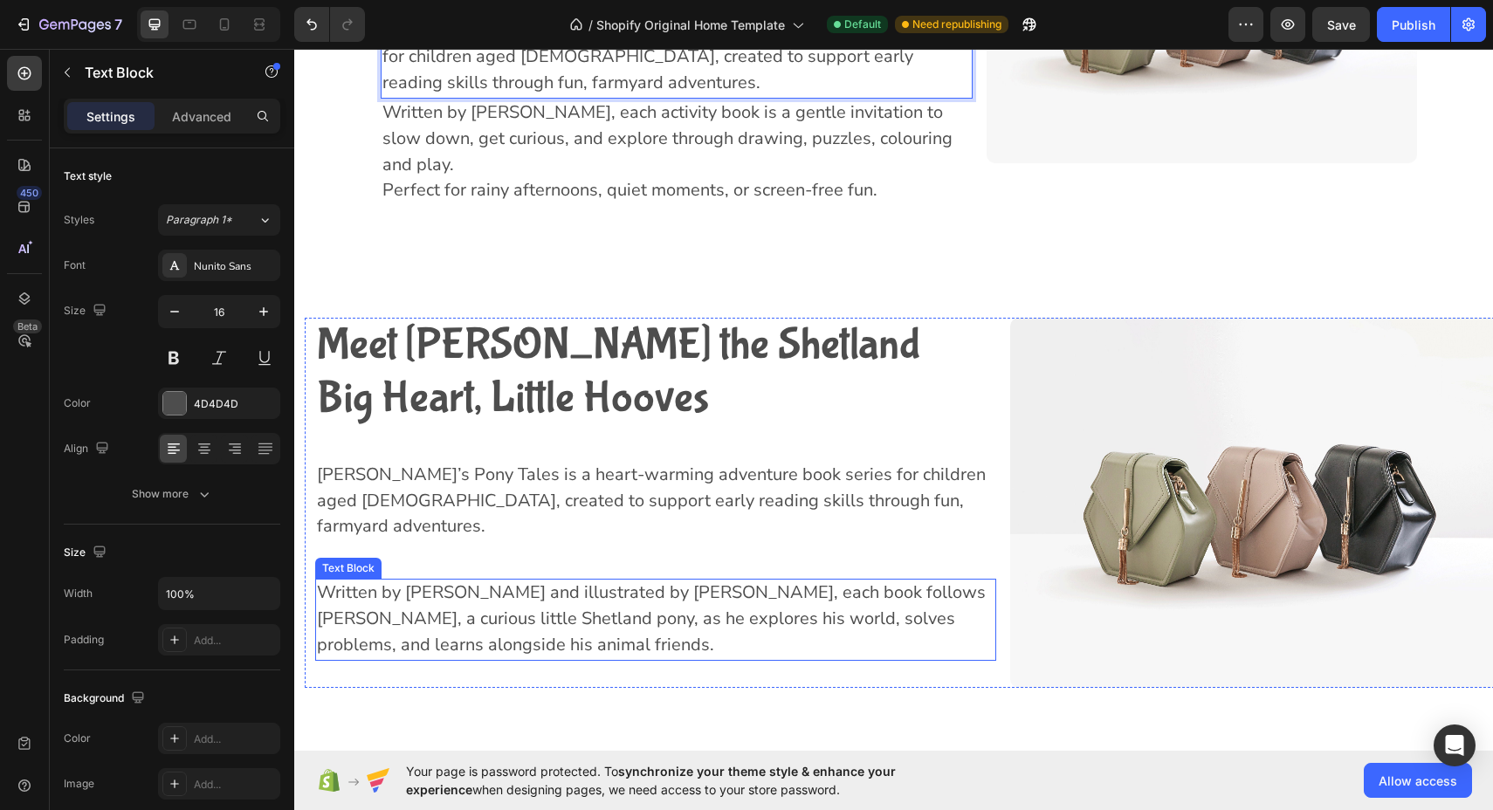
click at [516, 580] on span "Written by [PERSON_NAME] and illustrated by [PERSON_NAME], each book follows [P…" at bounding box center [651, 618] width 669 height 76
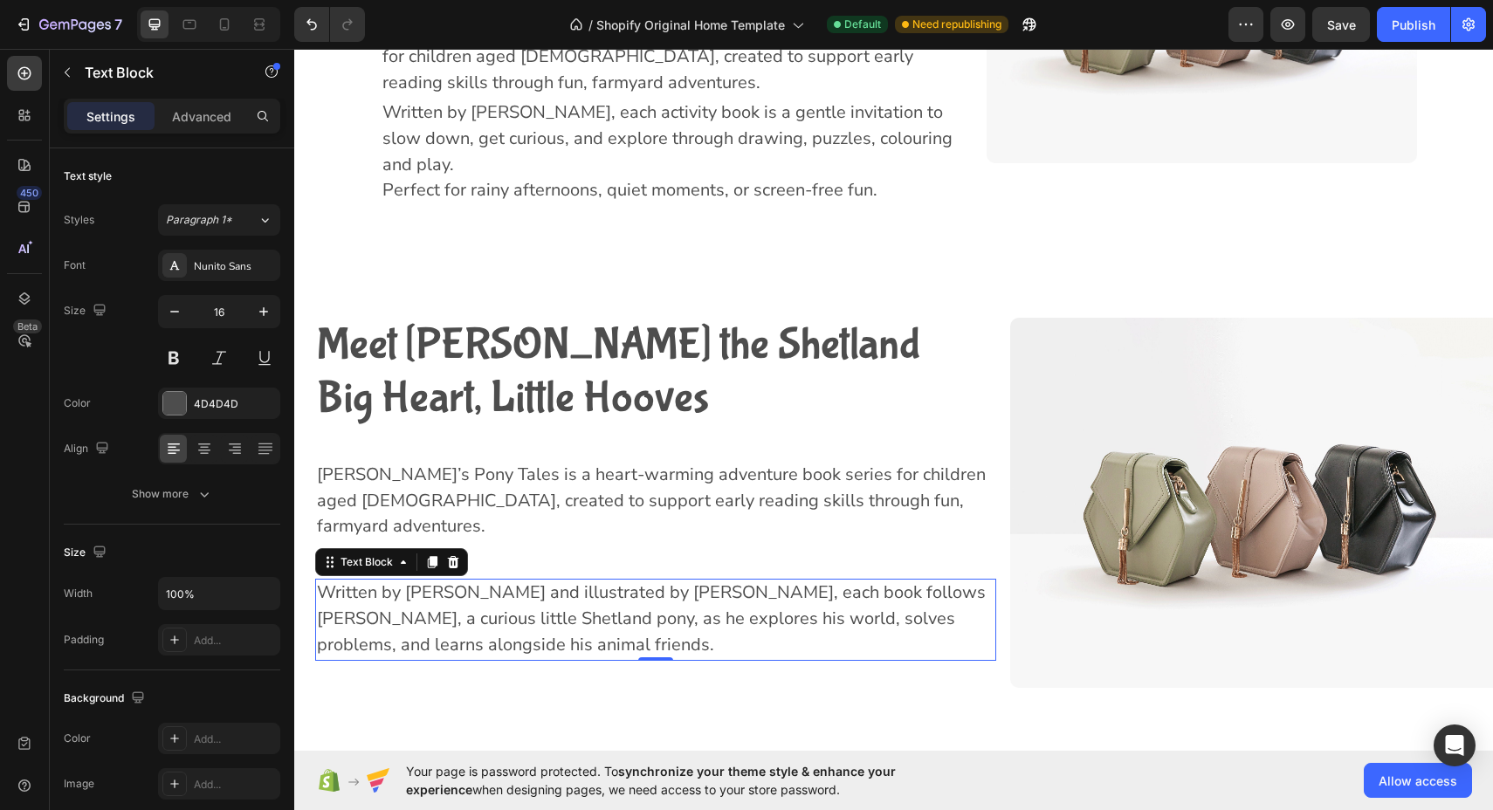
click at [516, 580] on span "Written by [PERSON_NAME] and illustrated by [PERSON_NAME], each book follows [P…" at bounding box center [651, 618] width 669 height 76
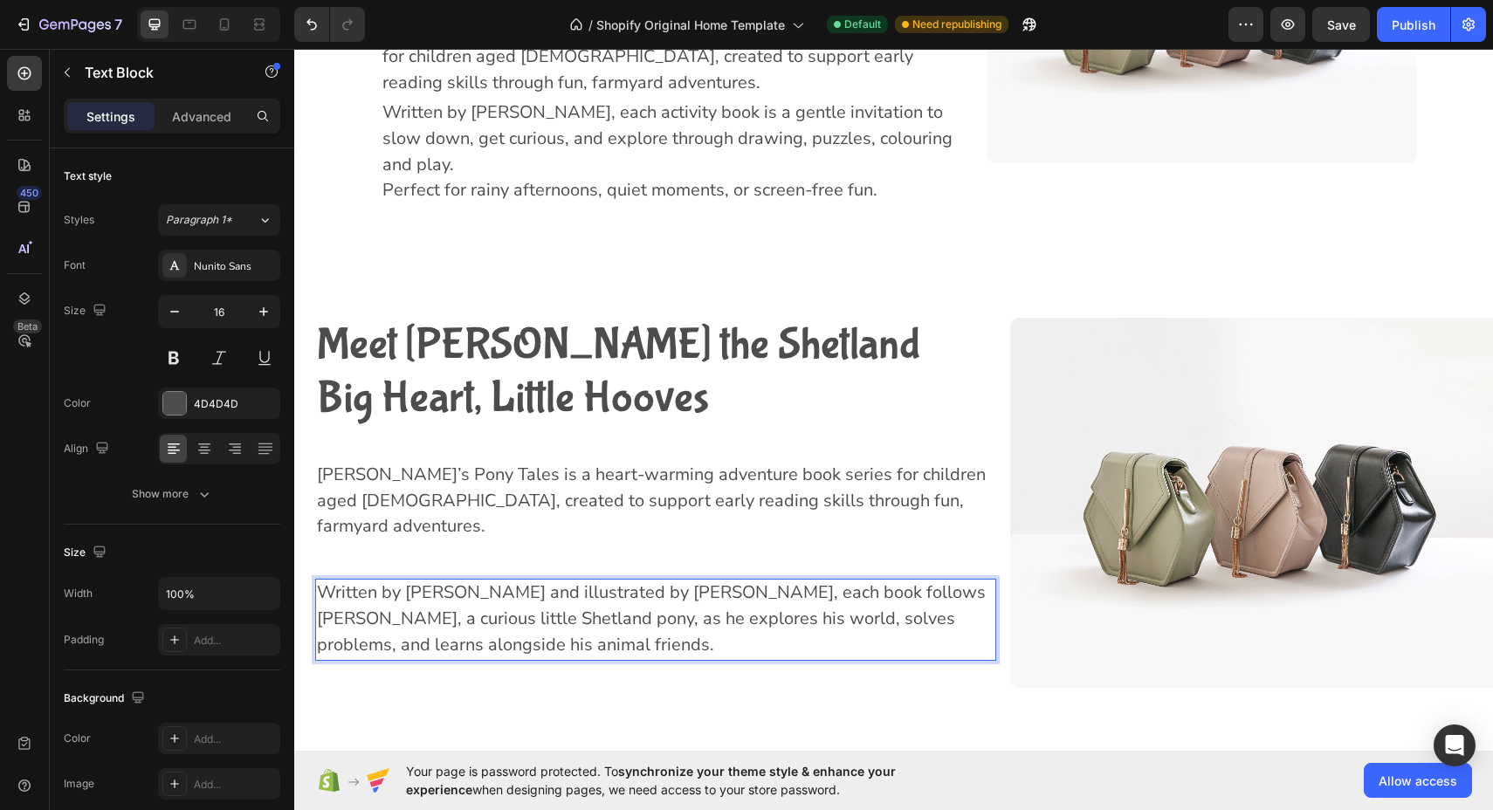
click at [516, 580] on span "Written by [PERSON_NAME] and illustrated by [PERSON_NAME], each book follows [P…" at bounding box center [651, 618] width 669 height 76
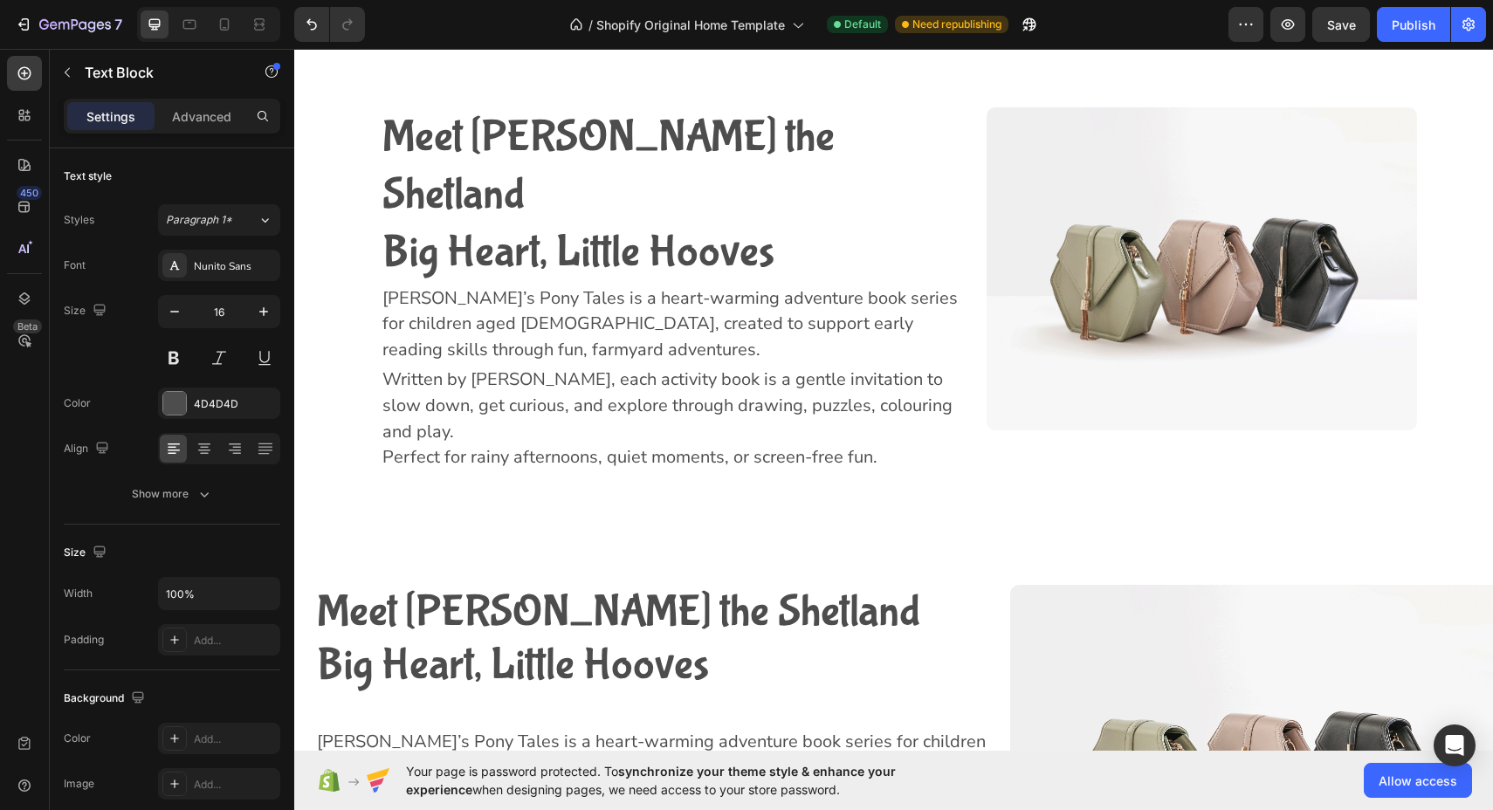
scroll to position [2386, 0]
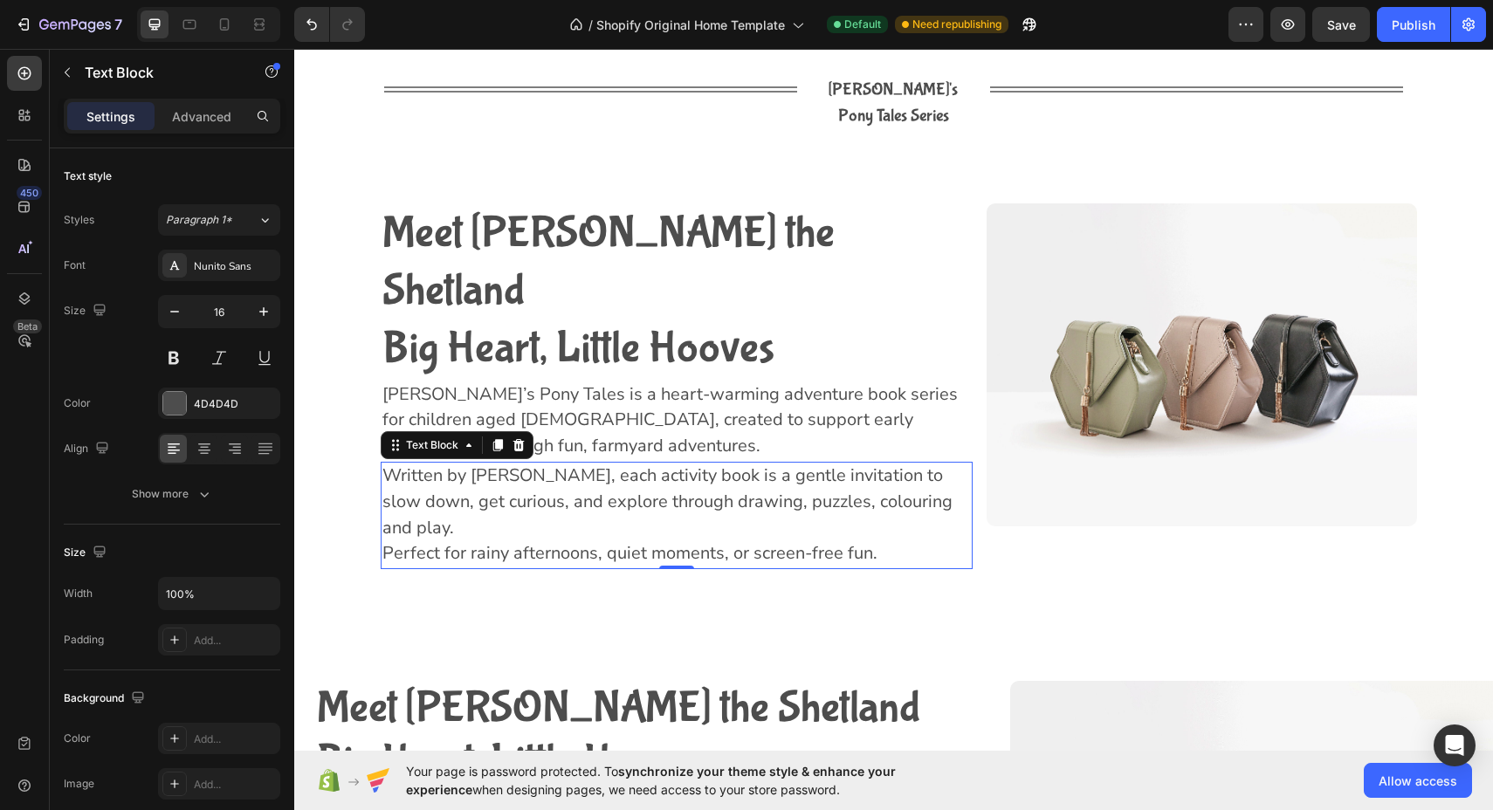
click at [572, 464] on span "Written by [PERSON_NAME], each activity book is a gentle invitation to slow dow…" at bounding box center [667, 502] width 570 height 76
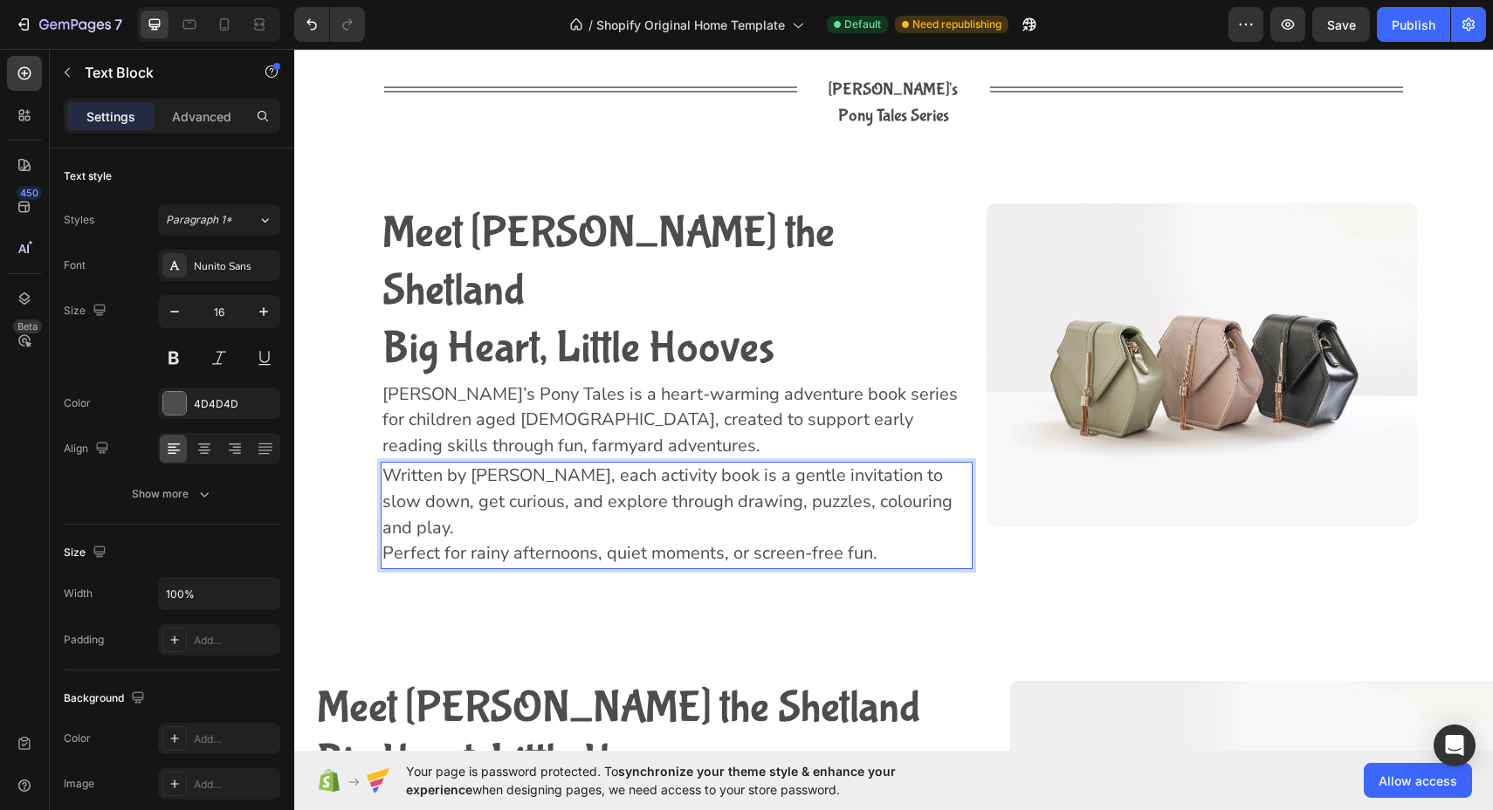
click at [572, 464] on span "Written by [PERSON_NAME], each activity book is a gentle invitation to slow dow…" at bounding box center [667, 502] width 570 height 76
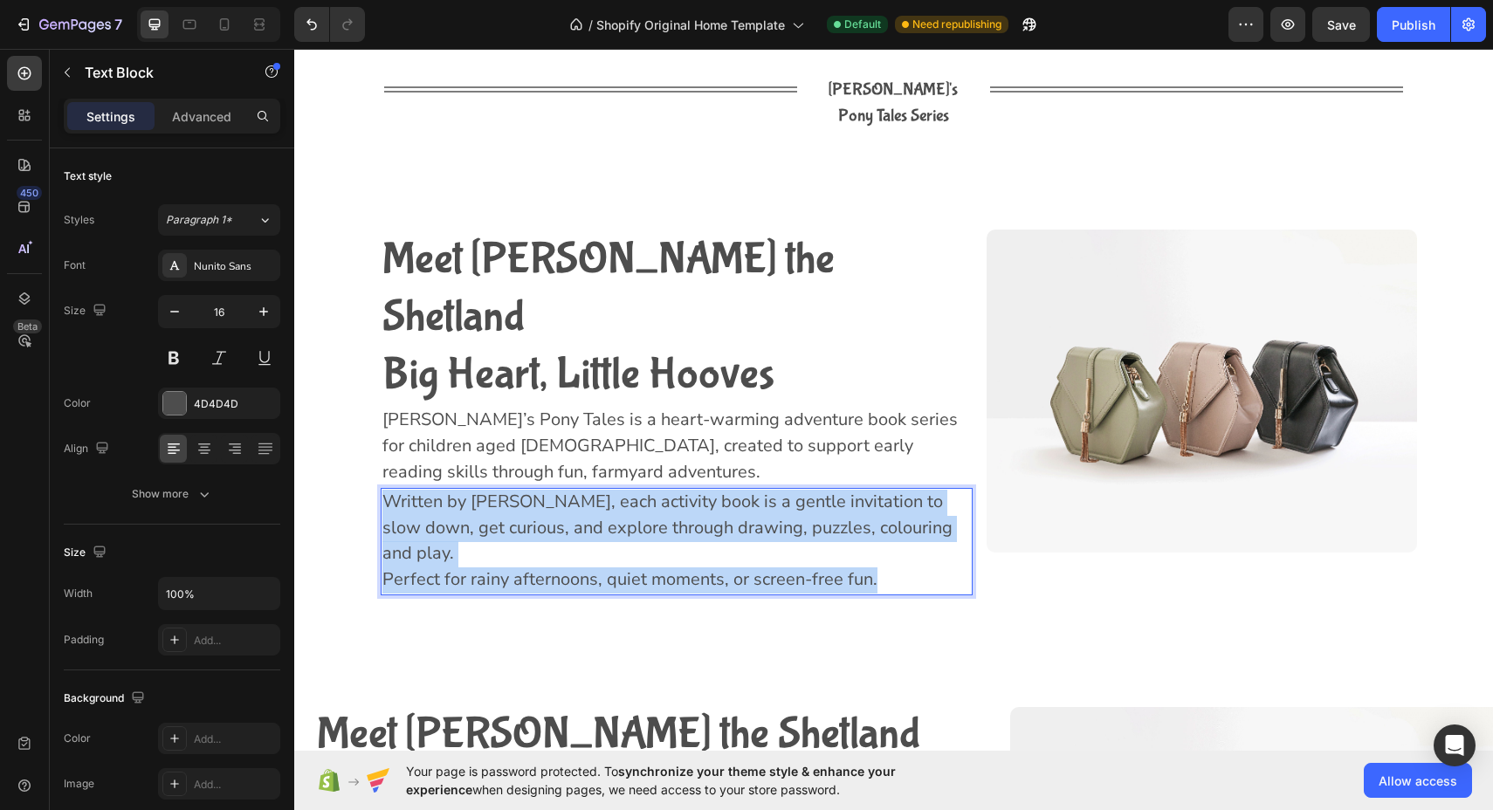
drag, startPoint x: 879, startPoint y: 498, endPoint x: 385, endPoint y: 398, distance: 504.1
click at [385, 488] on div "Written by [PERSON_NAME], each activity book is a gentle invitation to slow dow…" at bounding box center [677, 541] width 593 height 107
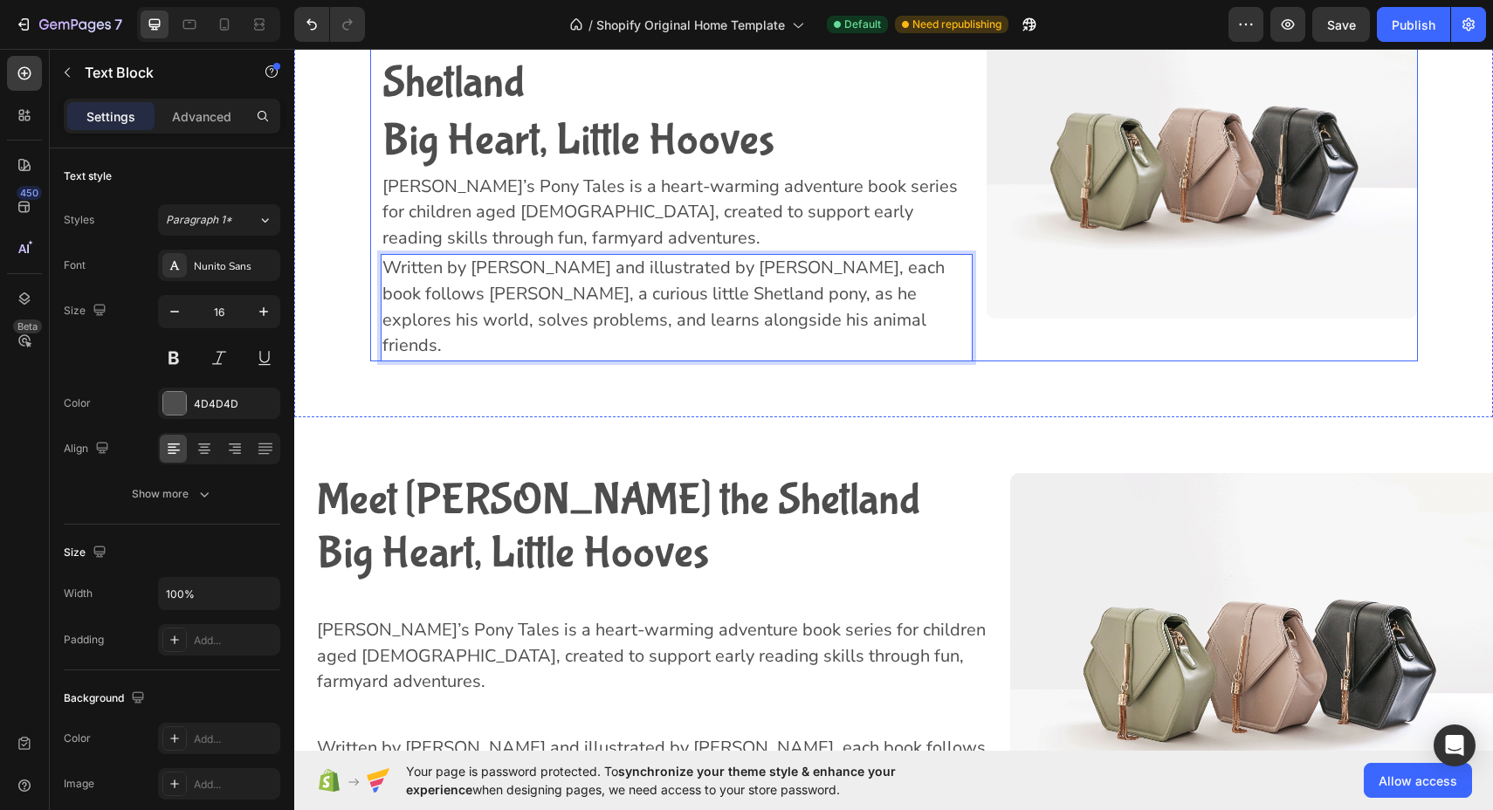
scroll to position [2630, 0]
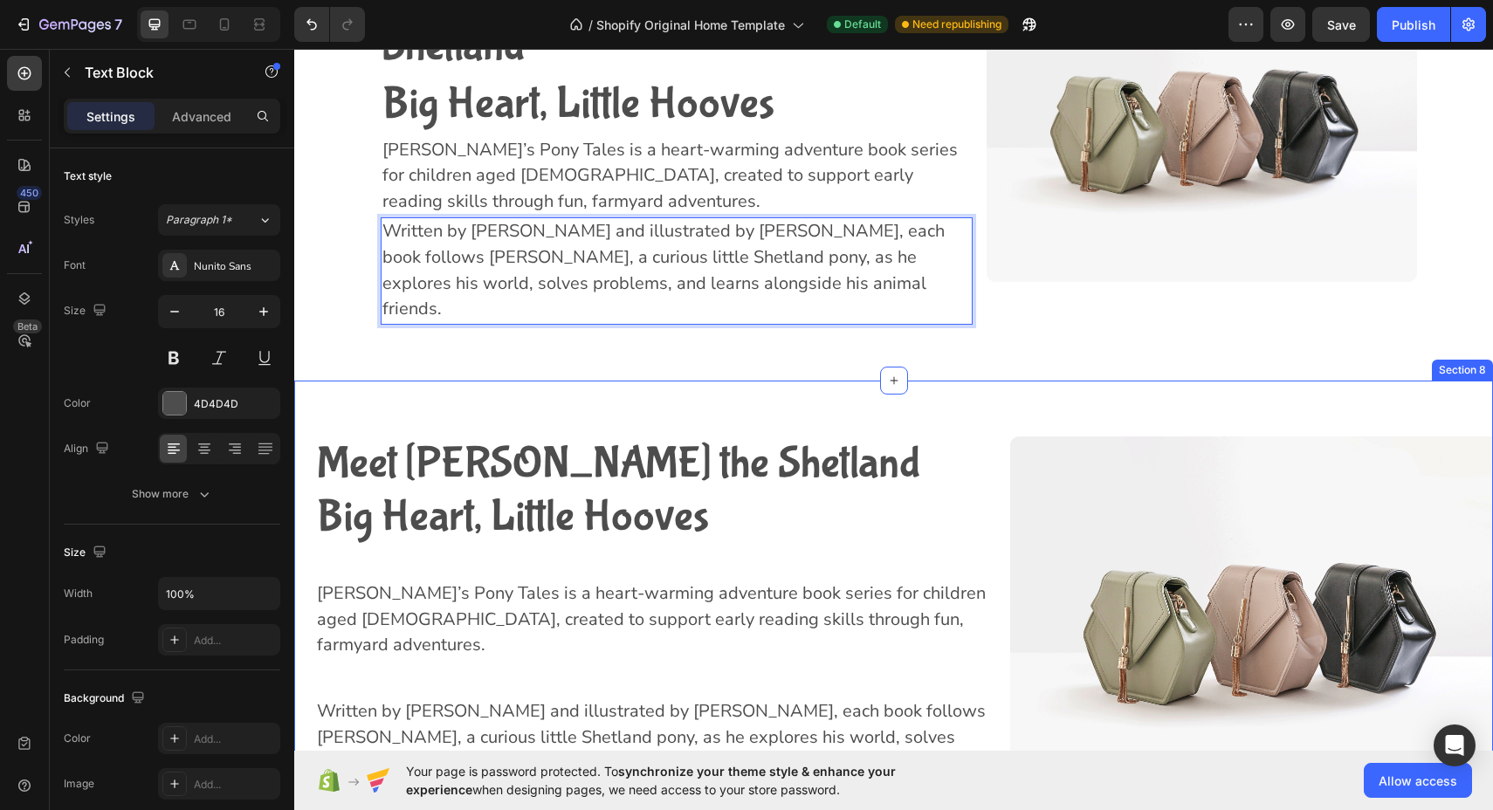
click at [910, 381] on div "⁠⁠⁠⁠⁠⁠⁠ Meet [PERSON_NAME] the Shetland Big Heart, Little Hooves Heading [PERSO…" at bounding box center [893, 622] width 1198 height 482
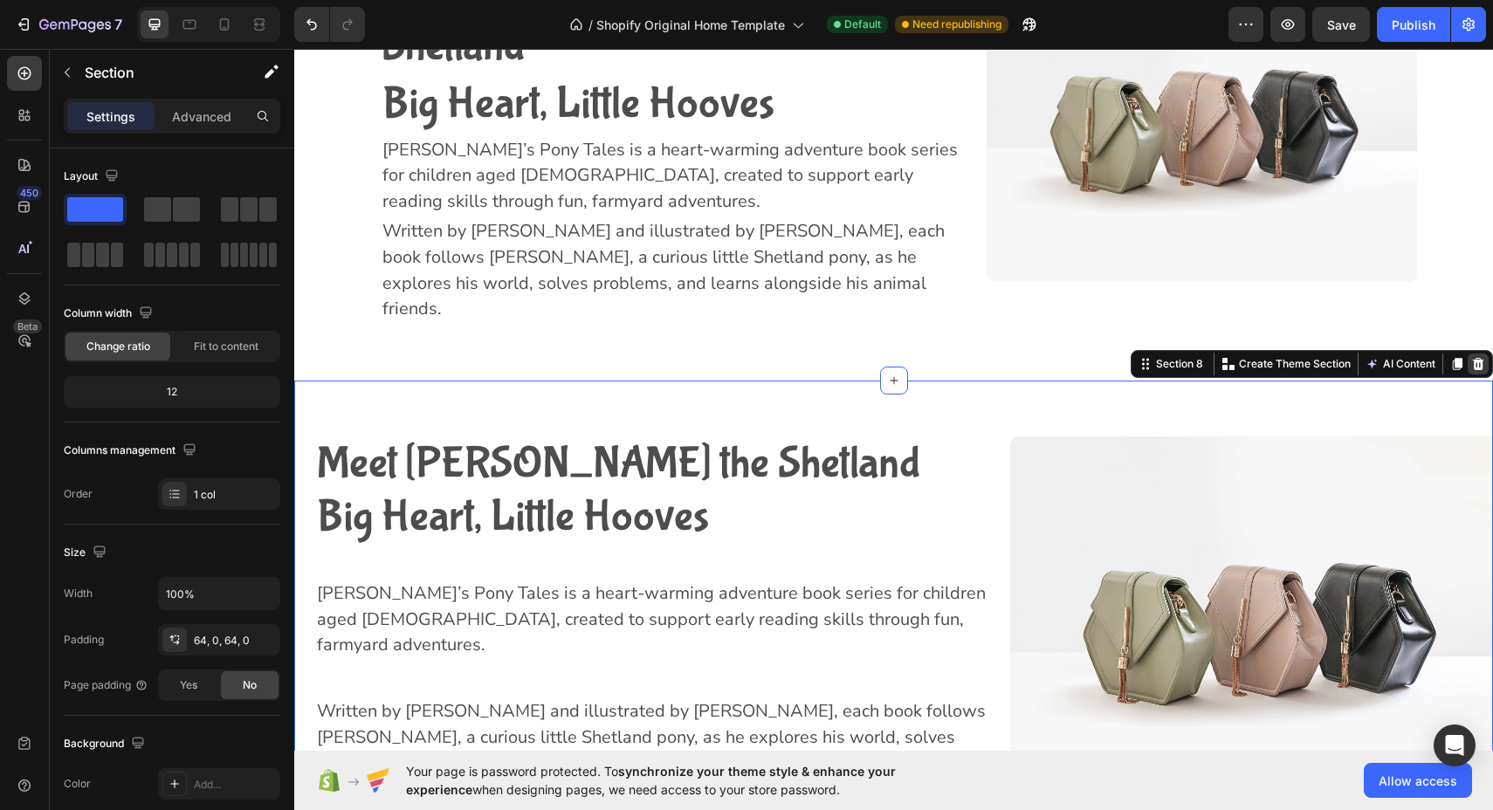
click at [1473, 357] on icon at bounding box center [1478, 364] width 14 height 14
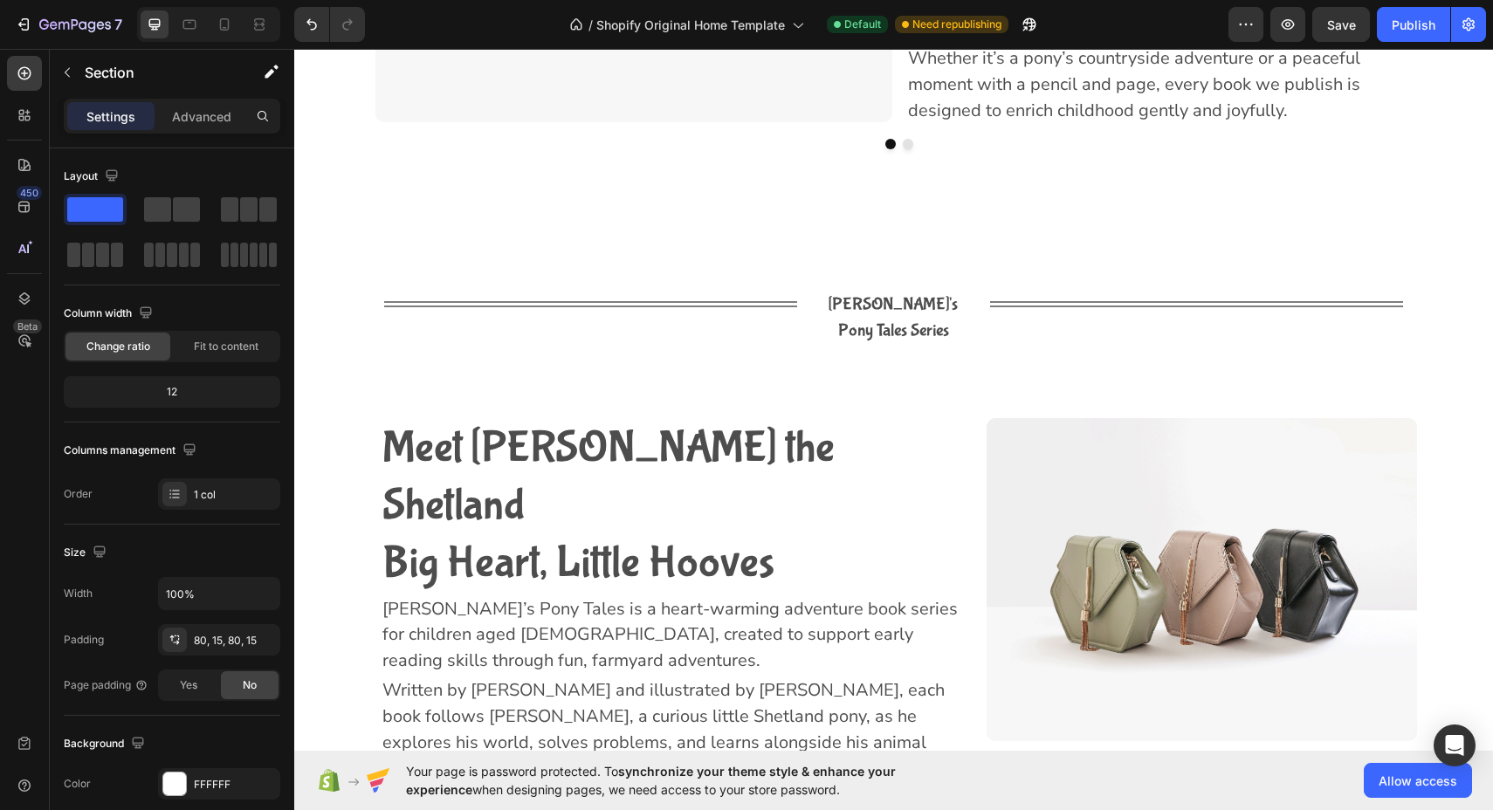
scroll to position [2162, 0]
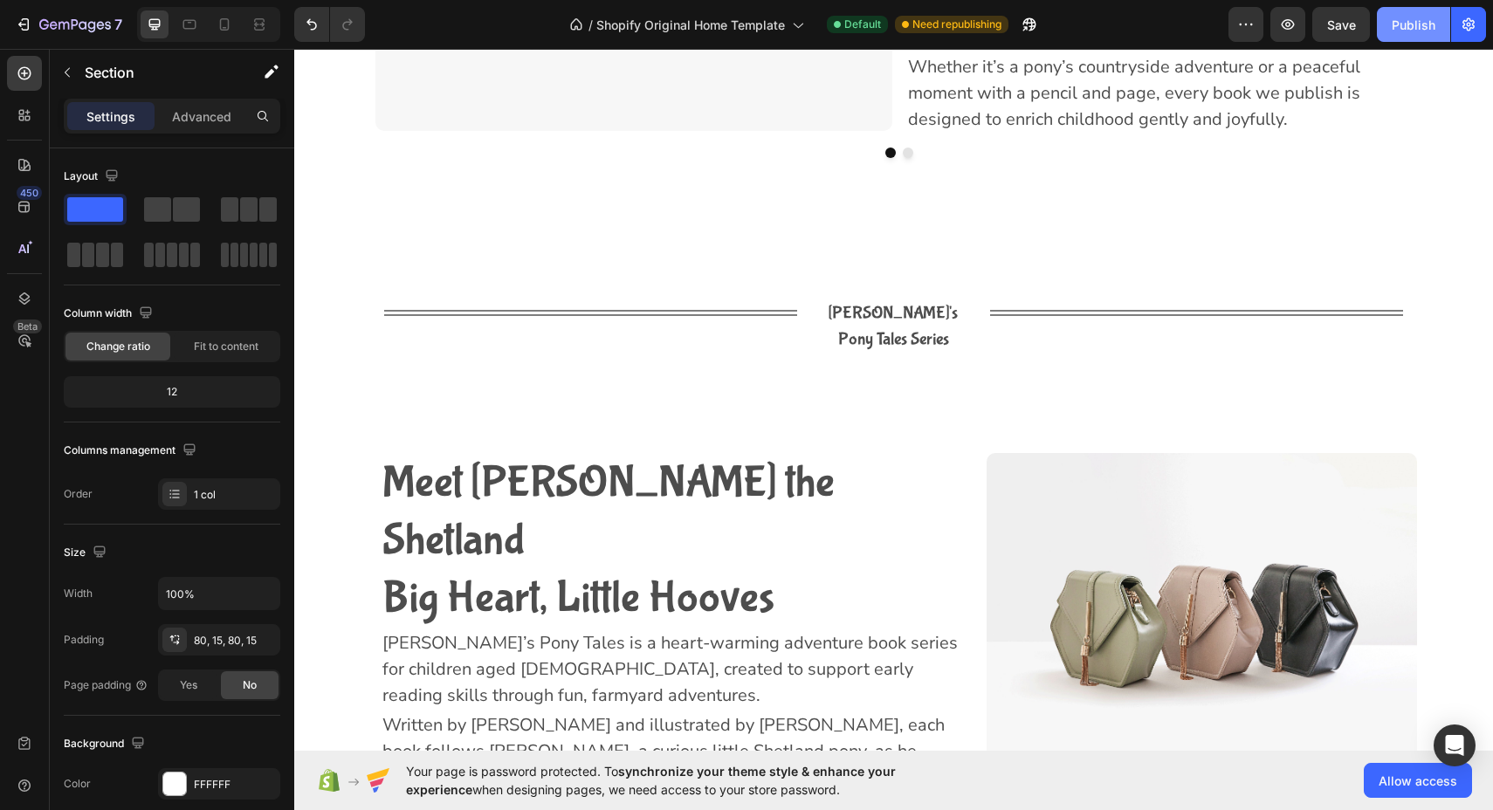
click at [1424, 36] on button "Publish" at bounding box center [1413, 24] width 73 height 35
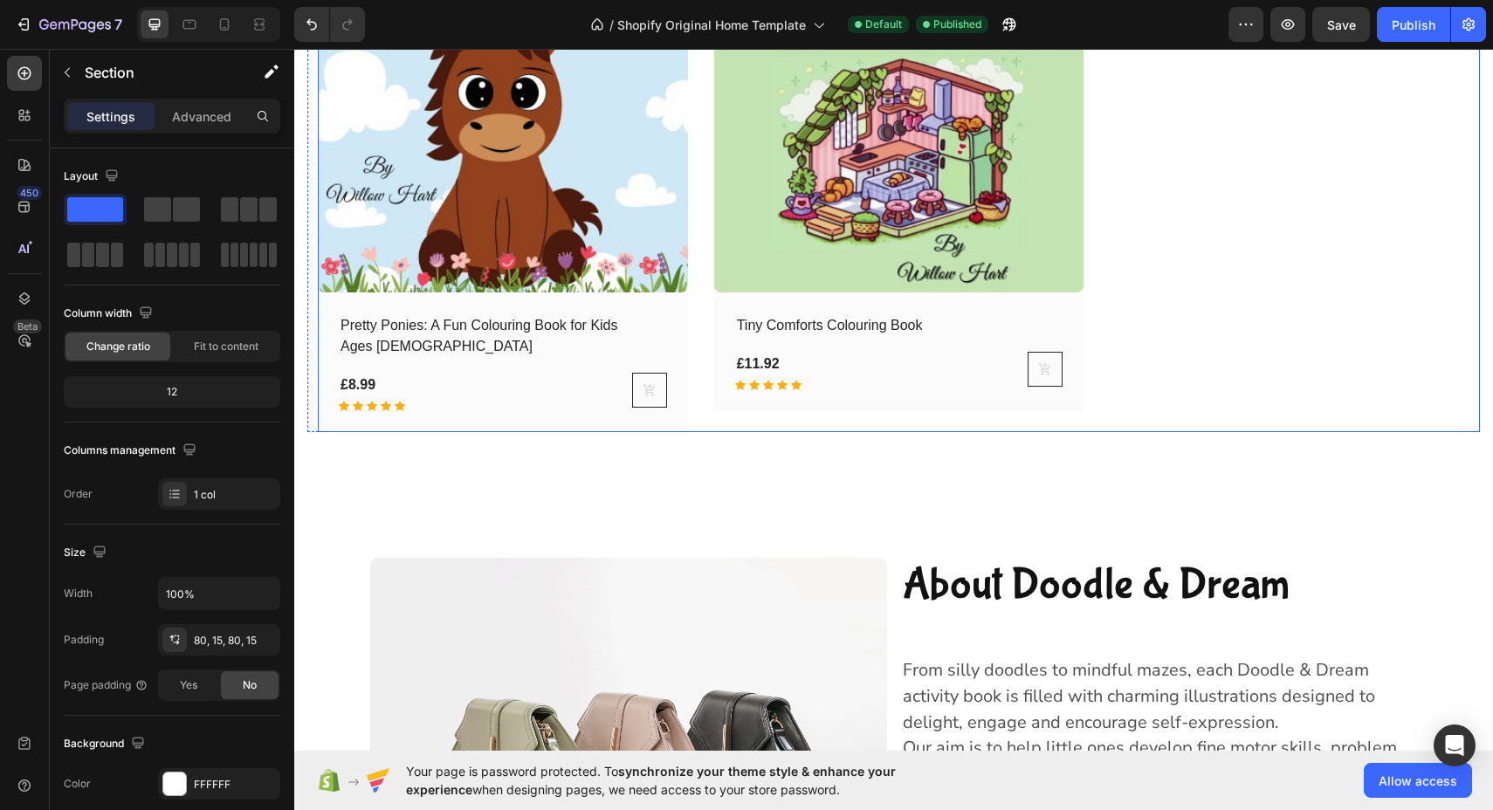
scroll to position [5497, 0]
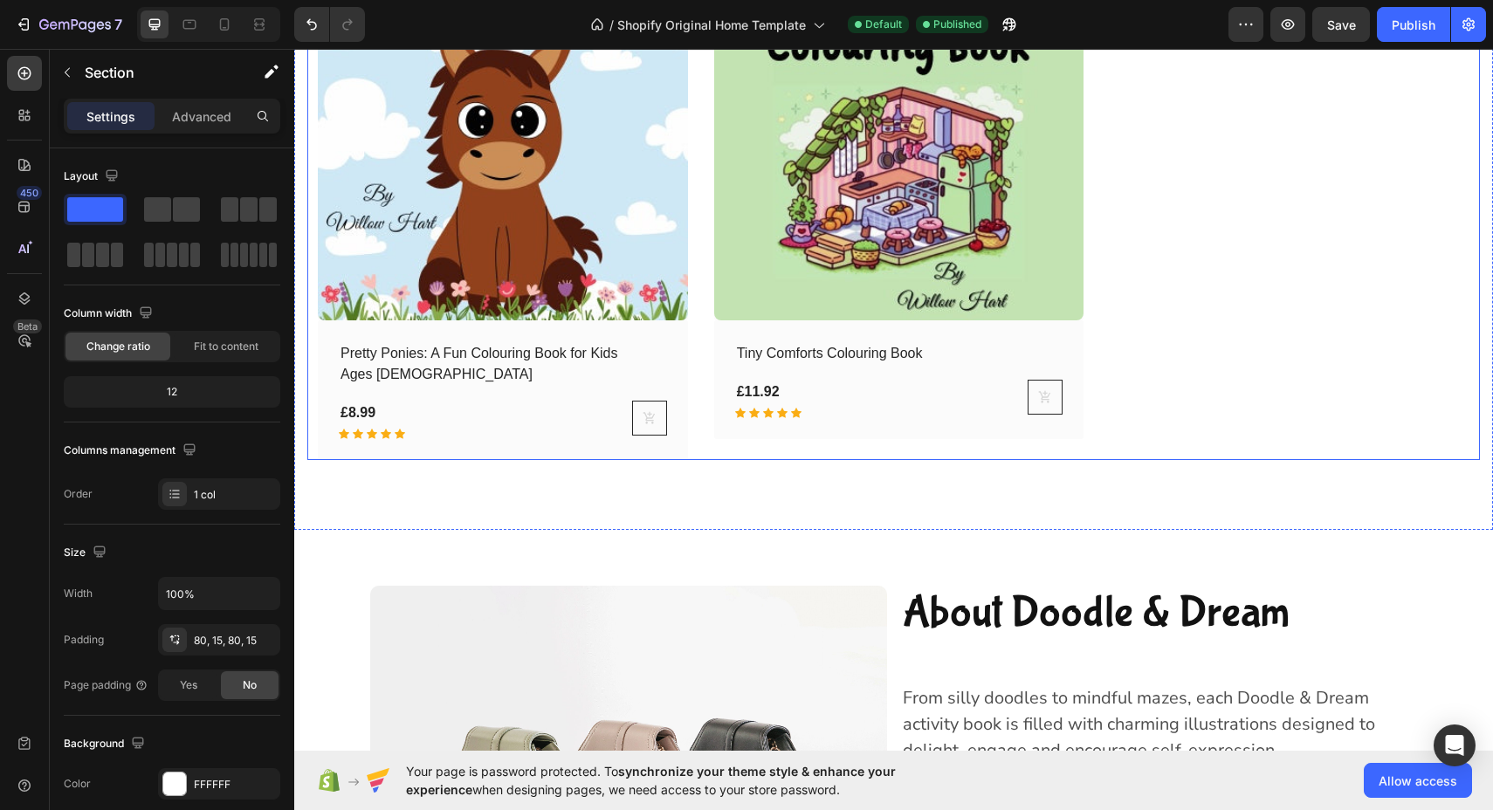
click at [310, 448] on div "(P) Images Row Pretty Ponies: A Fun Colouring Book for Kids Ages [DEMOGRAPHIC_D…" at bounding box center [893, 206] width 1172 height 510
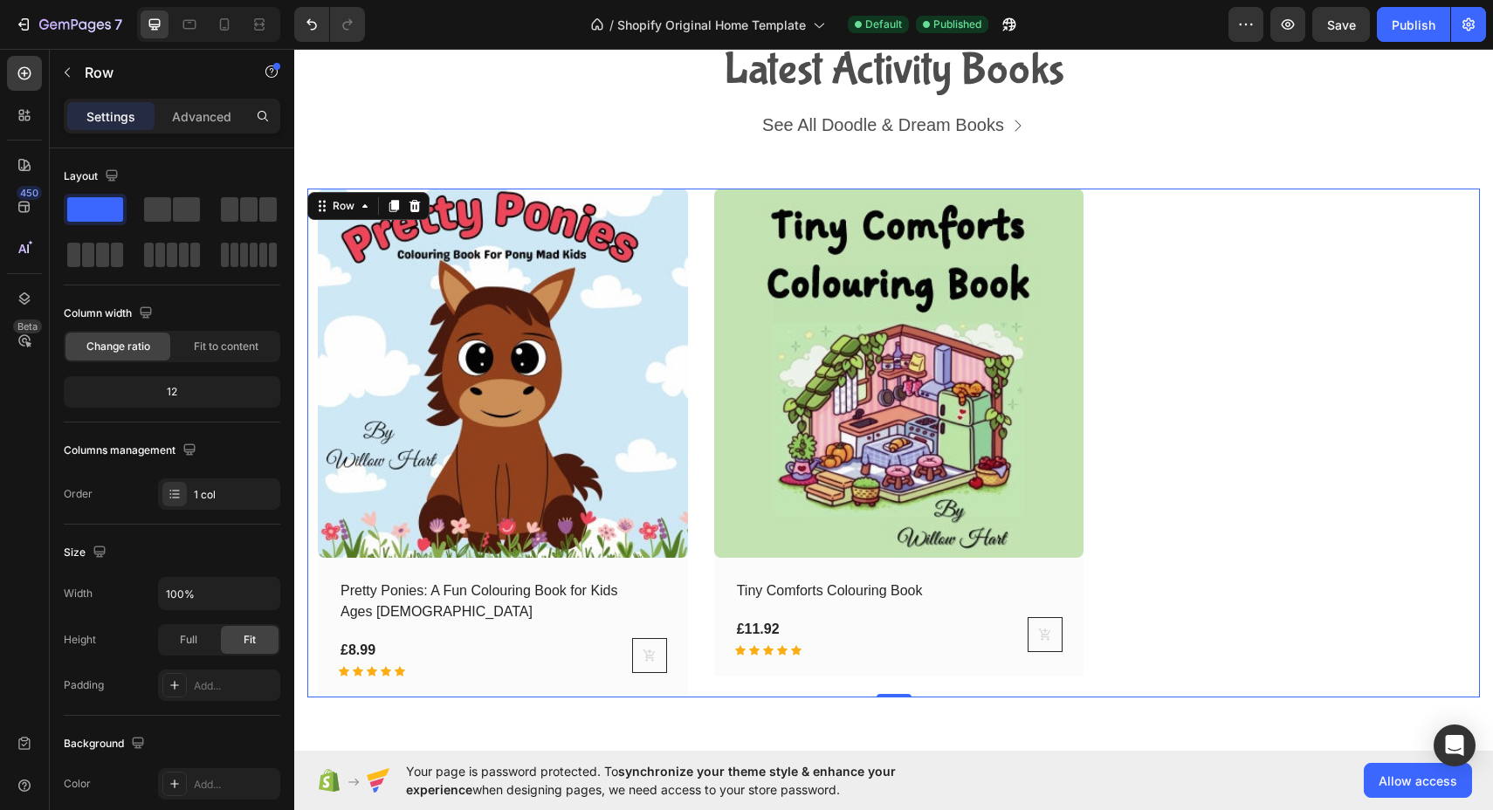
scroll to position [5250, 0]
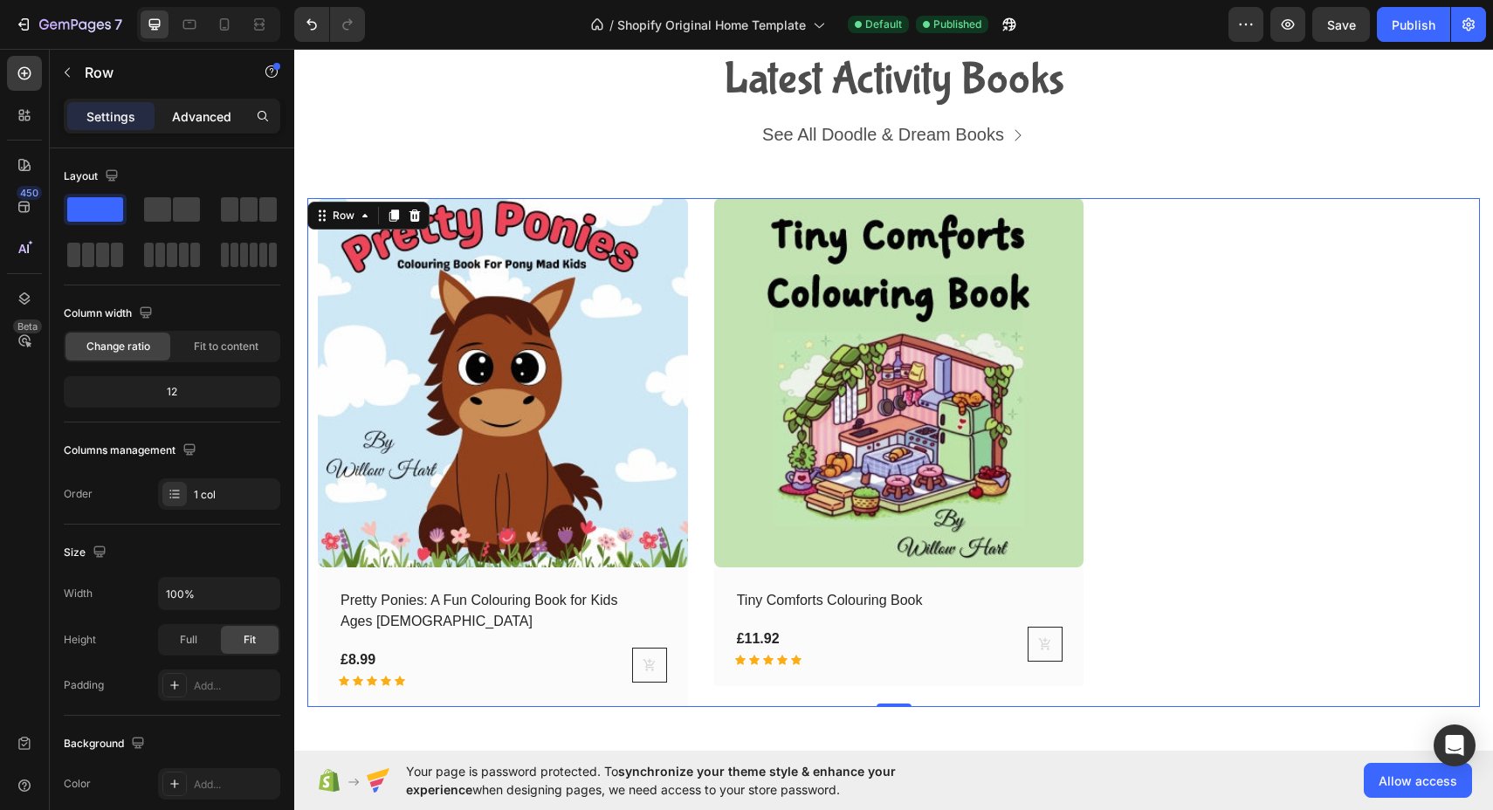
click at [193, 109] on p "Advanced" at bounding box center [201, 116] width 59 height 18
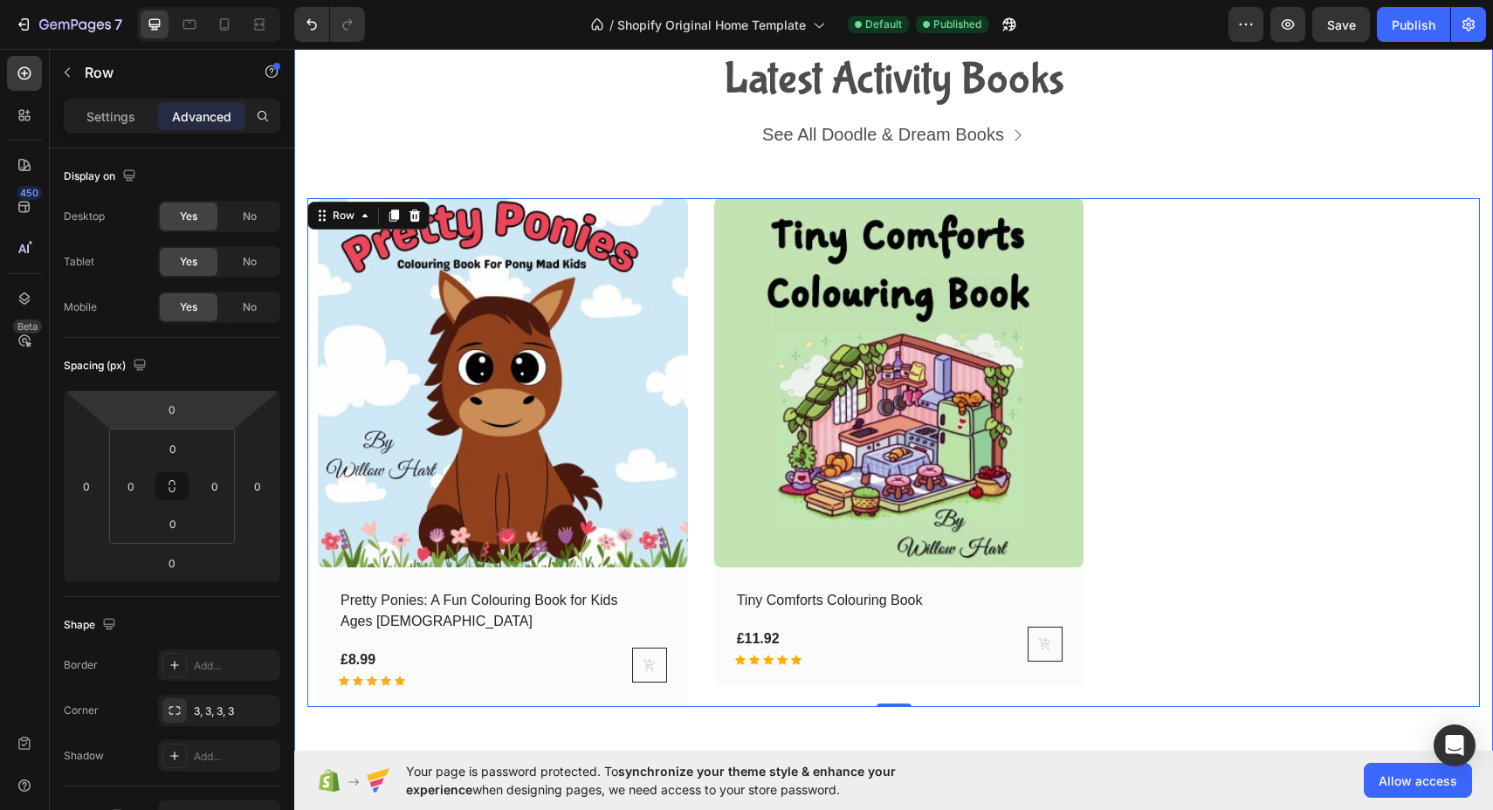
click at [306, 309] on div "Latest Activity Books Heading See All Doodle & Dream Books Button Row (P) Image…" at bounding box center [893, 383] width 1198 height 786
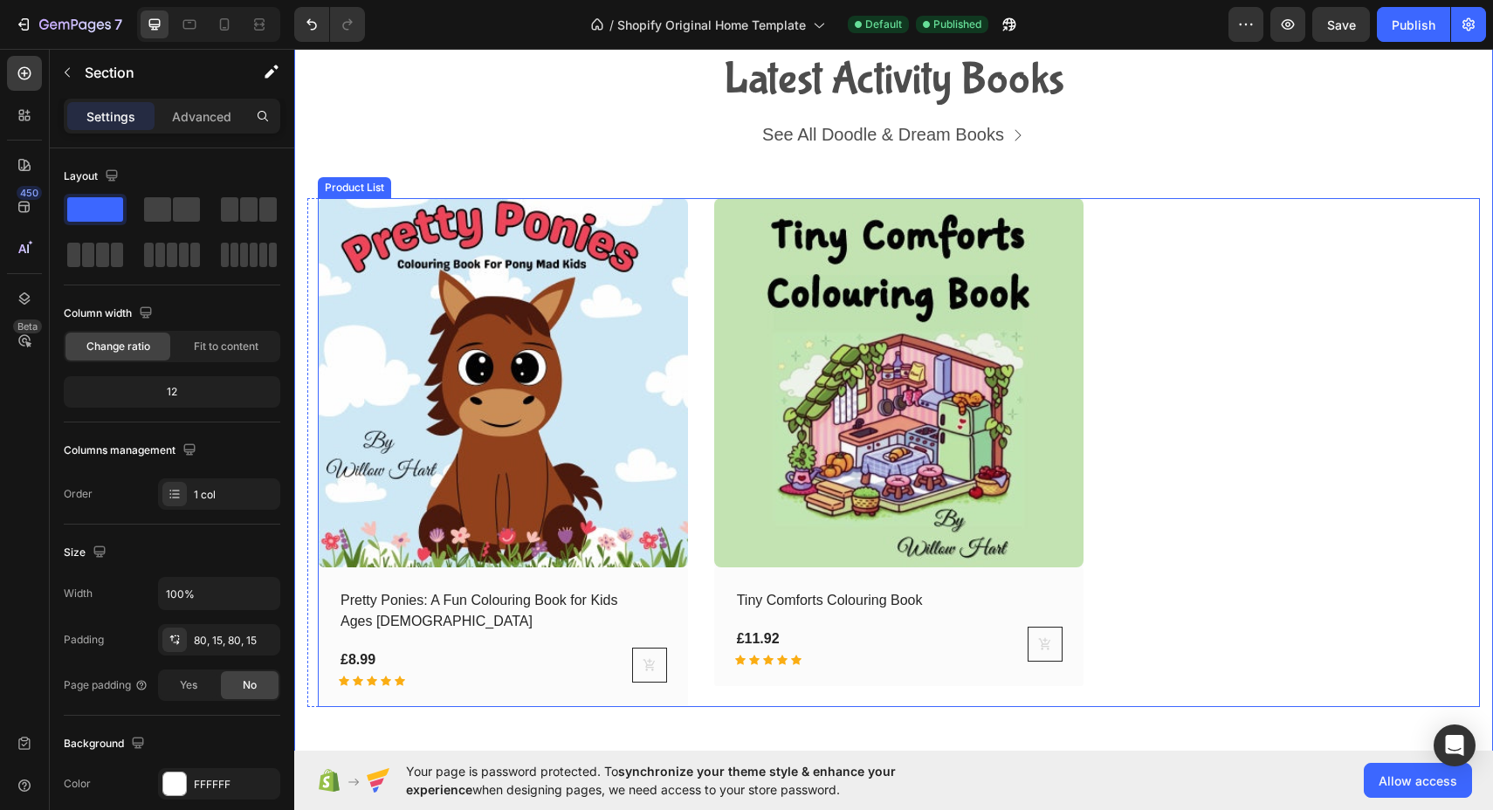
click at [700, 240] on div "(P) Images Row Pretty Ponies: A Fun Colouring Book for Kids Ages [DEMOGRAPHIC_D…" at bounding box center [899, 453] width 1162 height 510
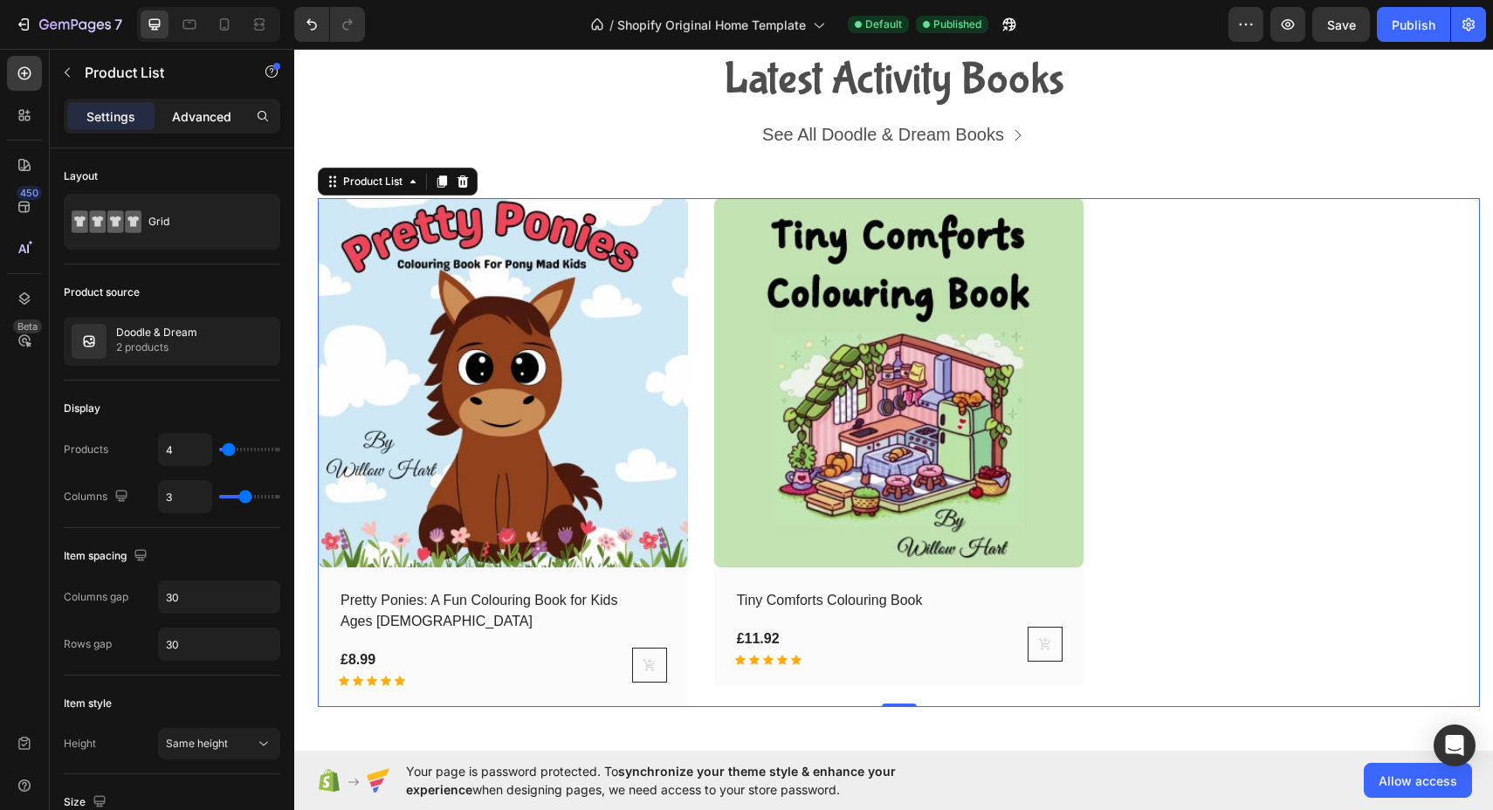
click at [189, 116] on p "Advanced" at bounding box center [201, 116] width 59 height 18
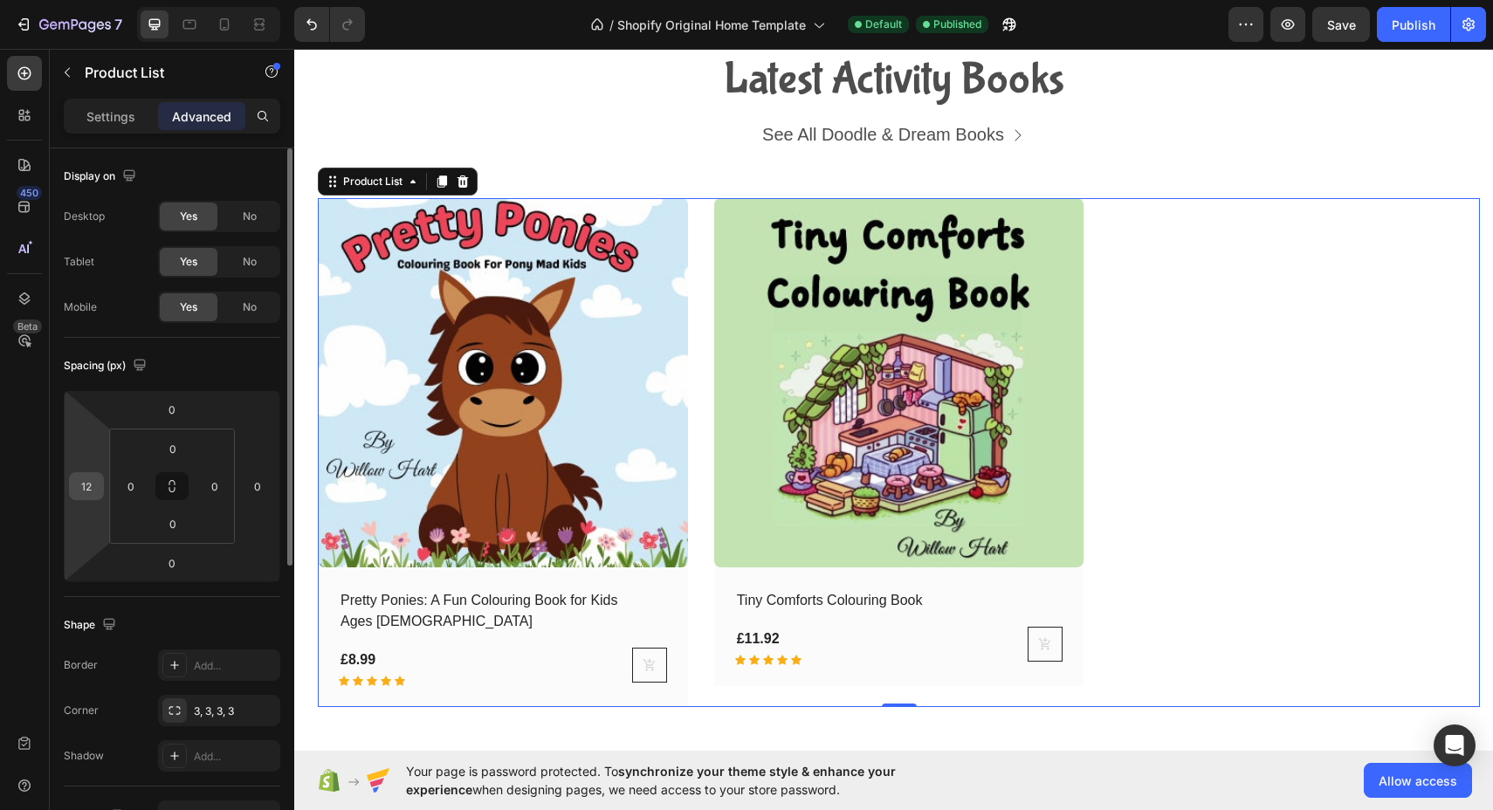
click at [88, 484] on input "12" at bounding box center [86, 486] width 26 height 26
type input "0"
click at [56, 544] on div "Display on Desktop Yes No Tablet Yes No Mobile Yes No Spacing (px) 0 0 0 0 0 0 …" at bounding box center [172, 754] width 244 height 1212
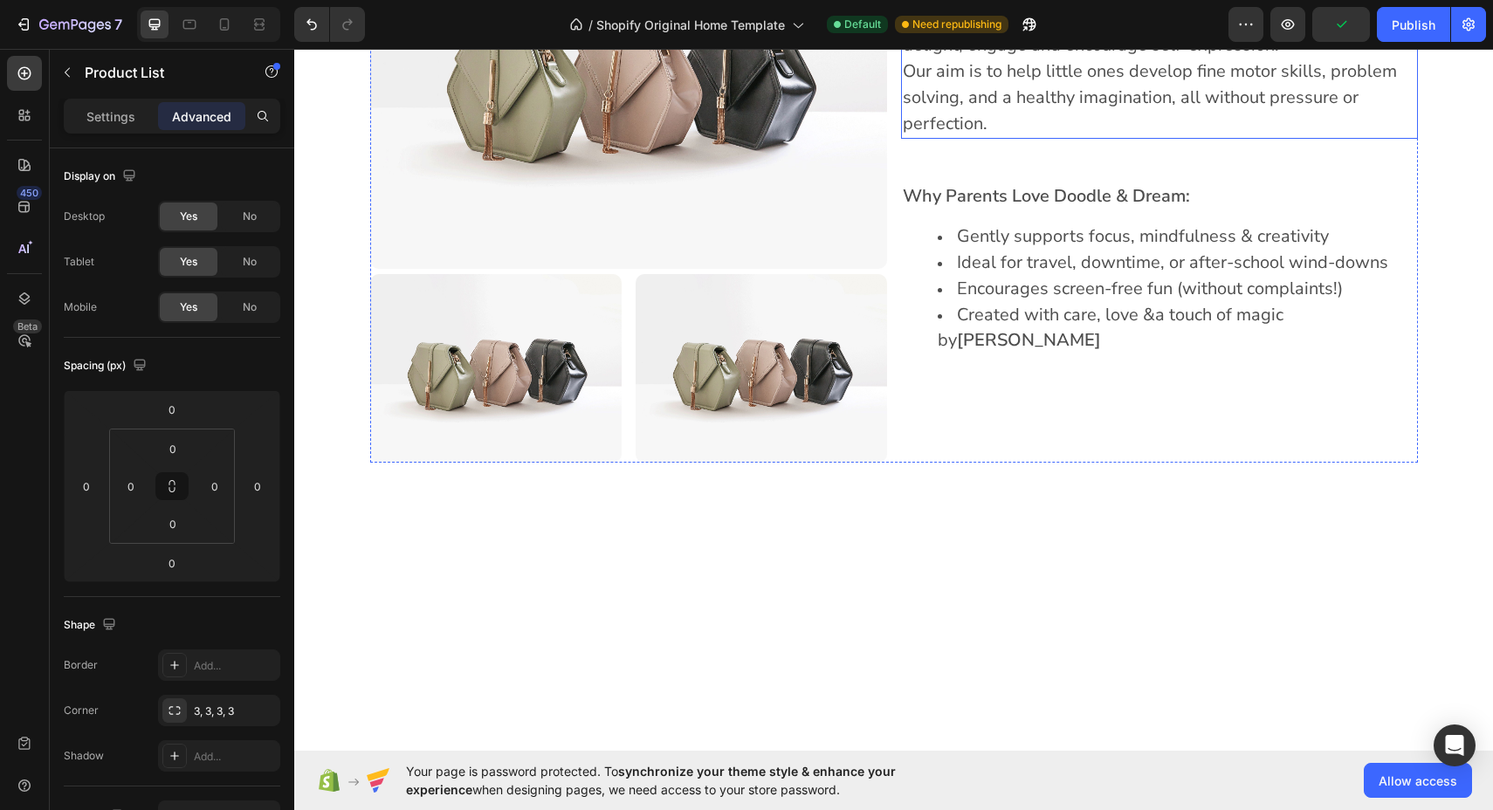
scroll to position [5648, 0]
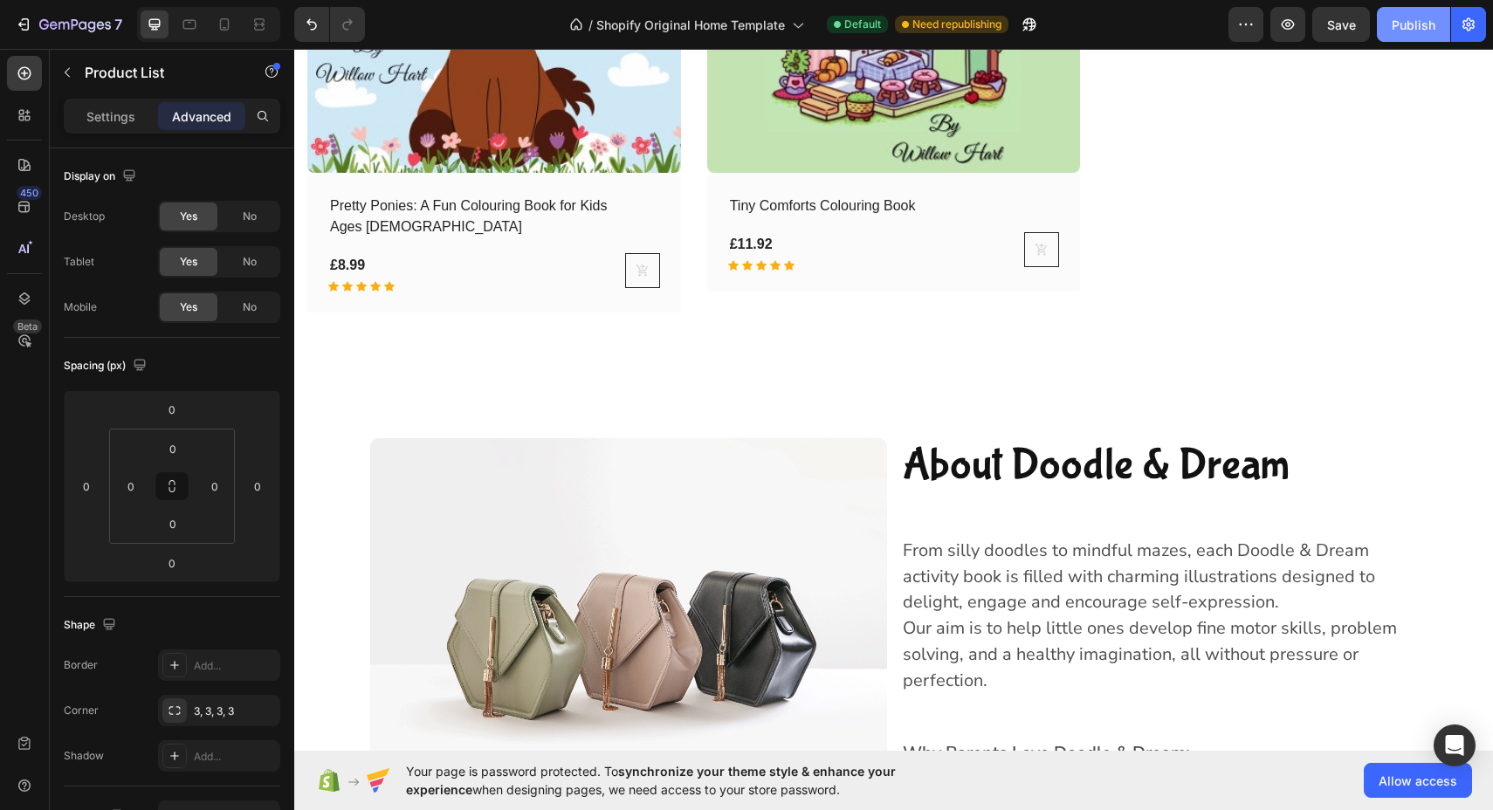
click at [1421, 21] on div "Publish" at bounding box center [1413, 25] width 44 height 18
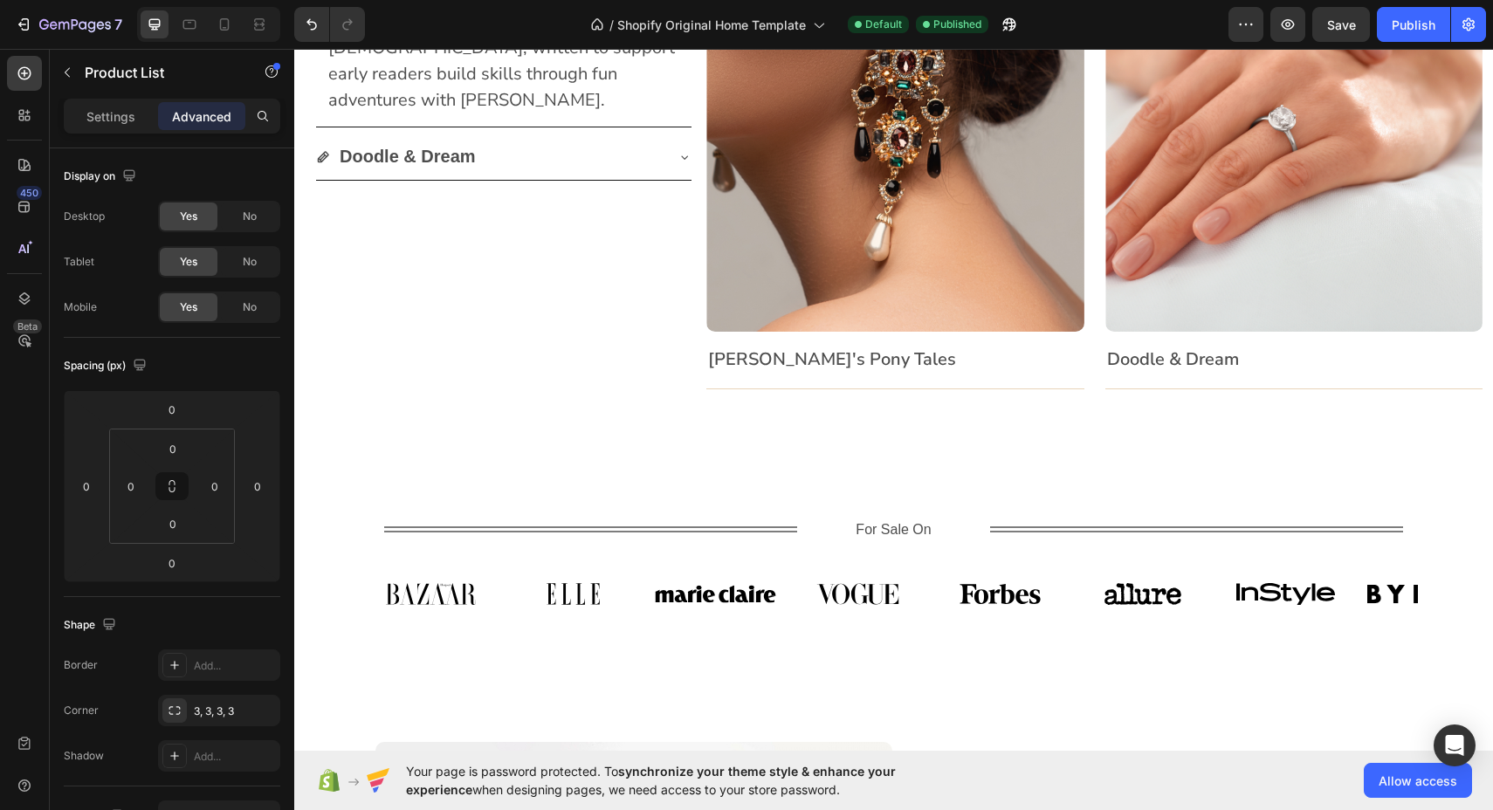
scroll to position [1372, 0]
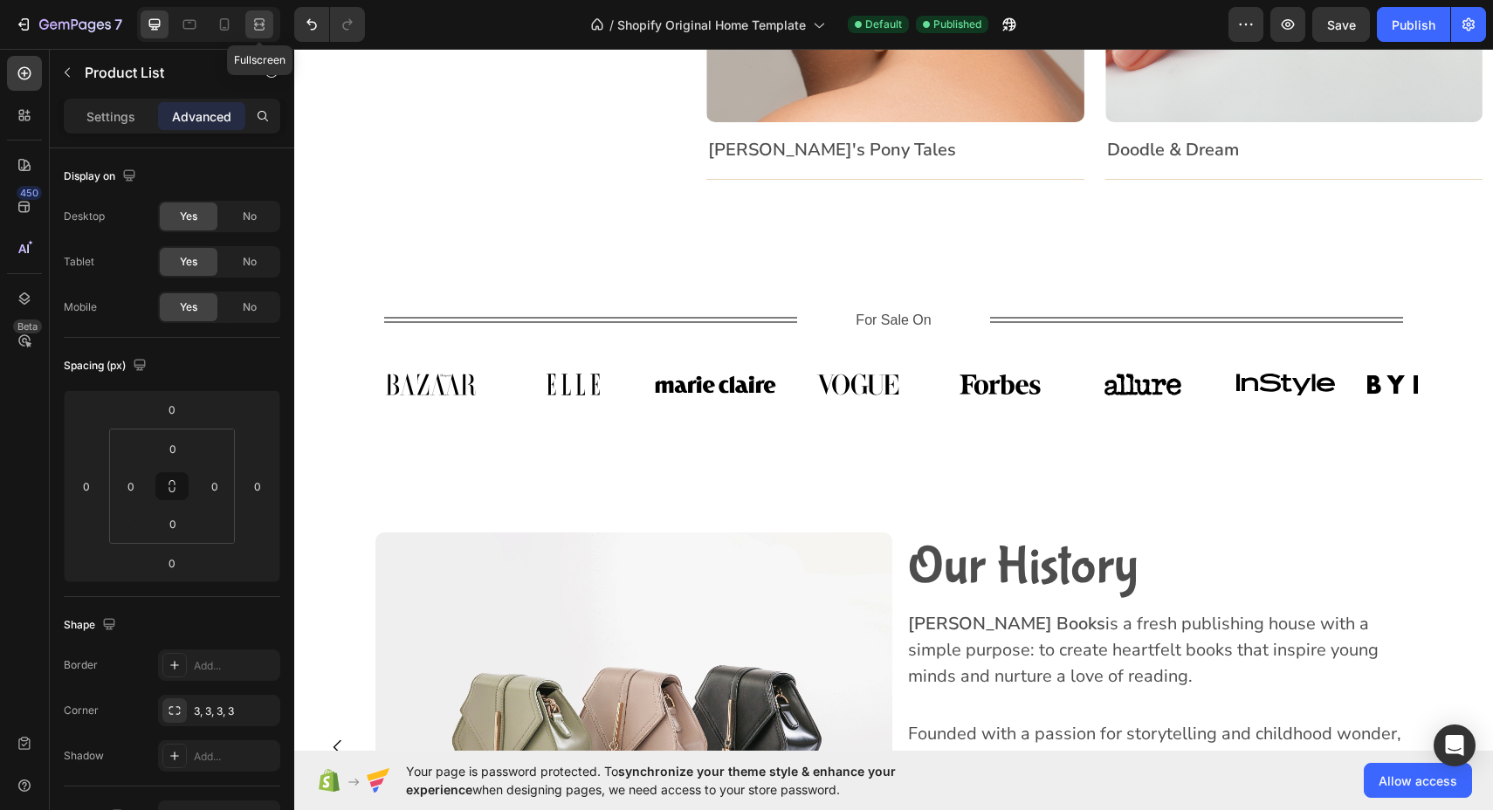
click at [259, 26] on icon at bounding box center [259, 24] width 17 height 17
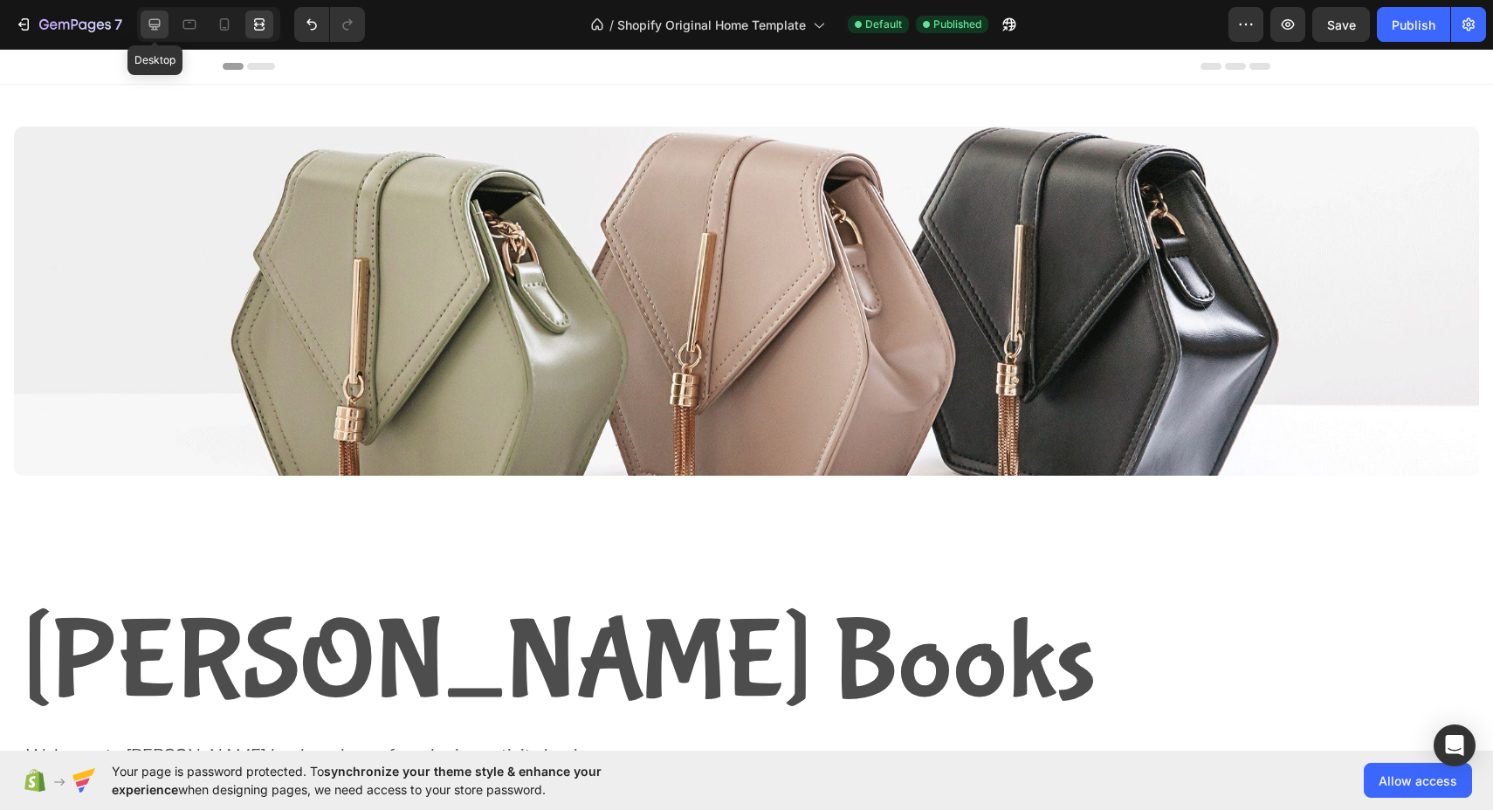
click at [145, 24] on div at bounding box center [155, 24] width 28 height 28
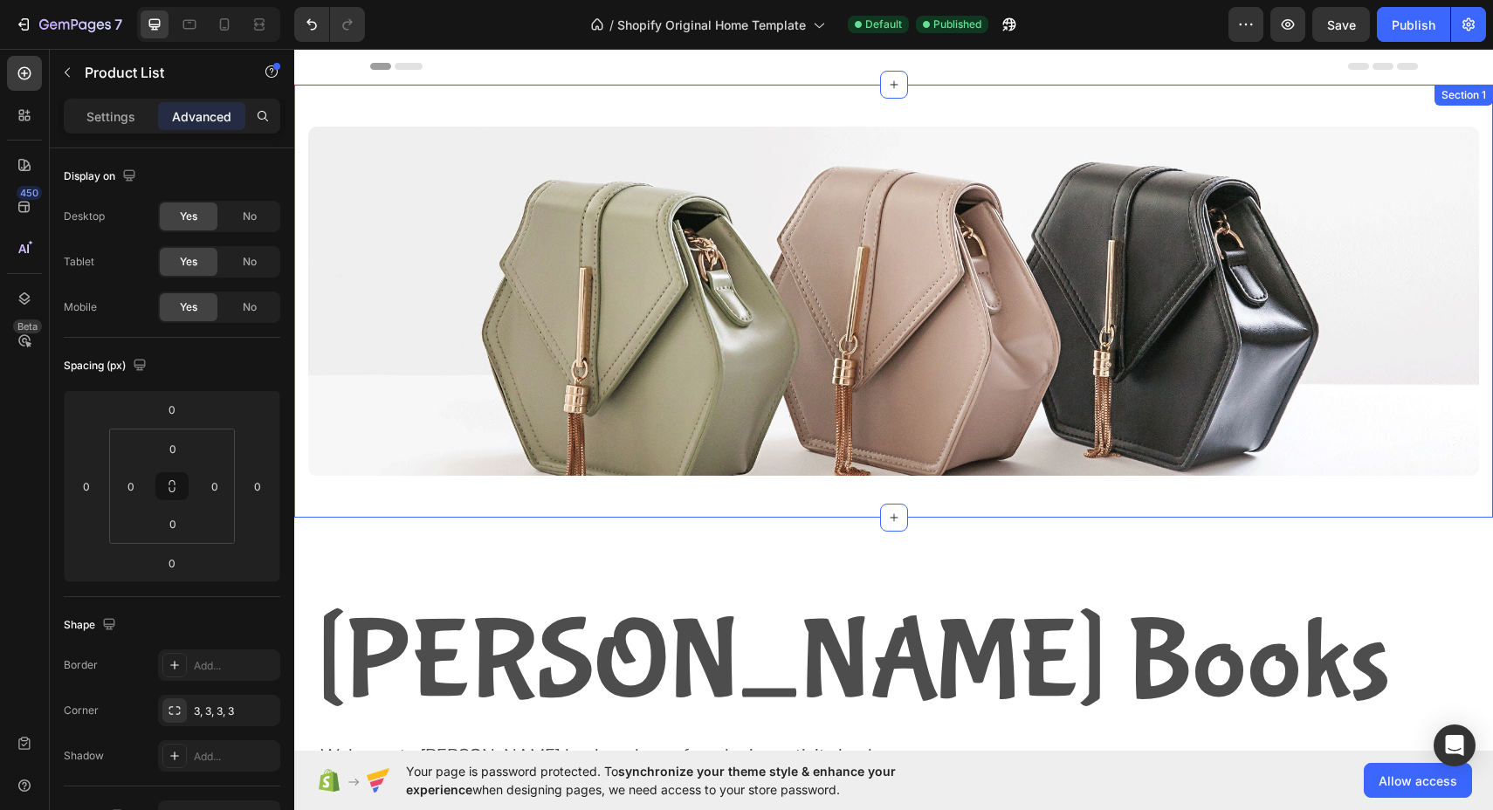
click at [392, 502] on div "Image Row Section 1" at bounding box center [893, 301] width 1198 height 433
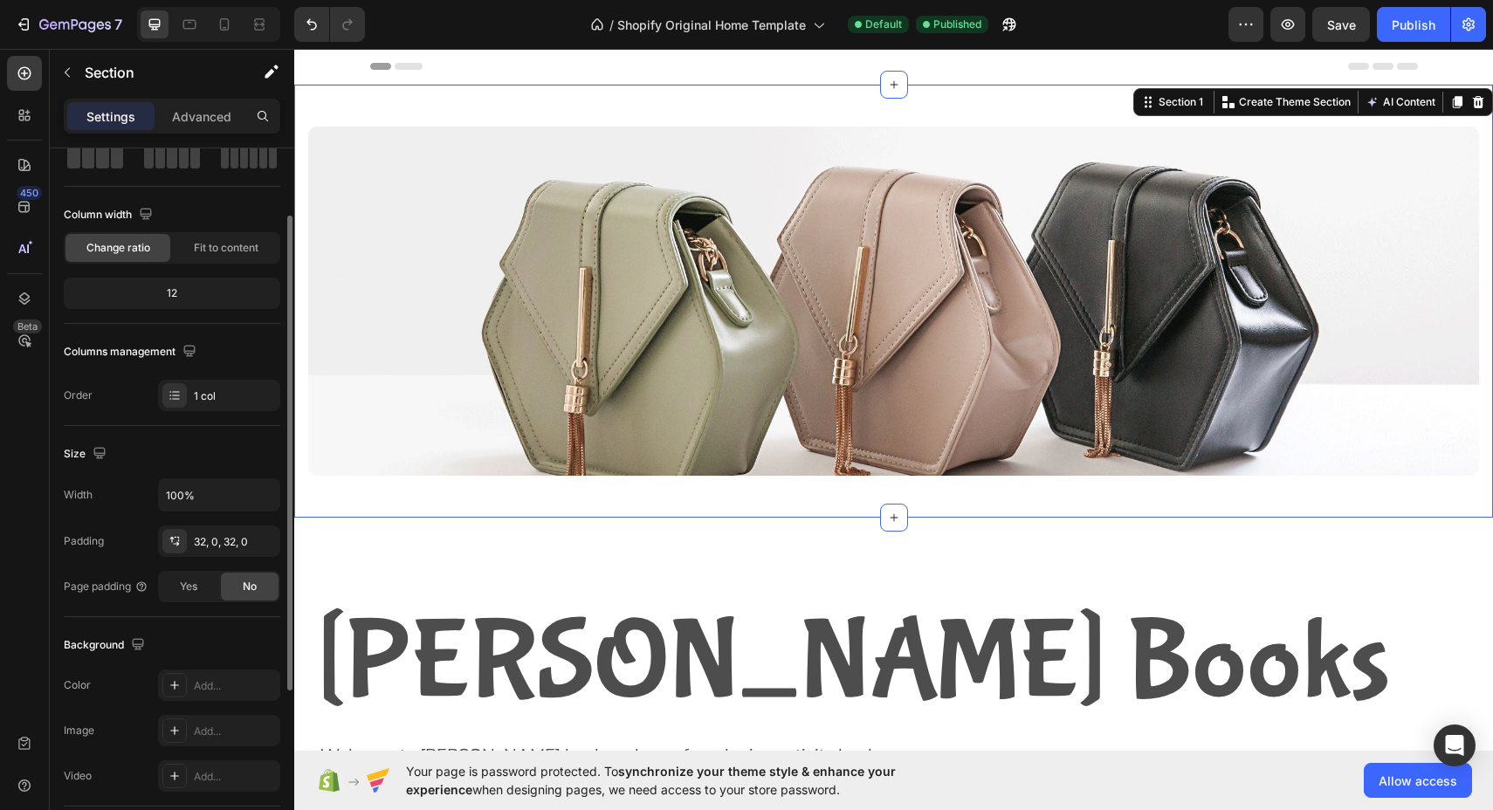
scroll to position [100, 0]
click at [216, 492] on input "100%" at bounding box center [219, 493] width 120 height 31
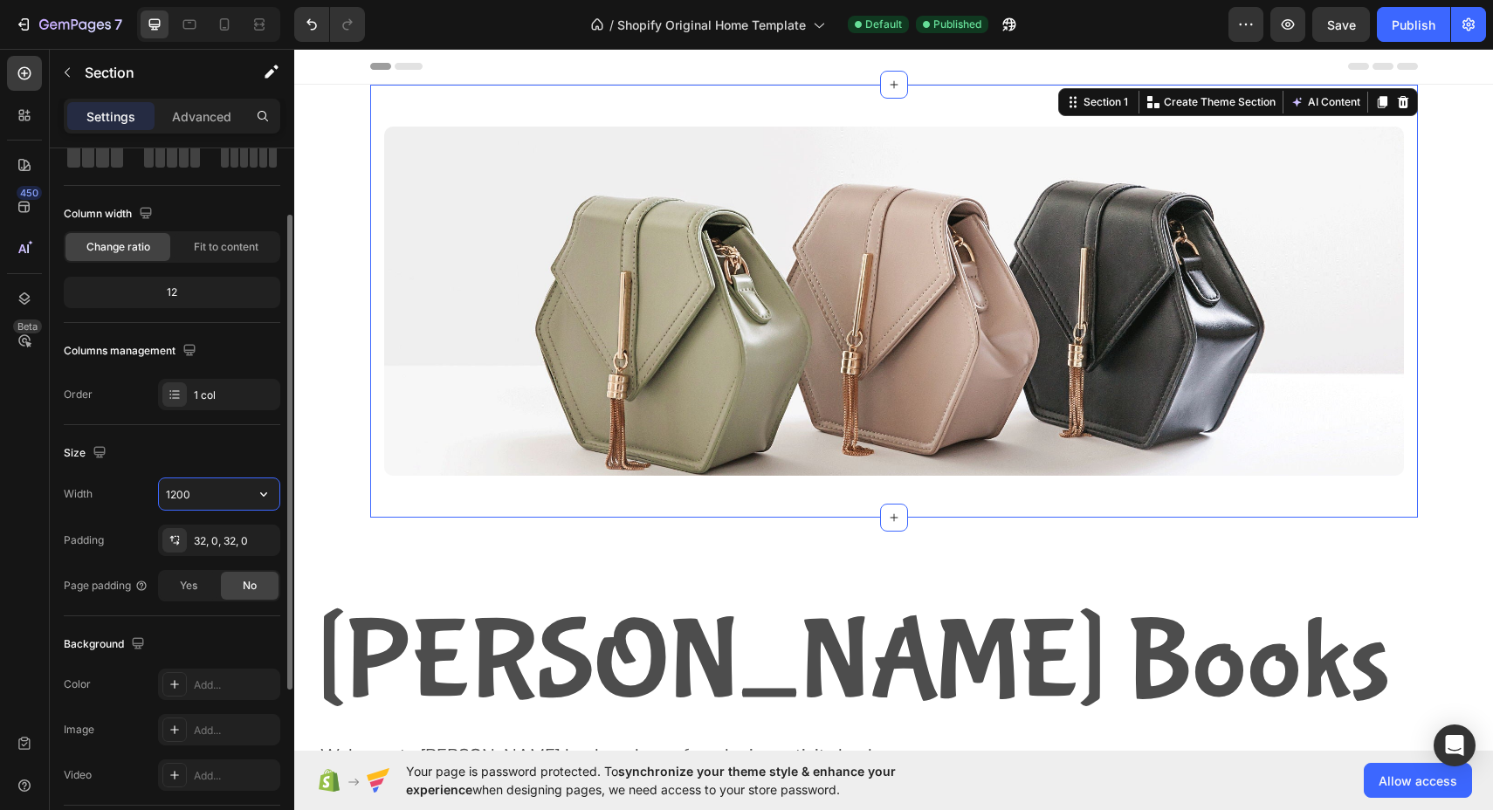
type input "1200"
click at [474, 584] on div "[PERSON_NAME] Books Heading Welcome to [PERSON_NAME] books, a home for relaxing…" at bounding box center [904, 743] width 1198 height 340
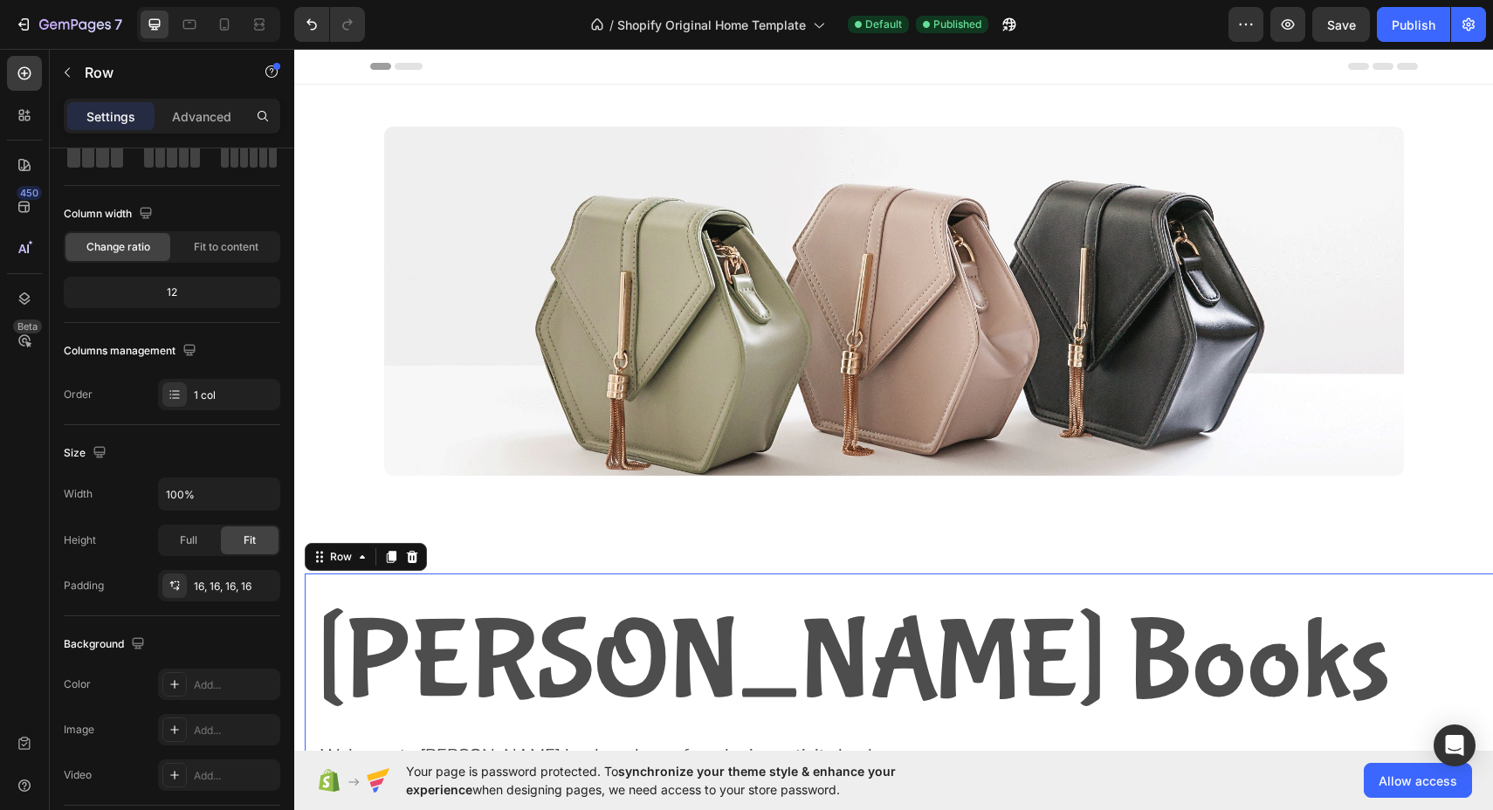
scroll to position [0, 0]
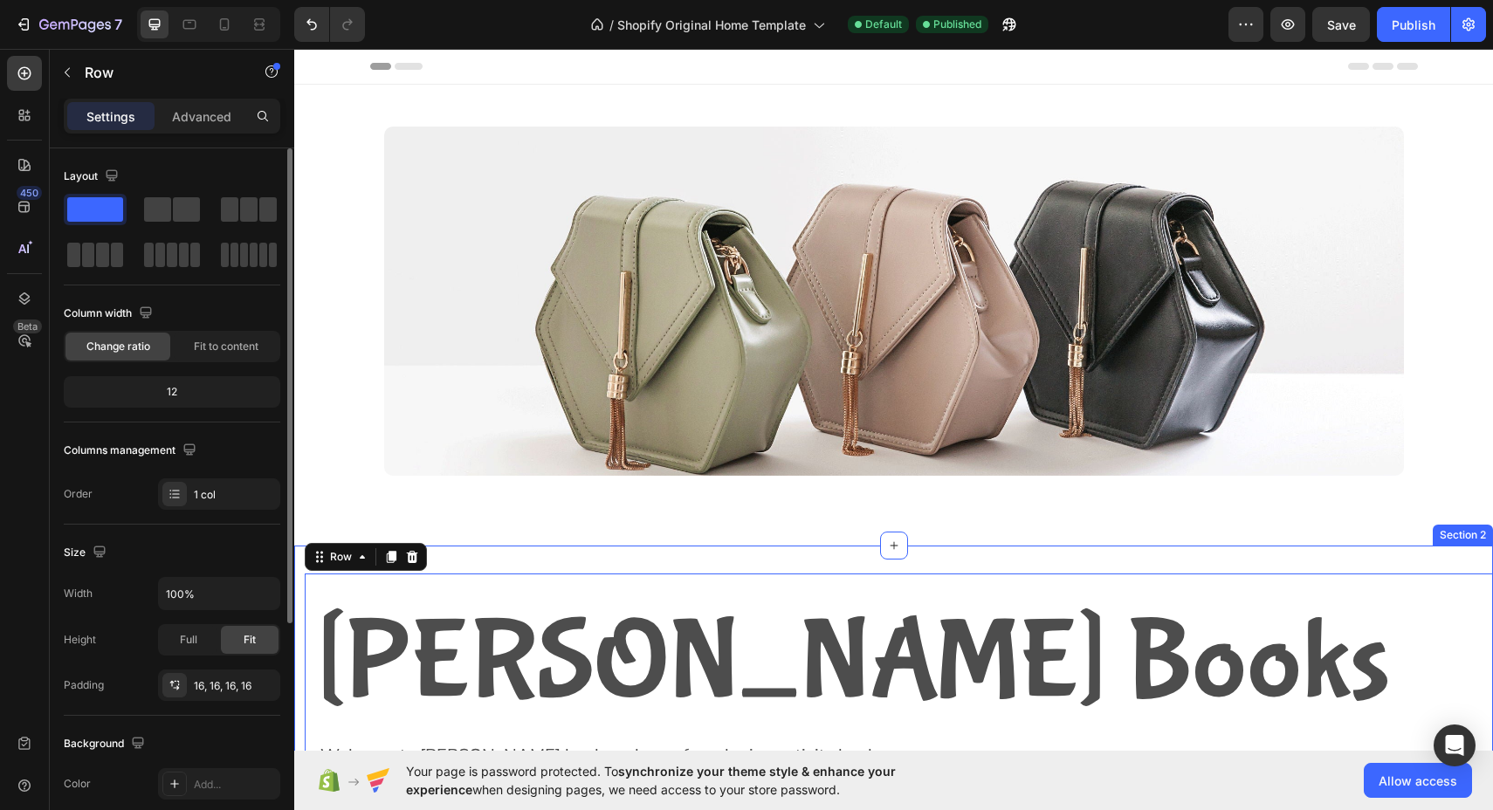
click at [464, 559] on div "[PERSON_NAME] Books Heading Welcome to [PERSON_NAME] books, a home for relaxing…" at bounding box center [893, 743] width 1198 height 395
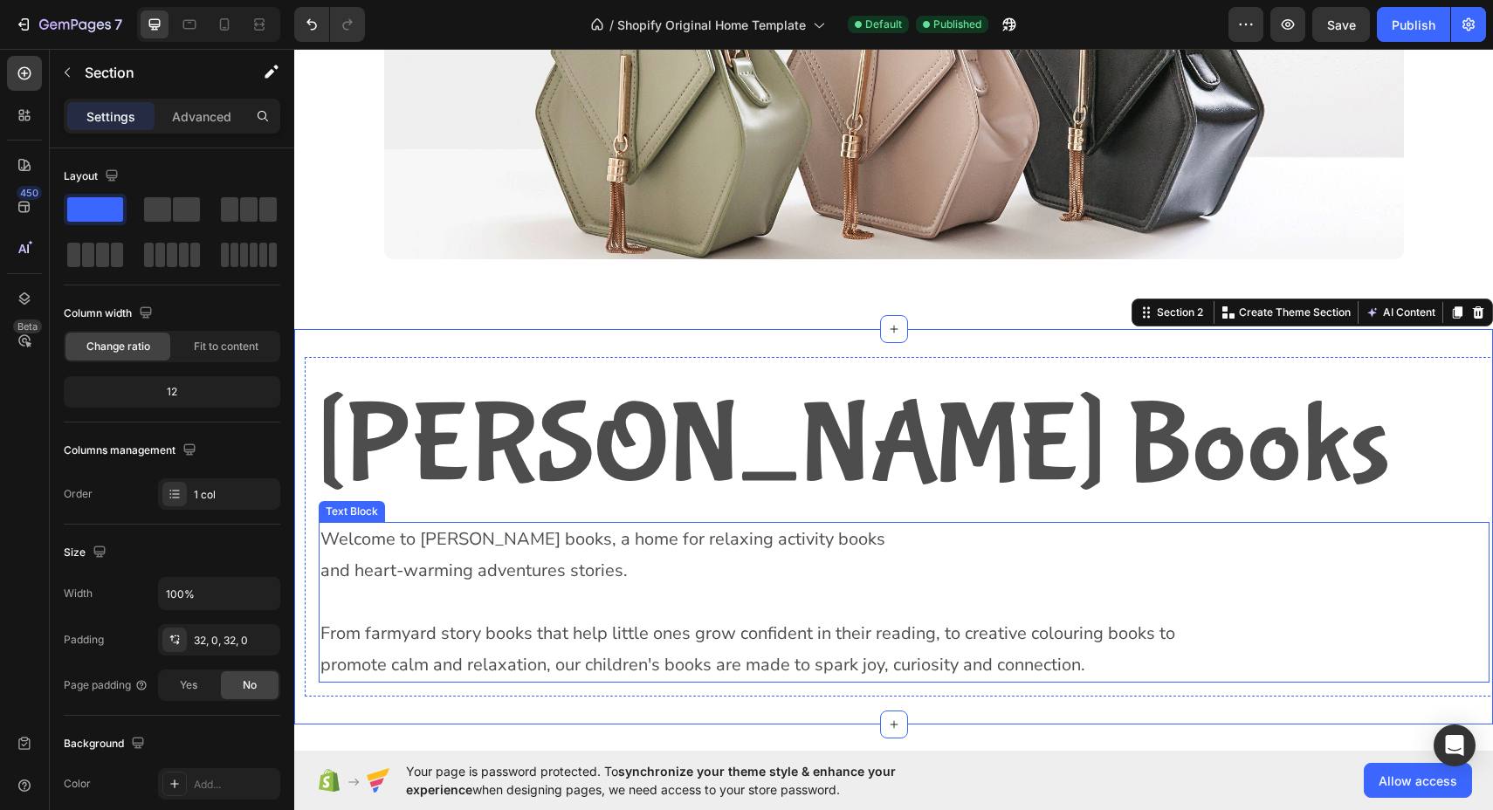
scroll to position [230, 0]
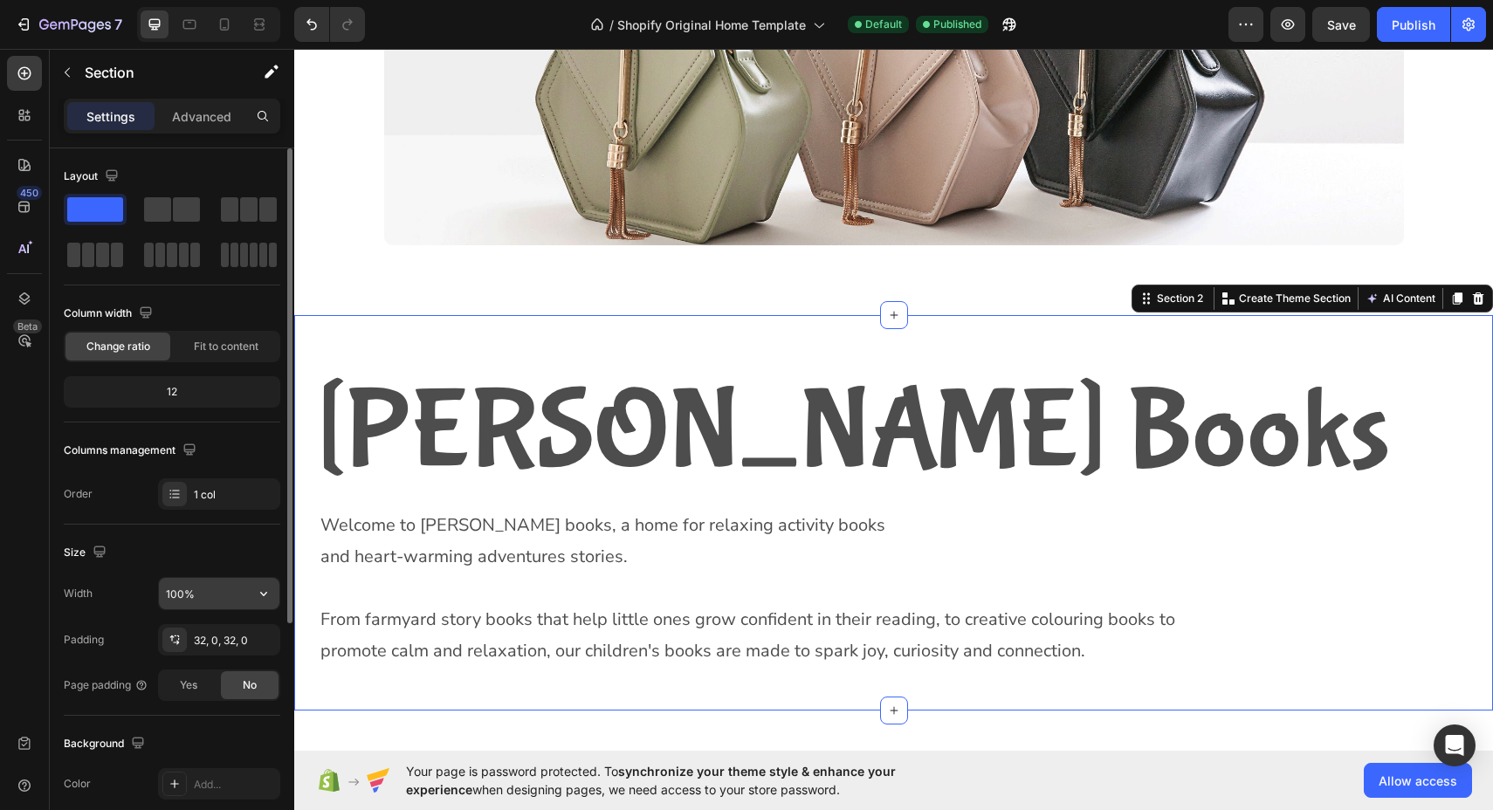
click at [205, 597] on input "100%" at bounding box center [219, 593] width 120 height 31
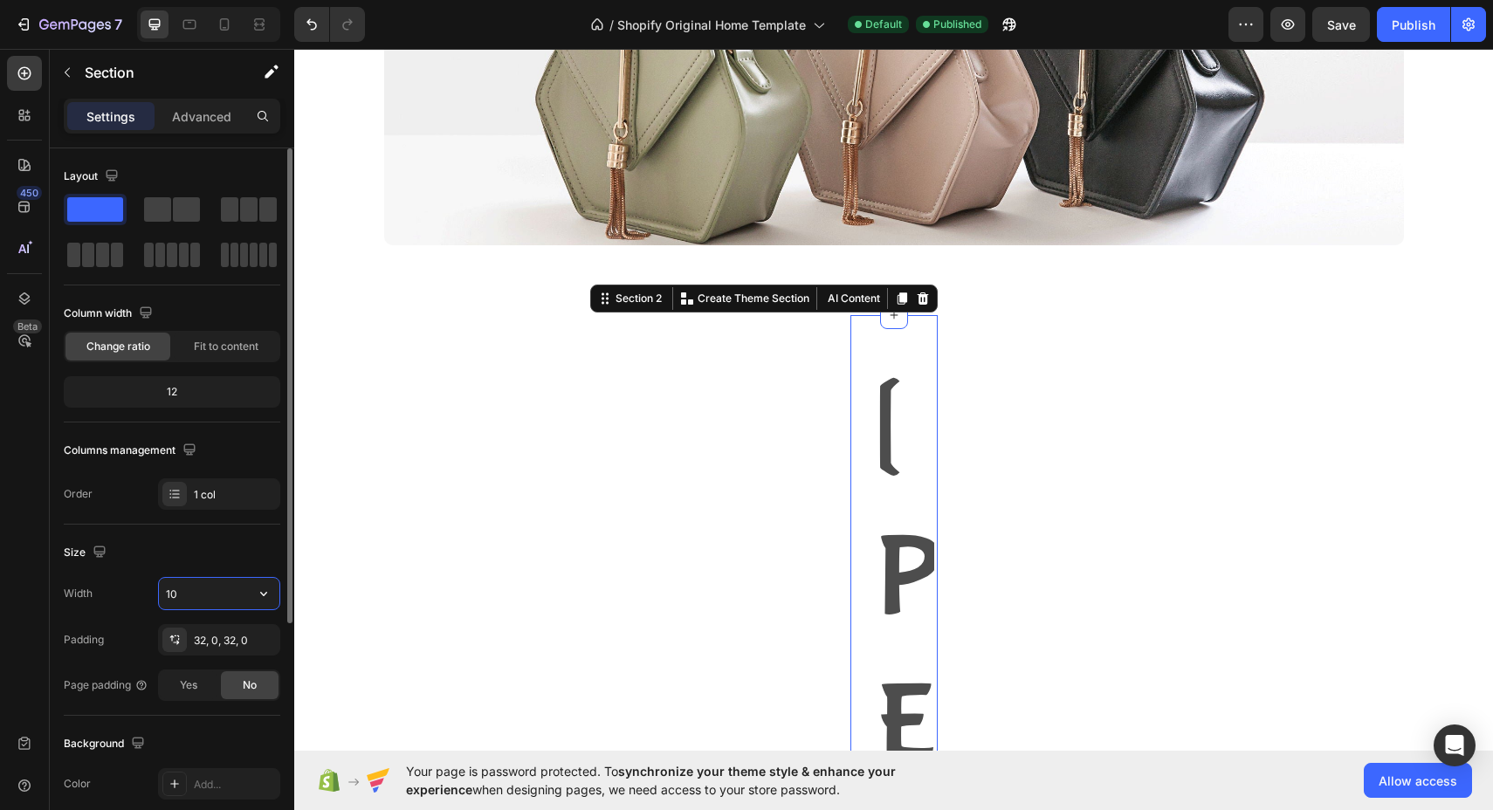
type input "1"
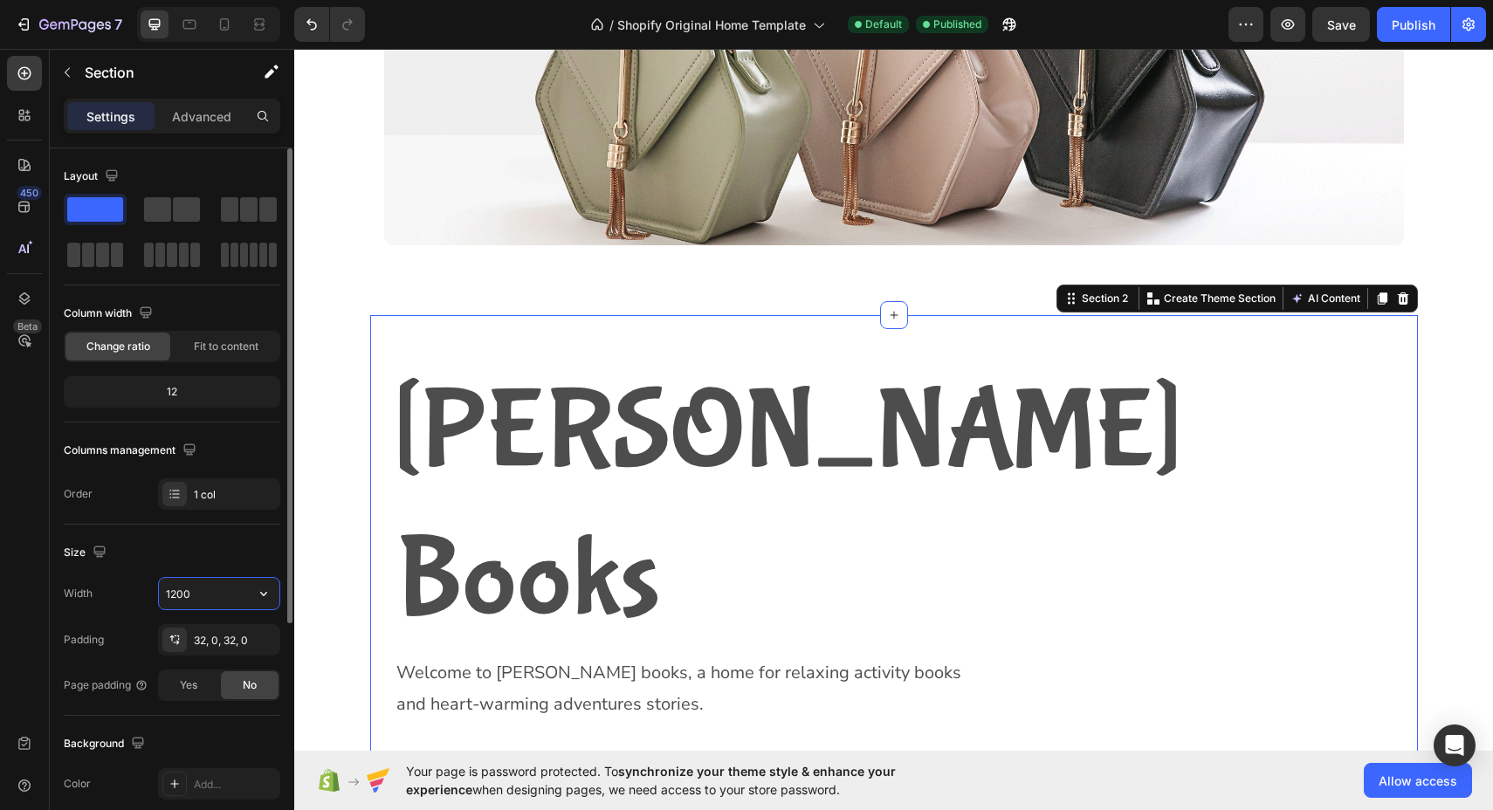
type input "1200"
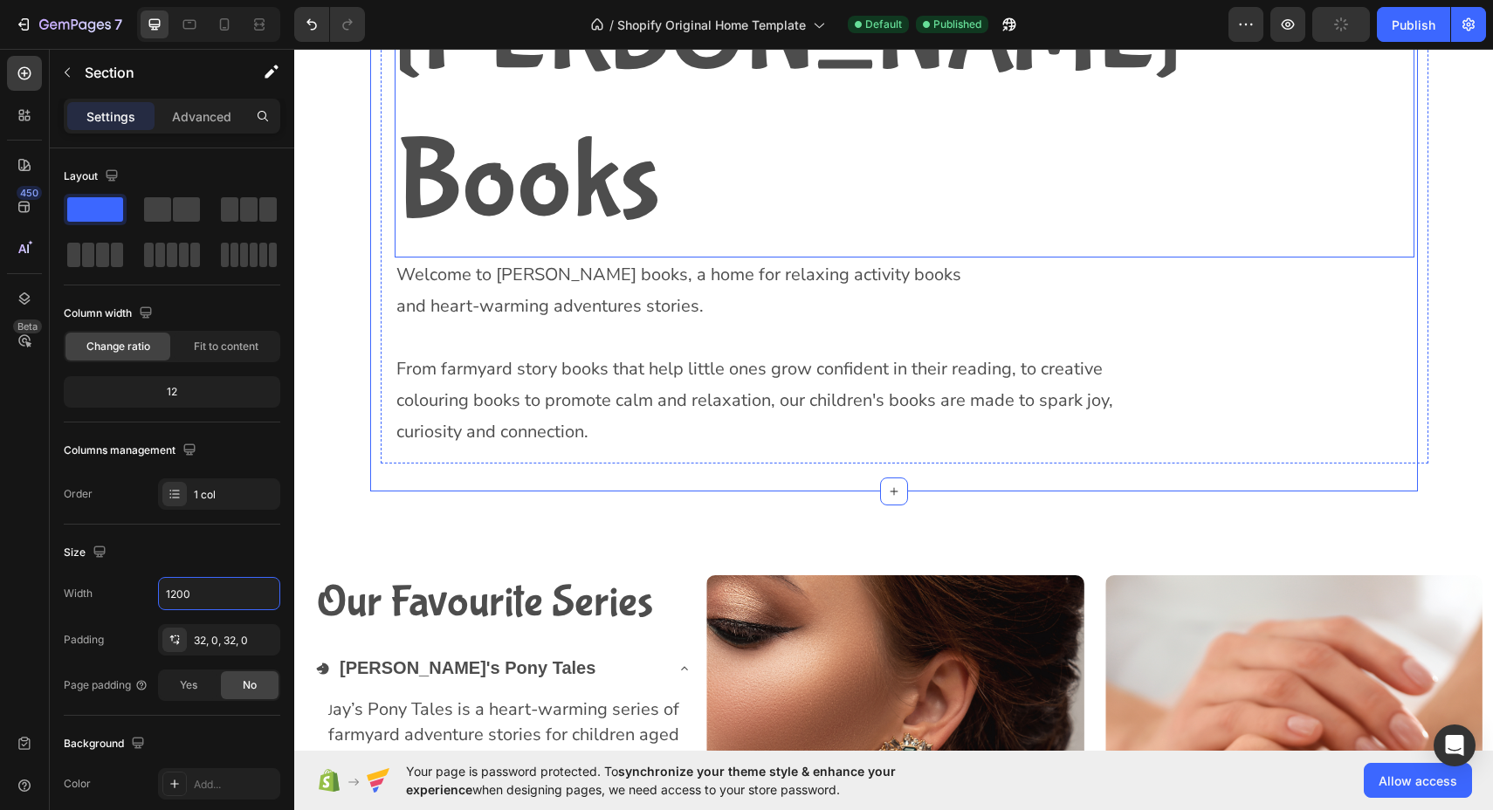
scroll to position [649, 0]
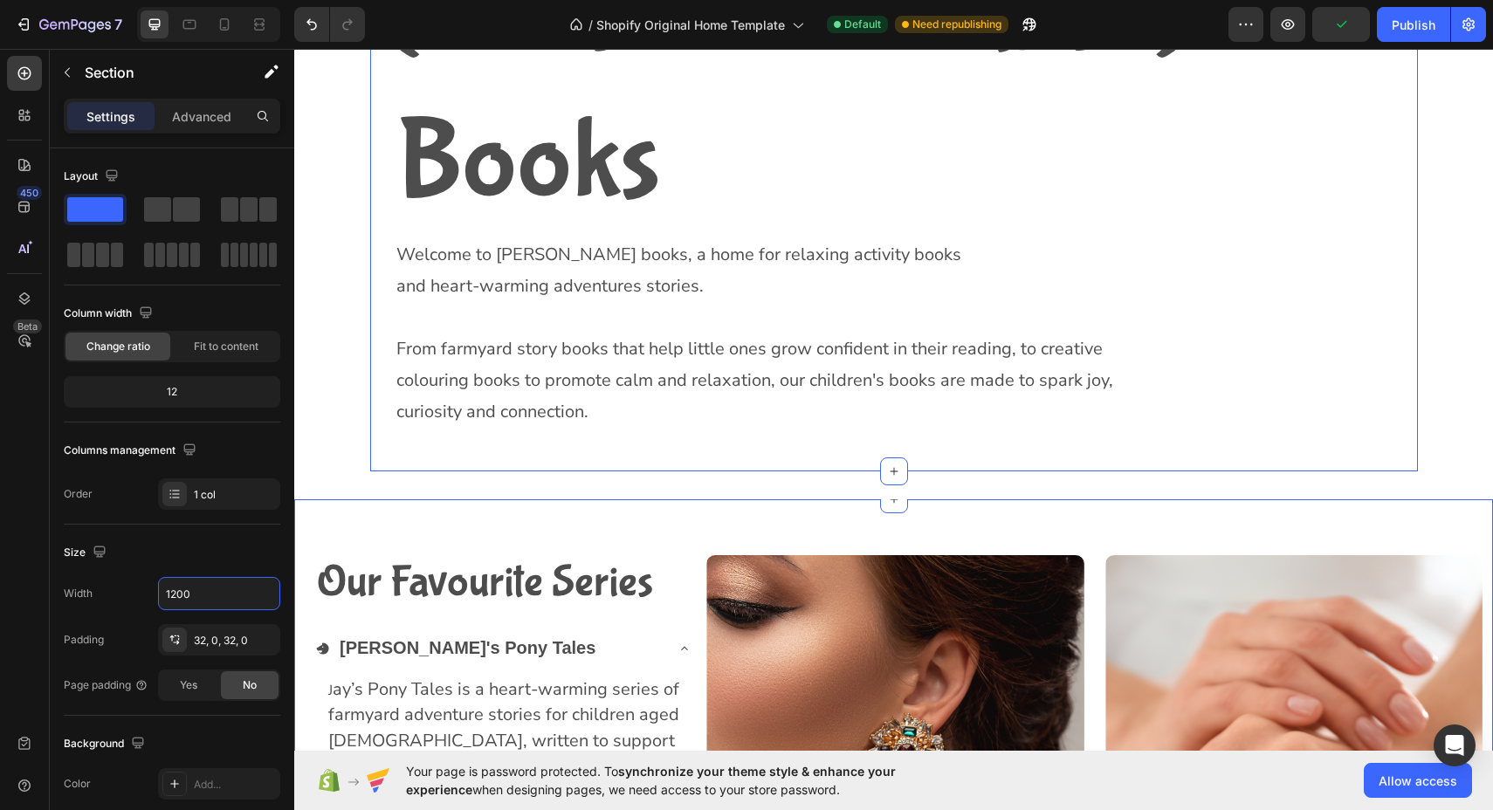
click at [553, 499] on div "Our Favourite Series Heading [PERSON_NAME]'s Pony Tales J ay’s Pony Tales is a …" at bounding box center [893, 819] width 1198 height 640
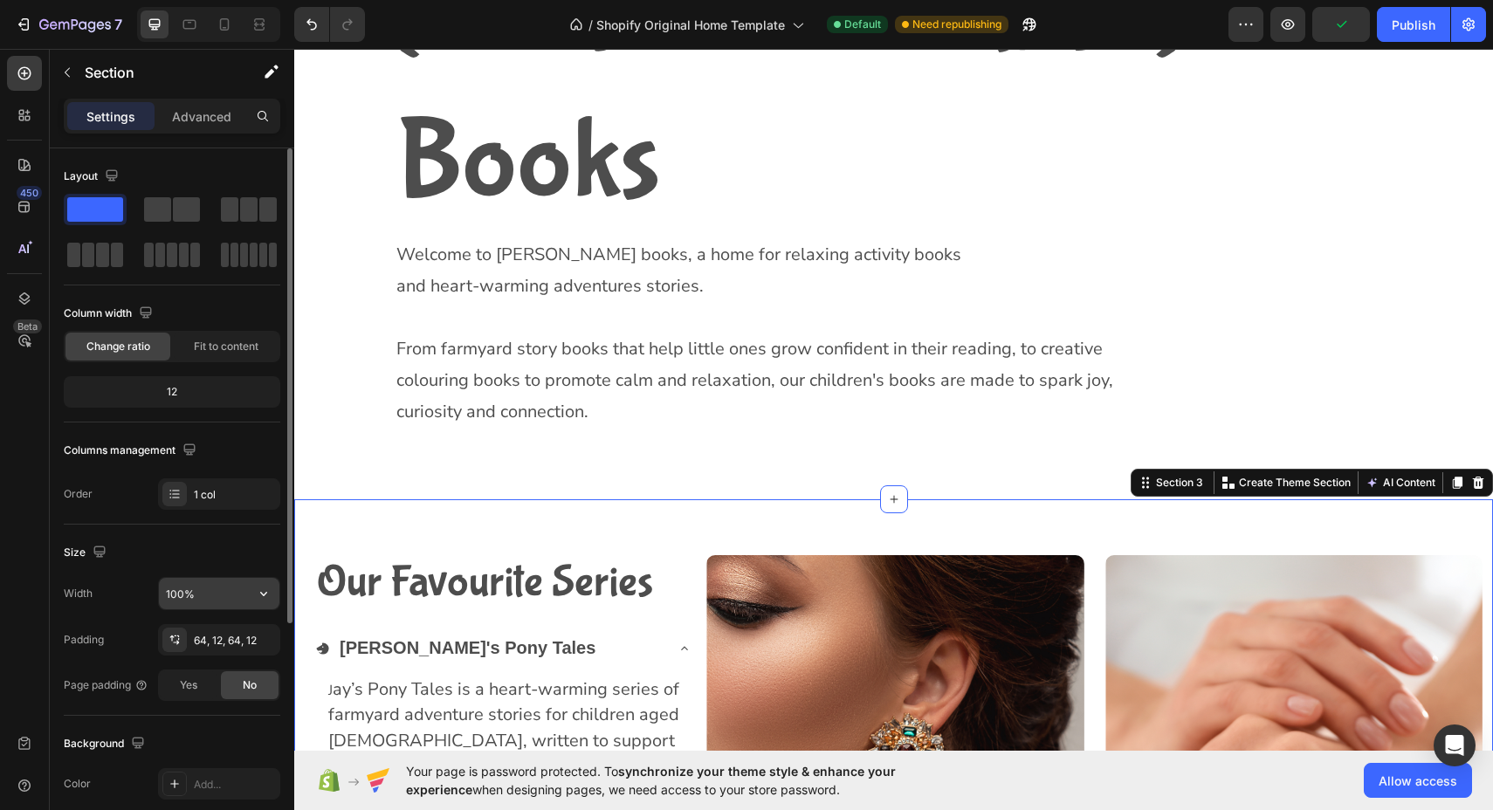
click at [230, 592] on input "100%" at bounding box center [219, 593] width 120 height 31
type input "%"
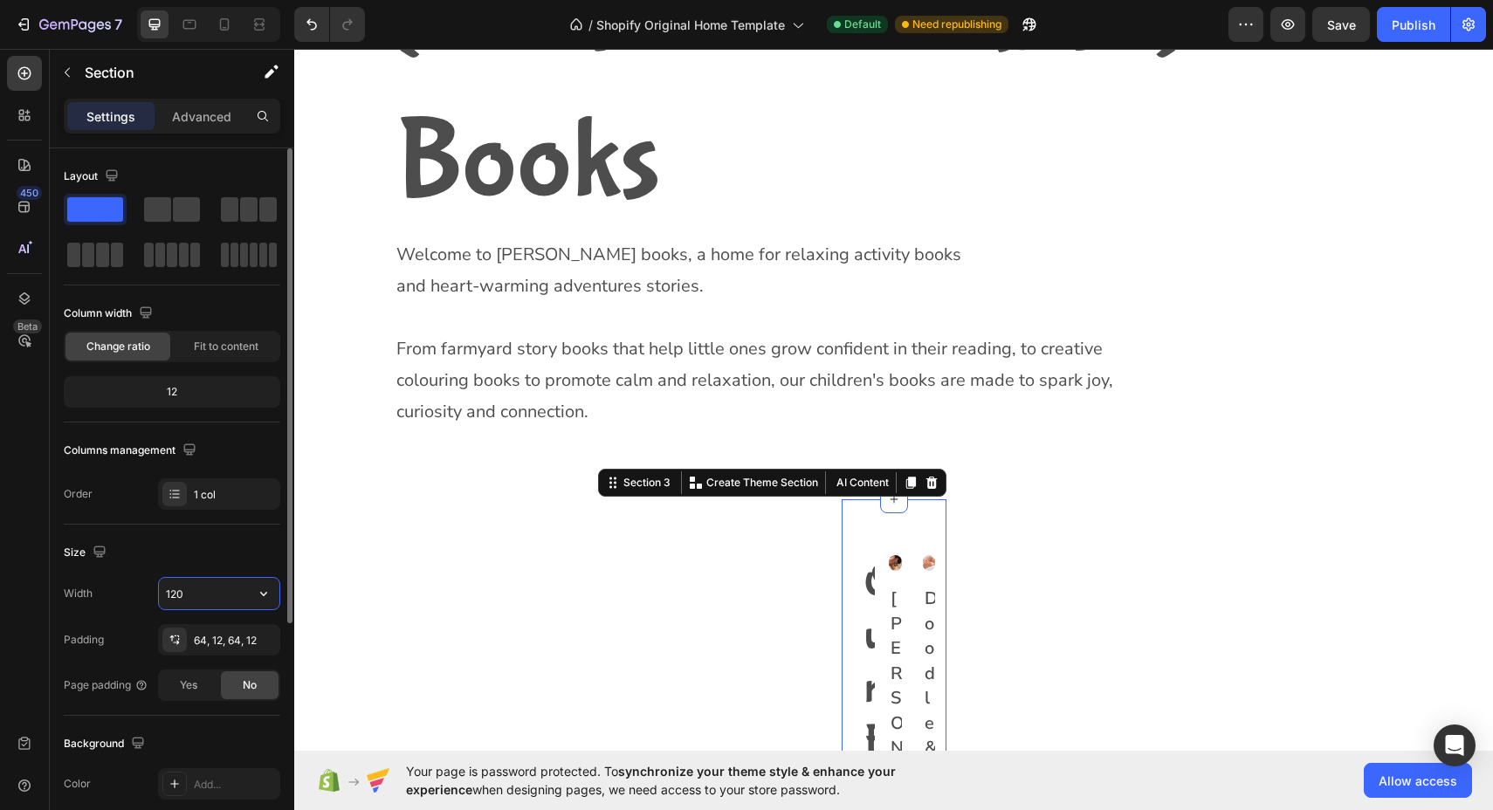
type input "1200"
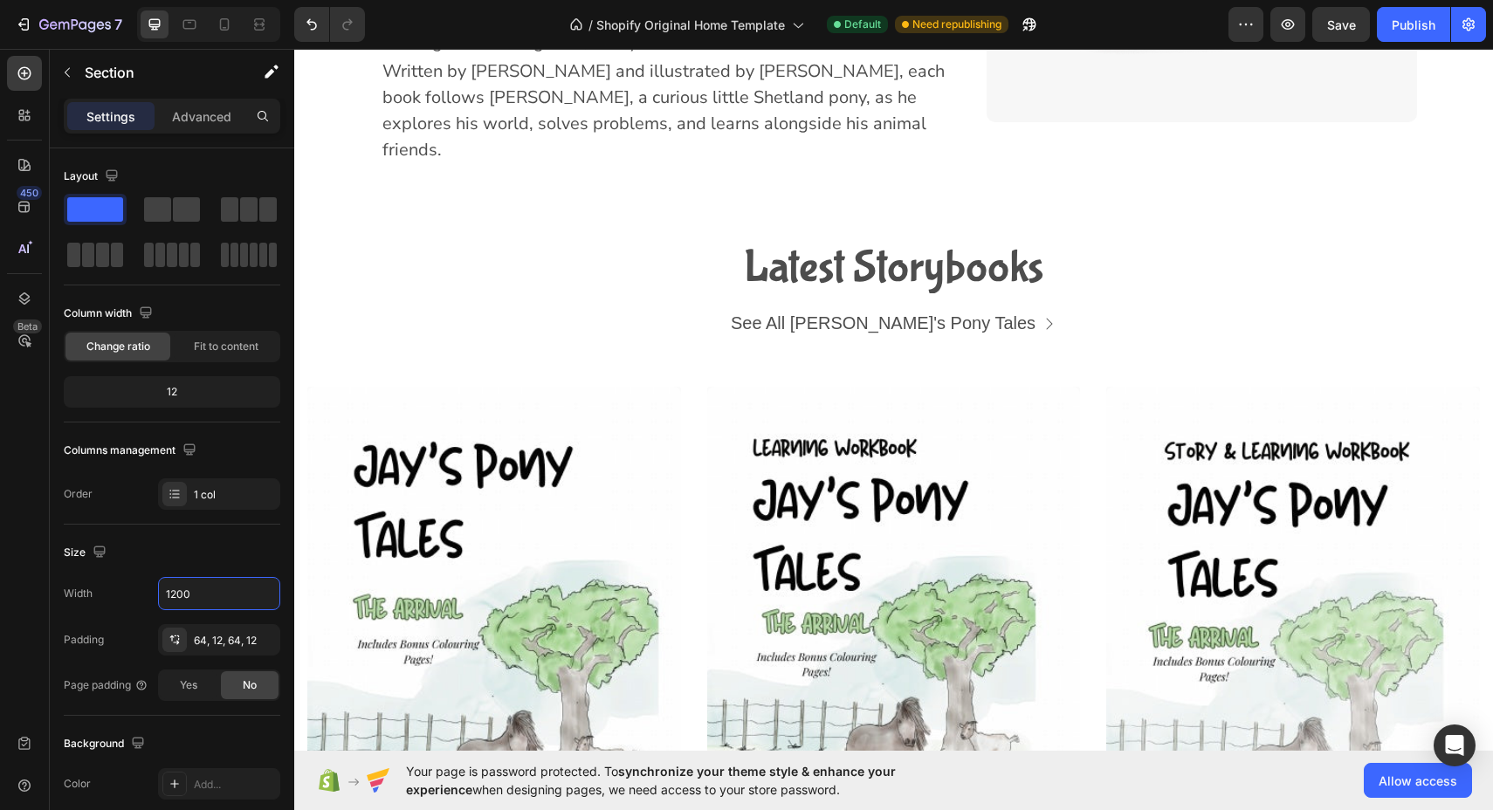
scroll to position [2865, 0]
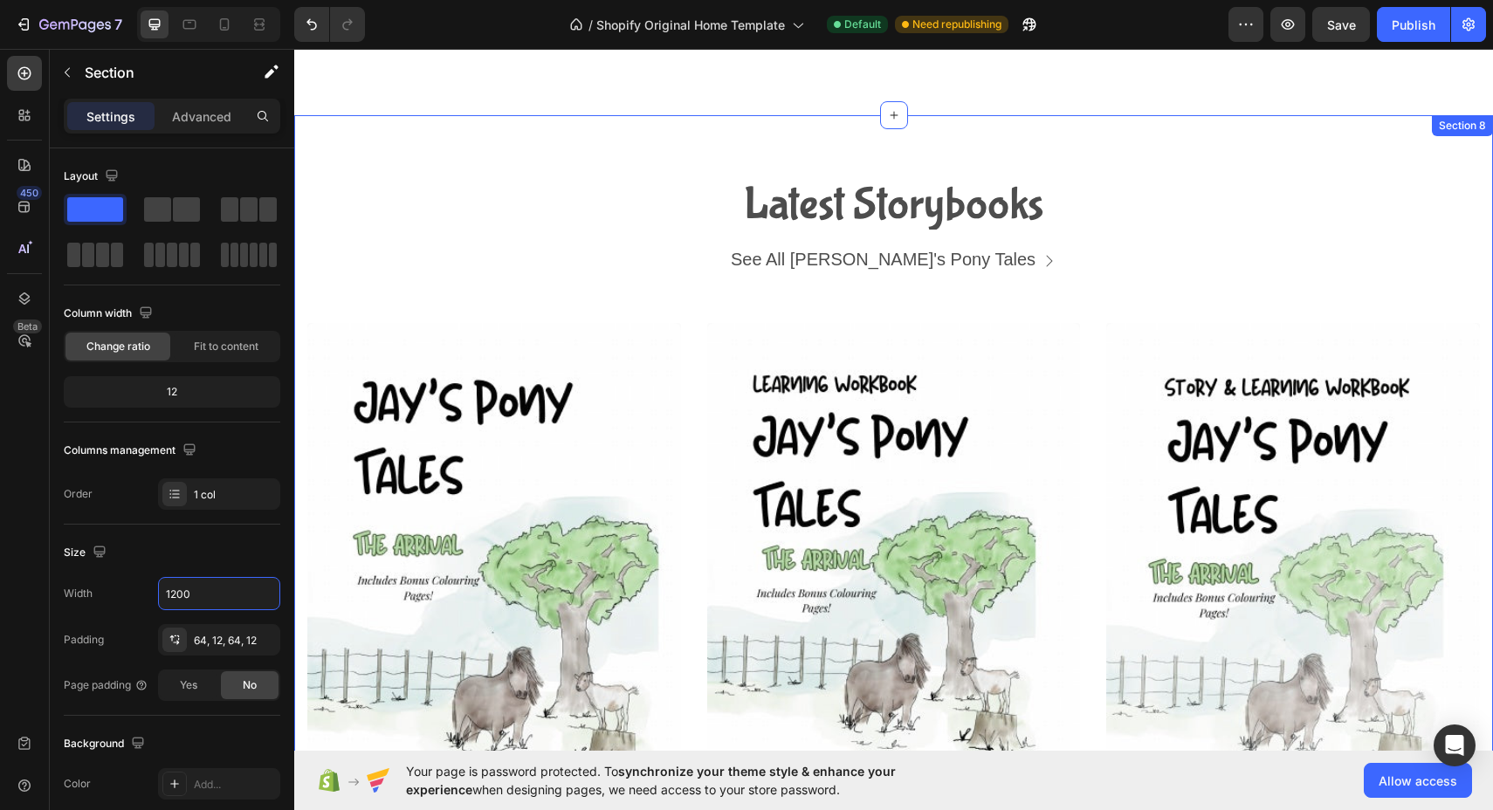
click at [339, 194] on div "Latest Storybooks Heading See All [PERSON_NAME]'s Pony Tales Button Row (P) Ima…" at bounding box center [893, 611] width 1172 height 853
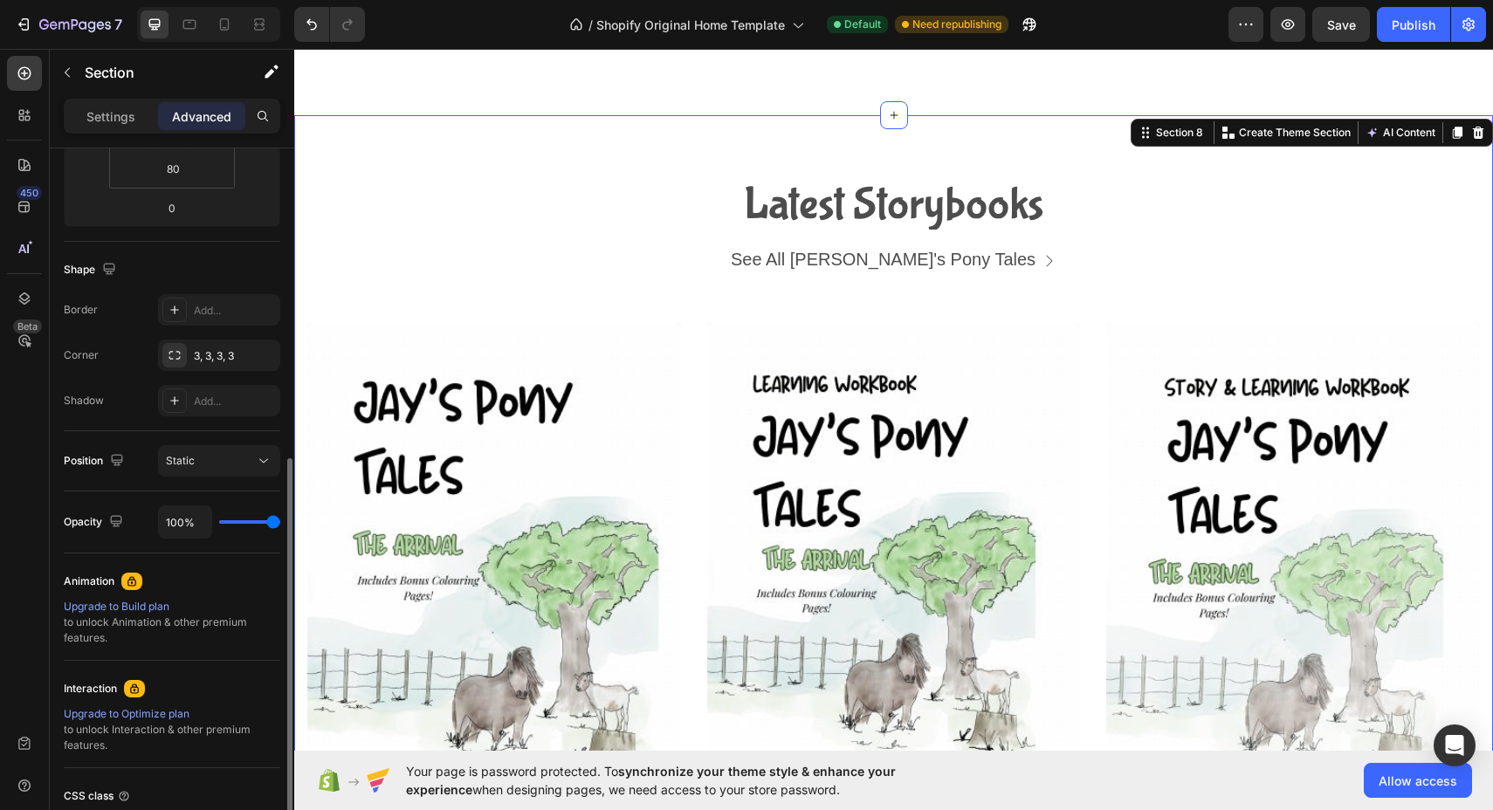
scroll to position [0, 0]
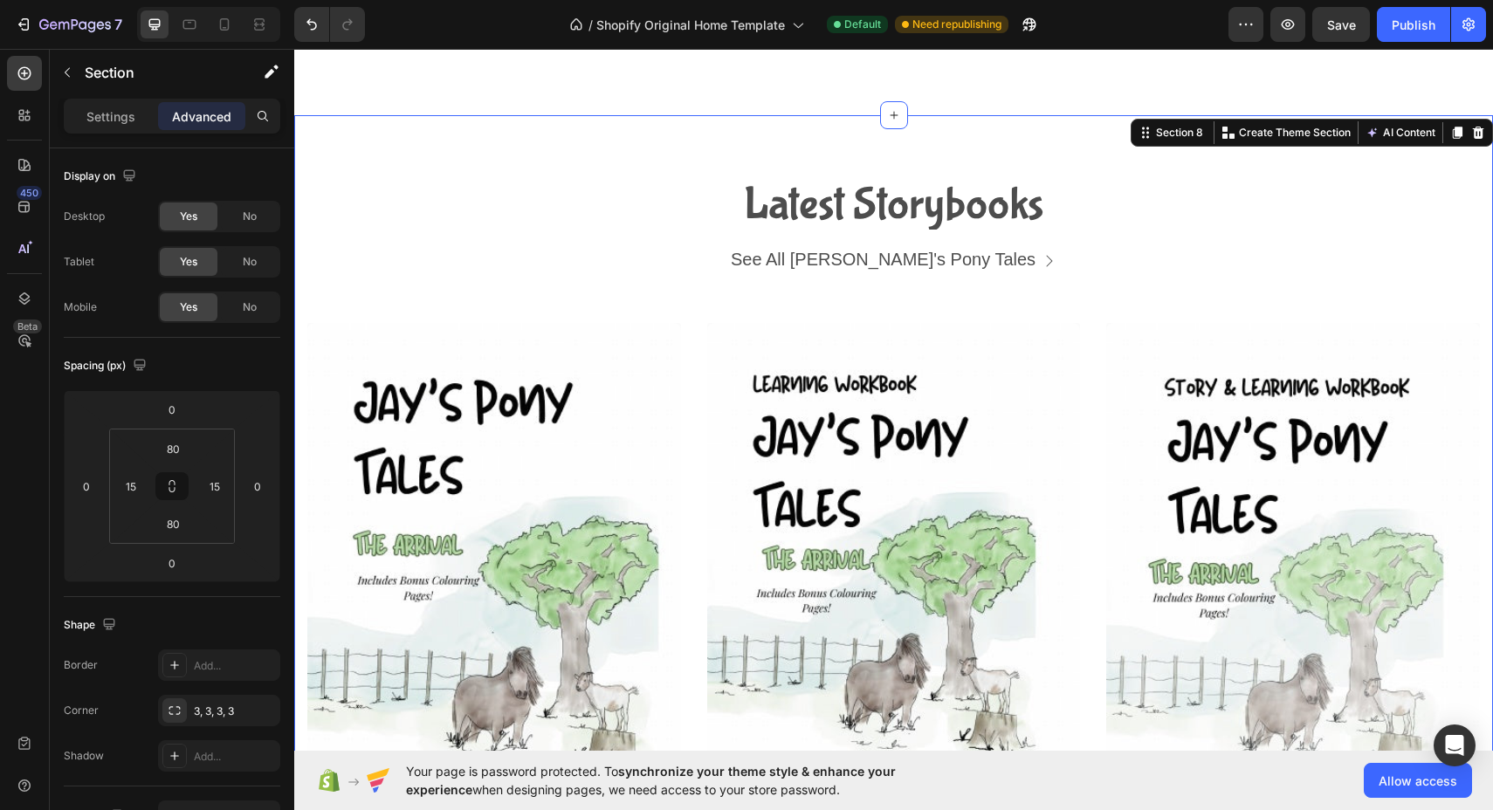
click at [112, 132] on div "Settings Advanced" at bounding box center [172, 116] width 216 height 35
click at [117, 120] on p "Settings" at bounding box center [110, 116] width 49 height 18
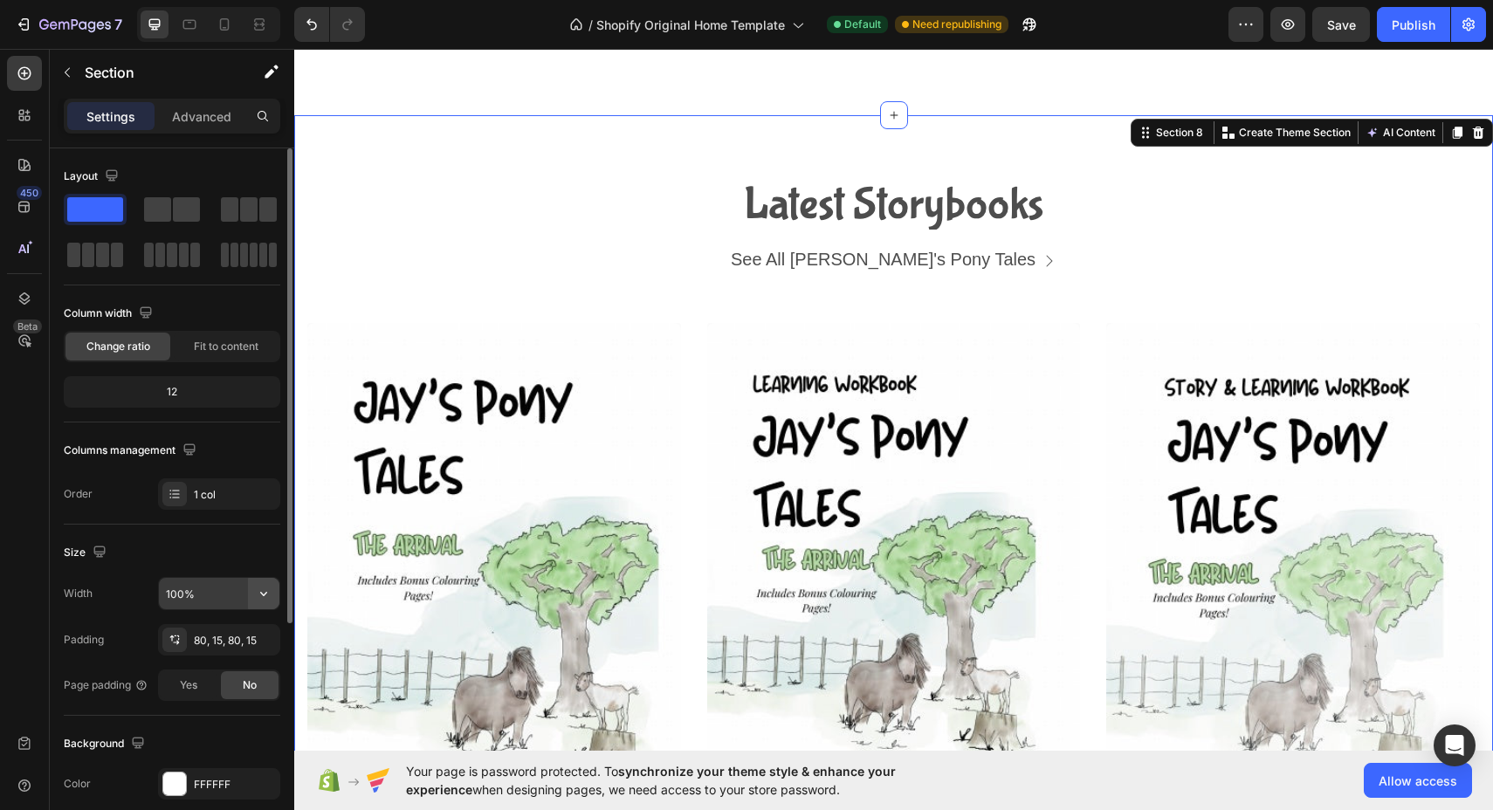
click at [264, 594] on icon "button" at bounding box center [263, 593] width 17 height 17
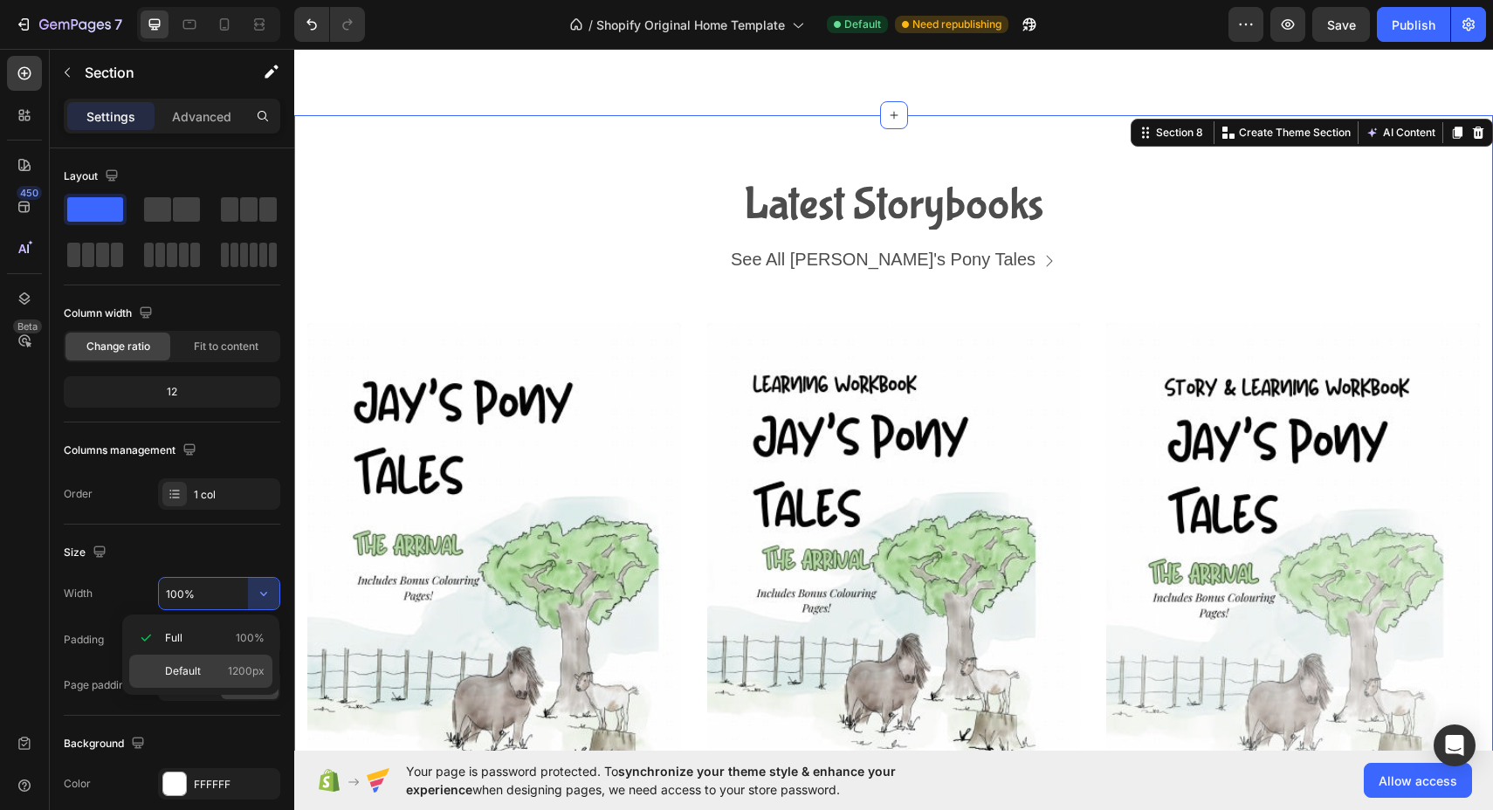
click at [212, 670] on p "Default 1200px" at bounding box center [215, 671] width 100 height 16
type input "1200"
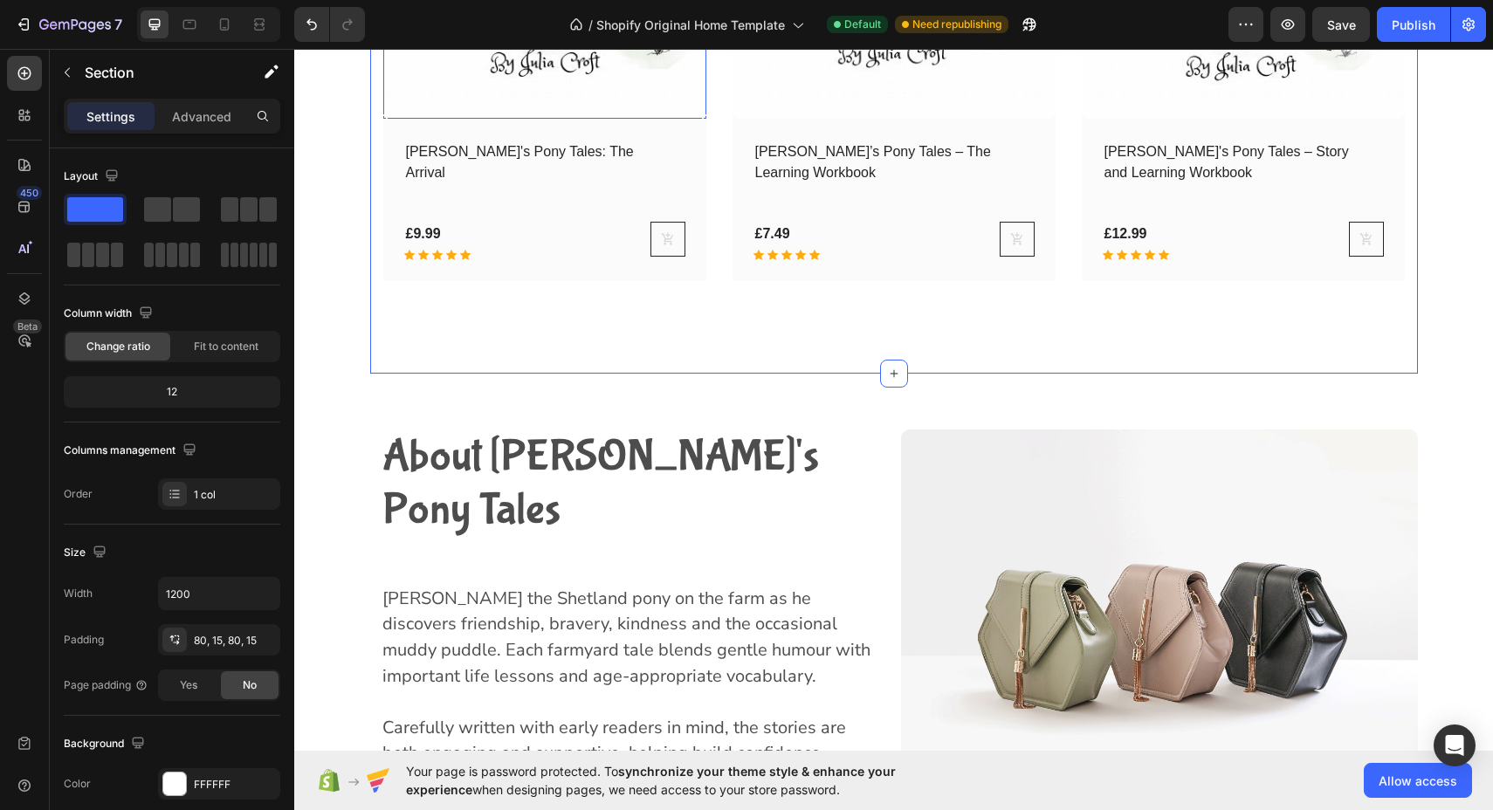
scroll to position [3520, 0]
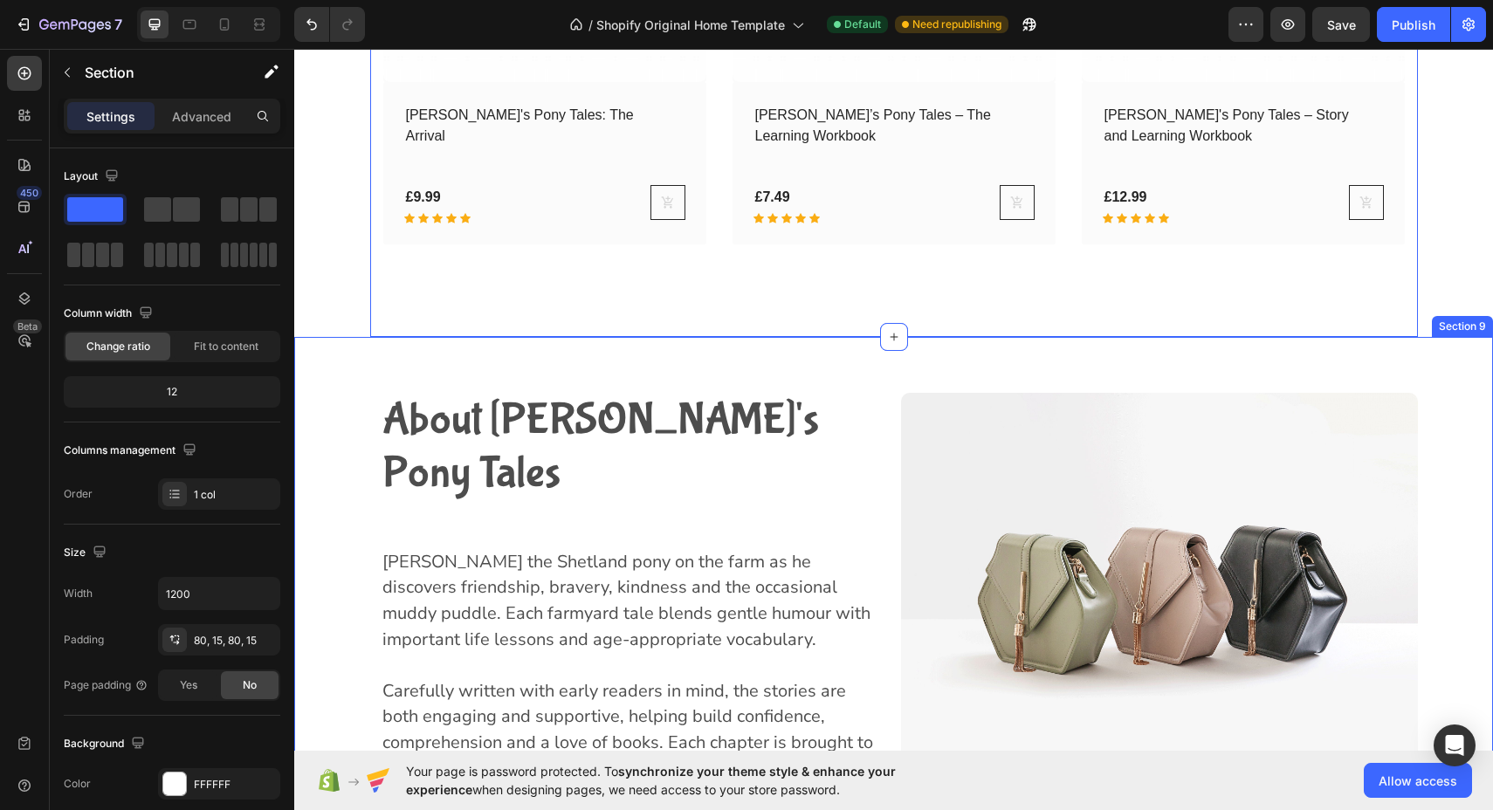
click at [436, 360] on div "About [PERSON_NAME]'s Pony Tales Heading Join [PERSON_NAME] the Shetland pony o…" at bounding box center [893, 727] width 1198 height 781
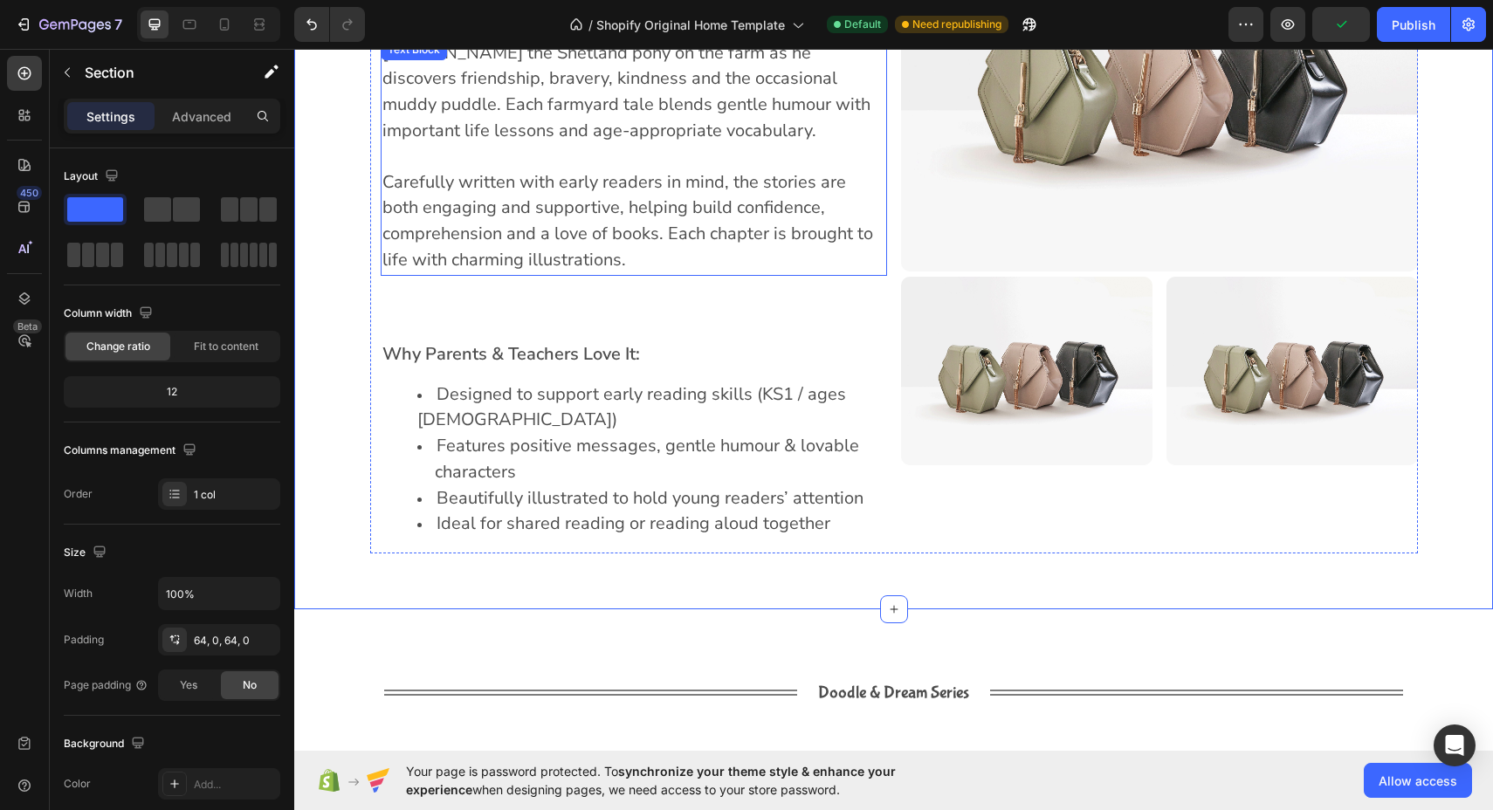
scroll to position [3980, 0]
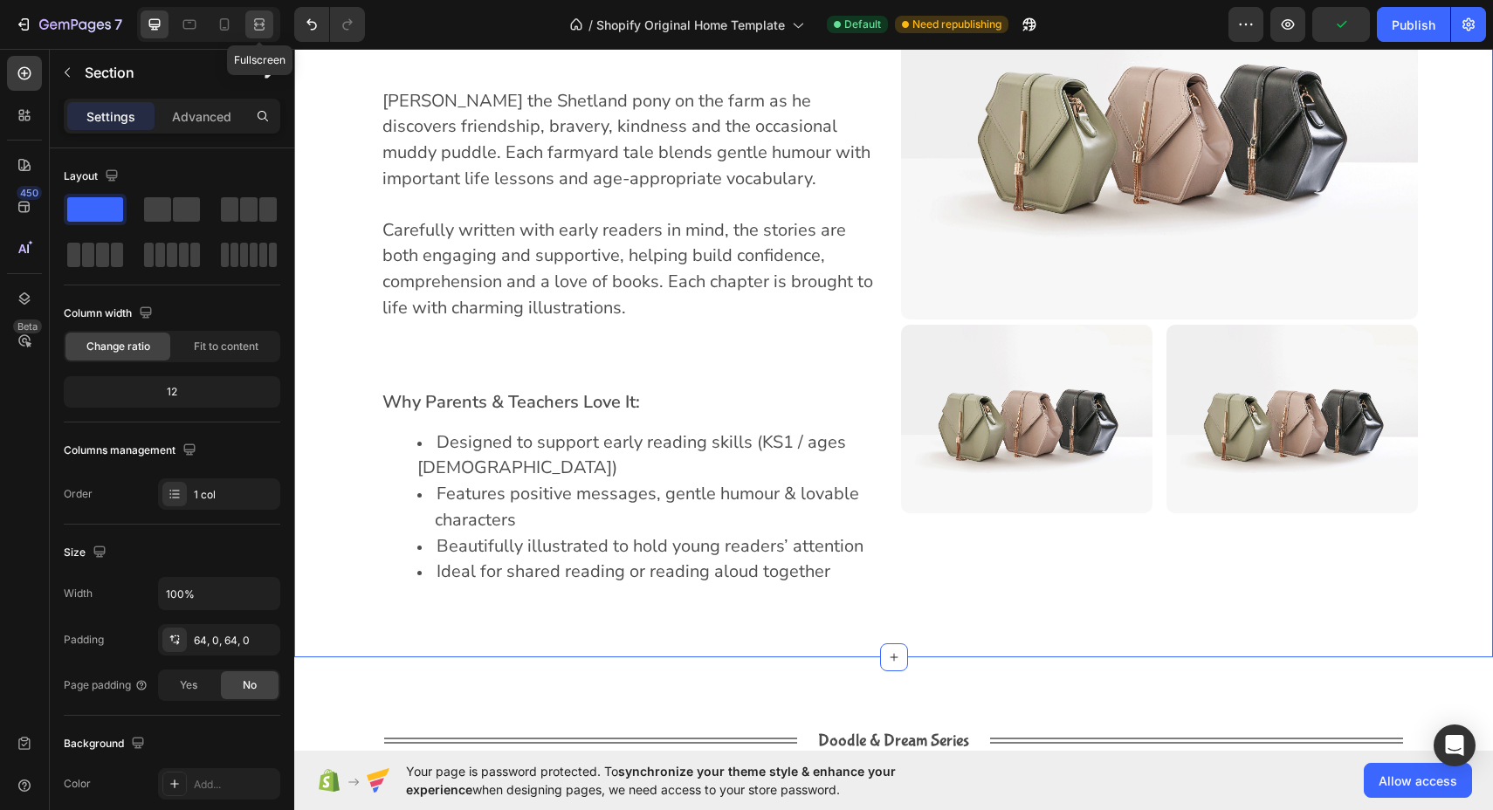
click at [271, 22] on div at bounding box center [259, 24] width 28 height 28
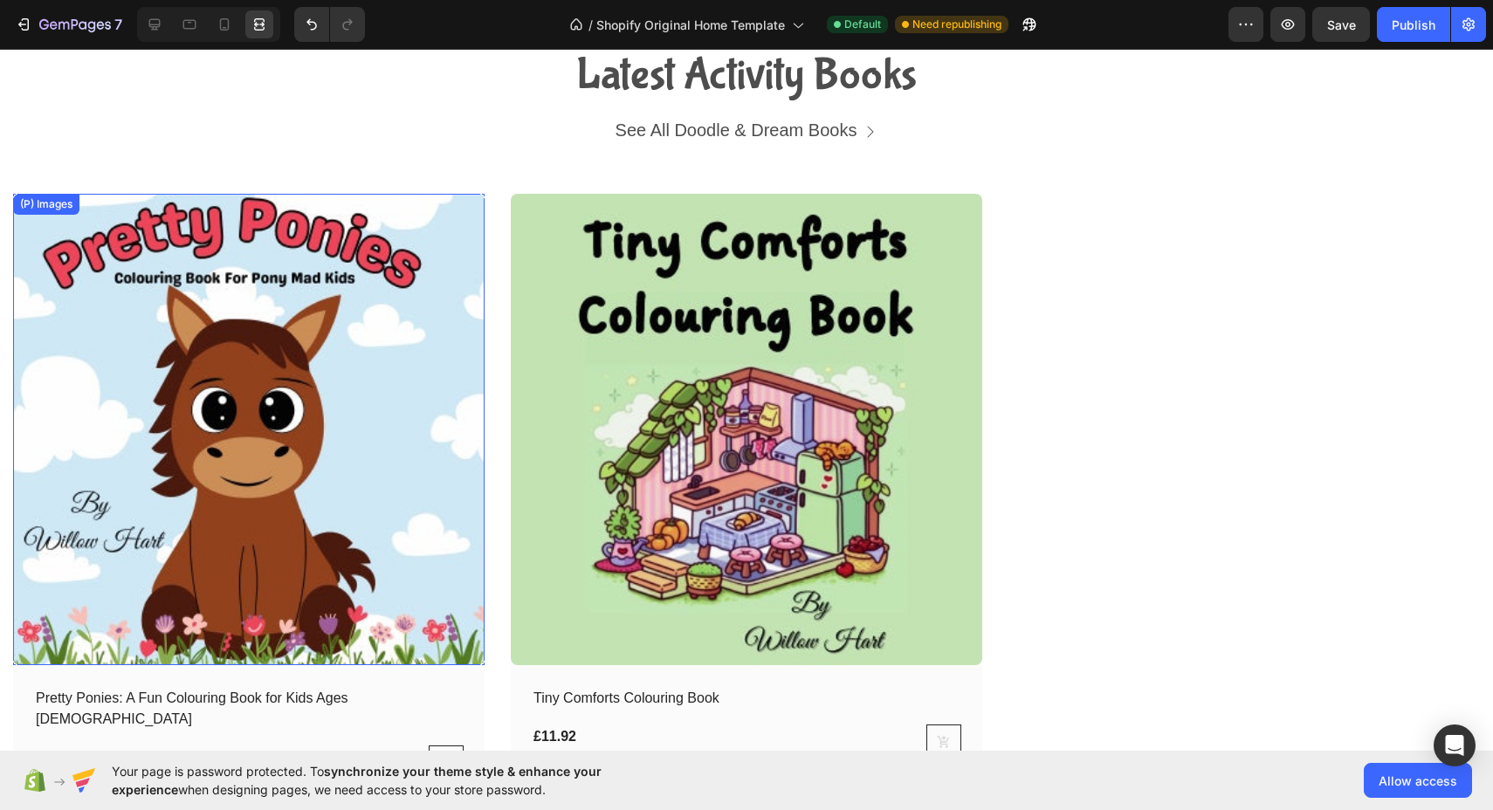
scroll to position [4908, 0]
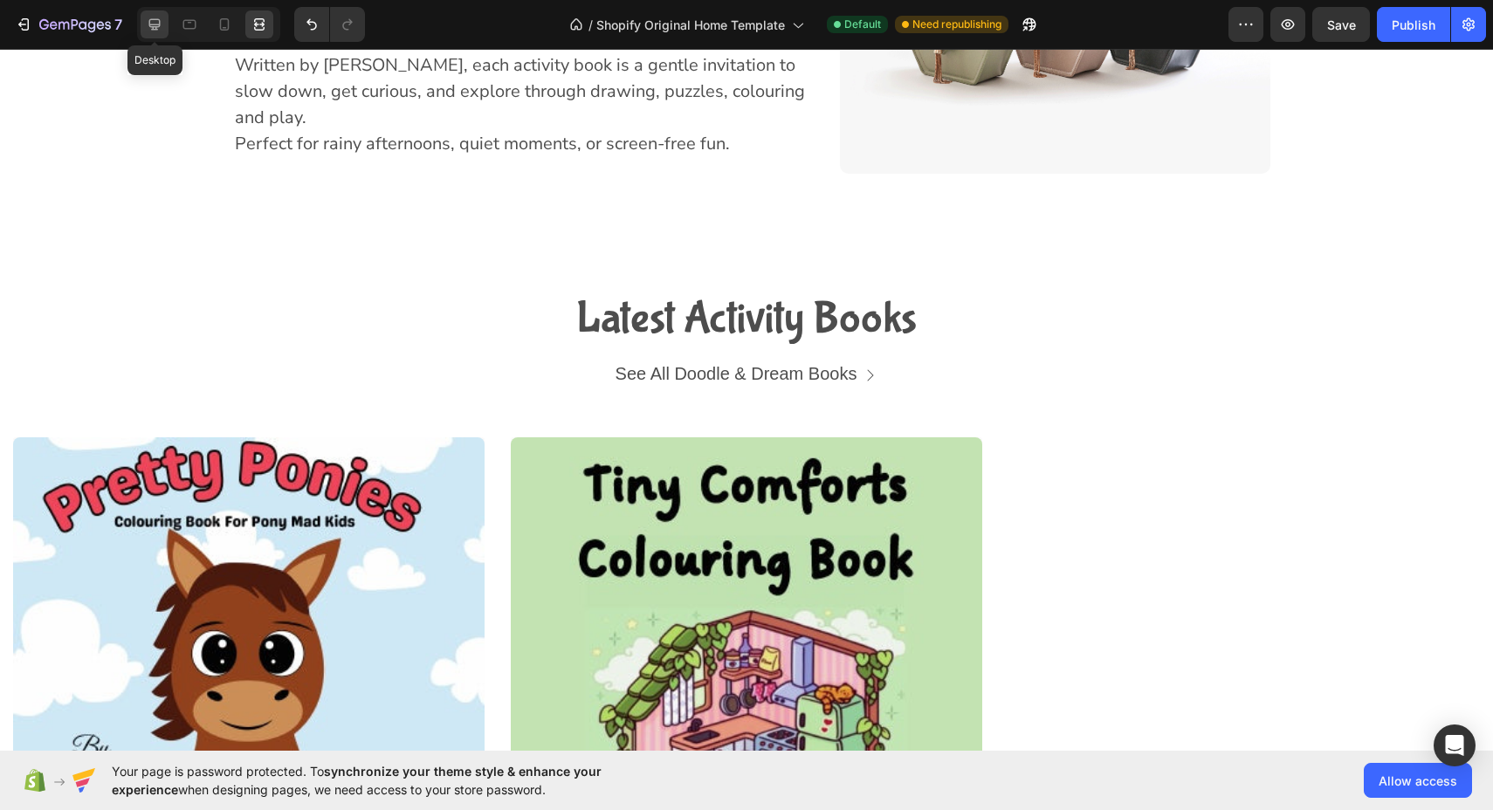
click at [164, 31] on div at bounding box center [155, 24] width 28 height 28
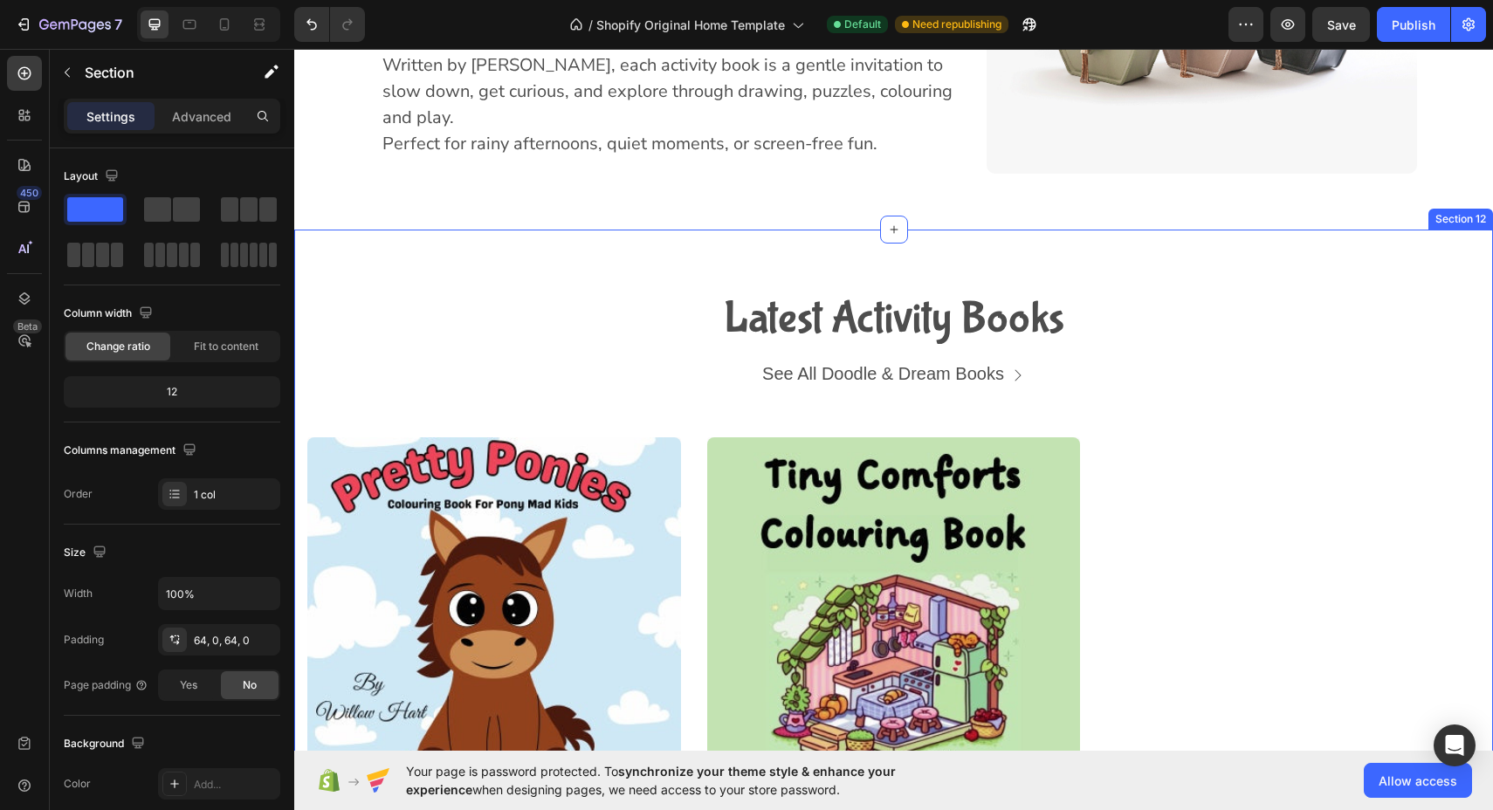
click at [523, 286] on div "Latest Activity Books Heading See All Doodle & Dream Books Button Row (P) Image…" at bounding box center [893, 625] width 1198 height 790
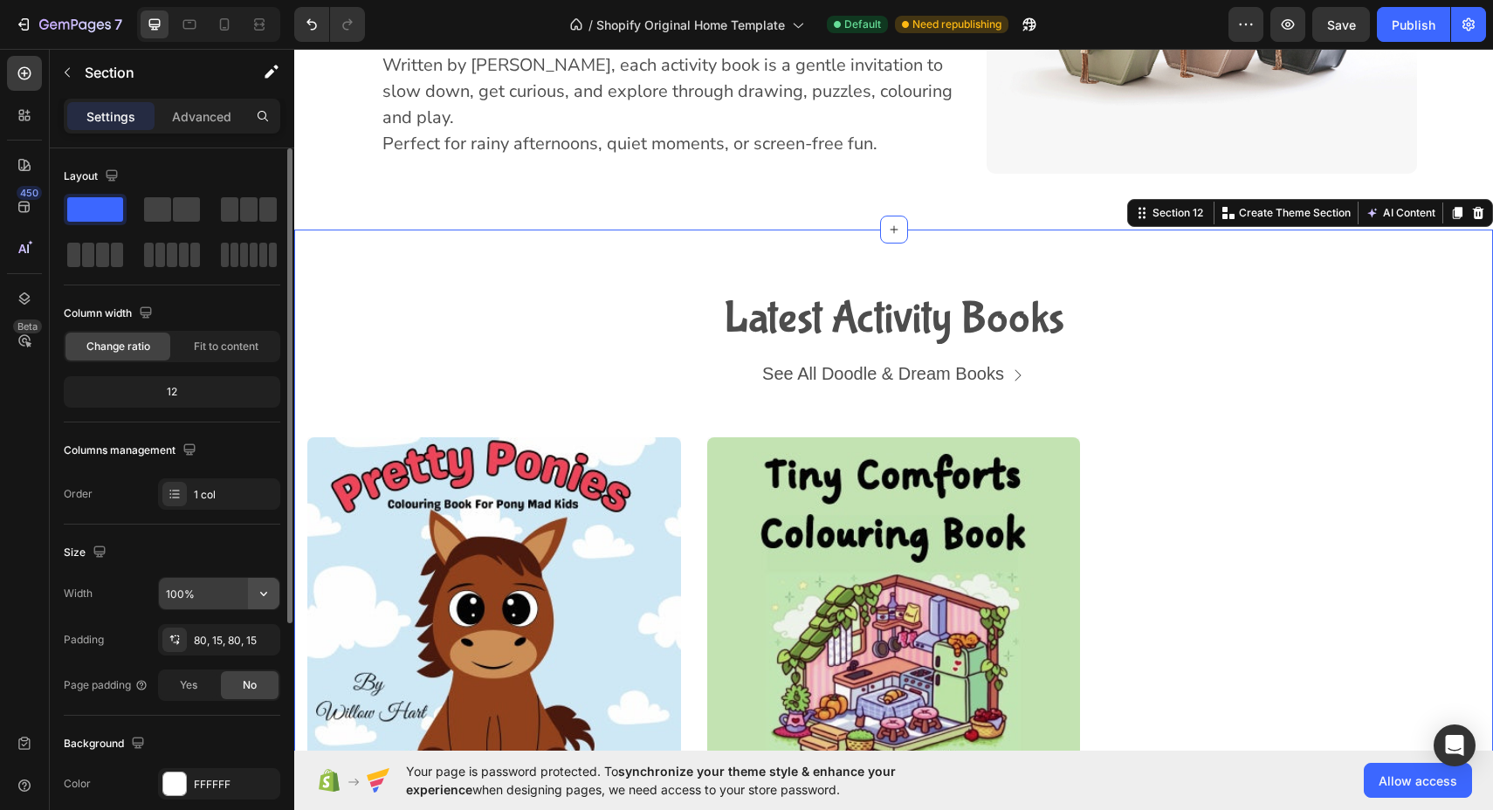
click at [269, 587] on icon "button" at bounding box center [263, 593] width 17 height 17
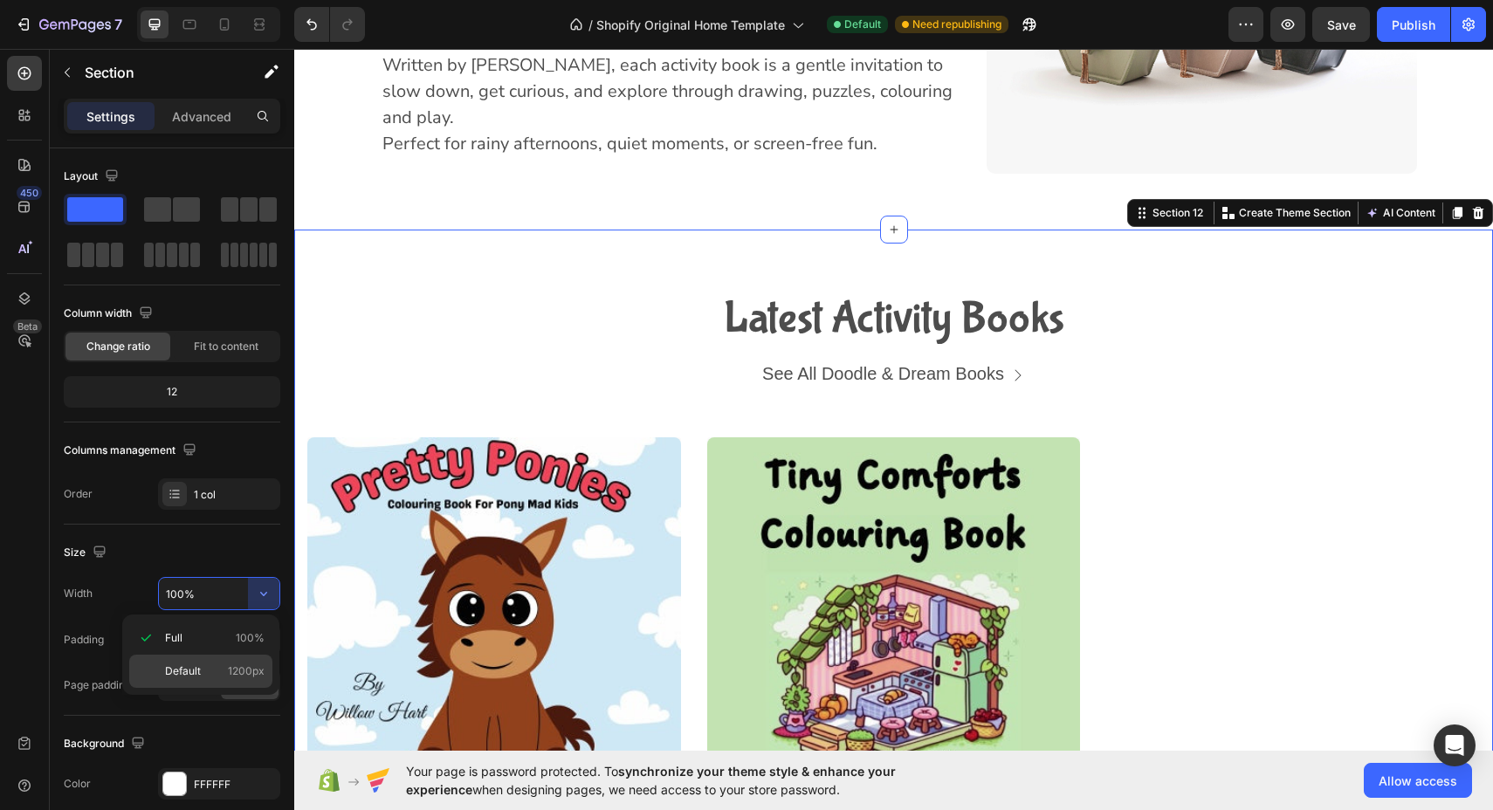
click at [237, 668] on span "1200px" at bounding box center [246, 671] width 37 height 16
type input "1200"
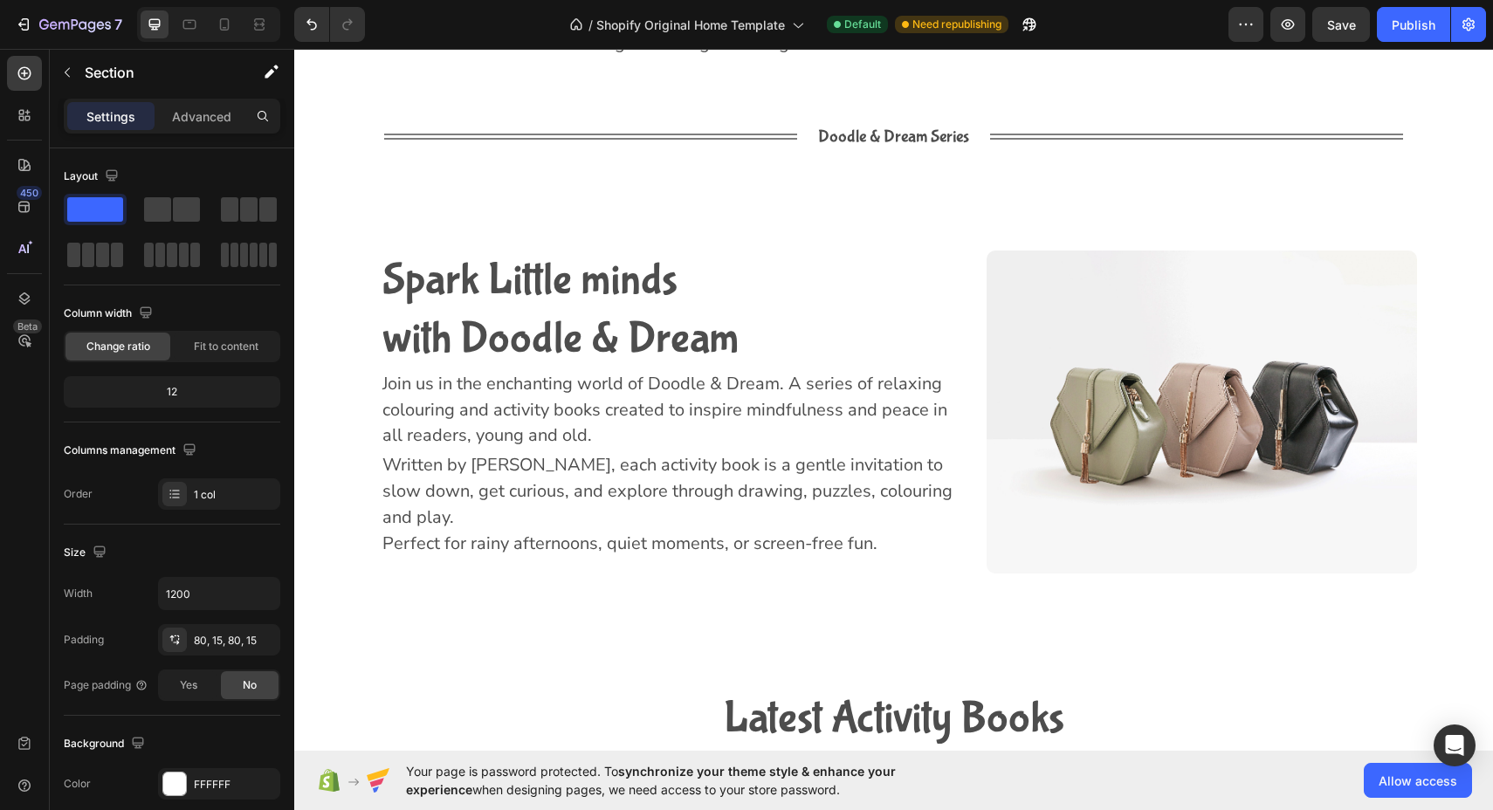
scroll to position [3956, 0]
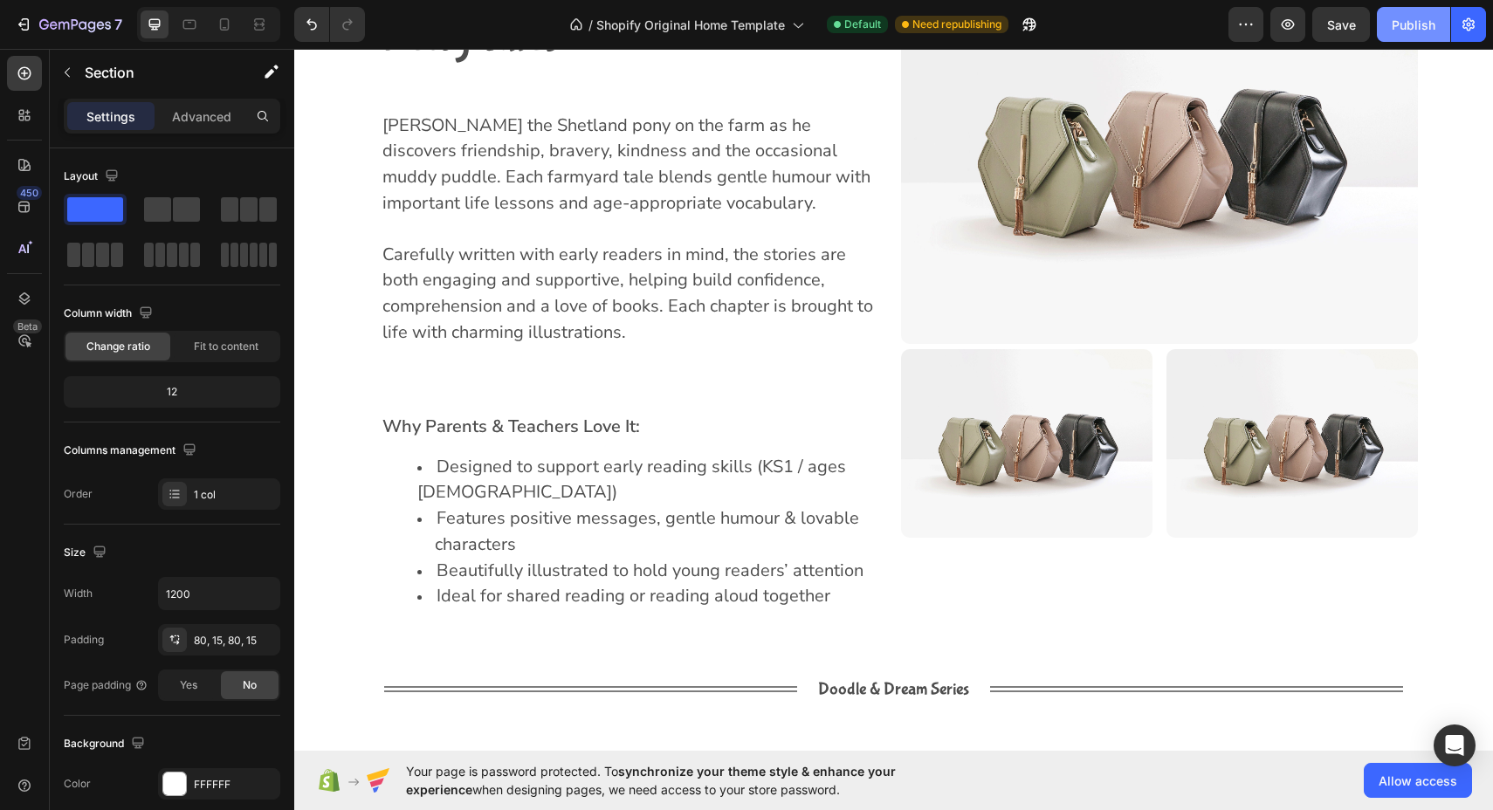
click at [1409, 17] on div "Publish" at bounding box center [1413, 25] width 44 height 18
